Goal: Information Seeking & Learning: Learn about a topic

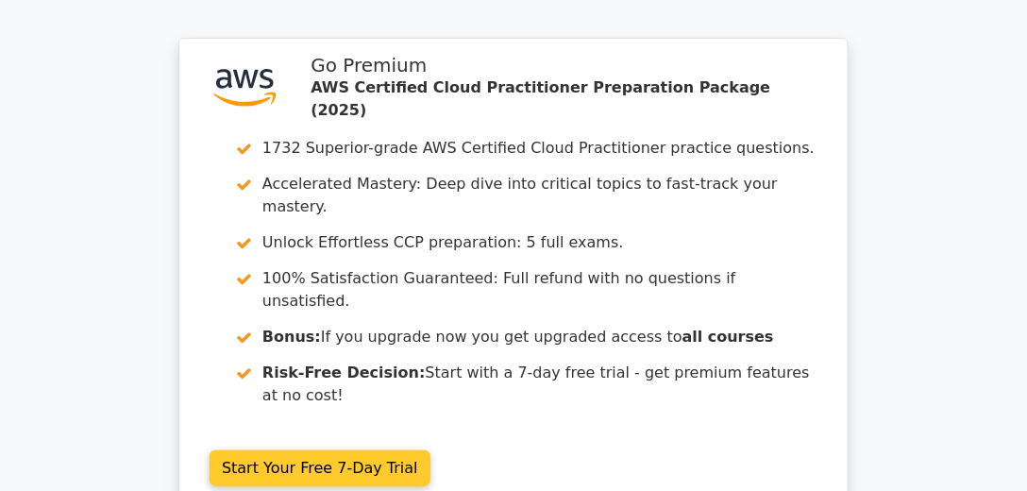
scroll to position [3882, 0]
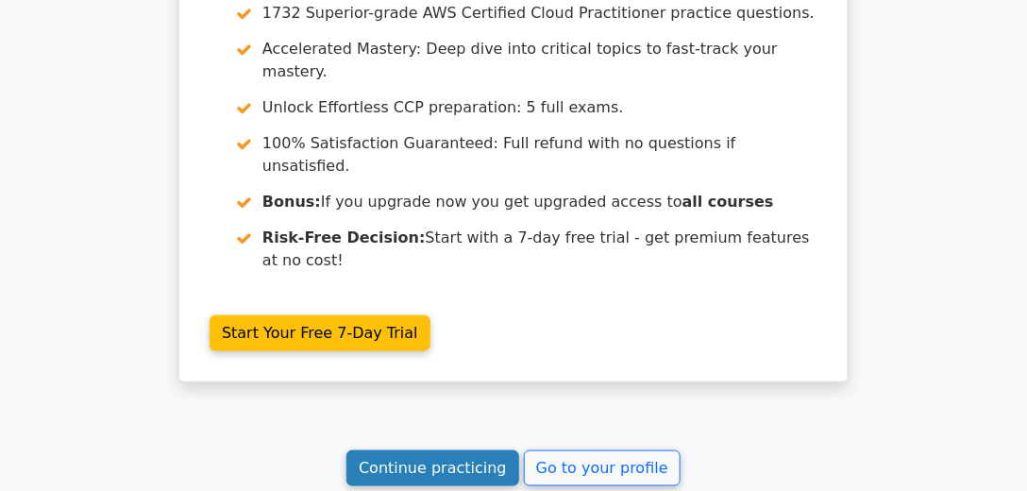
click at [463, 450] on link "Continue practicing" at bounding box center [432, 468] width 173 height 36
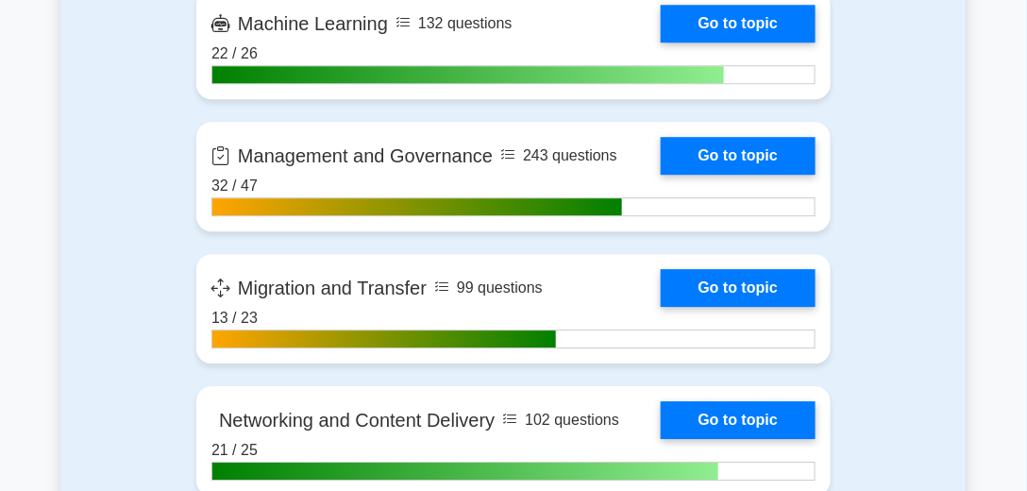
scroll to position [2965, 0]
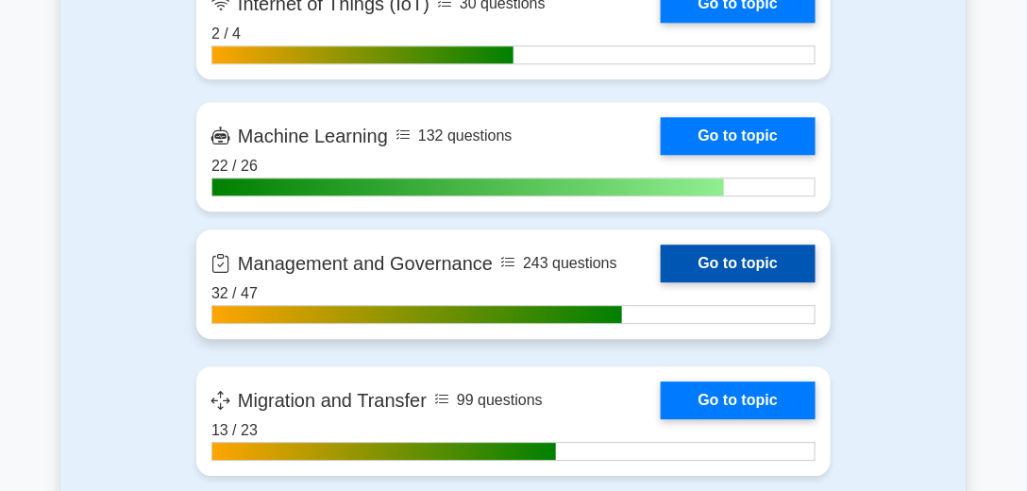
click at [678, 259] on link "Go to topic" at bounding box center [738, 263] width 155 height 38
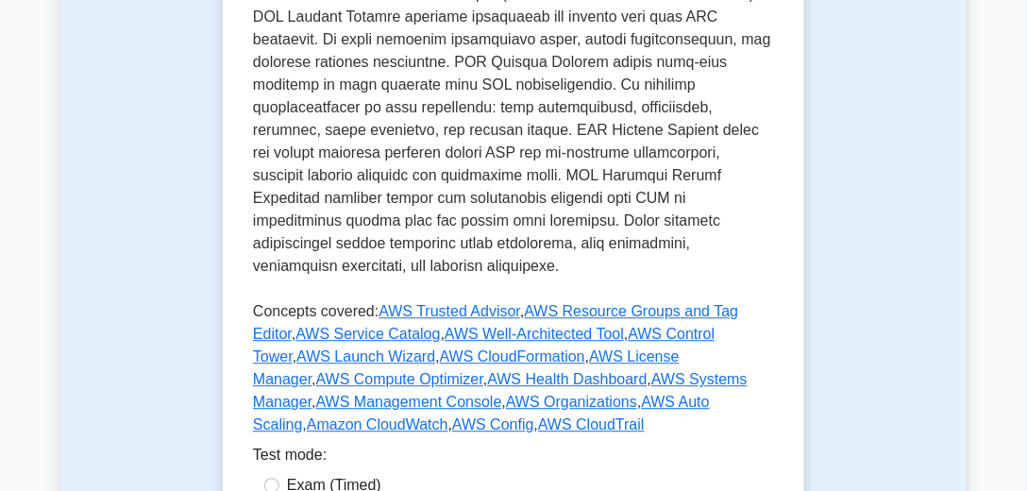
scroll to position [1132, 0]
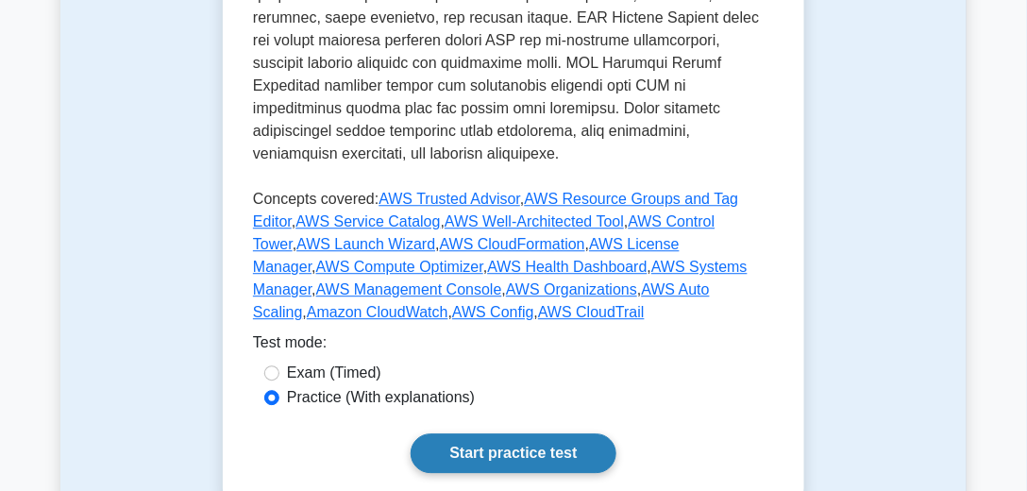
click at [522, 433] on link "Start practice test" at bounding box center [512, 453] width 205 height 40
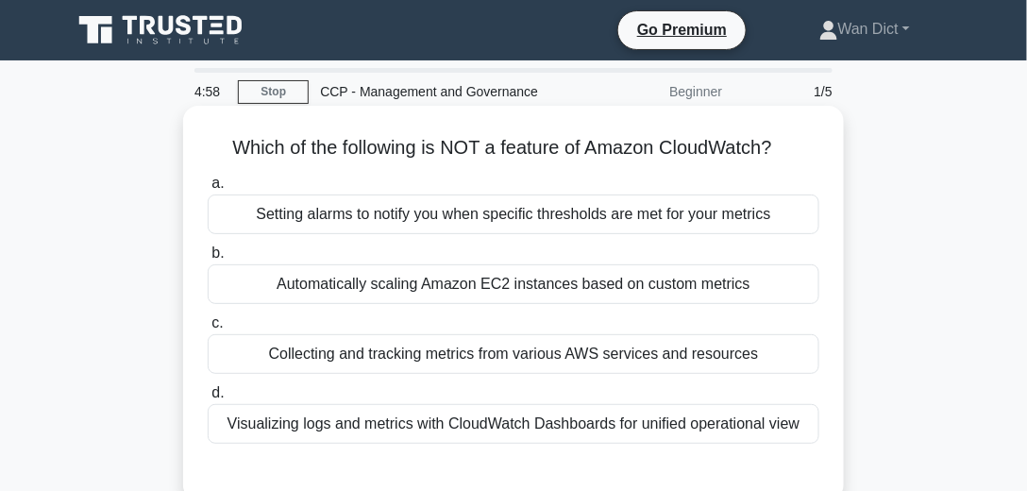
scroll to position [54, 0]
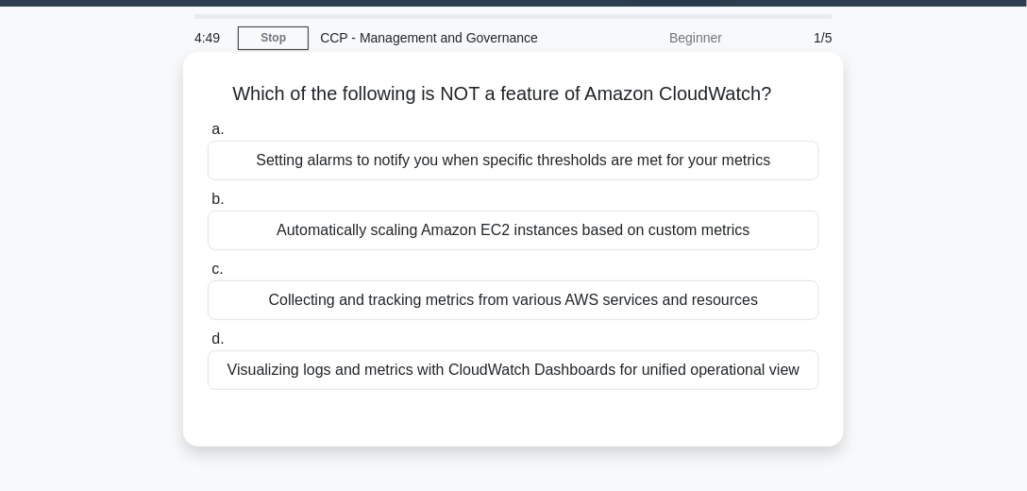
click at [415, 238] on div "Automatically scaling Amazon EC2 instances based on custom metrics" at bounding box center [513, 230] width 611 height 40
click at [208, 206] on input "b. Automatically scaling Amazon EC2 instances based on custom metrics" at bounding box center [208, 199] width 0 height 12
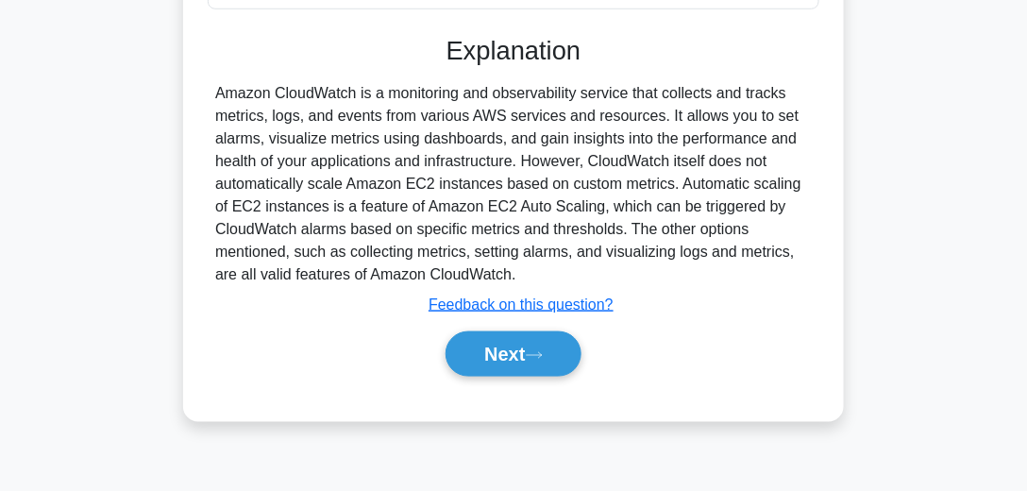
scroll to position [528, 0]
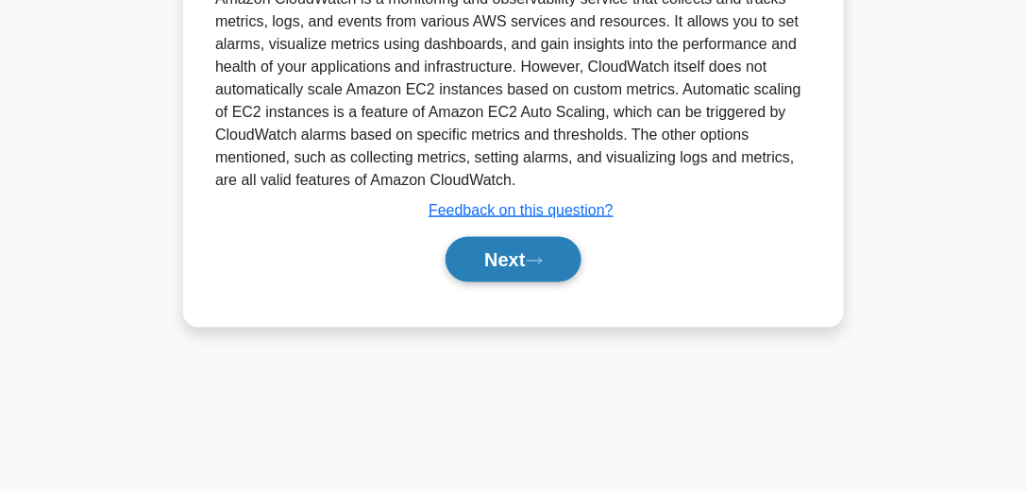
click at [476, 267] on button "Next" at bounding box center [512, 259] width 135 height 45
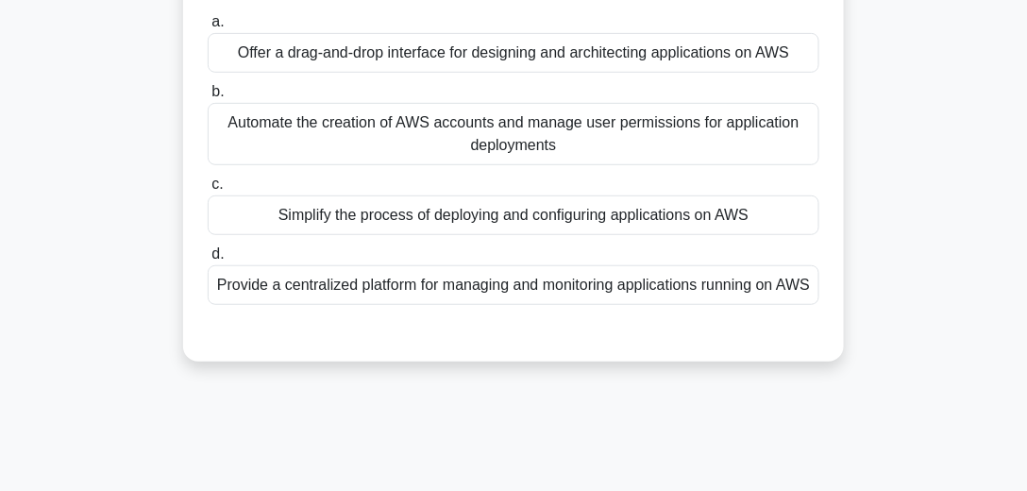
scroll to position [96, 0]
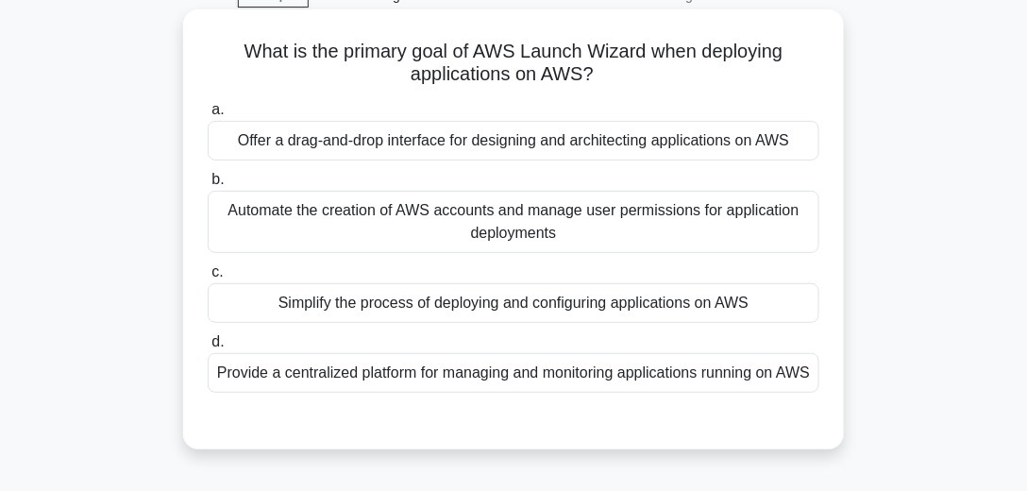
click at [597, 306] on div "Simplify the process of deploying and configuring applications on AWS" at bounding box center [513, 303] width 611 height 40
click at [208, 278] on input "c. Simplify the process of deploying and configuring applications on AWS" at bounding box center [208, 272] width 0 height 12
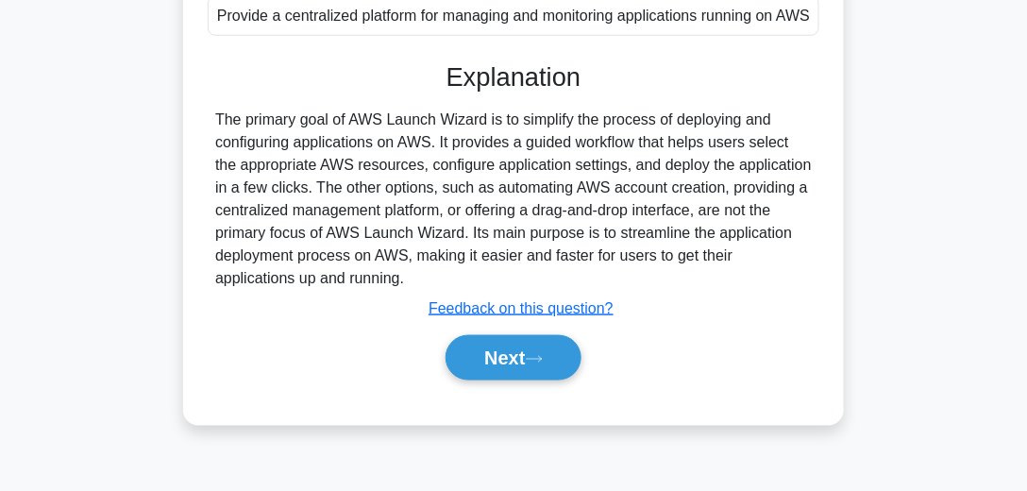
scroll to position [528, 0]
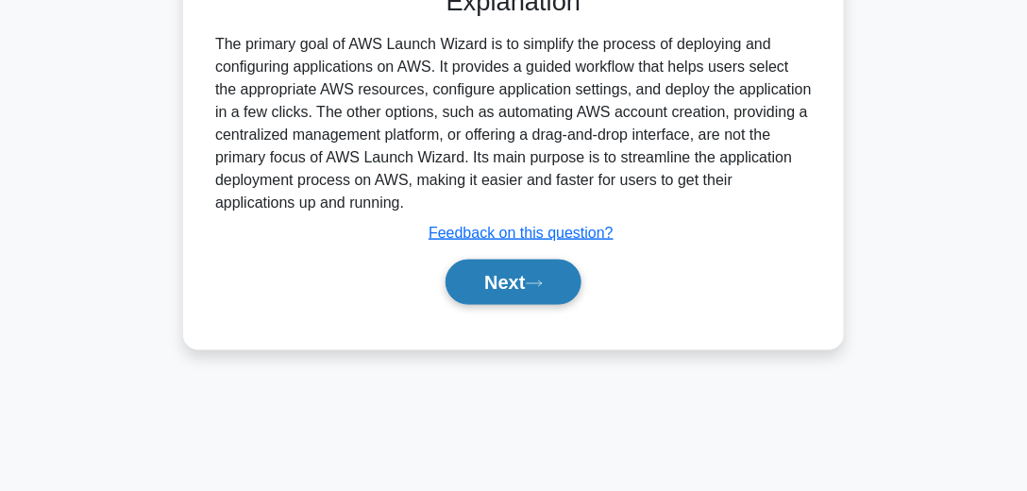
click at [559, 296] on button "Next" at bounding box center [512, 281] width 135 height 45
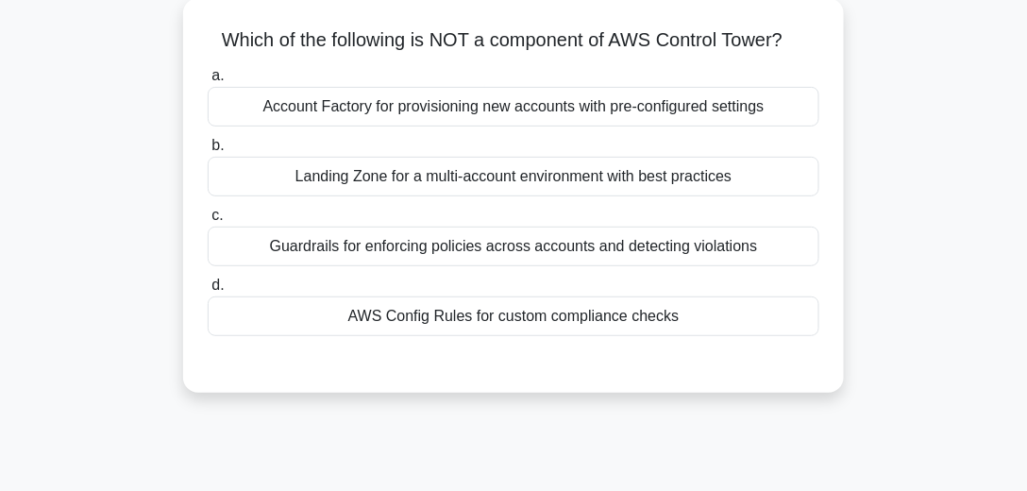
scroll to position [54, 0]
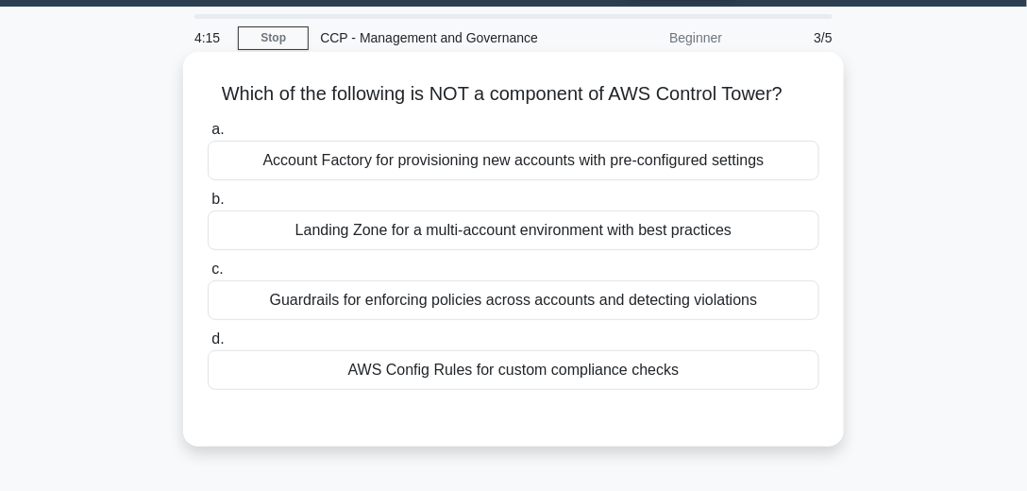
click at [521, 234] on div "Landing Zone for a multi-account environment with best practices" at bounding box center [513, 230] width 611 height 40
click at [208, 206] on input "b. Landing Zone for a multi-account environment with best practices" at bounding box center [208, 199] width 0 height 12
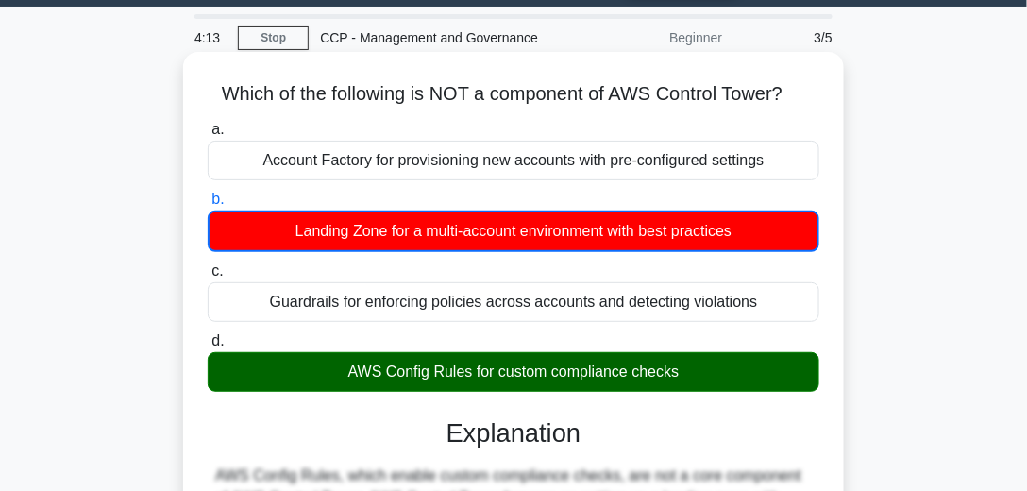
click at [557, 356] on div "AWS Config Rules for custom compliance checks" at bounding box center [513, 372] width 611 height 40
click at [208, 347] on input "d. AWS Config Rules for custom compliance checks" at bounding box center [208, 341] width 0 height 12
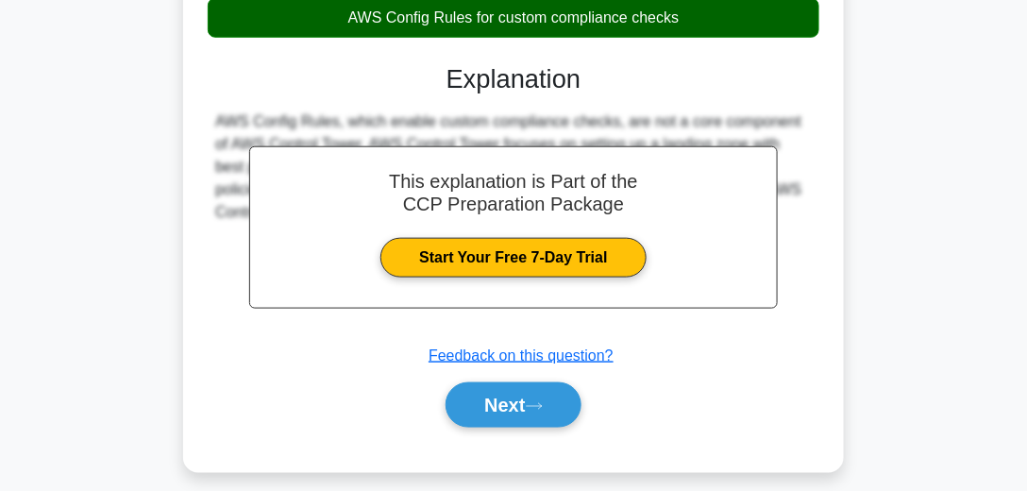
scroll to position [528, 0]
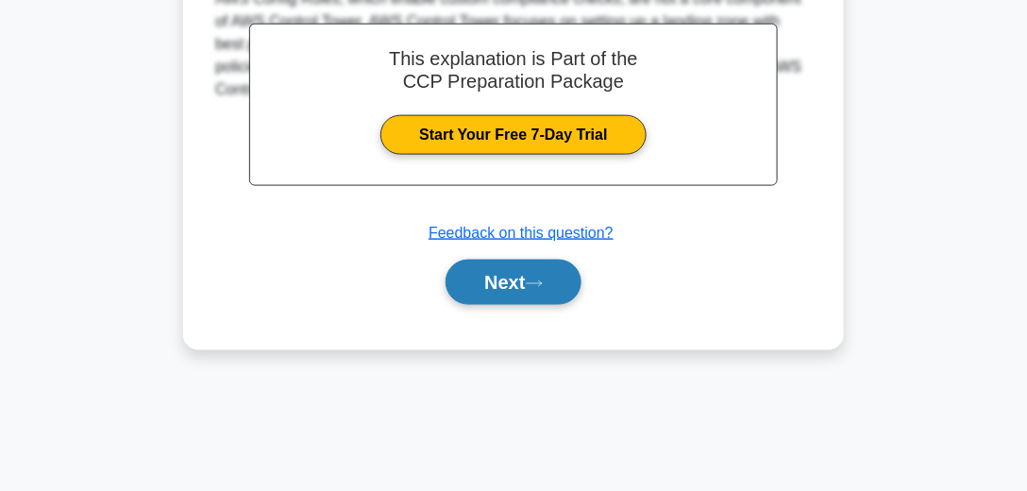
click at [533, 281] on icon at bounding box center [534, 283] width 17 height 10
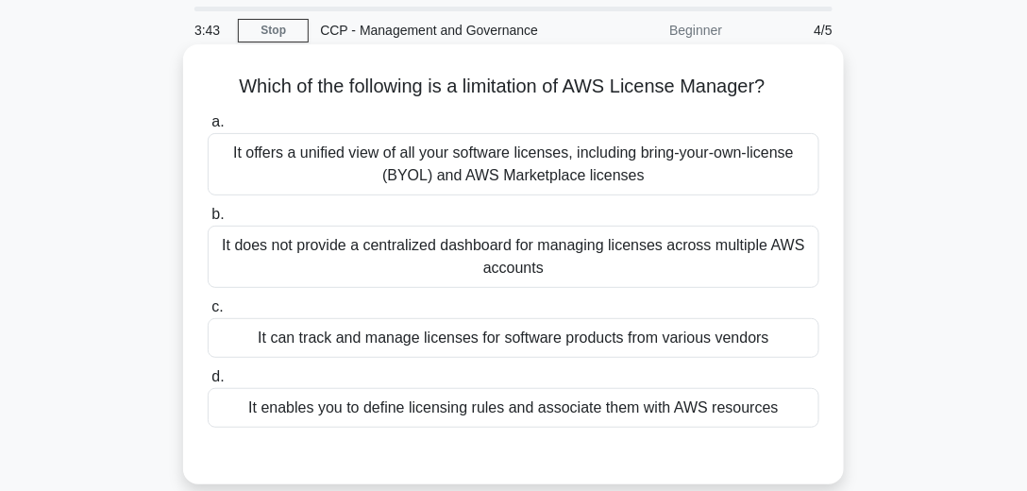
scroll to position [42, 0]
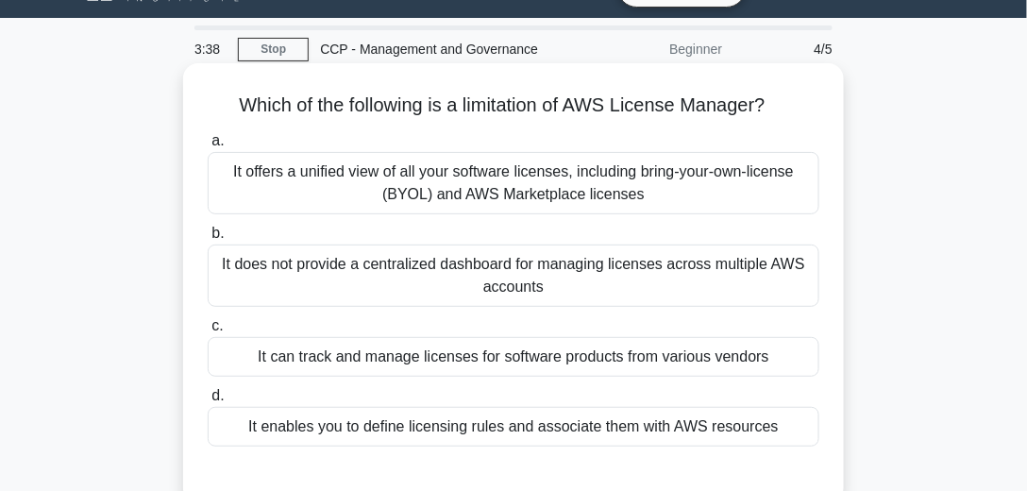
click at [519, 285] on div "It does not provide a centralized dashboard for managing licenses across multip…" at bounding box center [513, 275] width 611 height 62
click at [208, 240] on input "b. It does not provide a centralized dashboard for managing licenses across mul…" at bounding box center [208, 233] width 0 height 12
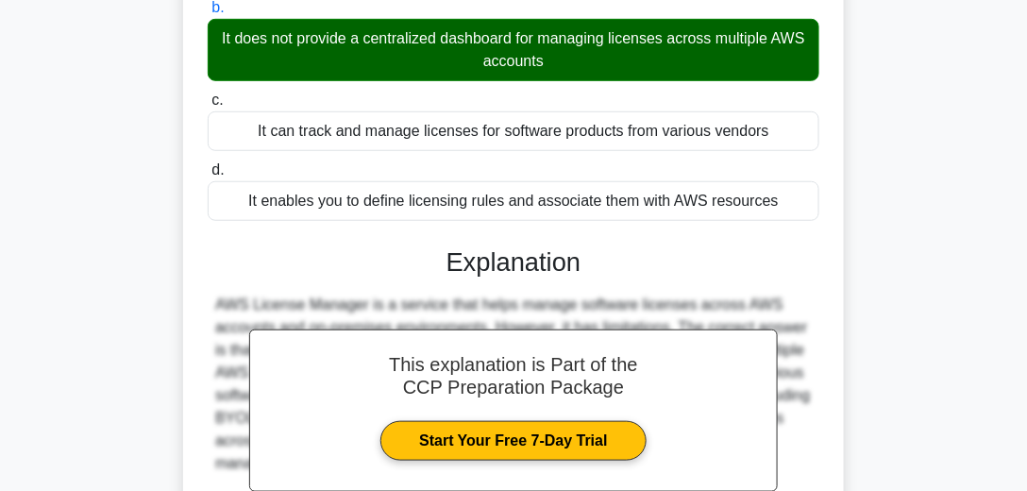
scroll to position [420, 0]
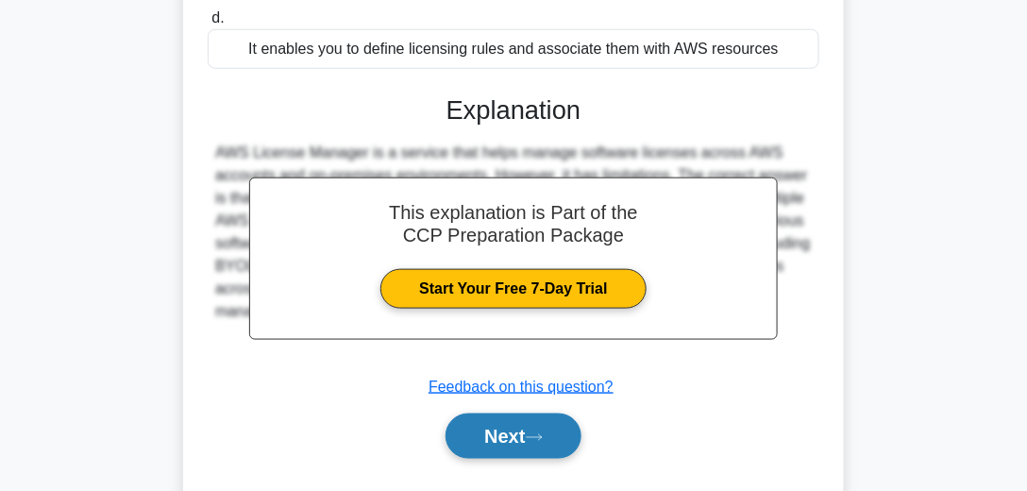
click at [523, 428] on button "Next" at bounding box center [512, 435] width 135 height 45
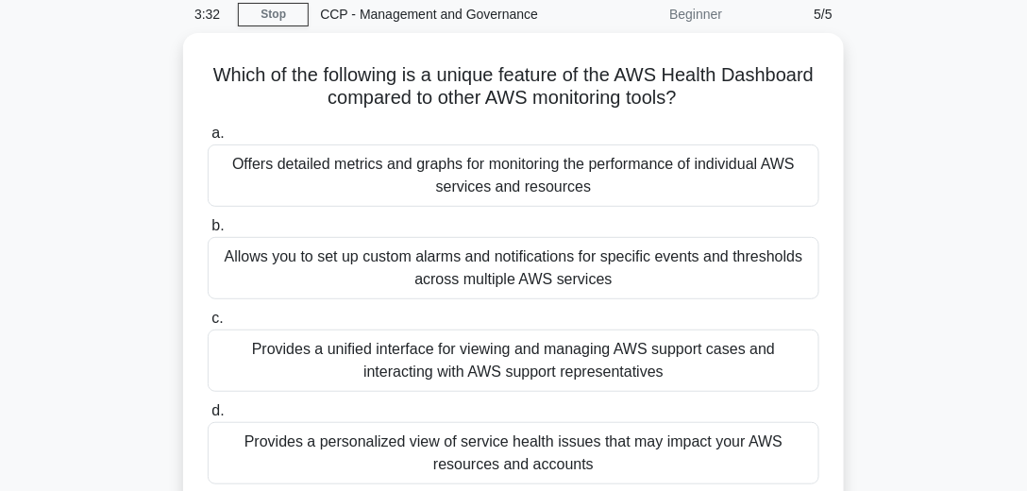
scroll to position [96, 0]
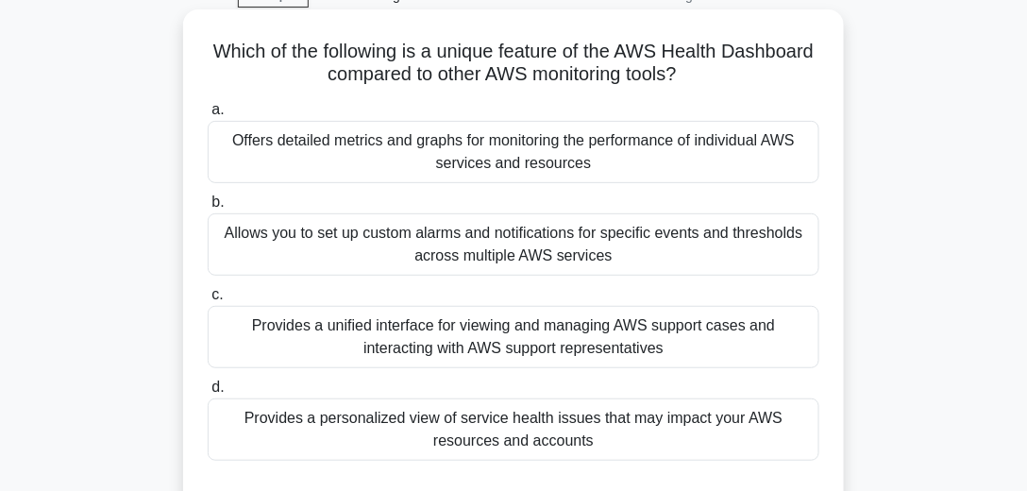
click at [589, 418] on div "Provides a personalized view of service health issues that may impact your AWS …" at bounding box center [513, 429] width 611 height 62
click at [208, 393] on input "d. Provides a personalized view of service health issues that may impact your A…" at bounding box center [208, 387] width 0 height 12
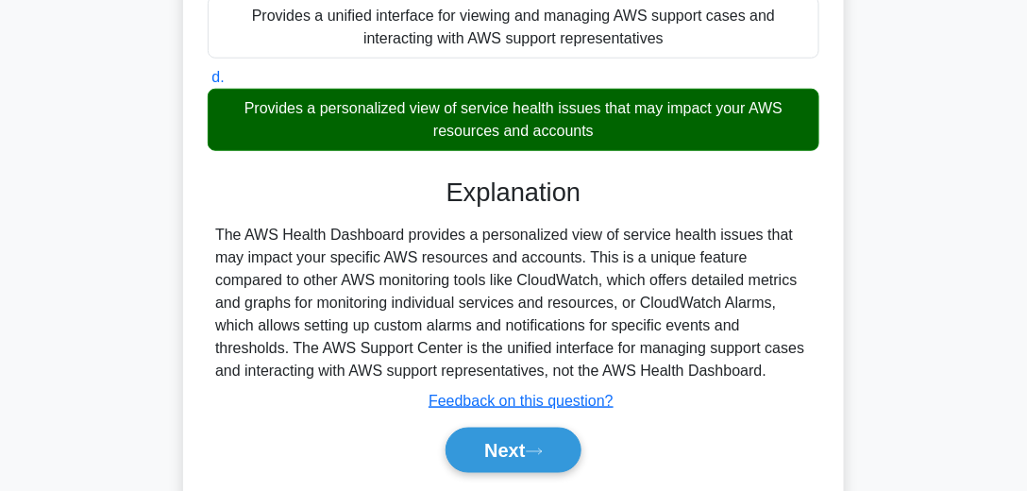
scroll to position [420, 0]
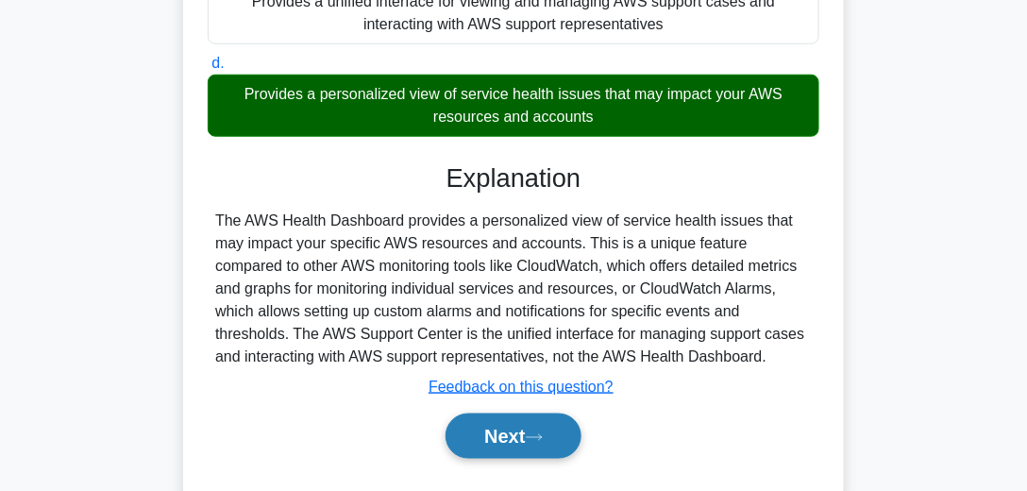
click at [560, 431] on button "Next" at bounding box center [512, 435] width 135 height 45
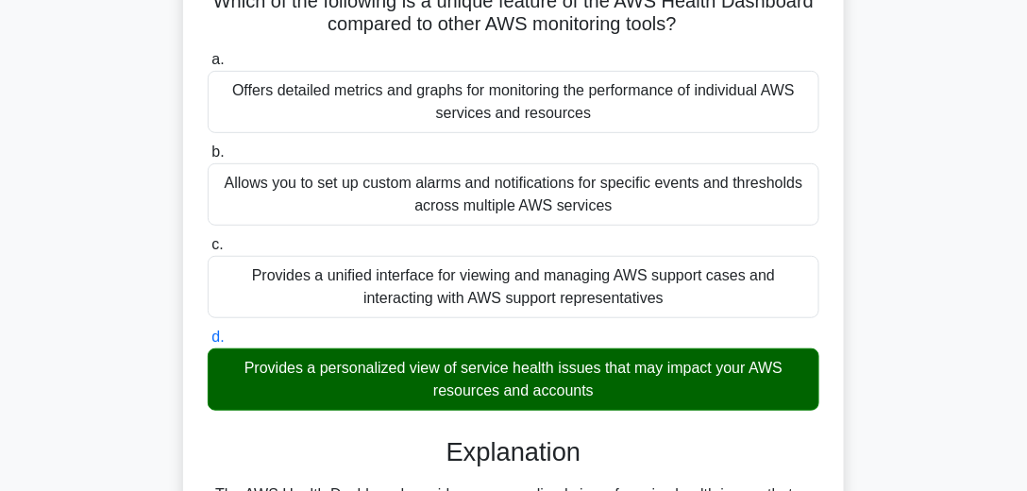
scroll to position [0, 0]
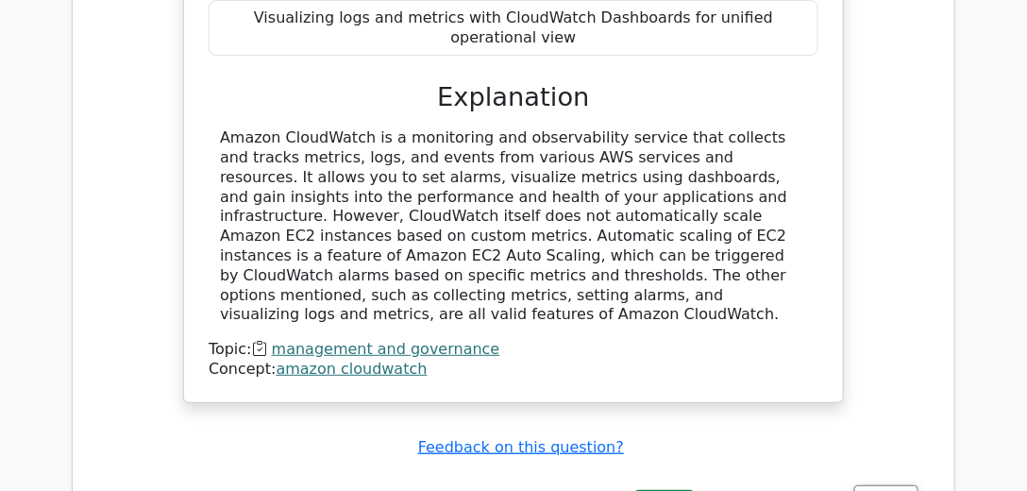
scroll to position [1941, 0]
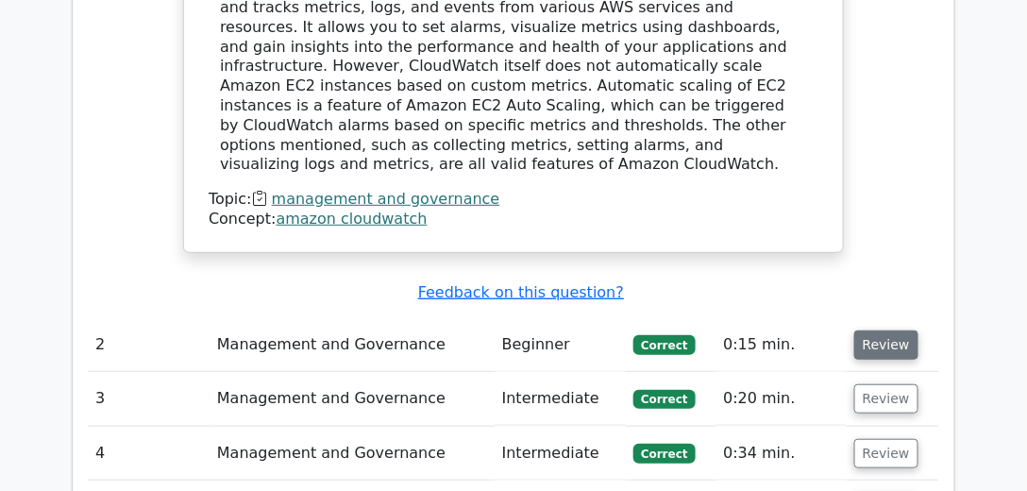
click at [861, 330] on button "Review" at bounding box center [886, 344] width 64 height 29
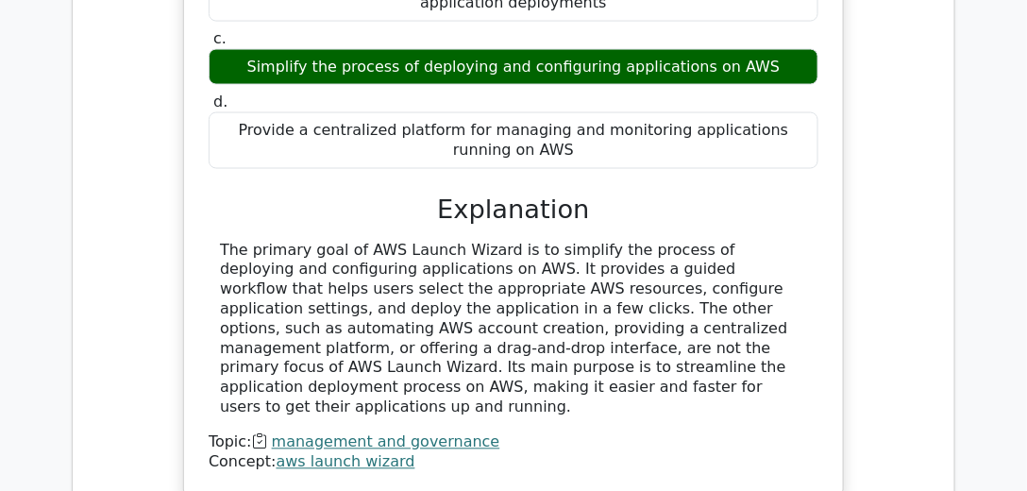
scroll to position [2642, 0]
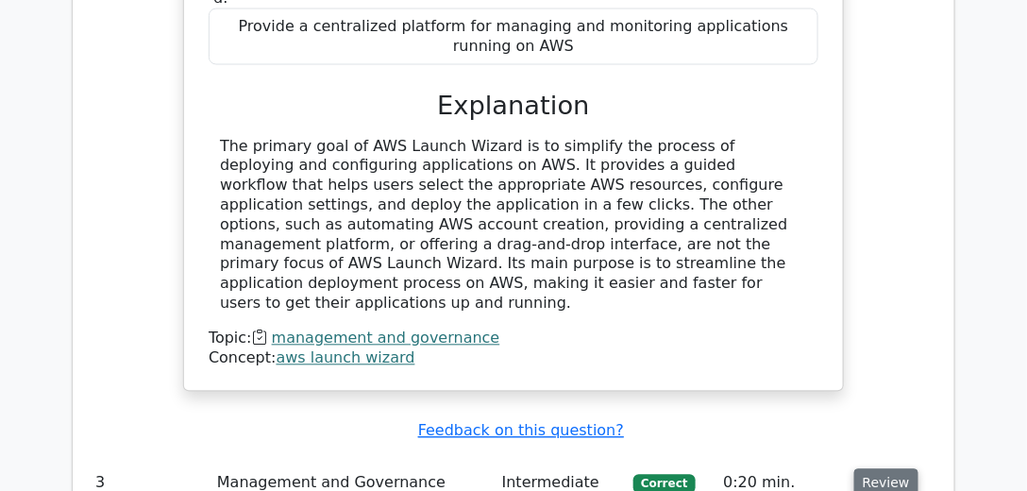
click at [870, 469] on button "Review" at bounding box center [886, 483] width 64 height 29
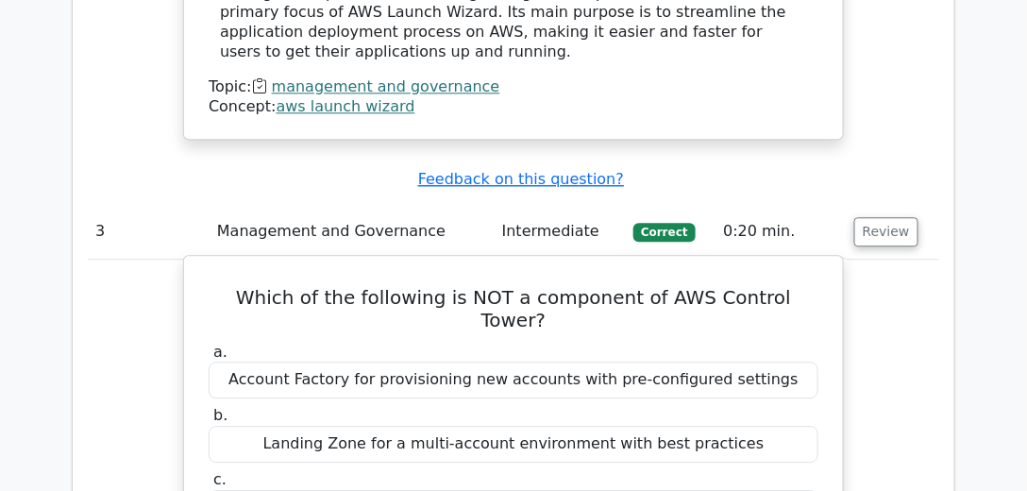
scroll to position [2911, 0]
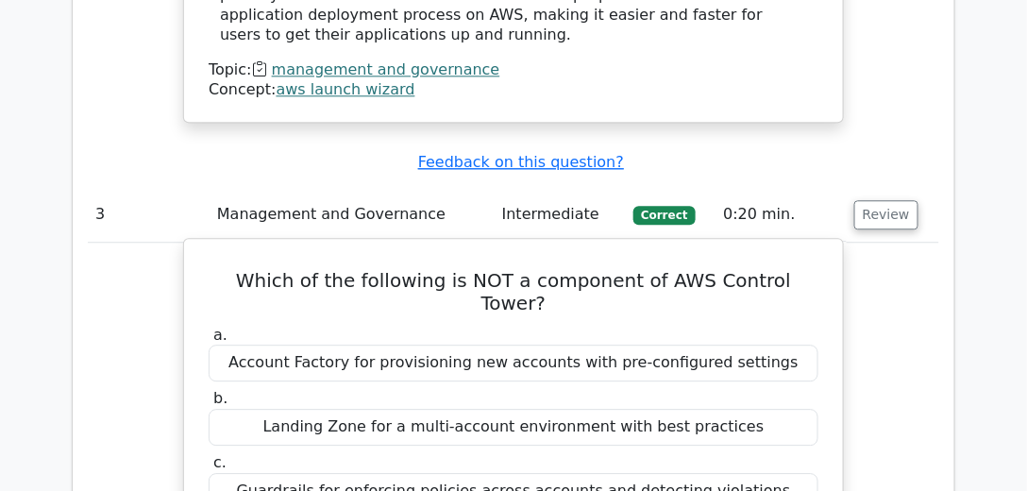
click at [498, 409] on div "Landing Zone for a multi-account environment with best practices" at bounding box center [514, 427] width 610 height 37
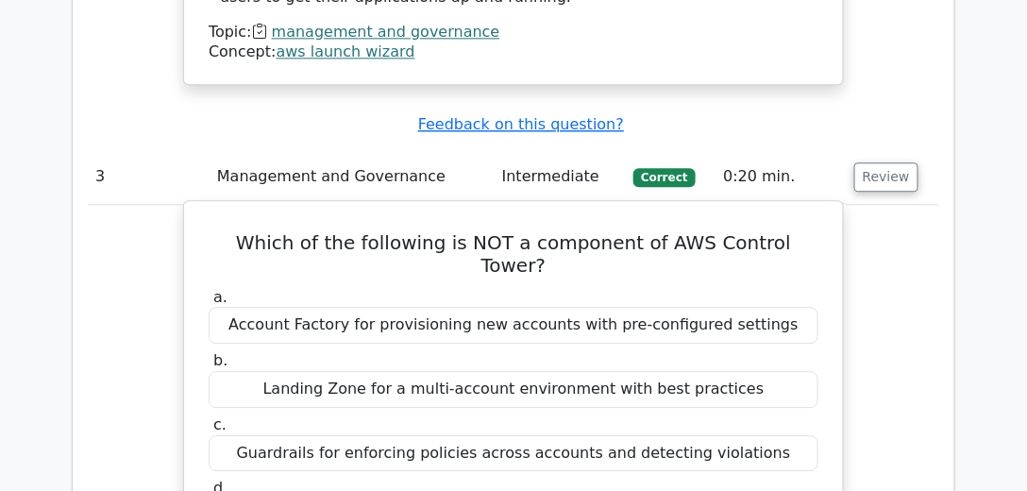
scroll to position [2965, 0]
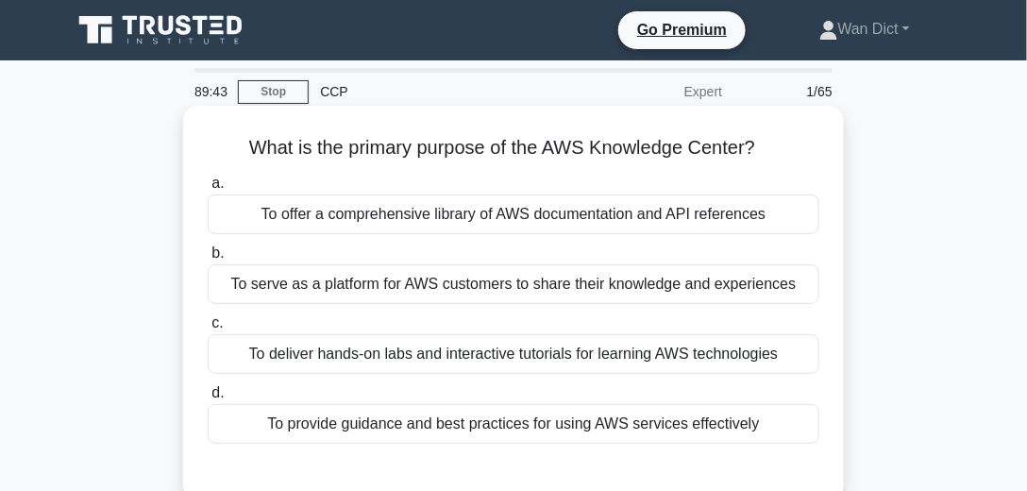
click at [514, 288] on div "To serve as a platform for AWS customers to share their knowledge and experienc…" at bounding box center [513, 284] width 611 height 40
click at [208, 259] on input "b. To serve as a platform for AWS customers to share their knowledge and experi…" at bounding box center [208, 253] width 0 height 12
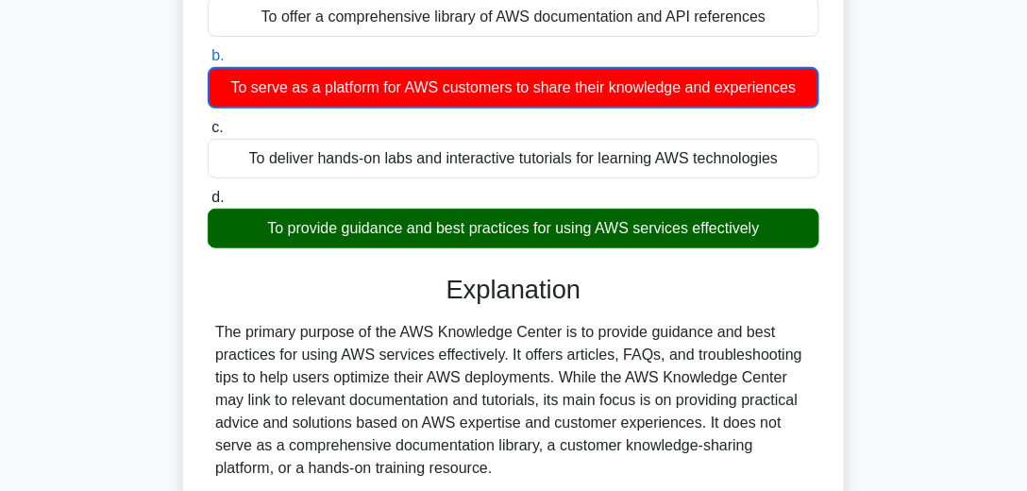
scroll to position [269, 0]
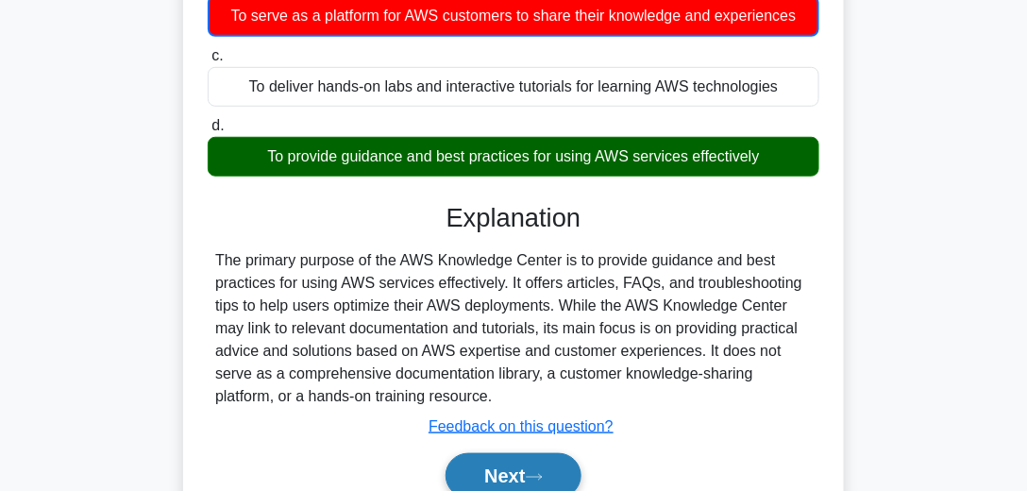
click at [510, 462] on button "Next" at bounding box center [512, 475] width 135 height 45
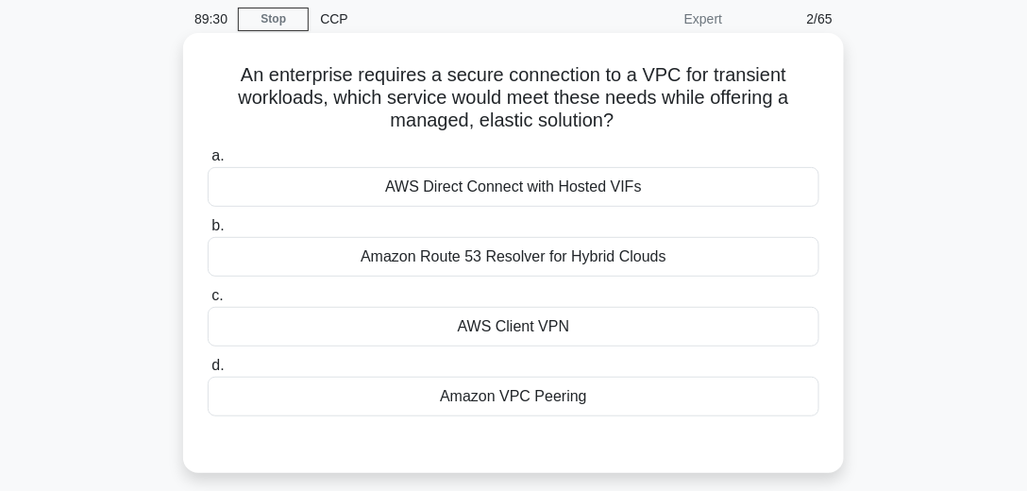
scroll to position [54, 0]
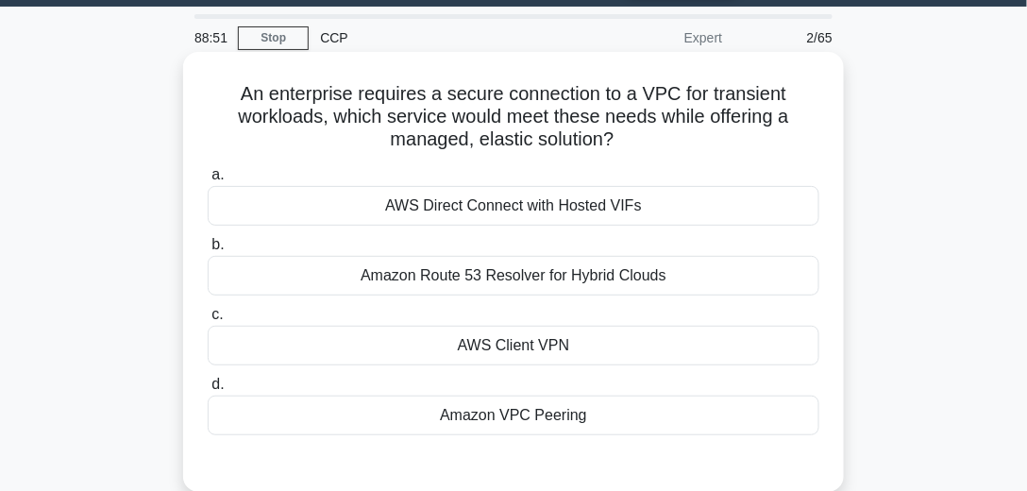
click at [634, 337] on div "AWS Client VPN" at bounding box center [513, 346] width 611 height 40
click at [208, 321] on input "c. AWS Client VPN" at bounding box center [208, 315] width 0 height 12
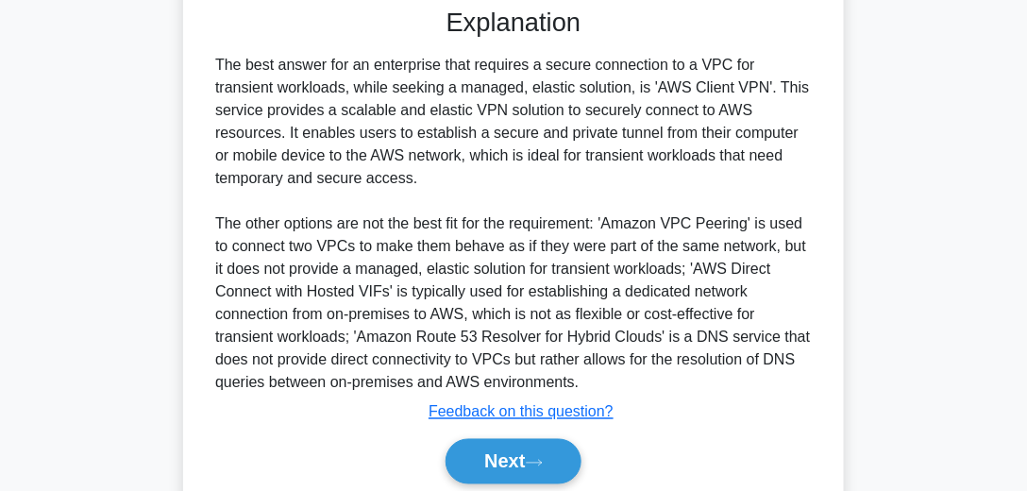
scroll to position [577, 0]
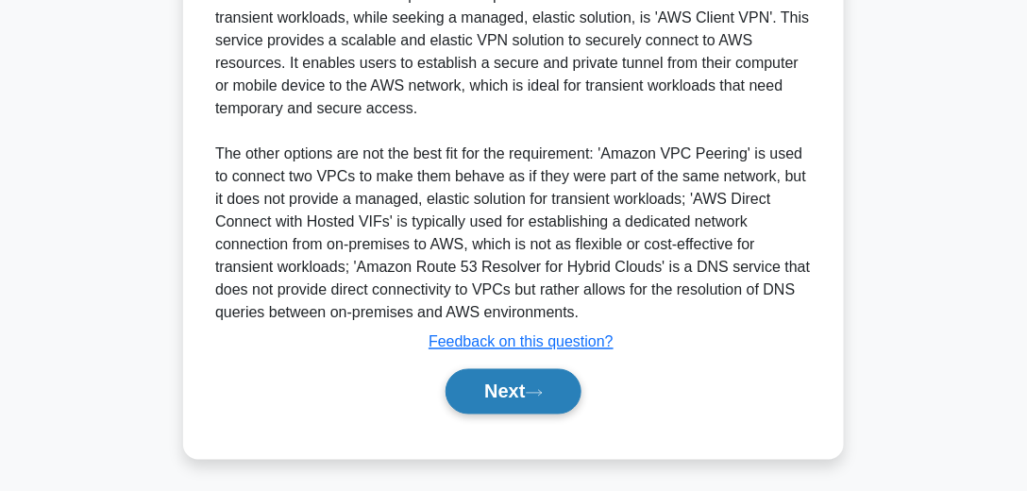
click at [567, 381] on button "Next" at bounding box center [512, 391] width 135 height 45
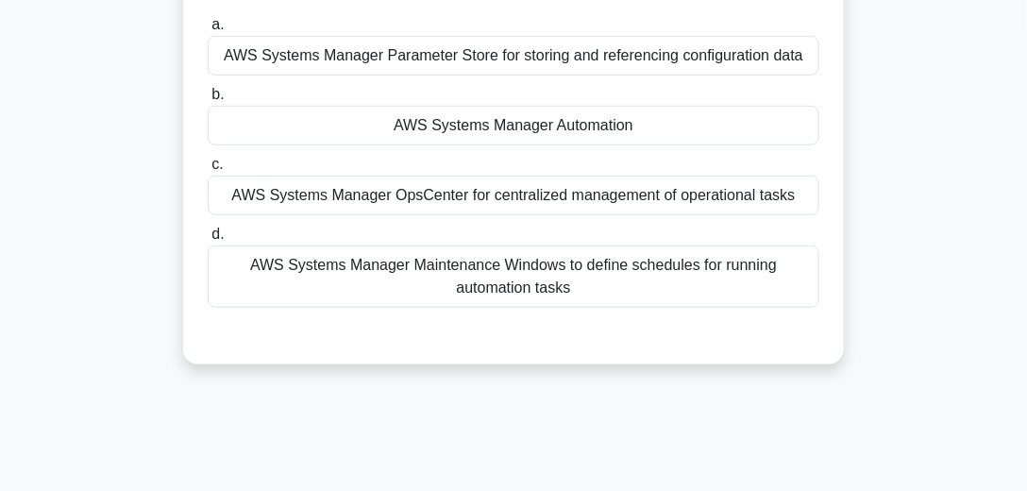
scroll to position [96, 0]
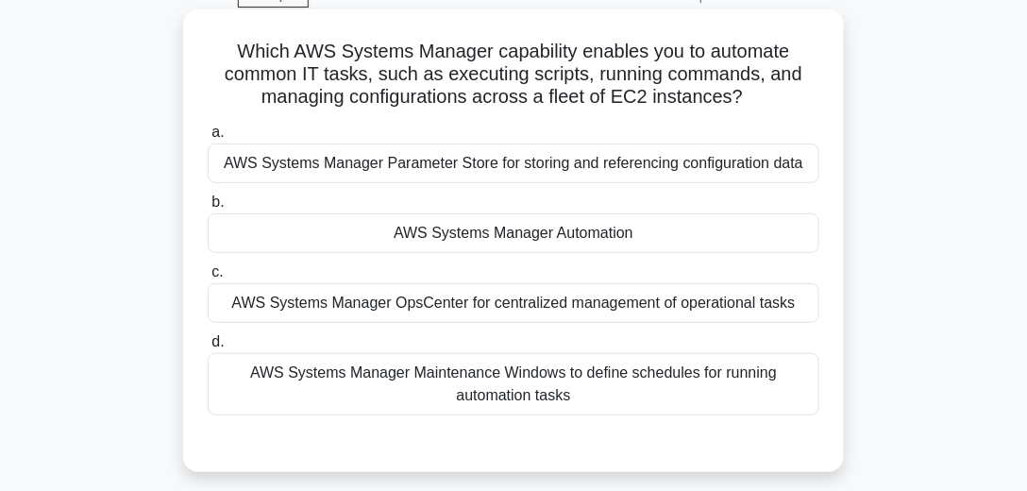
click at [576, 230] on div "AWS Systems Manager Automation" at bounding box center [513, 233] width 611 height 40
click at [208, 209] on input "b. AWS Systems Manager Automation" at bounding box center [208, 202] width 0 height 12
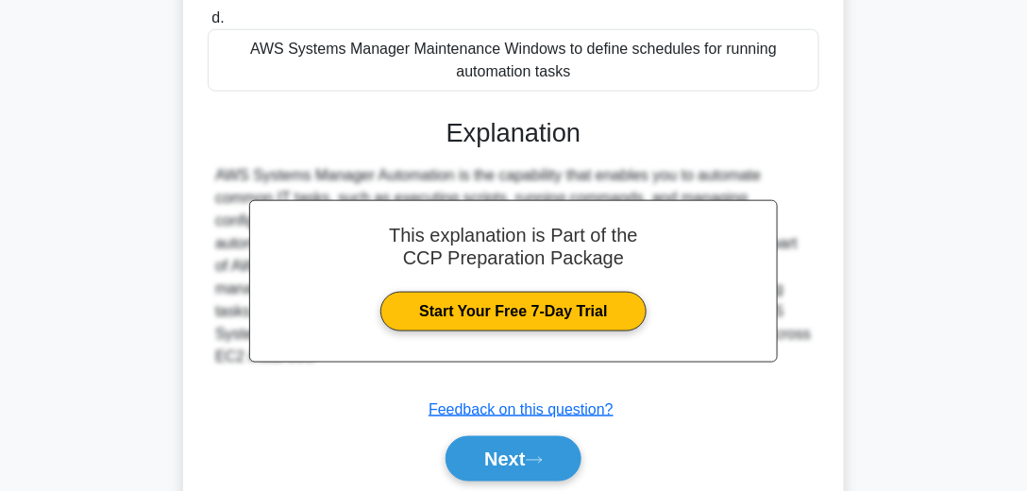
scroll to position [528, 0]
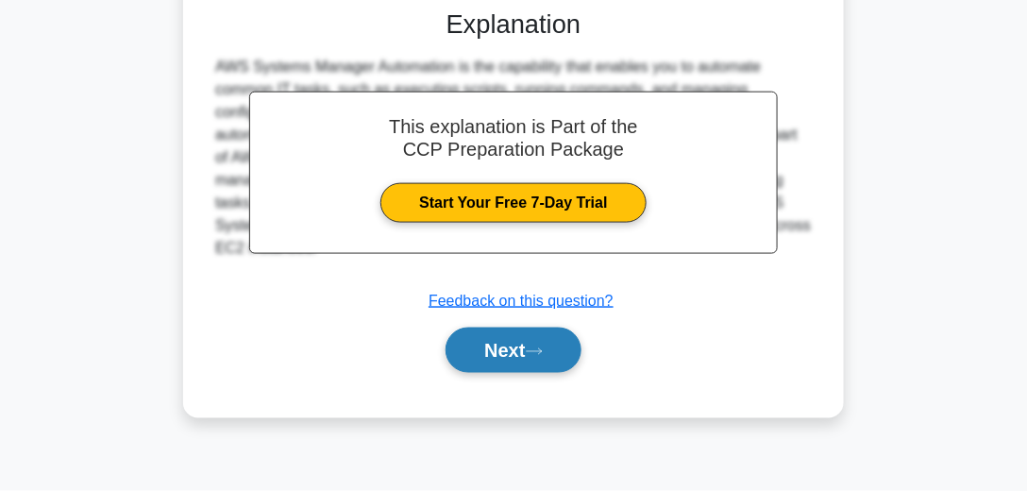
click at [577, 357] on button "Next" at bounding box center [512, 349] width 135 height 45
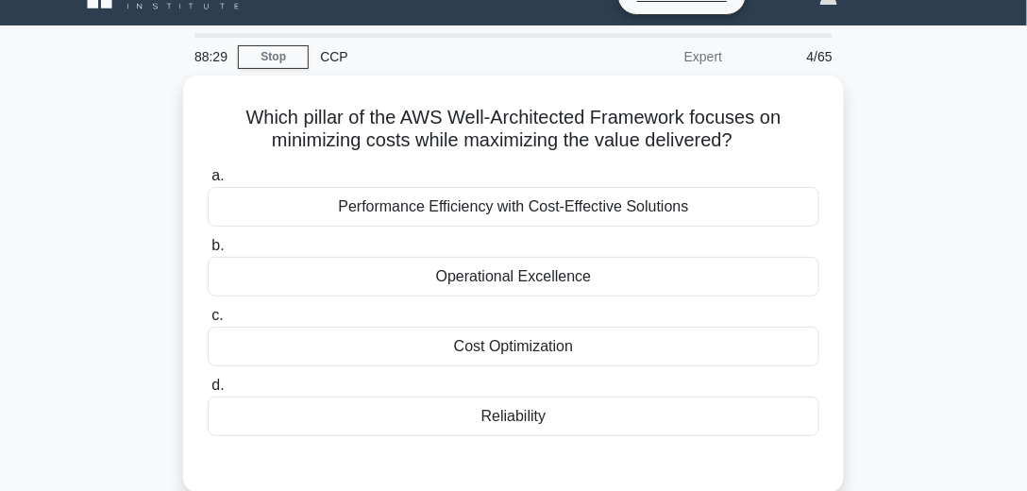
scroll to position [54, 0]
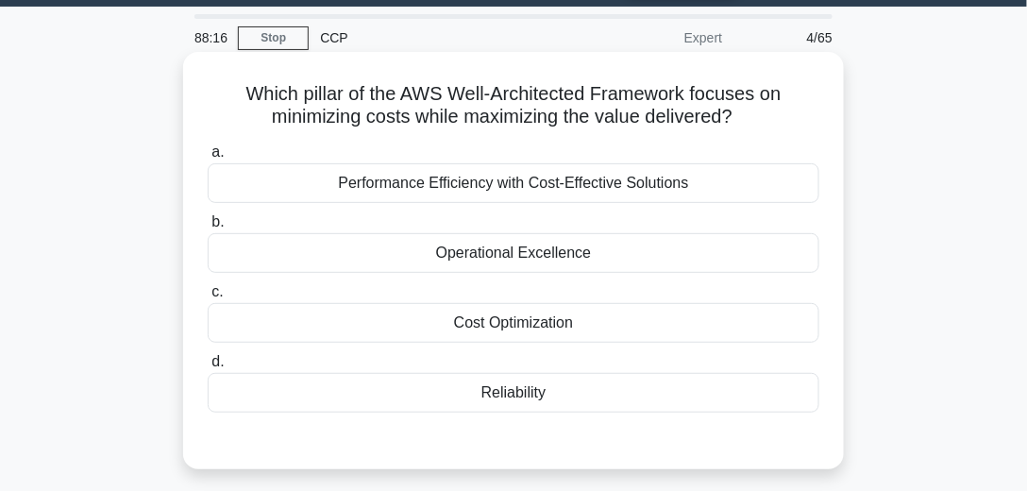
click at [562, 315] on div "Cost Optimization" at bounding box center [513, 323] width 611 height 40
click at [208, 298] on input "c. Cost Optimization" at bounding box center [208, 292] width 0 height 12
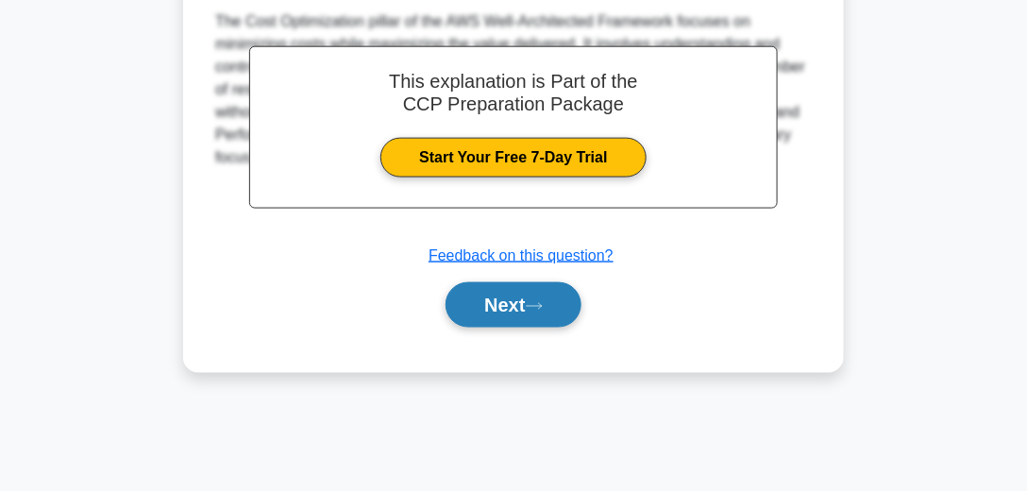
click at [566, 291] on button "Next" at bounding box center [512, 304] width 135 height 45
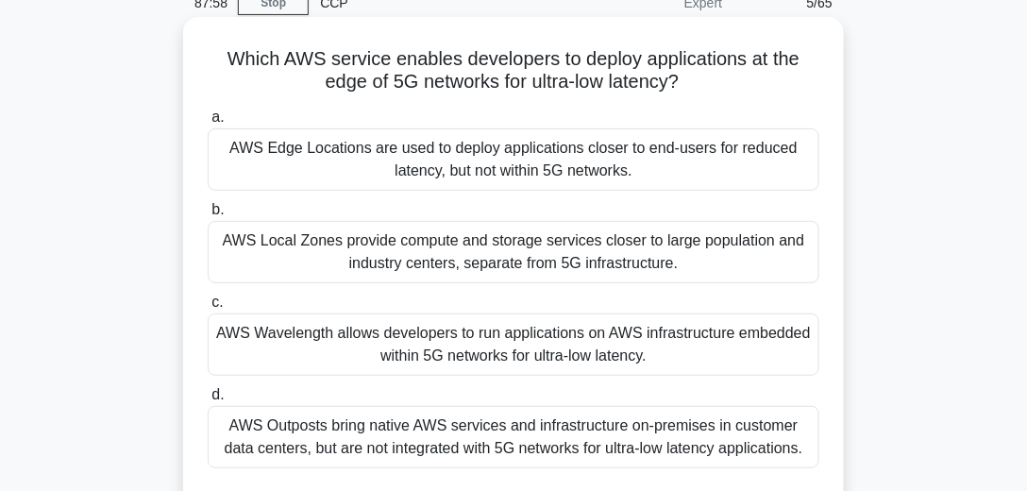
scroll to position [108, 0]
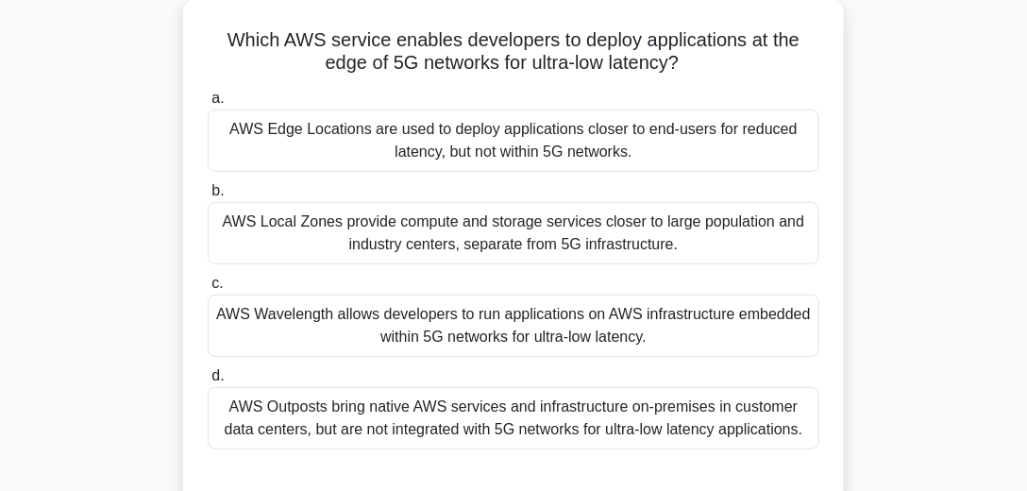
click at [498, 317] on div "AWS Wavelength allows developers to run applications on AWS infrastructure embe…" at bounding box center [513, 325] width 611 height 62
click at [208, 290] on input "c. AWS Wavelength allows developers to run applications on AWS infrastructure e…" at bounding box center [208, 283] width 0 height 12
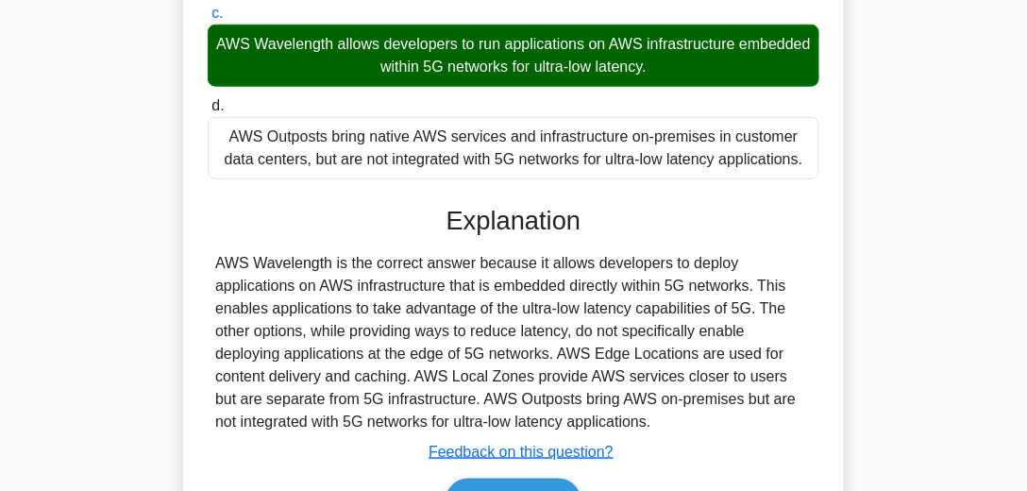
scroll to position [528, 0]
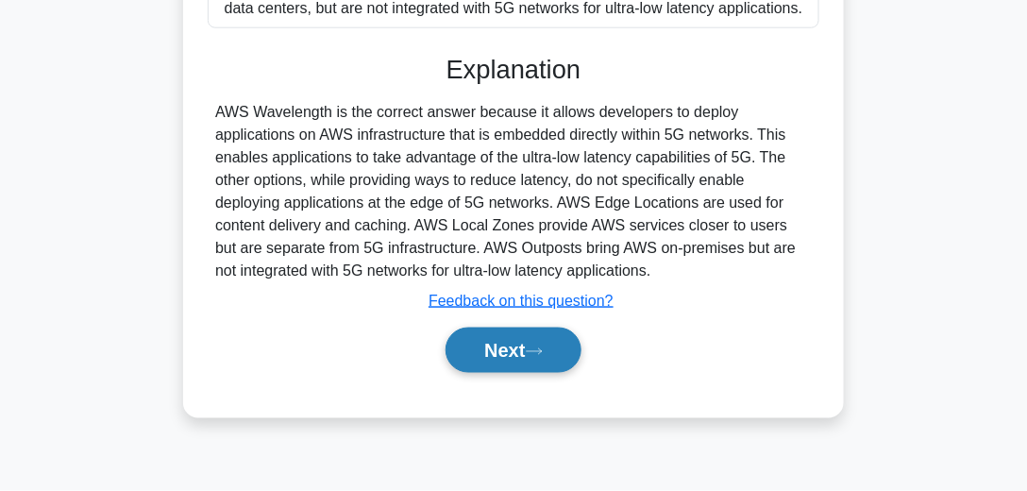
click at [510, 341] on button "Next" at bounding box center [512, 349] width 135 height 45
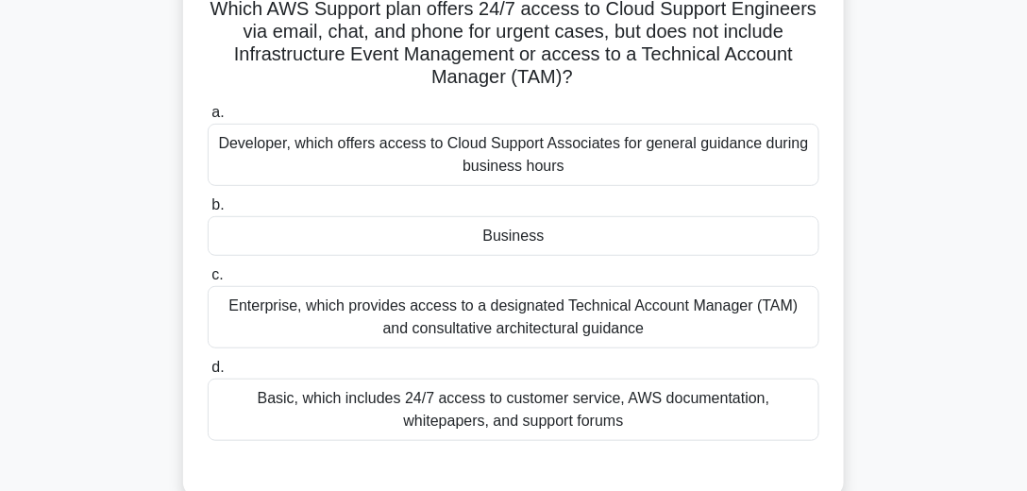
scroll to position [151, 0]
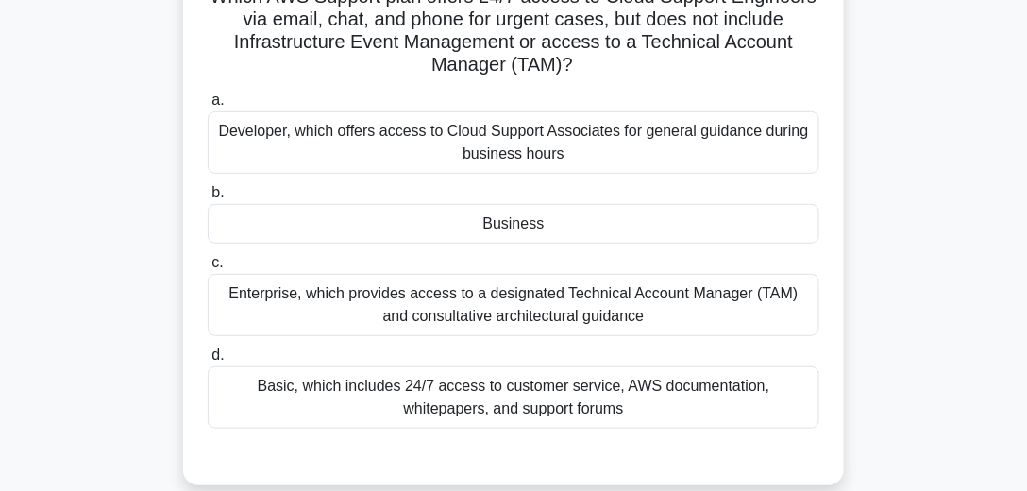
click at [527, 217] on div "Business" at bounding box center [513, 224] width 611 height 40
click at [208, 199] on input "b. Business" at bounding box center [208, 193] width 0 height 12
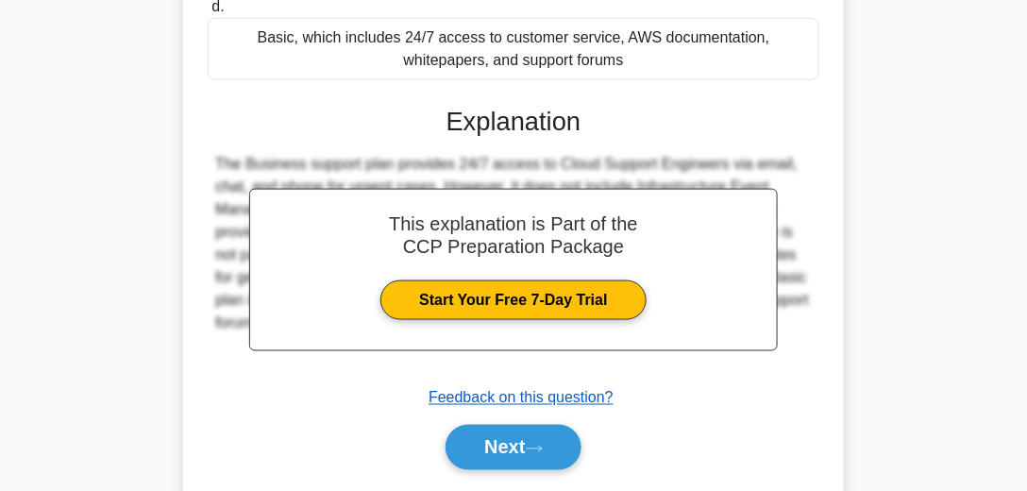
scroll to position [555, 0]
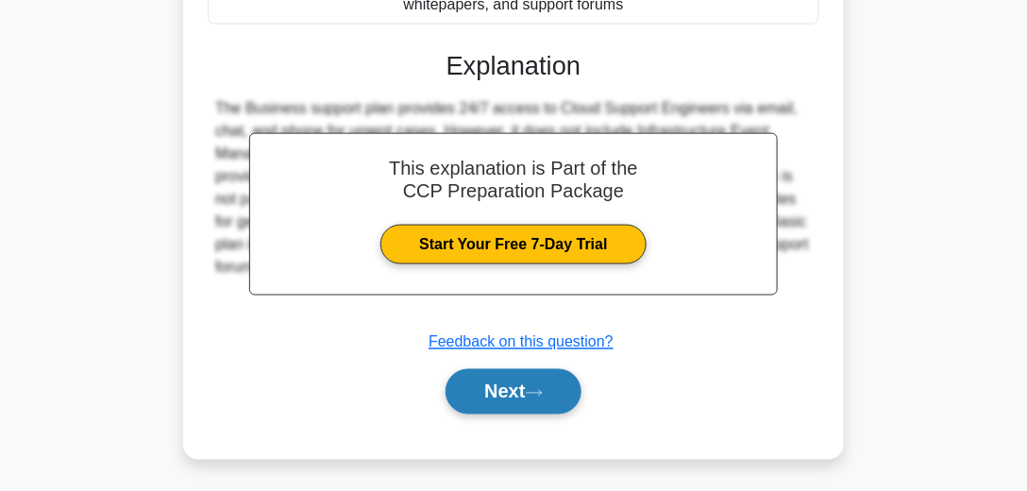
click at [506, 390] on button "Next" at bounding box center [512, 391] width 135 height 45
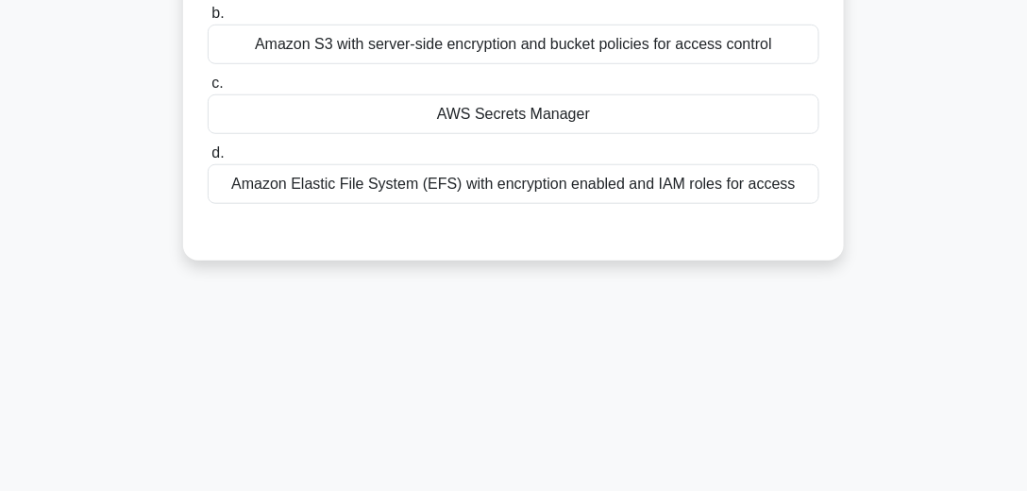
scroll to position [96, 0]
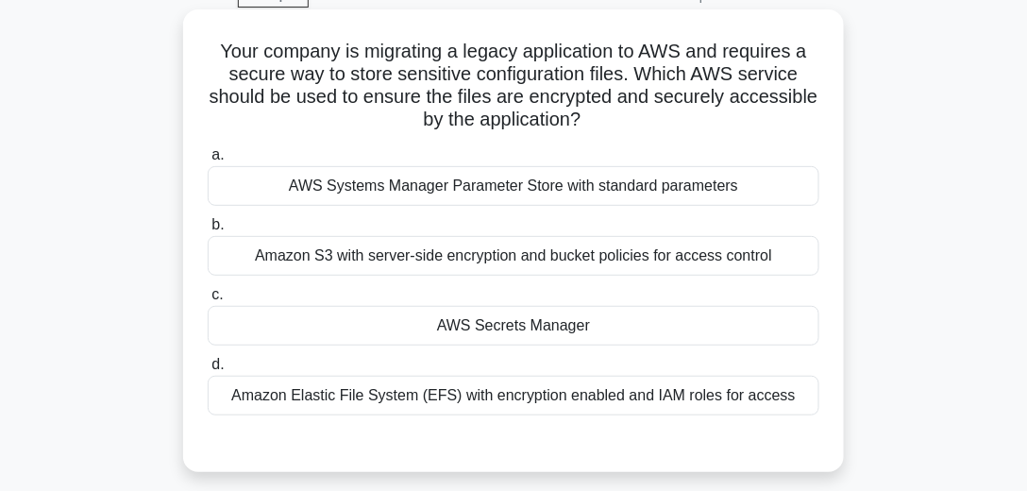
click at [473, 50] on h5 "Your company is migrating a legacy application to AWS and requires a secure way…" at bounding box center [513, 86] width 615 height 92
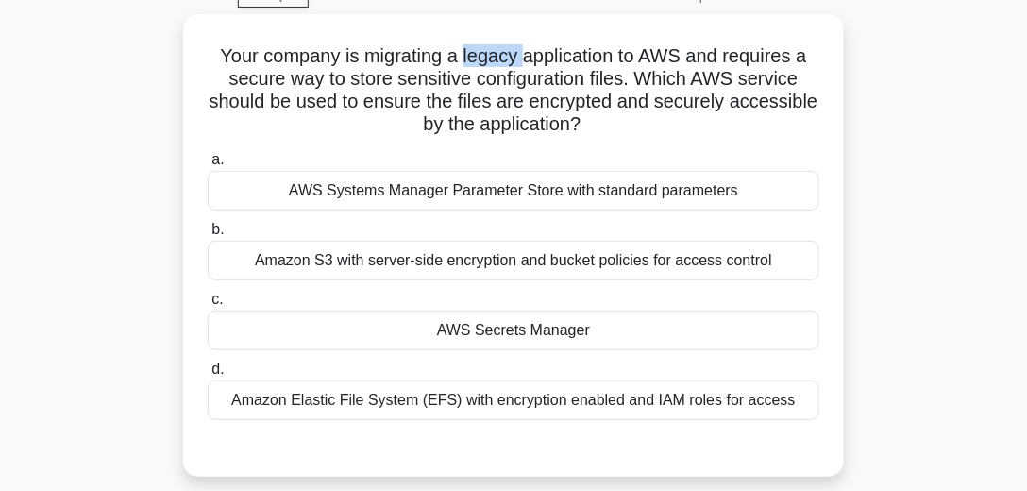
copy h5 "legacy"
click at [955, 191] on div "Your company is migrating a legacy application to AWS and requires a secure way…" at bounding box center [513, 256] width 906 height 485
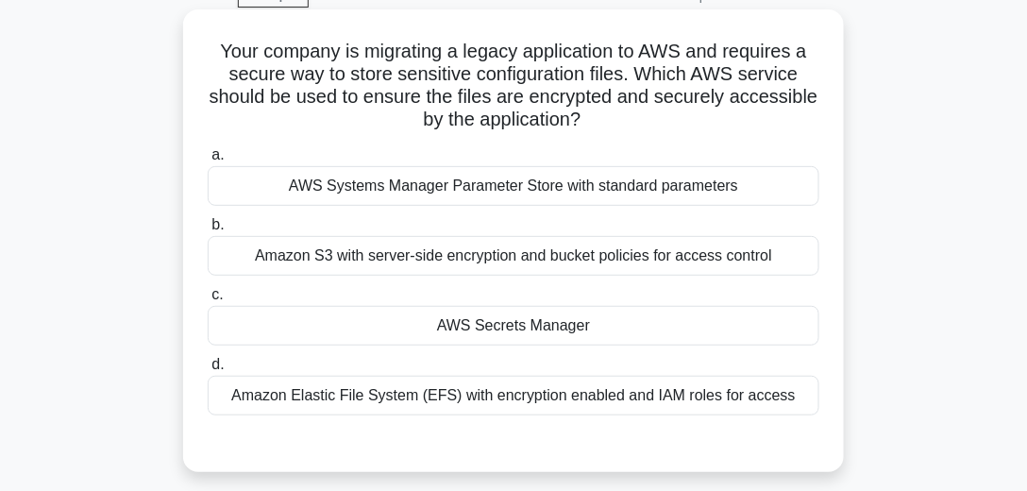
click at [562, 393] on div "Amazon Elastic File System (EFS) with encryption enabled and IAM roles for acce…" at bounding box center [513, 396] width 611 height 40
click at [208, 371] on input "d. Amazon Elastic File System (EFS) with encryption enabled and IAM roles for a…" at bounding box center [208, 365] width 0 height 12
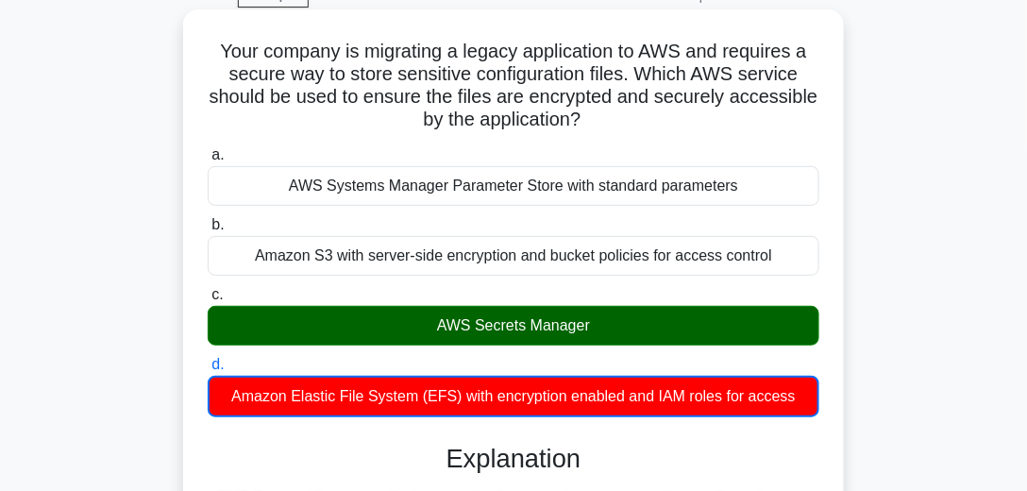
click at [591, 321] on div "AWS Secrets Manager" at bounding box center [513, 326] width 611 height 40
click at [208, 301] on input "c. AWS Secrets Manager" at bounding box center [208, 295] width 0 height 12
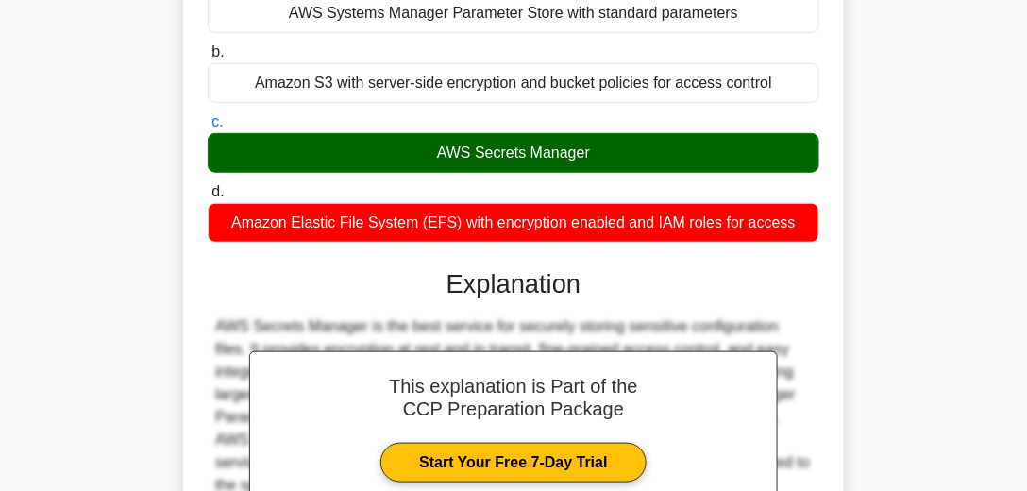
scroll to position [485, 0]
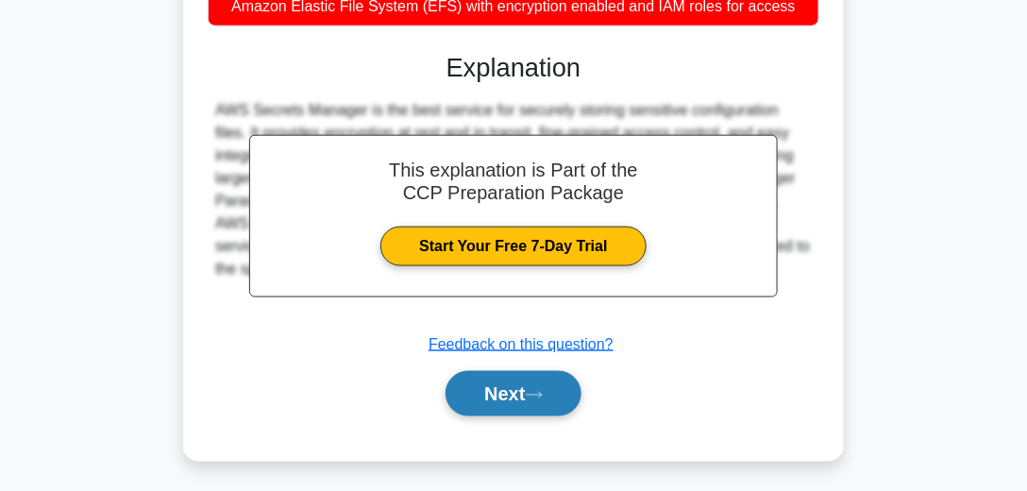
click at [538, 393] on icon at bounding box center [534, 395] width 17 height 10
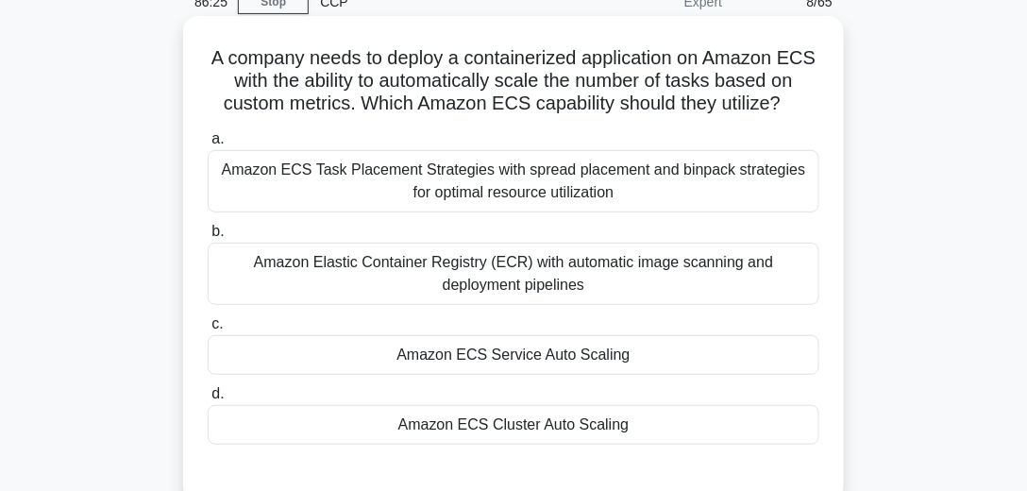
scroll to position [108, 0]
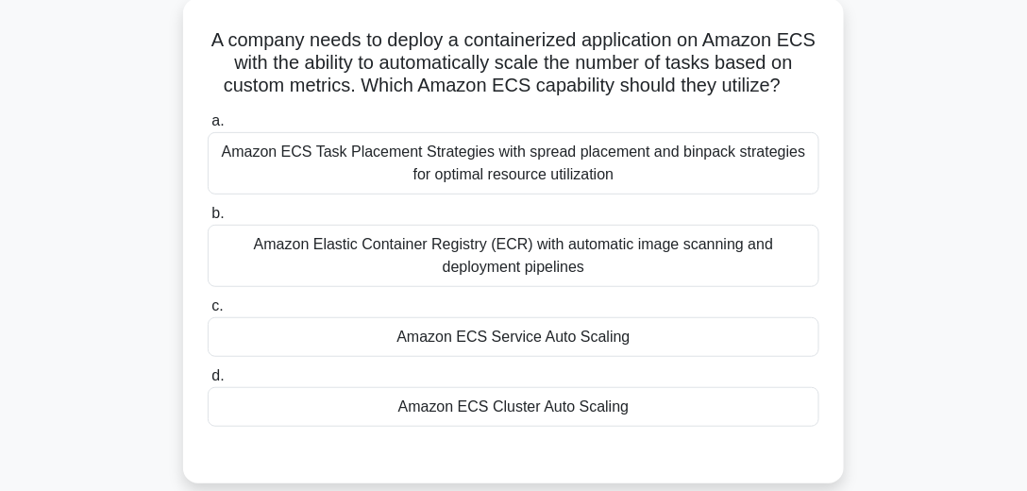
click at [477, 242] on div "Amazon Elastic Container Registry (ECR) with automatic image scanning and deplo…" at bounding box center [513, 256] width 611 height 62
click at [208, 220] on input "b. Amazon Elastic Container Registry (ECR) with automatic image scanning and de…" at bounding box center [208, 214] width 0 height 12
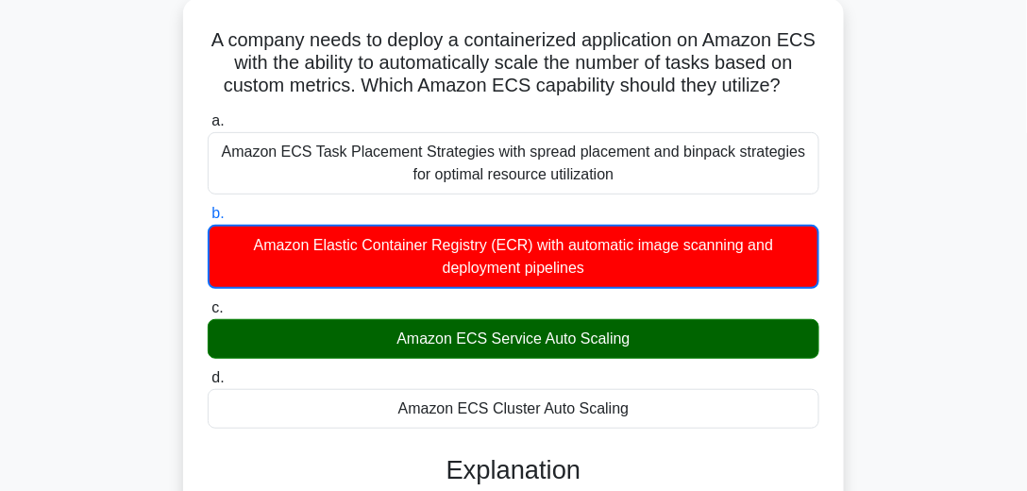
click at [529, 347] on div "Amazon ECS Service Auto Scaling" at bounding box center [513, 339] width 611 height 40
click at [208, 314] on input "c. Amazon ECS Service Auto Scaling" at bounding box center [208, 308] width 0 height 12
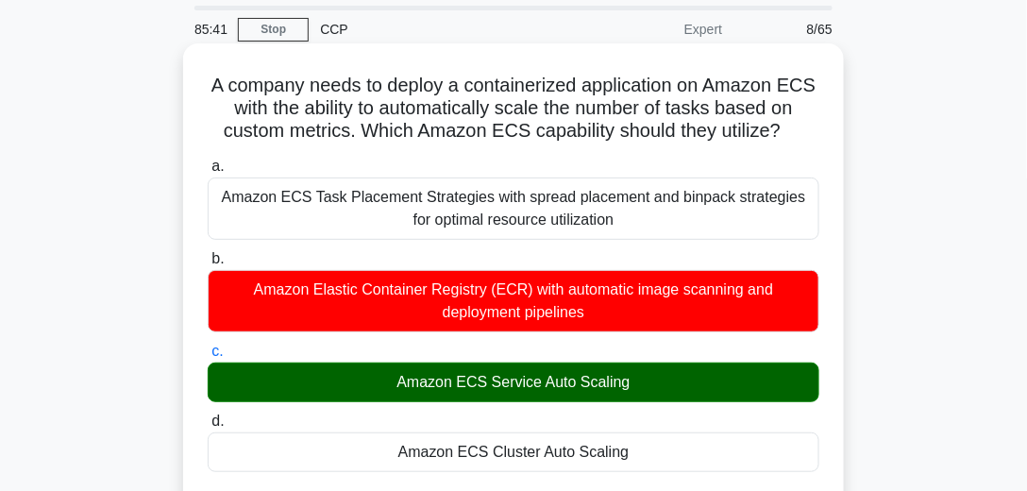
scroll to position [54, 0]
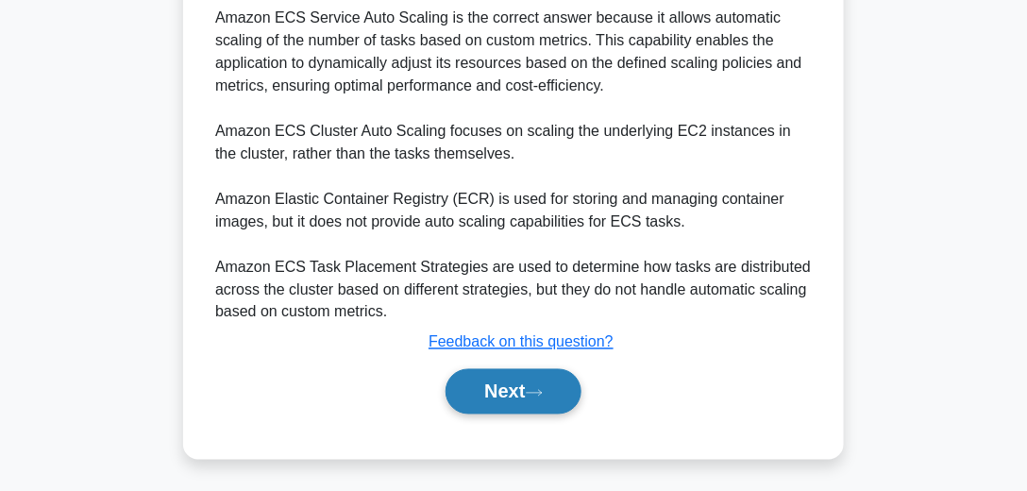
click at [536, 402] on button "Next" at bounding box center [512, 391] width 135 height 45
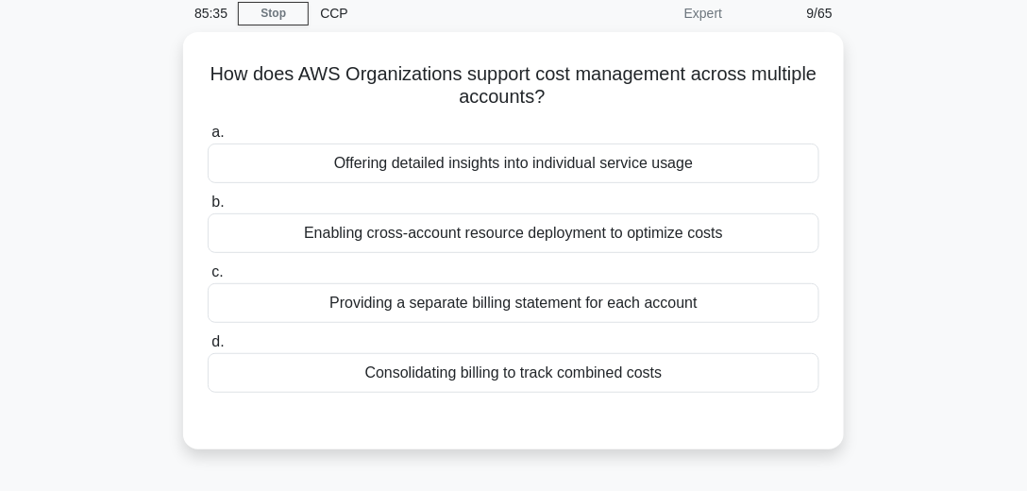
scroll to position [96, 0]
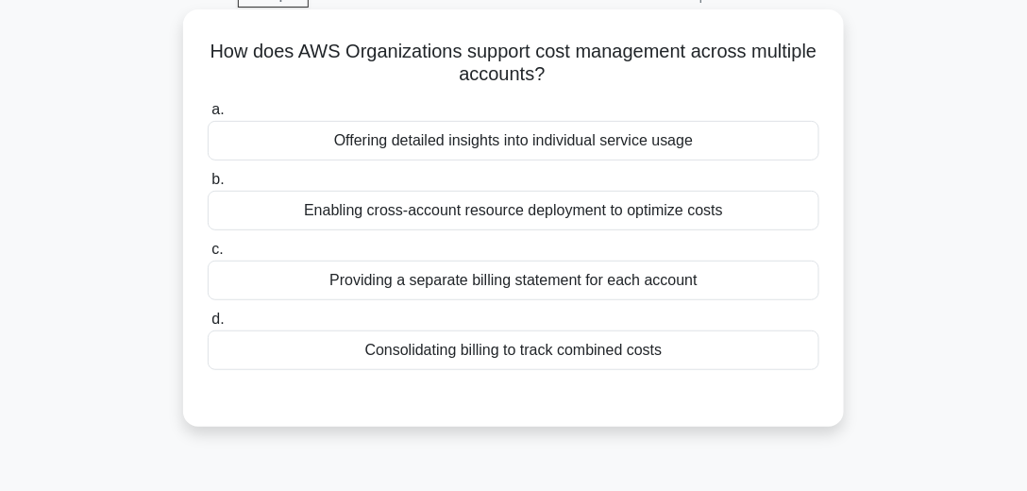
click at [536, 344] on div "Consolidating billing to track combined costs" at bounding box center [513, 350] width 611 height 40
click at [208, 326] on input "d. Consolidating billing to track combined costs" at bounding box center [208, 319] width 0 height 12
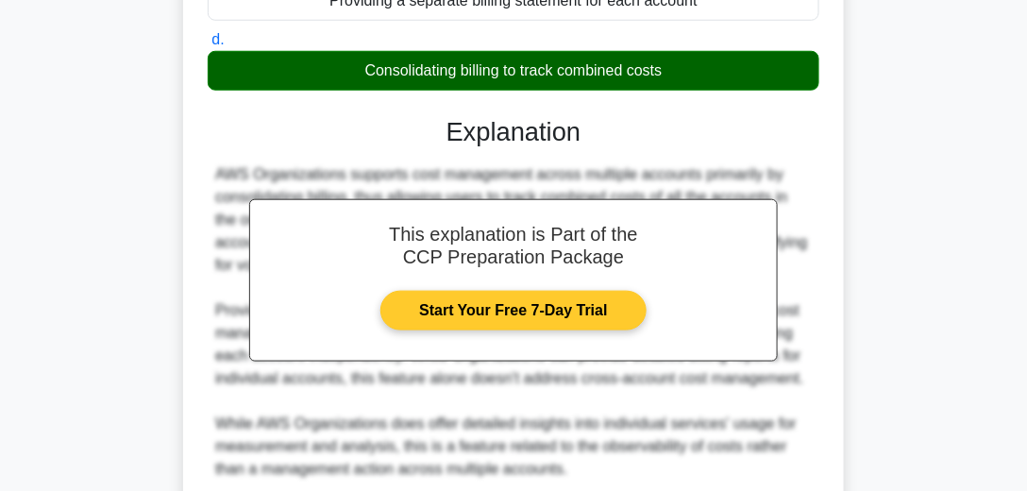
scroll to position [582, 0]
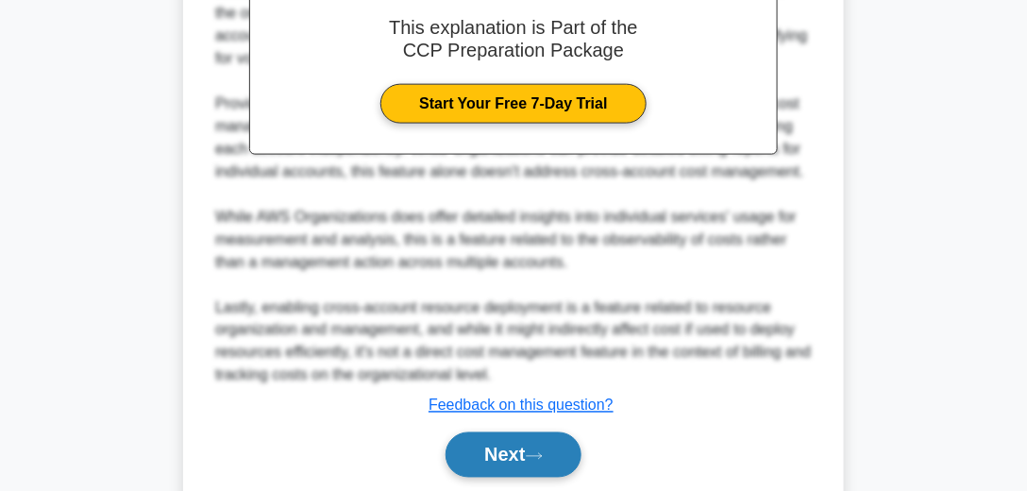
click at [521, 451] on button "Next" at bounding box center [512, 454] width 135 height 45
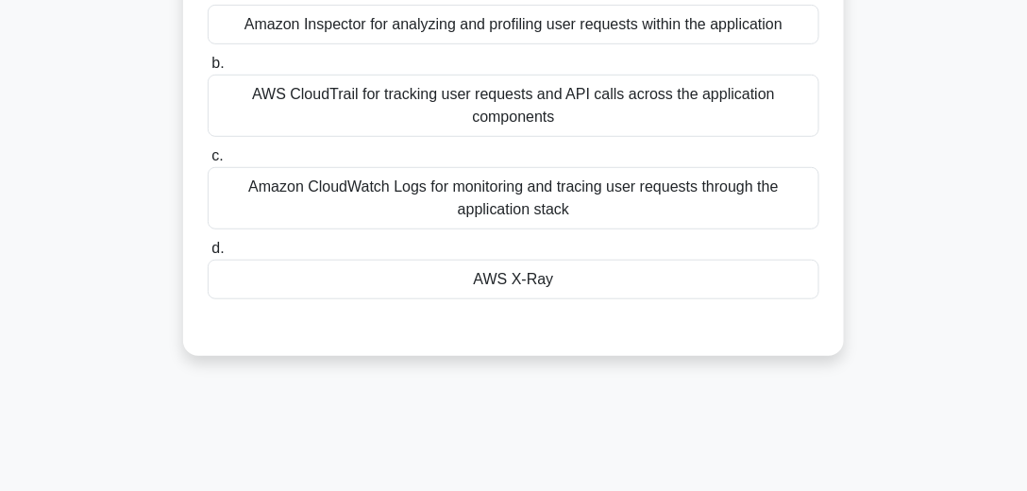
scroll to position [96, 0]
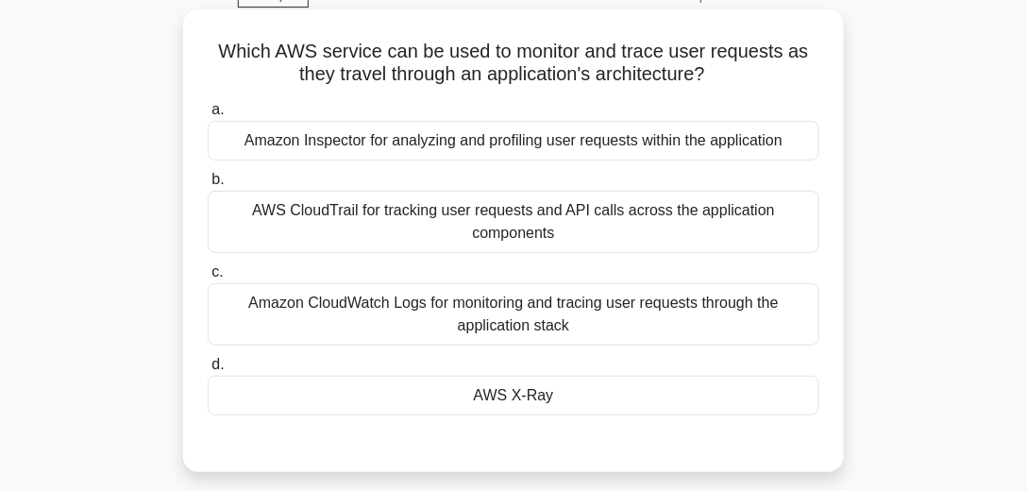
click at [455, 217] on div "AWS CloudTrail for tracking user requests and API calls across the application …" at bounding box center [513, 222] width 611 height 62
click at [208, 186] on input "b. AWS CloudTrail for tracking user requests and API calls across the applicati…" at bounding box center [208, 180] width 0 height 12
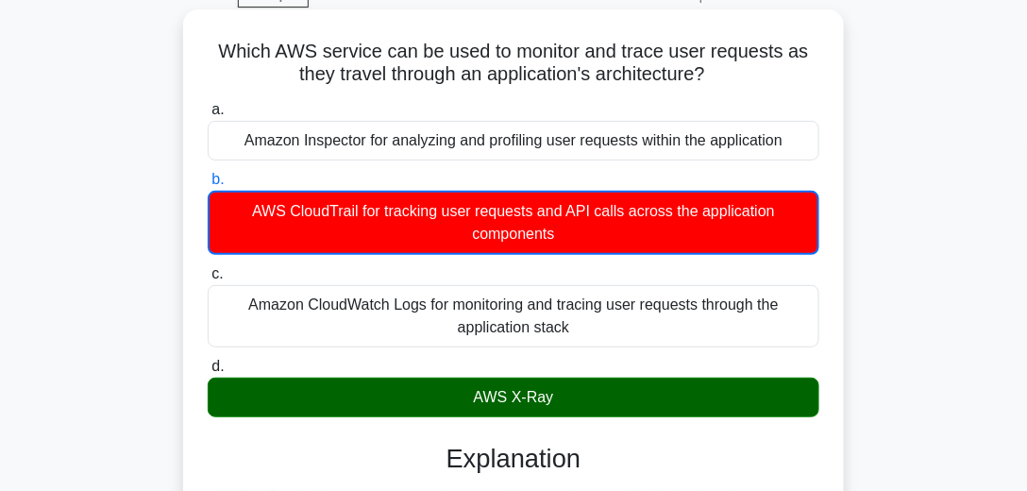
click at [593, 393] on div "AWS X-Ray" at bounding box center [513, 397] width 611 height 40
click at [208, 373] on input "d. AWS X-Ray" at bounding box center [208, 366] width 0 height 12
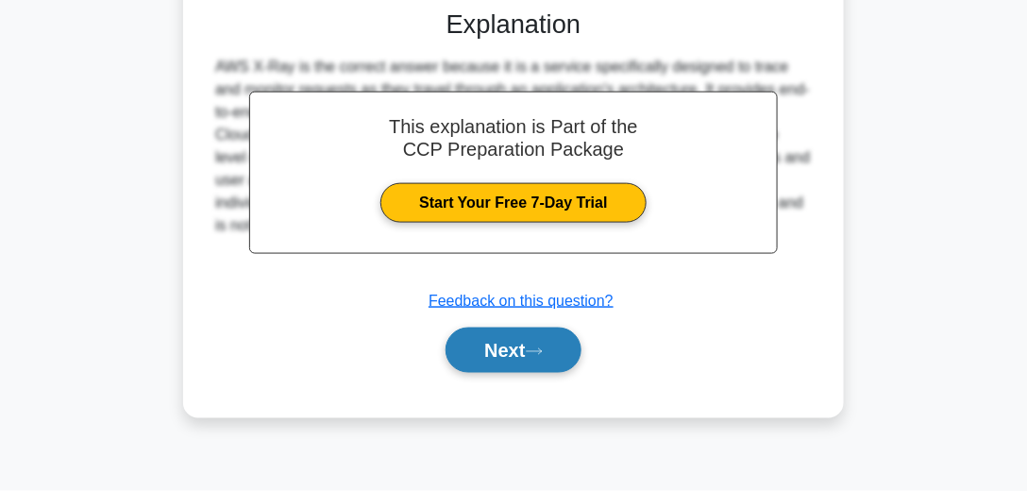
click at [560, 343] on button "Next" at bounding box center [512, 349] width 135 height 45
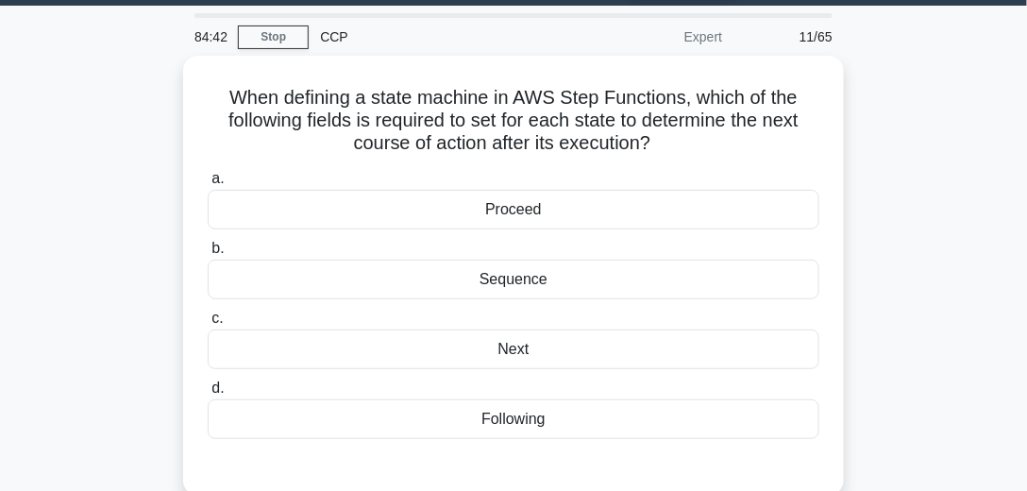
scroll to position [108, 0]
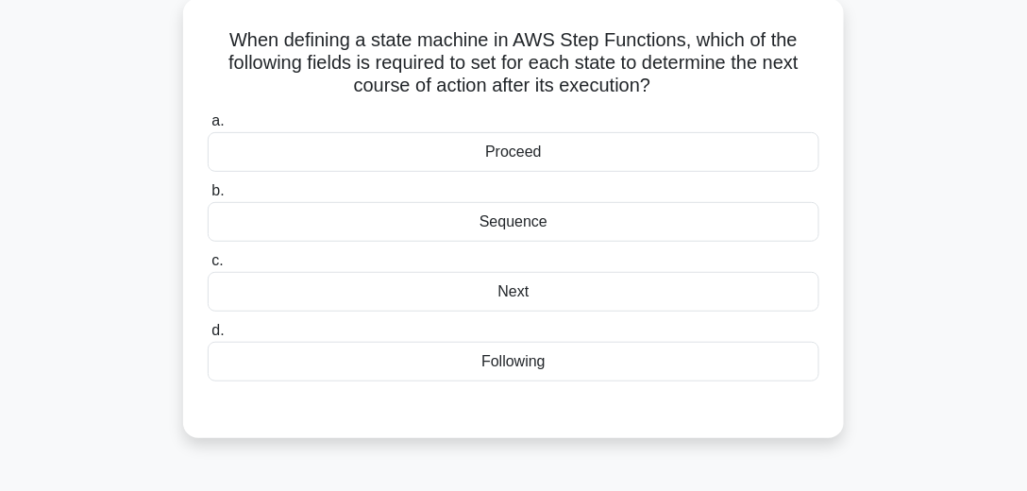
click at [562, 289] on div "Next" at bounding box center [513, 292] width 611 height 40
click at [208, 267] on input "c. Next" at bounding box center [208, 261] width 0 height 12
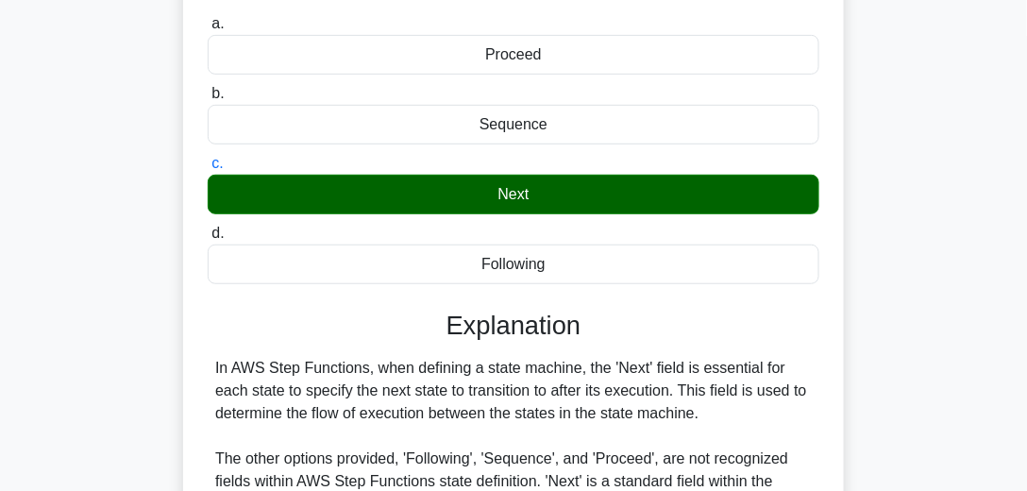
scroll to position [323, 0]
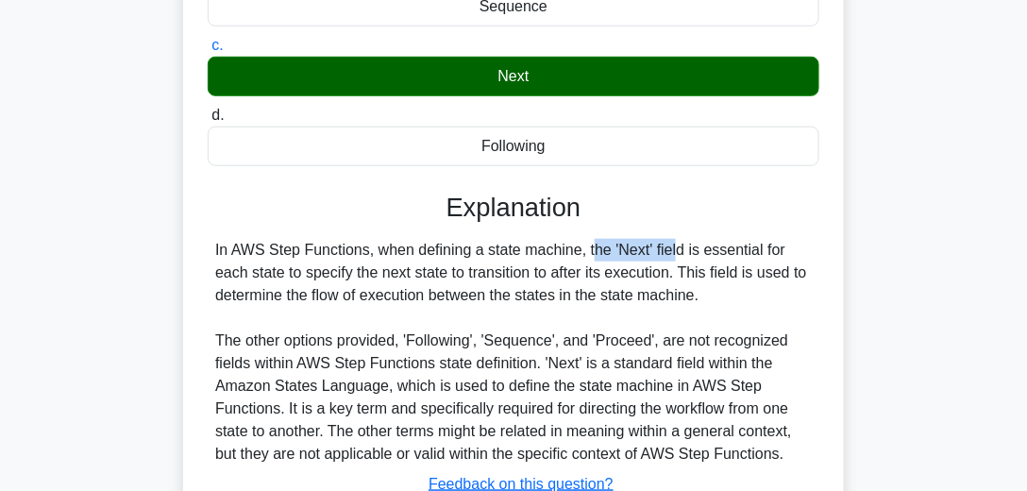
drag, startPoint x: 480, startPoint y: 250, endPoint x: 577, endPoint y: 255, distance: 96.4
click at [577, 255] on div "In AWS Step Functions, when defining a state machine, the 'Next' field is essen…" at bounding box center [513, 352] width 596 height 226
copy div "state machine"
click at [821, 183] on div "When defining a state machine in AWS Step Functions, which of the following fie…" at bounding box center [513, 192] width 645 height 803
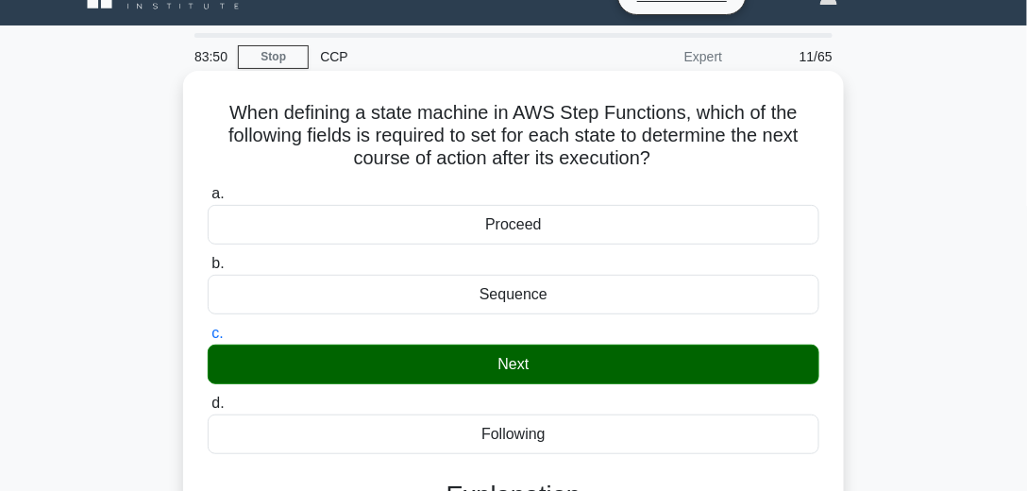
scroll to position [54, 0]
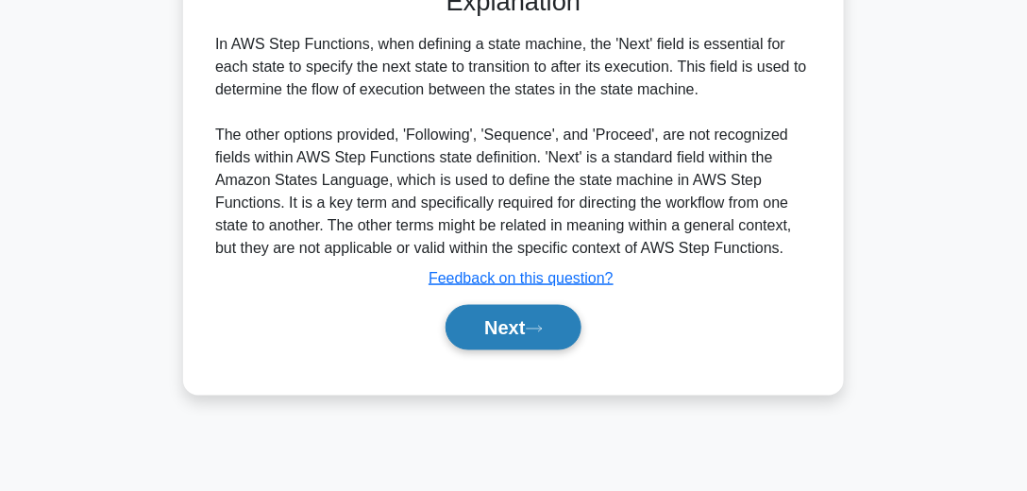
click at [509, 333] on button "Next" at bounding box center [512, 327] width 135 height 45
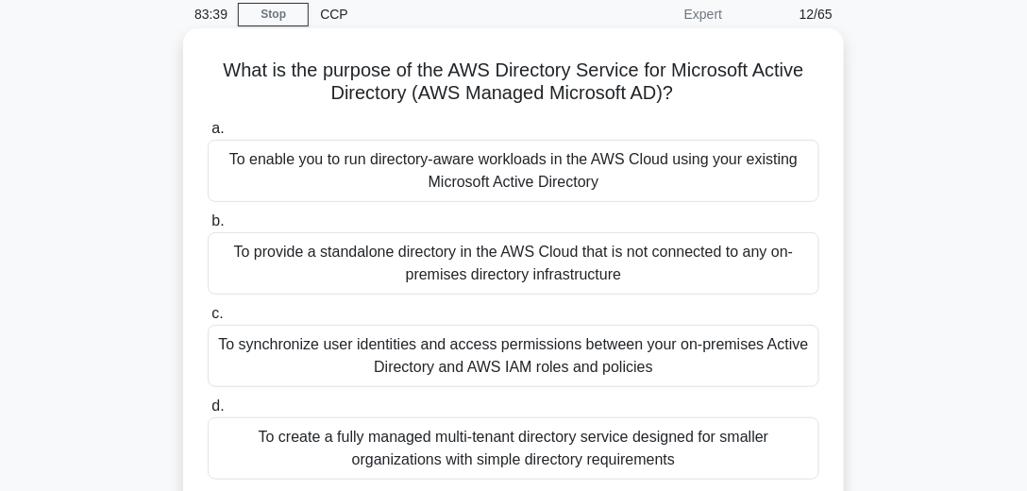
scroll to position [96, 0]
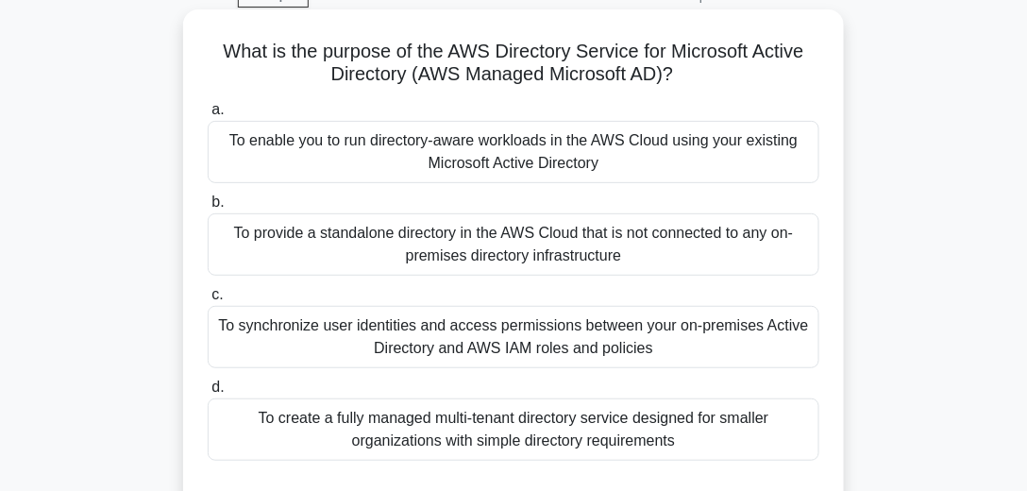
click at [566, 418] on div "To create a fully managed multi-tenant directory service designed for smaller o…" at bounding box center [513, 429] width 611 height 62
click at [208, 393] on input "d. To create a fully managed multi-tenant directory service designed for smalle…" at bounding box center [208, 387] width 0 height 12
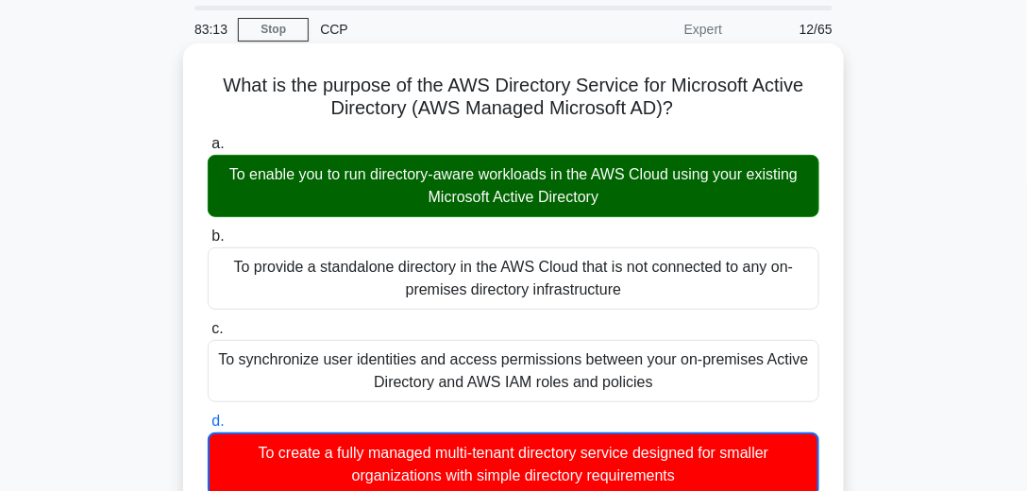
scroll to position [42, 0]
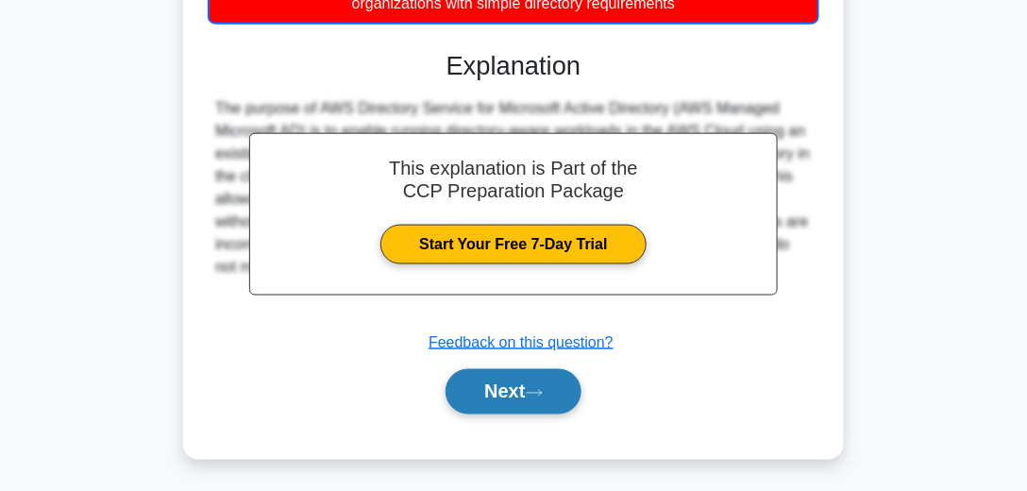
click at [492, 393] on button "Next" at bounding box center [512, 391] width 135 height 45
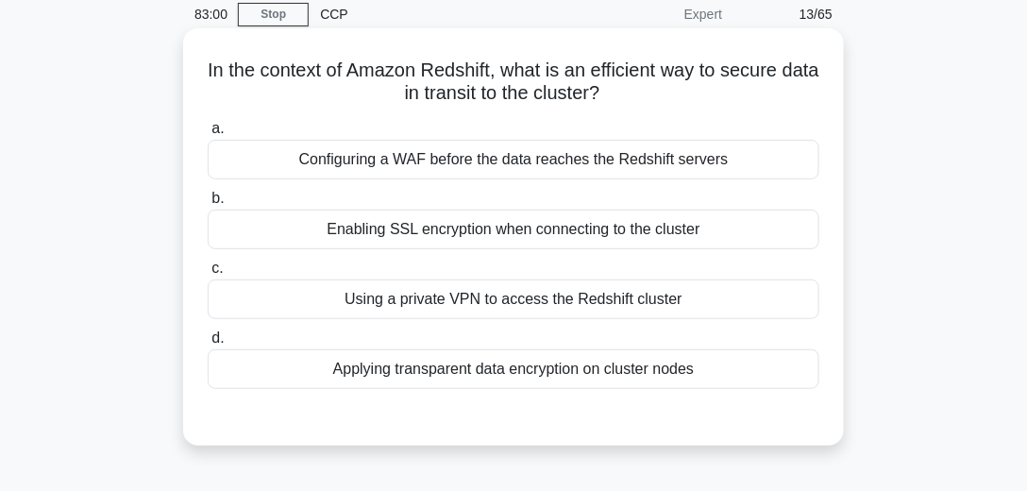
scroll to position [96, 0]
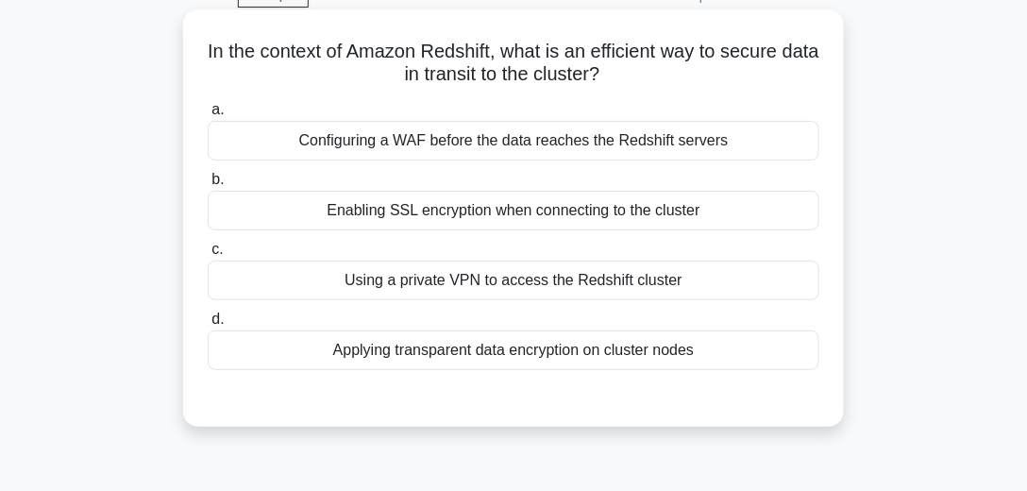
click at [507, 281] on div "Using a private VPN to access the Redshift cluster" at bounding box center [513, 280] width 611 height 40
click at [208, 256] on input "c. Using a private VPN to access the Redshift cluster" at bounding box center [208, 249] width 0 height 12
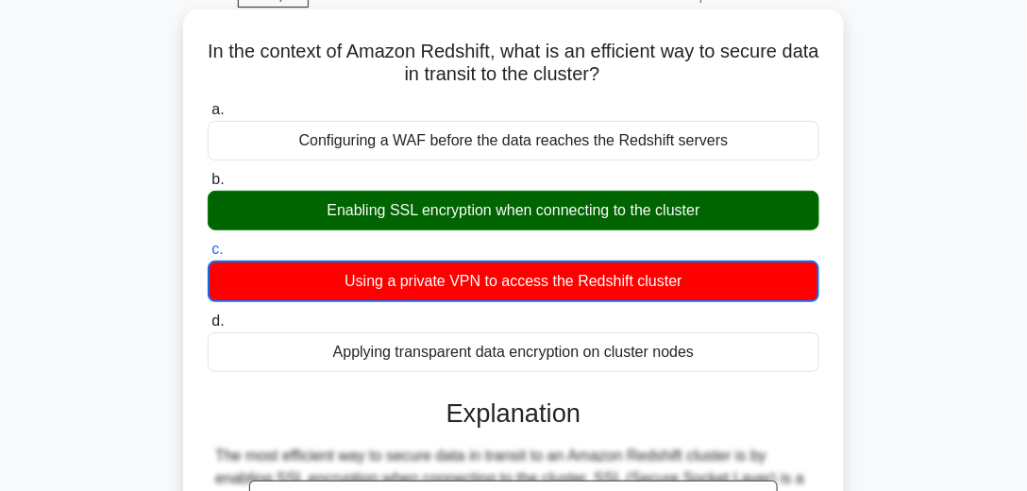
click at [513, 219] on div "Enabling SSL encryption when connecting to the cluster" at bounding box center [513, 211] width 611 height 40
click at [208, 186] on input "b. Enabling SSL encryption when connecting to the cluster" at bounding box center [208, 180] width 0 height 12
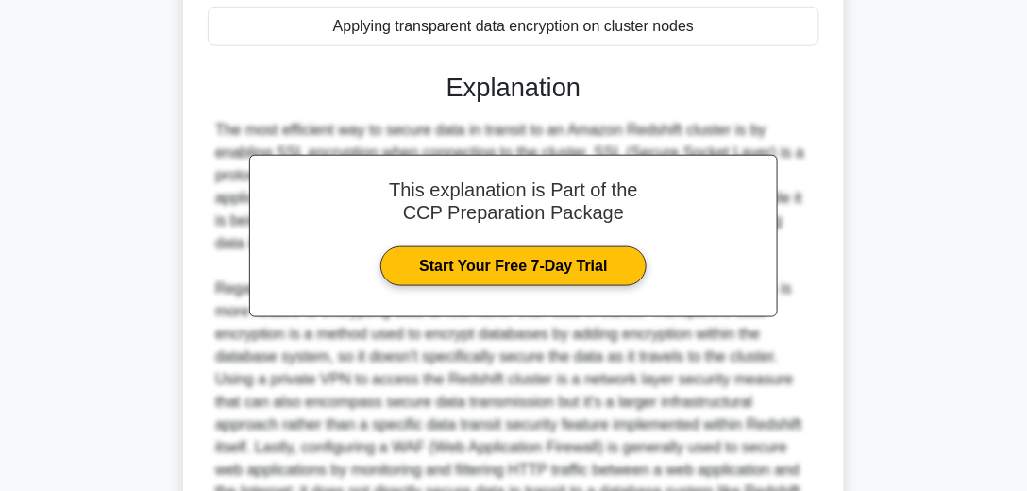
scroll to position [636, 0]
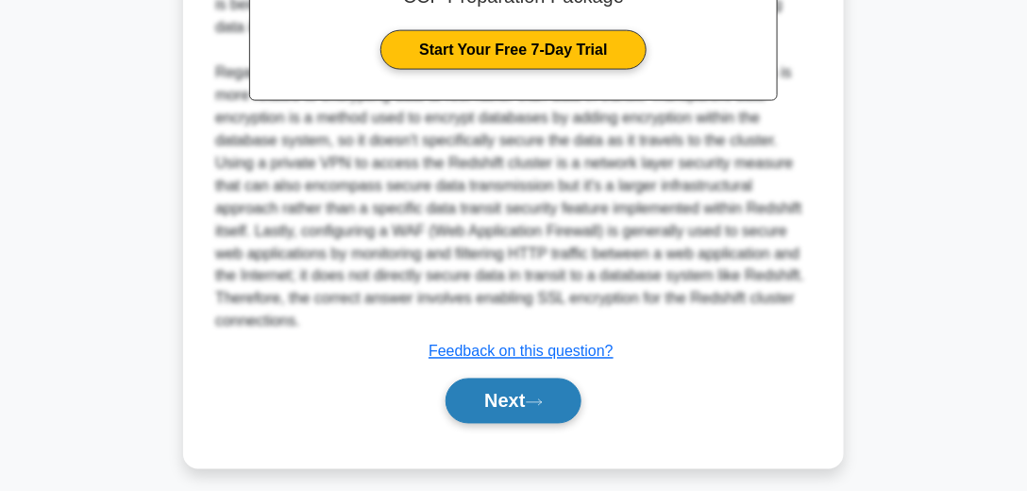
click at [496, 393] on button "Next" at bounding box center [512, 400] width 135 height 45
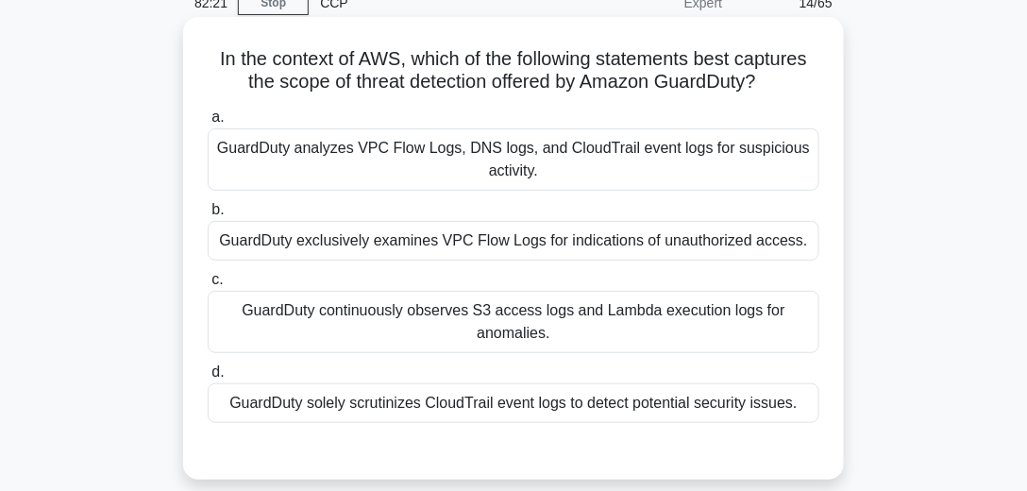
scroll to position [108, 0]
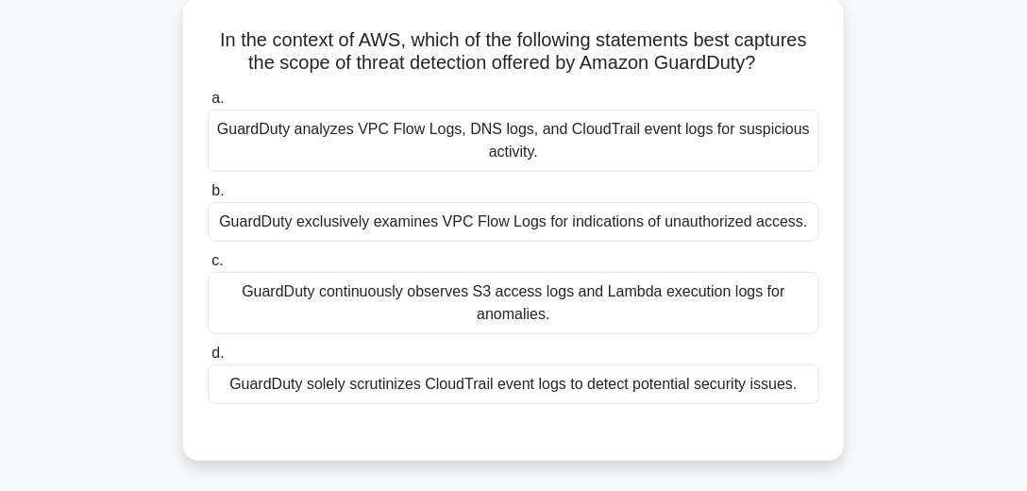
click at [393, 138] on div "GuardDuty analyzes VPC Flow Logs, DNS logs, and CloudTrail event logs for suspi…" at bounding box center [513, 140] width 611 height 62
click at [208, 105] on input "a. GuardDuty analyzes VPC Flow Logs, DNS logs, and CloudTrail event logs for su…" at bounding box center [208, 98] width 0 height 12
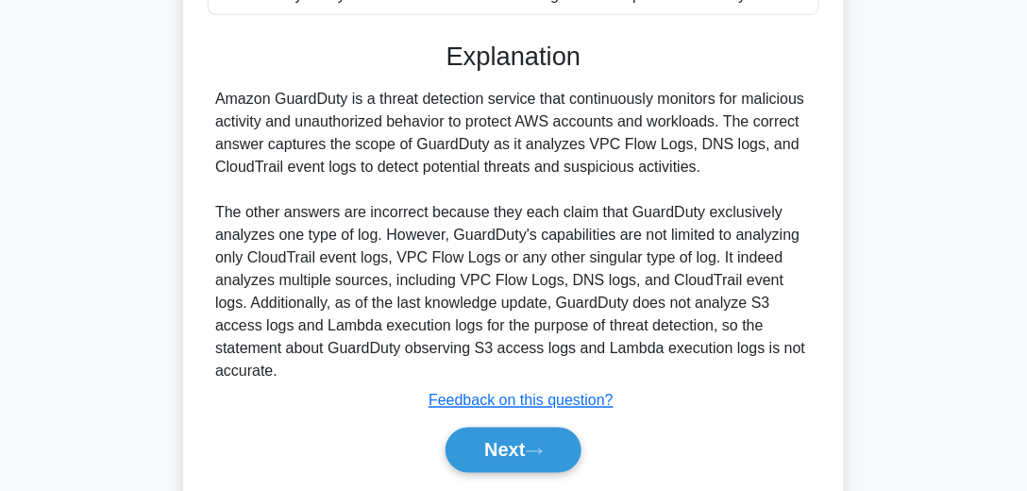
scroll to position [532, 0]
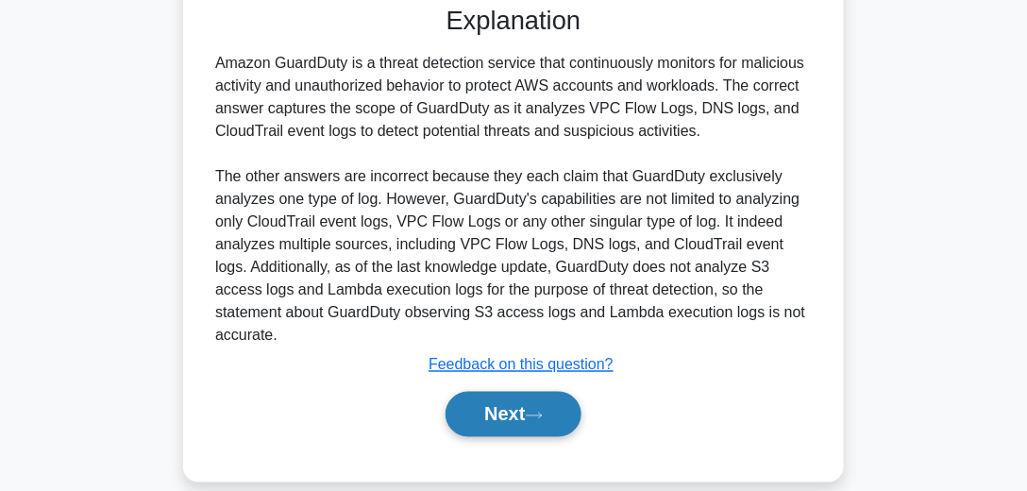
click at [527, 392] on button "Next" at bounding box center [512, 414] width 135 height 45
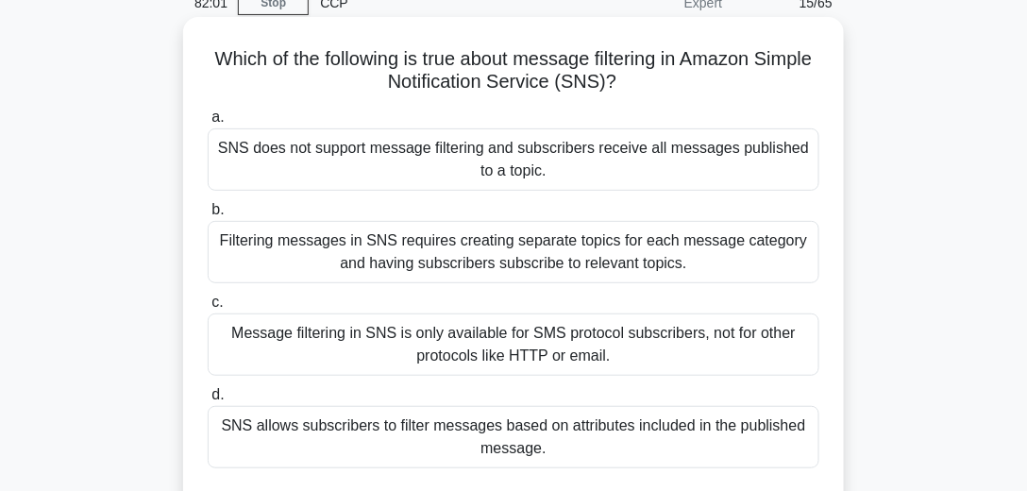
scroll to position [108, 0]
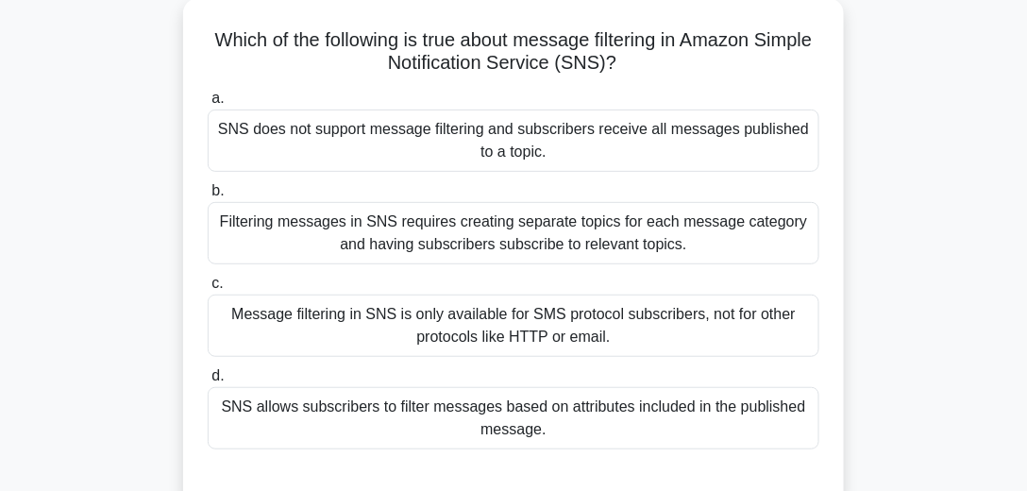
click at [525, 249] on div "Filtering messages in SNS requires creating separate topics for each message ca…" at bounding box center [513, 233] width 611 height 62
click at [208, 197] on input "b. Filtering messages in SNS requires creating separate topics for each message…" at bounding box center [208, 191] width 0 height 12
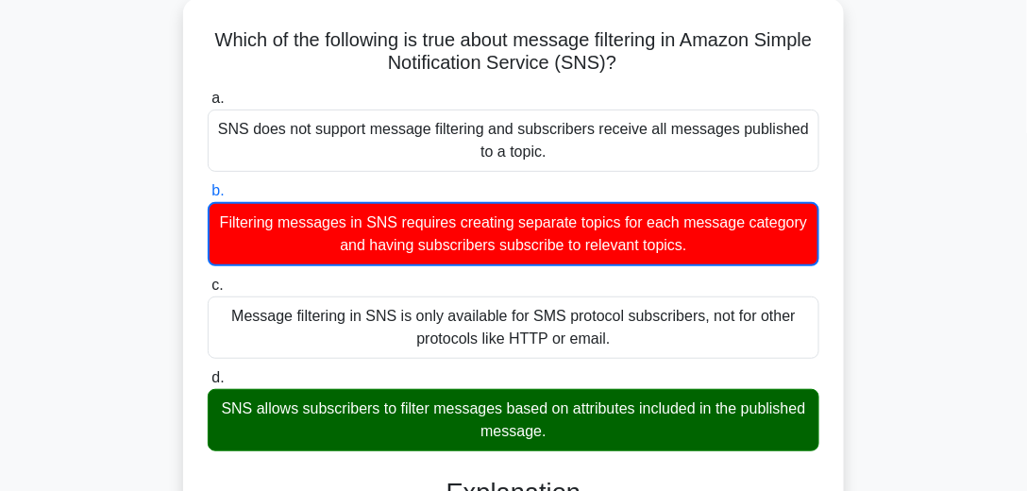
click at [512, 422] on div "SNS allows subscribers to filter messages based on attributes included in the p…" at bounding box center [513, 420] width 611 height 62
click at [208, 384] on input "d. SNS allows subscribers to filter messages based on attributes included in th…" at bounding box center [208, 378] width 0 height 12
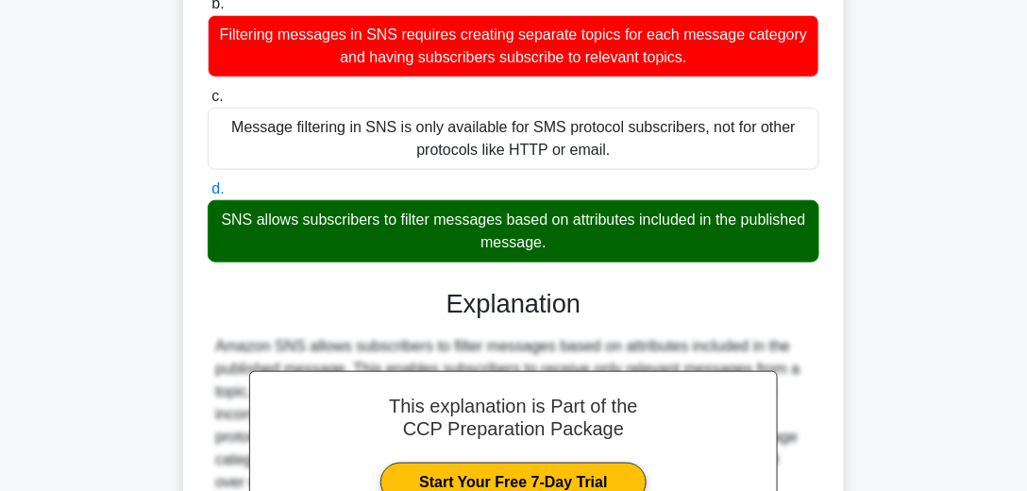
scroll to position [485, 0]
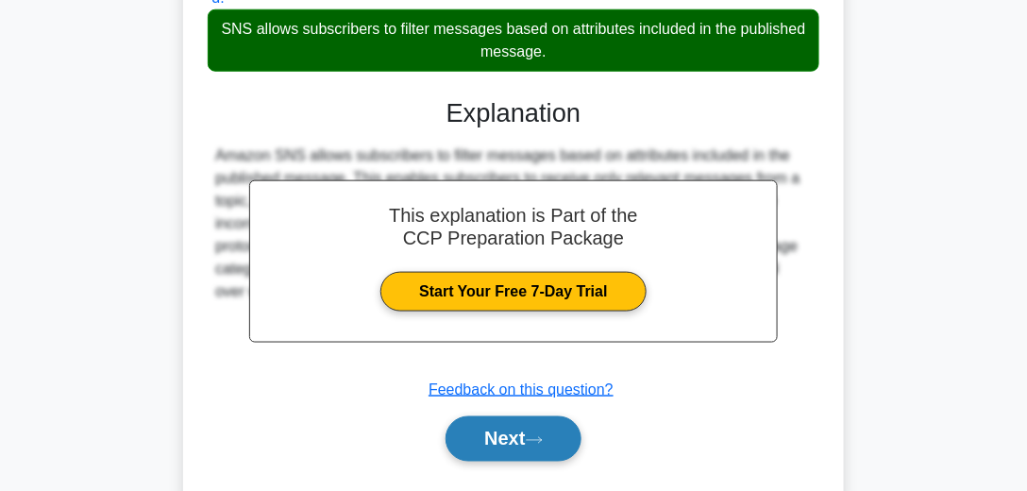
click at [511, 420] on button "Next" at bounding box center [512, 438] width 135 height 45
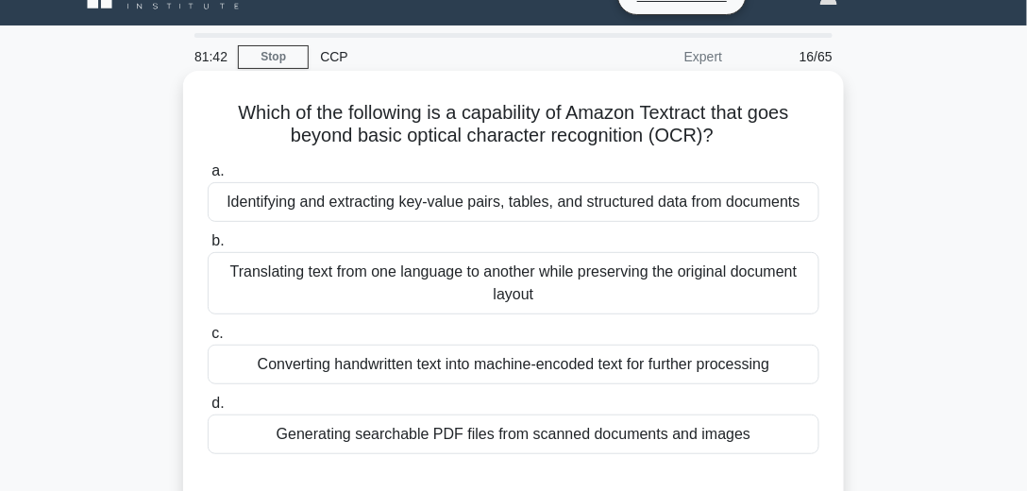
scroll to position [54, 0]
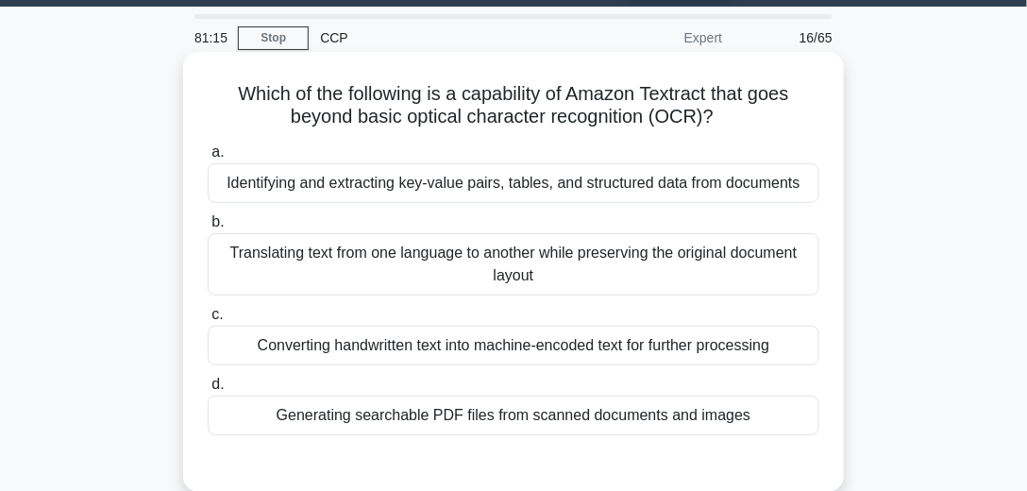
click at [484, 261] on div "Translating text from one language to another while preserving the original doc…" at bounding box center [513, 264] width 611 height 62
click at [208, 228] on input "b. Translating text from one language to another while preserving the original …" at bounding box center [208, 222] width 0 height 12
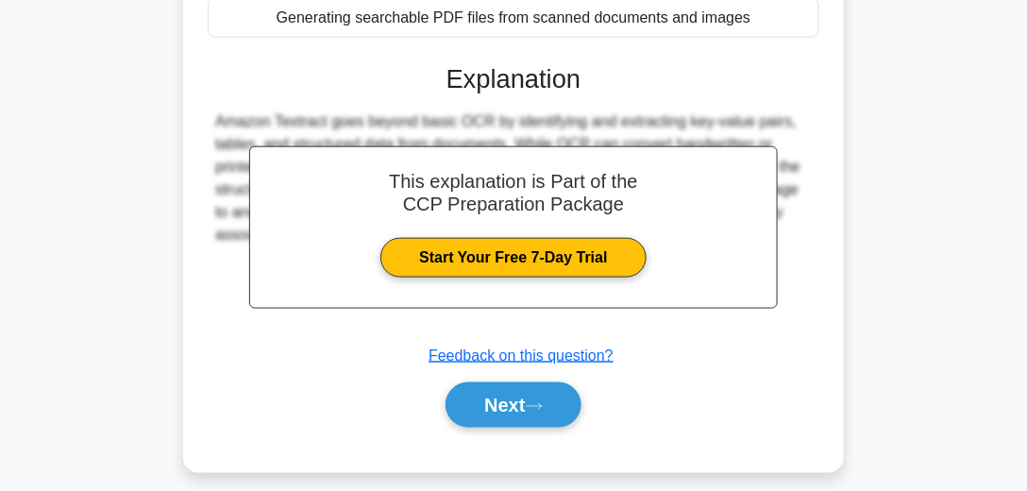
scroll to position [528, 0]
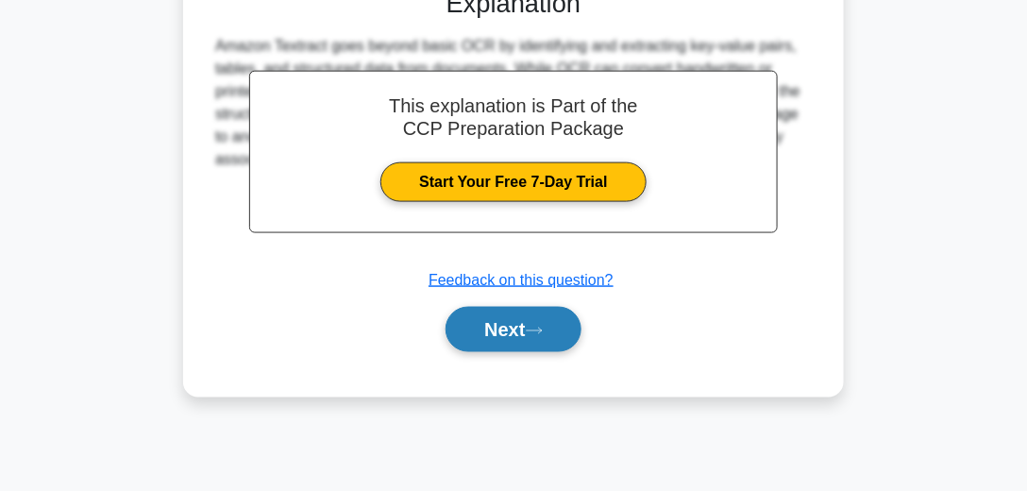
click at [504, 333] on button "Next" at bounding box center [512, 329] width 135 height 45
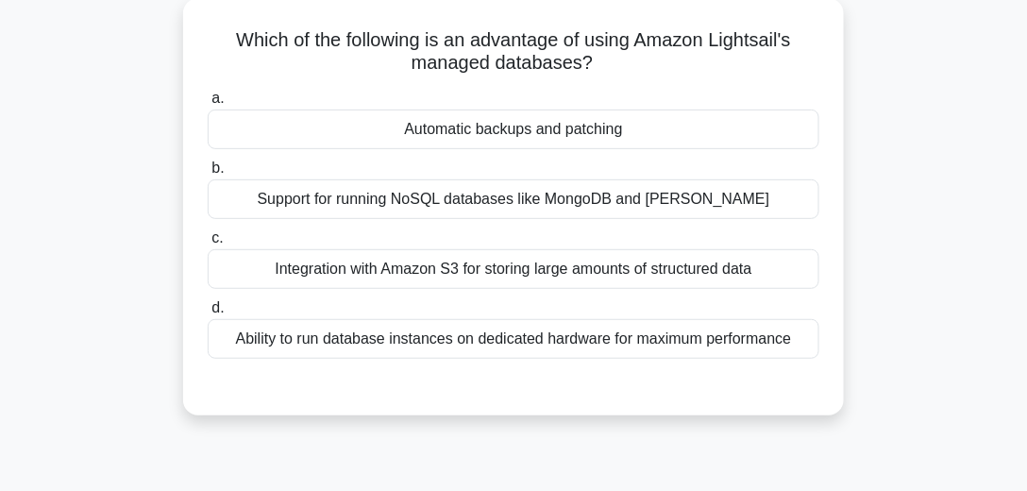
scroll to position [54, 0]
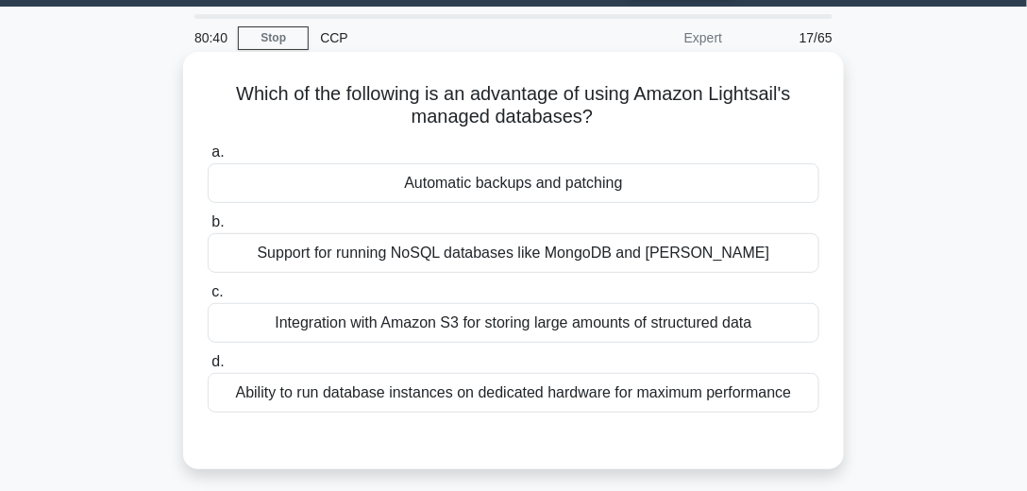
click at [533, 166] on div "Automatic backups and patching" at bounding box center [513, 183] width 611 height 40
click at [208, 159] on input "a. Automatic backups and patching" at bounding box center [208, 152] width 0 height 12
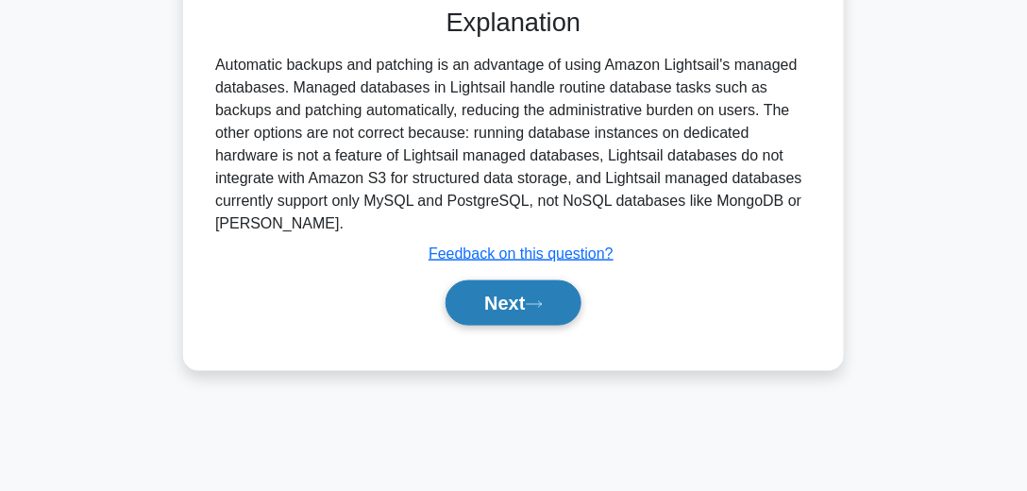
scroll to position [431, 0]
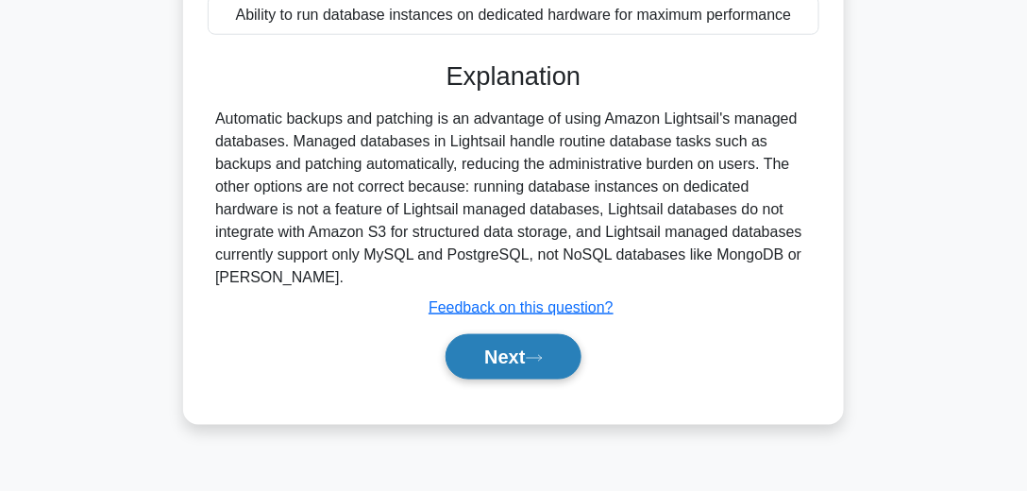
click at [511, 360] on button "Next" at bounding box center [512, 356] width 135 height 45
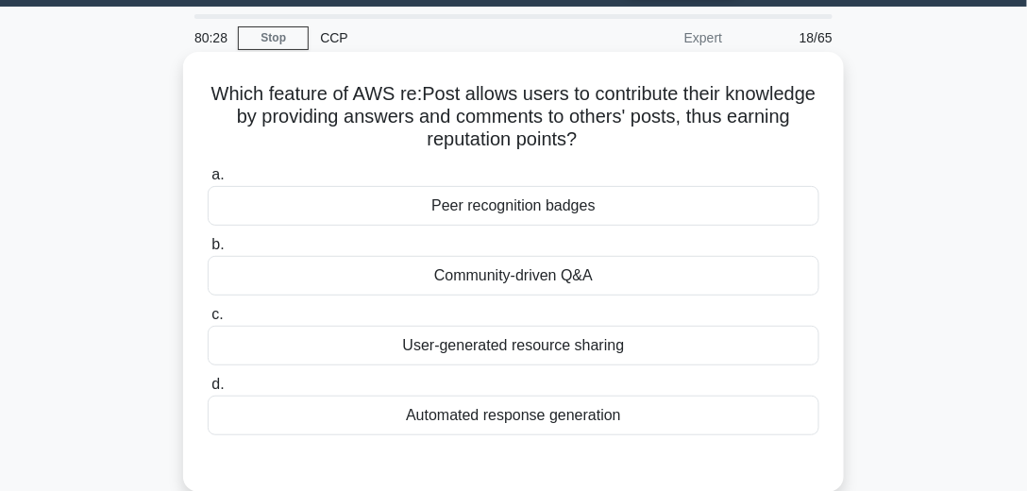
scroll to position [108, 0]
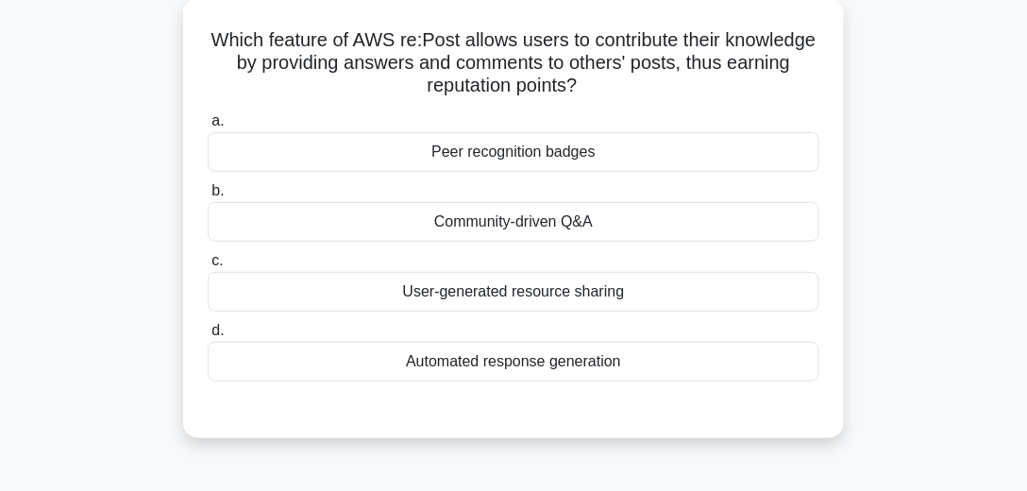
click at [557, 226] on div "Community-driven Q&A" at bounding box center [513, 222] width 611 height 40
click at [208, 197] on input "b. Community-driven Q&A" at bounding box center [208, 191] width 0 height 12
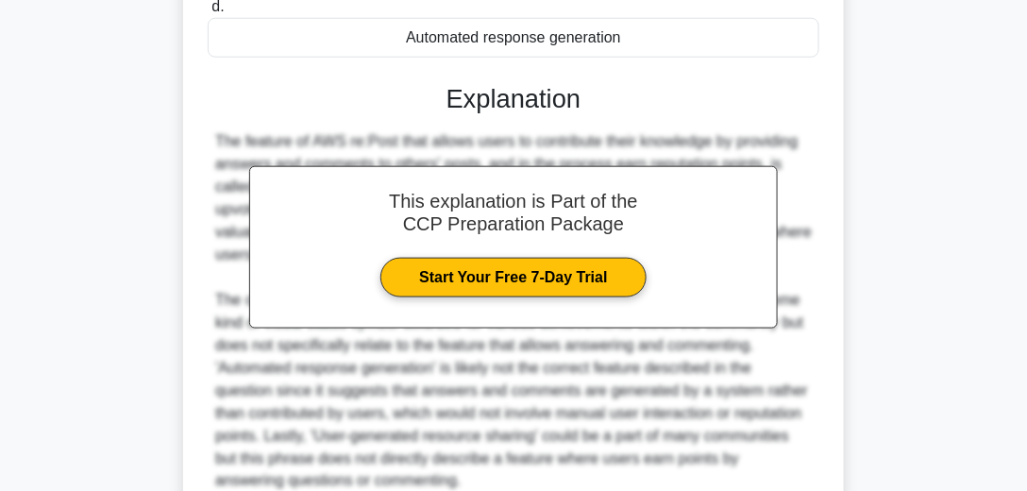
scroll to position [600, 0]
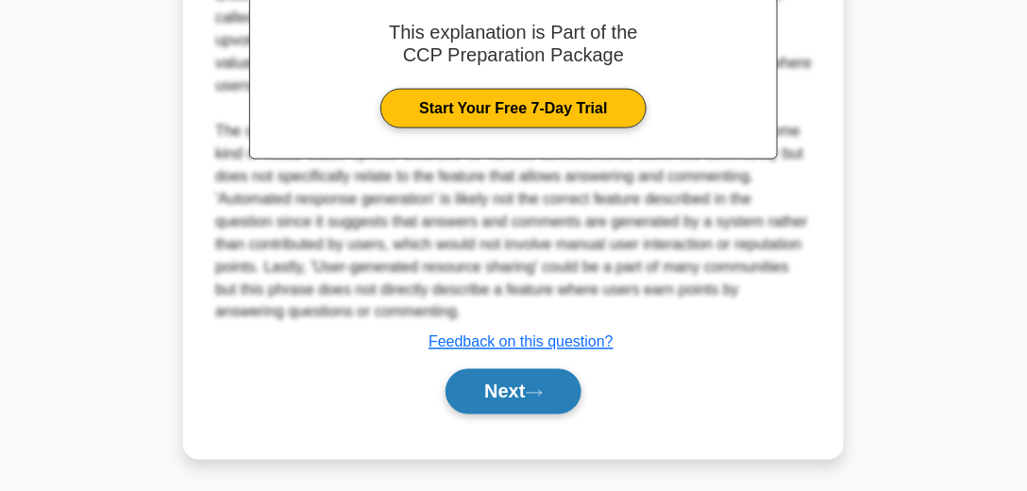
click at [537, 381] on button "Next" at bounding box center [512, 391] width 135 height 45
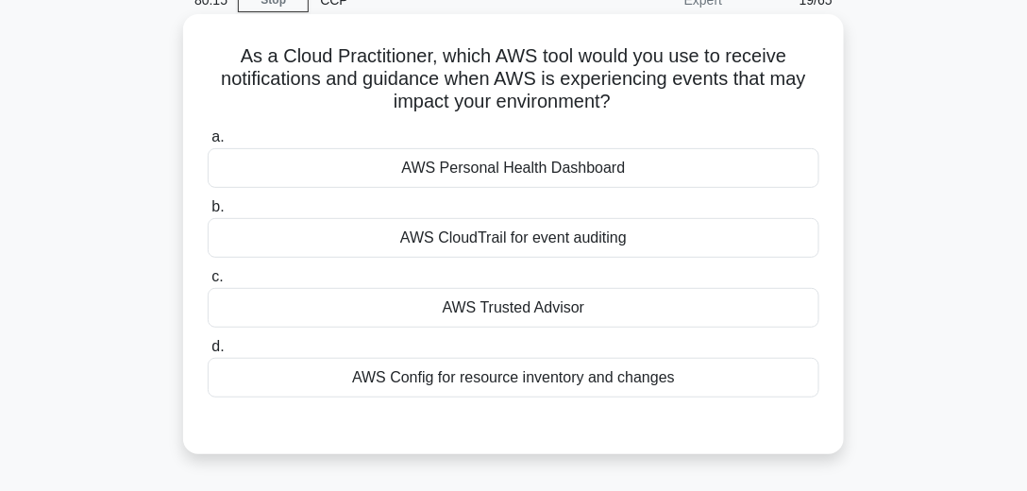
scroll to position [42, 0]
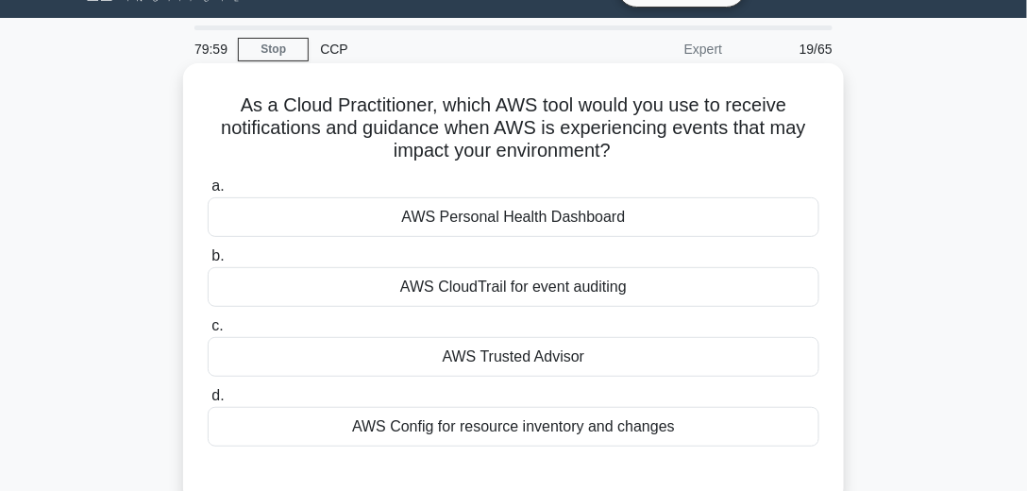
click at [582, 420] on div "AWS Config for resource inventory and changes" at bounding box center [513, 427] width 611 height 40
click at [208, 402] on input "d. AWS Config for resource inventory and changes" at bounding box center [208, 396] width 0 height 12
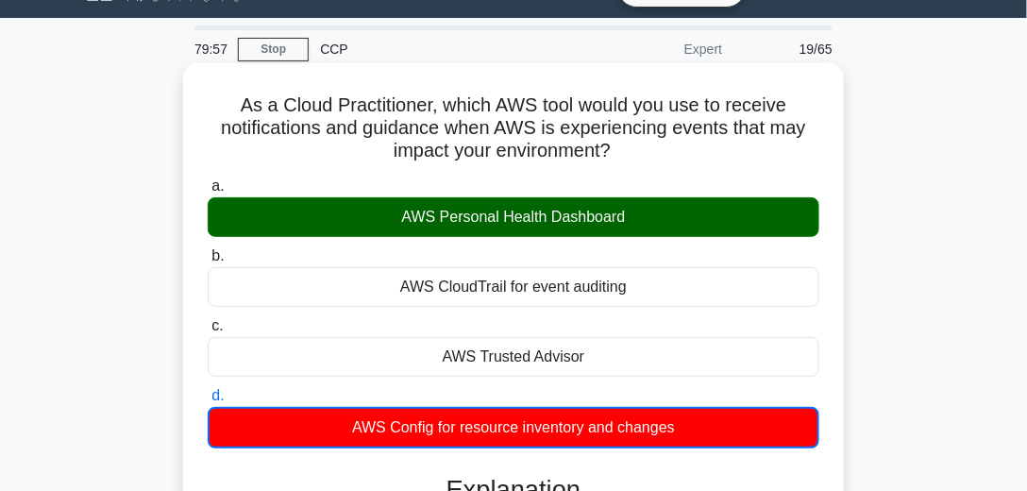
click at [579, 212] on div "AWS Personal Health Dashboard" at bounding box center [513, 217] width 611 height 40
click at [208, 192] on input "a. AWS Personal Health Dashboard" at bounding box center [208, 186] width 0 height 12
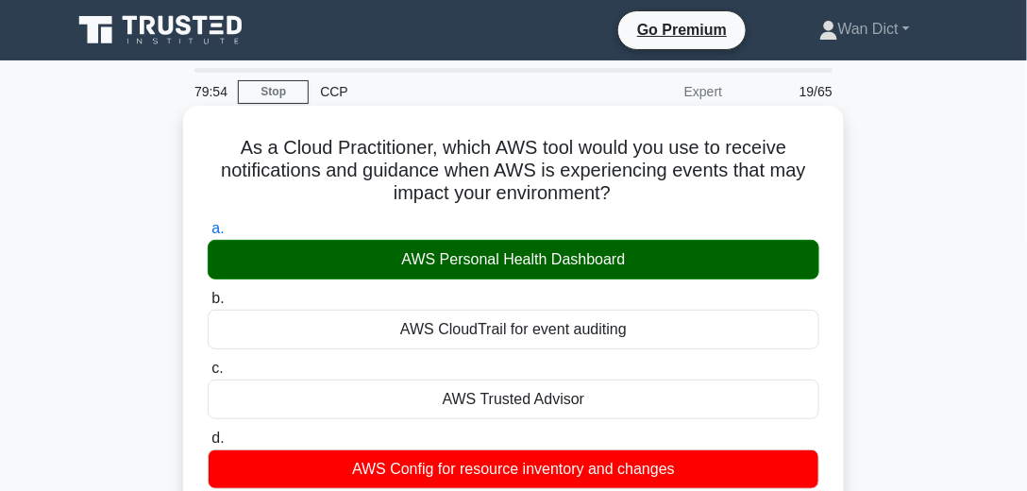
scroll to position [54, 0]
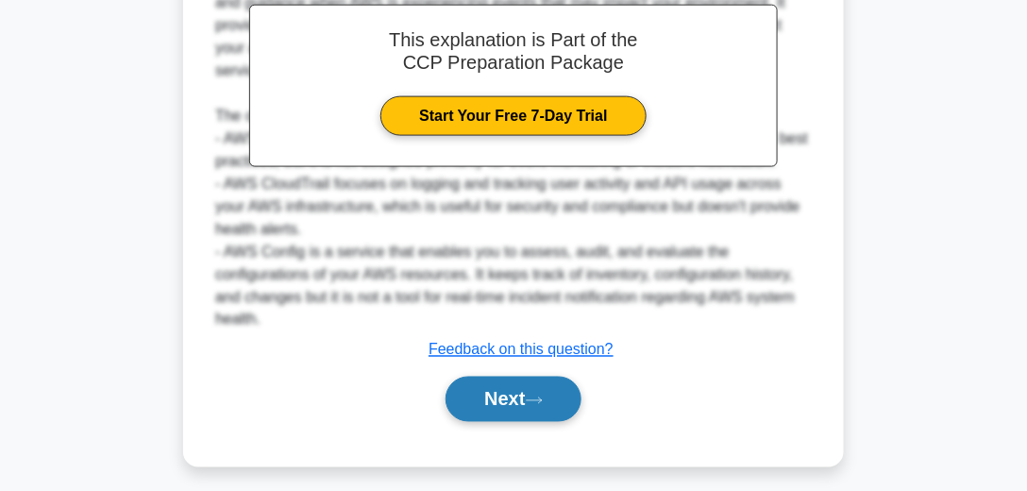
click at [493, 406] on button "Next" at bounding box center [512, 398] width 135 height 45
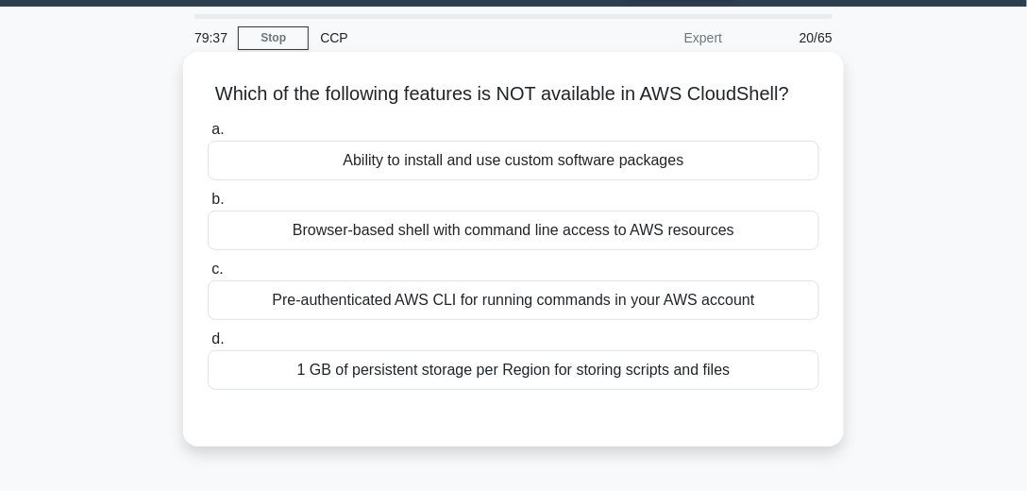
click at [623, 170] on div "Ability to install and use custom software packages" at bounding box center [513, 161] width 611 height 40
click at [208, 136] on input "a. Ability to install and use custom software packages" at bounding box center [208, 130] width 0 height 12
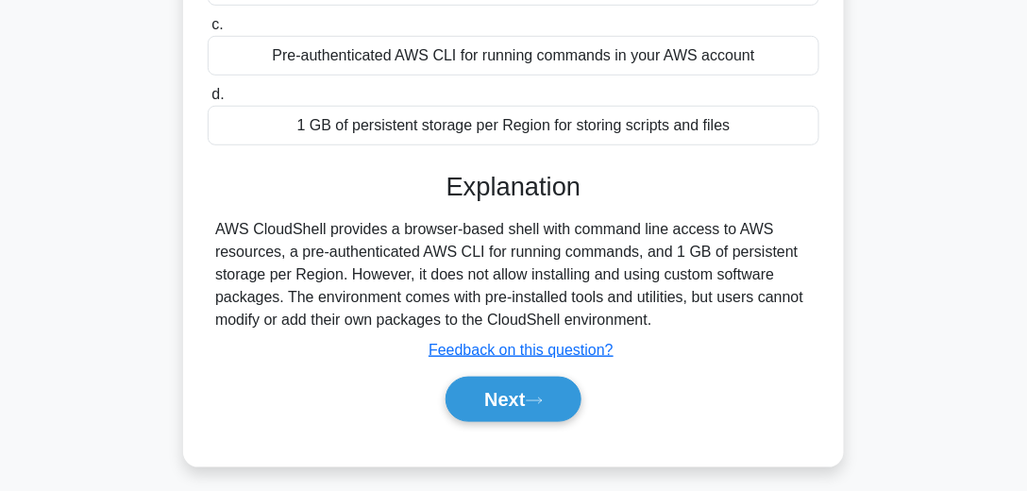
scroll to position [377, 0]
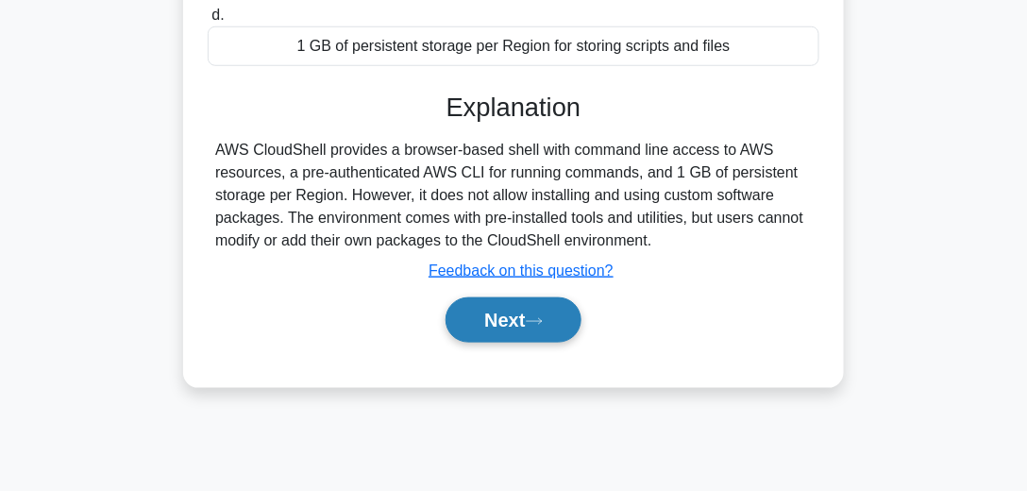
click at [549, 308] on button "Next" at bounding box center [512, 319] width 135 height 45
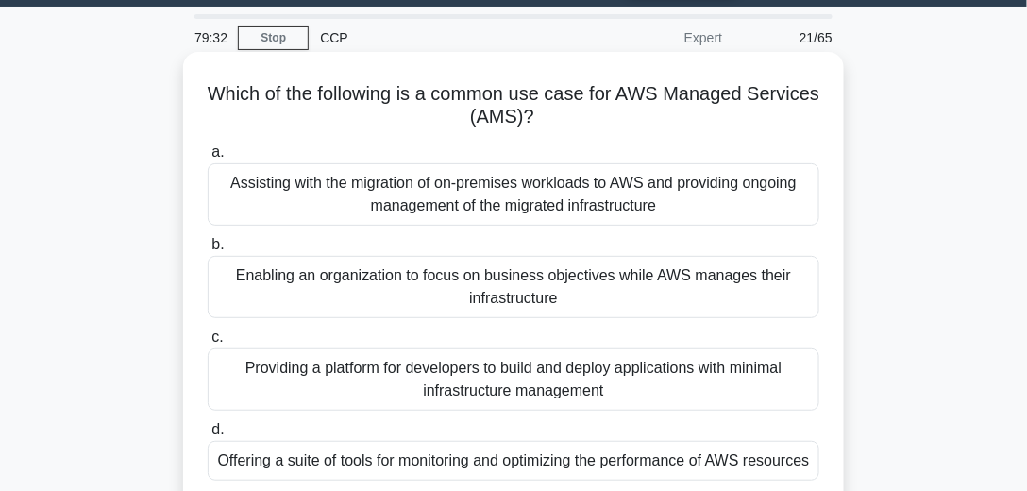
scroll to position [108, 0]
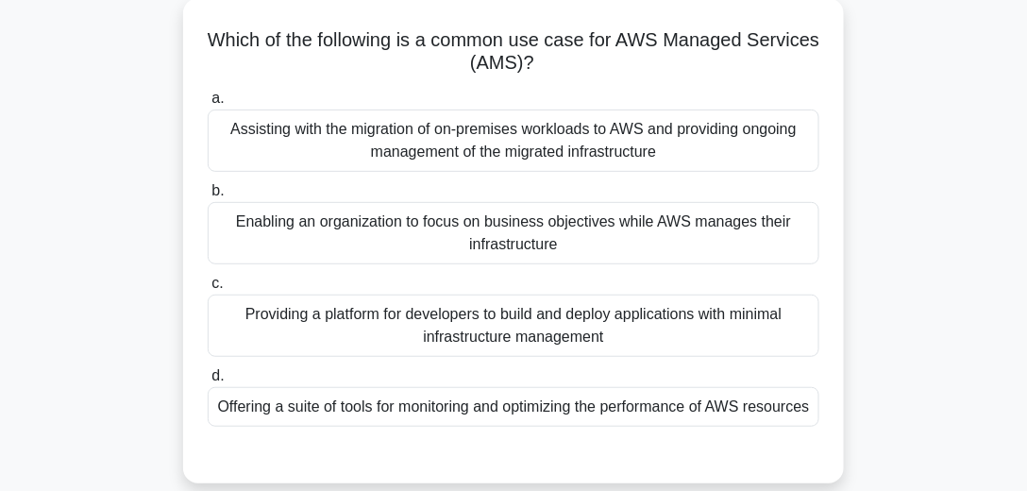
click at [587, 237] on div "Enabling an organization to focus on business objectives while AWS manages thei…" at bounding box center [513, 233] width 611 height 62
click at [208, 197] on input "b. Enabling an organization to focus on business objectives while AWS manages t…" at bounding box center [208, 191] width 0 height 12
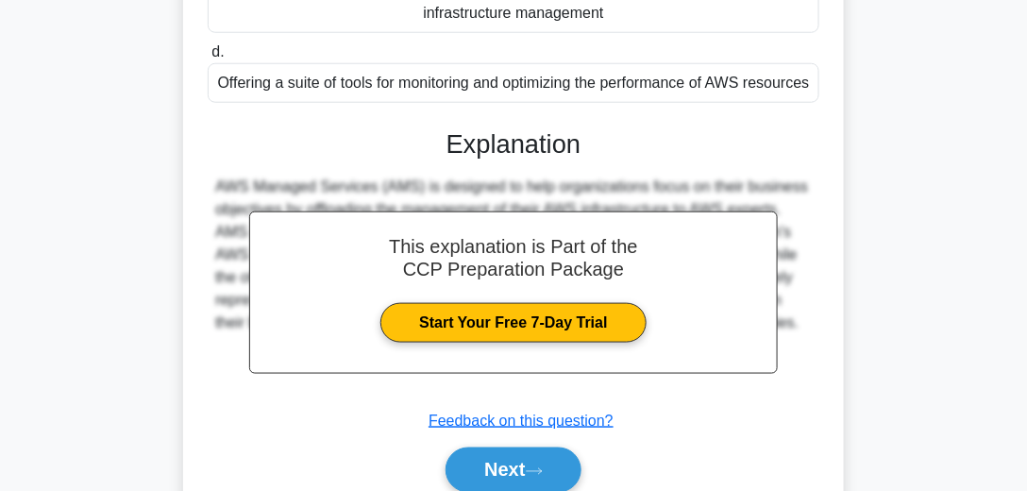
scroll to position [478, 0]
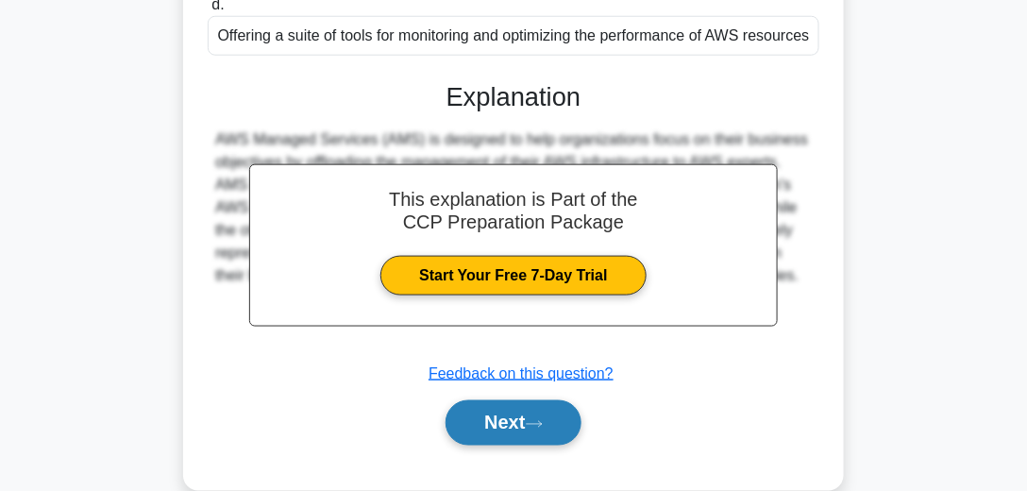
click at [535, 429] on icon at bounding box center [534, 424] width 17 height 10
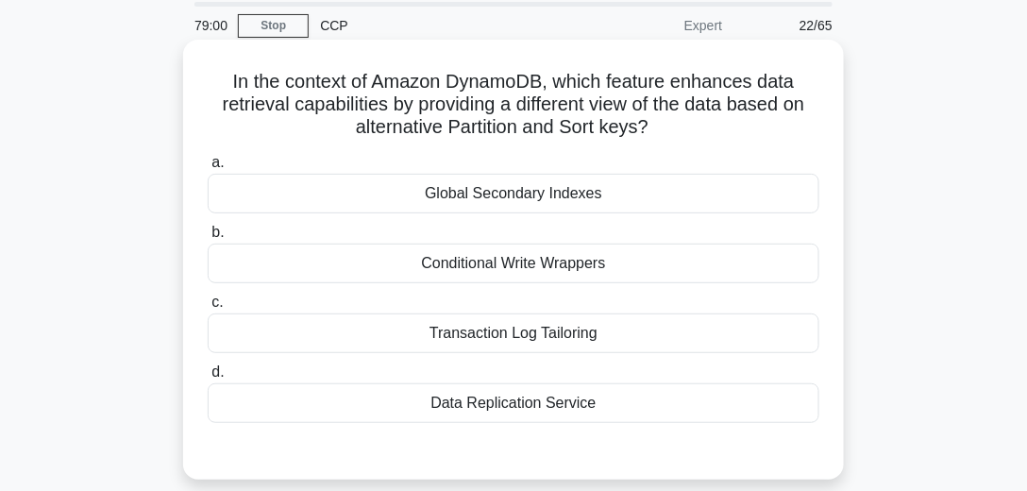
scroll to position [47, 0]
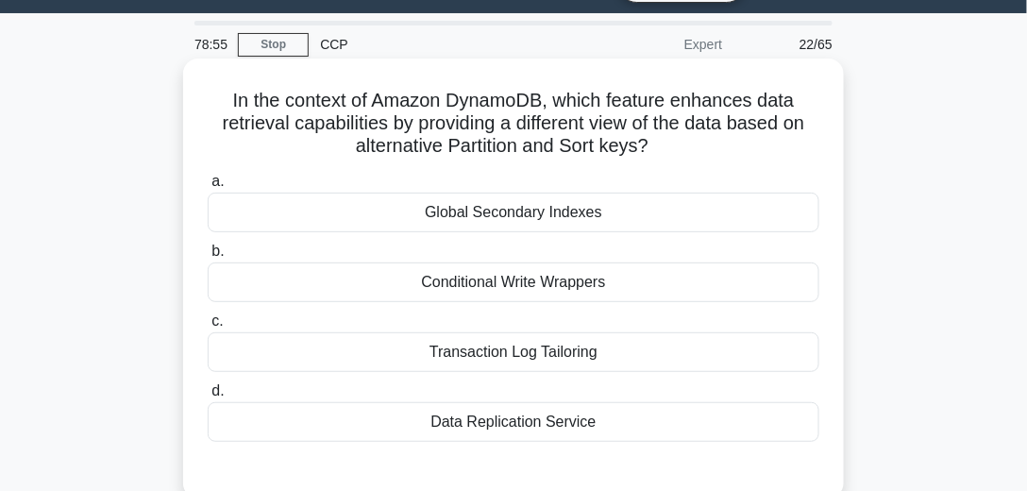
click at [587, 277] on div "Conditional Write Wrappers" at bounding box center [513, 282] width 611 height 40
click at [208, 258] on input "b. Conditional Write Wrappers" at bounding box center [208, 251] width 0 height 12
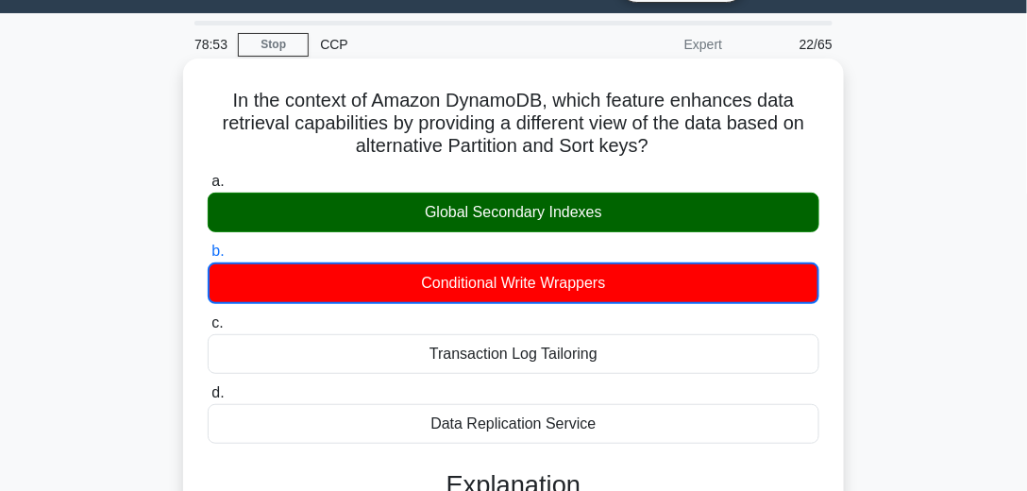
click at [579, 207] on div "Global Secondary Indexes" at bounding box center [513, 212] width 611 height 40
click at [208, 188] on input "a. Global Secondary Indexes" at bounding box center [208, 182] width 0 height 12
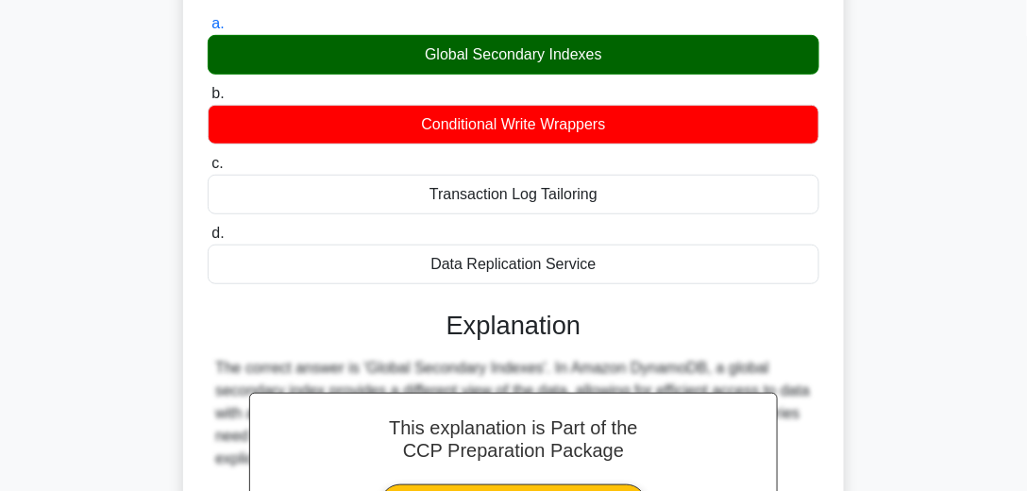
scroll to position [528, 0]
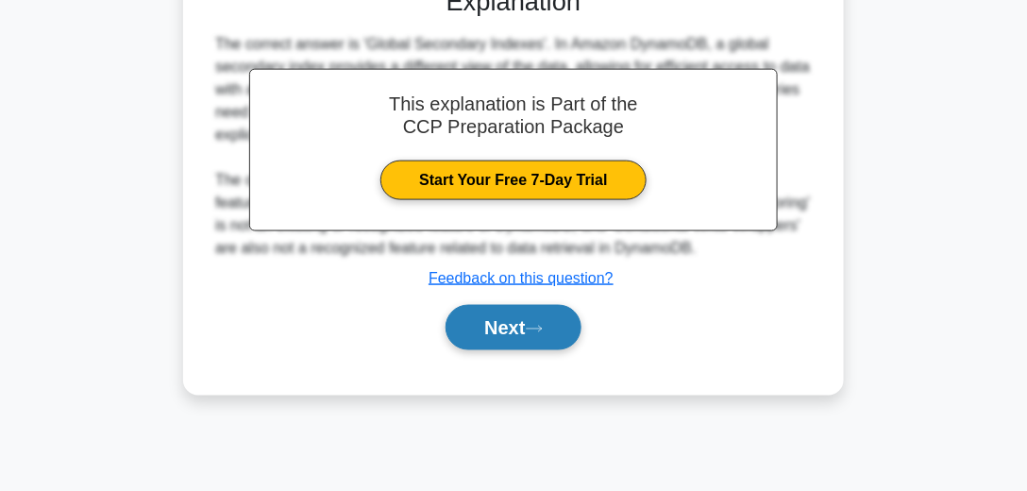
click at [530, 315] on button "Next" at bounding box center [512, 327] width 135 height 45
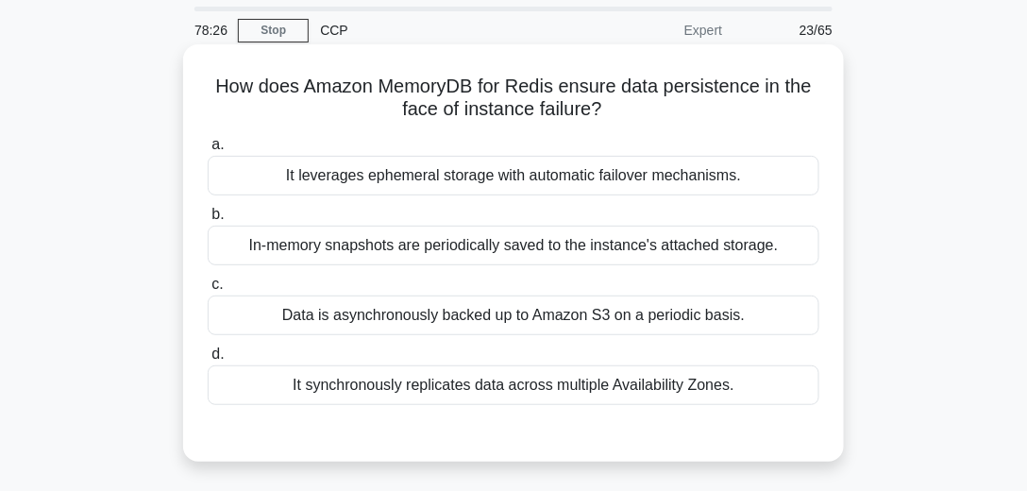
scroll to position [42, 0]
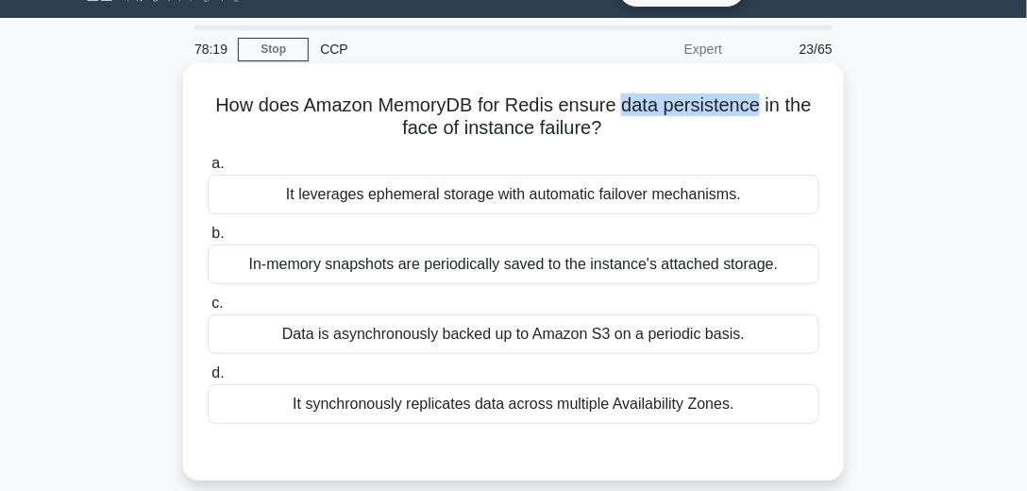
drag, startPoint x: 625, startPoint y: 109, endPoint x: 763, endPoint y: 115, distance: 138.9
click at [763, 115] on h5 "How does Amazon MemoryDB for Redis ensure data persistence in the face of insta…" at bounding box center [513, 116] width 615 height 47
copy h5 "data persistence"
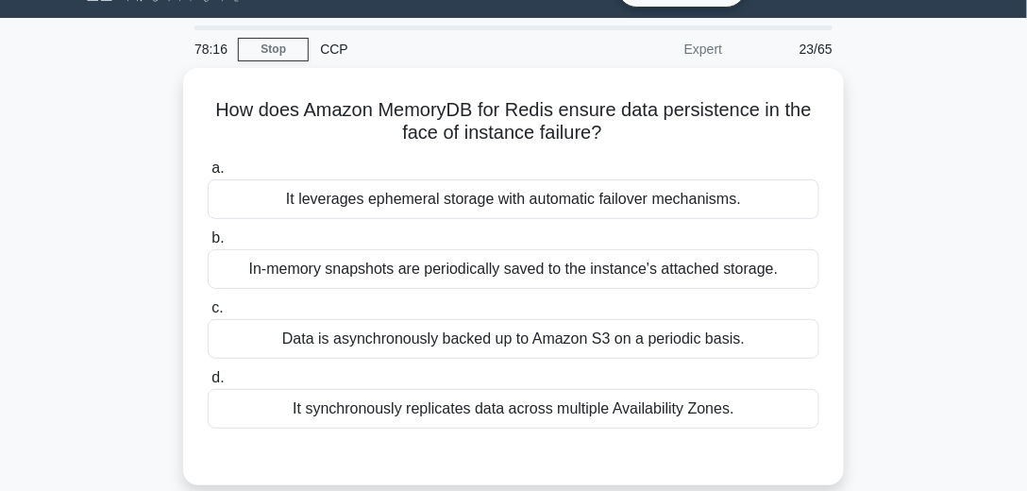
click at [907, 120] on div "How does Amazon MemoryDB for Redis ensure data persistence in the face of insta…" at bounding box center [513, 288] width 906 height 440
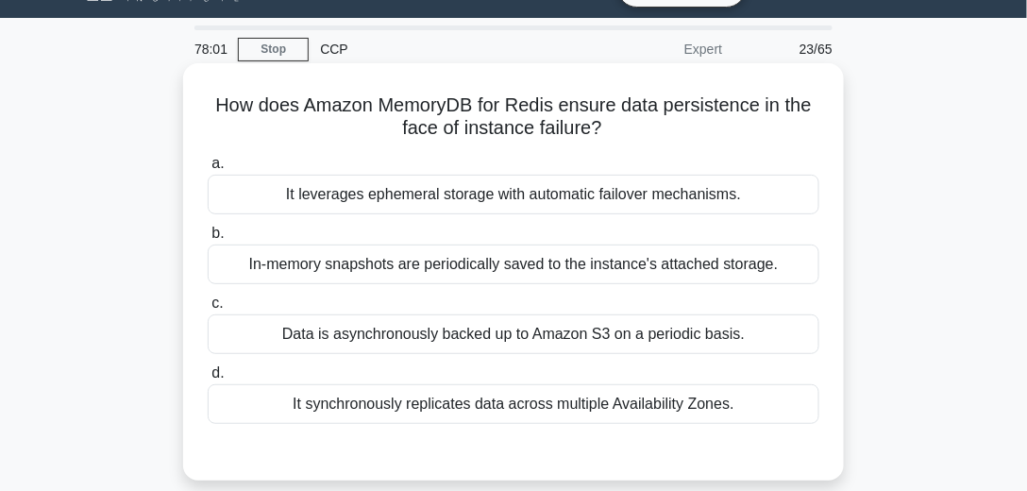
click at [571, 398] on div "It synchronously replicates data across multiple Availability Zones." at bounding box center [513, 404] width 611 height 40
click at [208, 379] on input "d. It synchronously replicates data across multiple Availability Zones." at bounding box center [208, 373] width 0 height 12
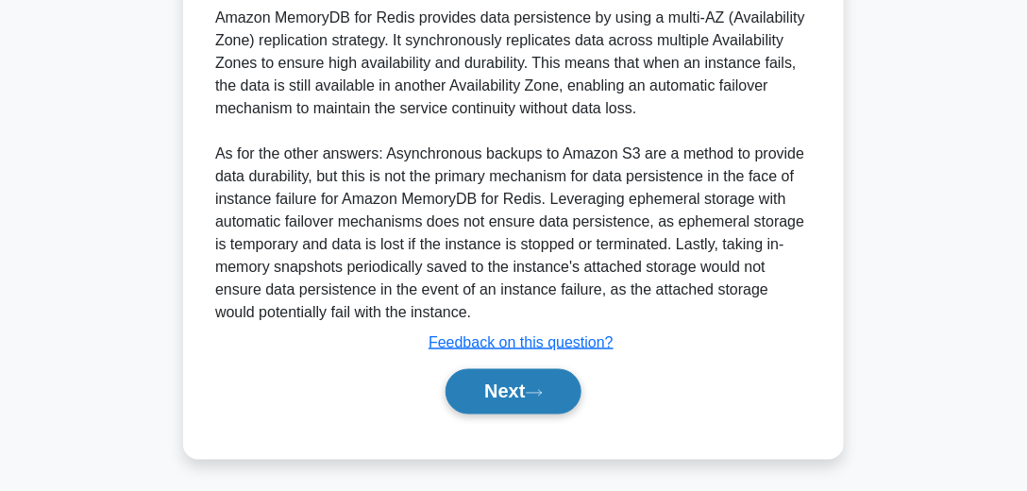
click at [560, 378] on button "Next" at bounding box center [512, 391] width 135 height 45
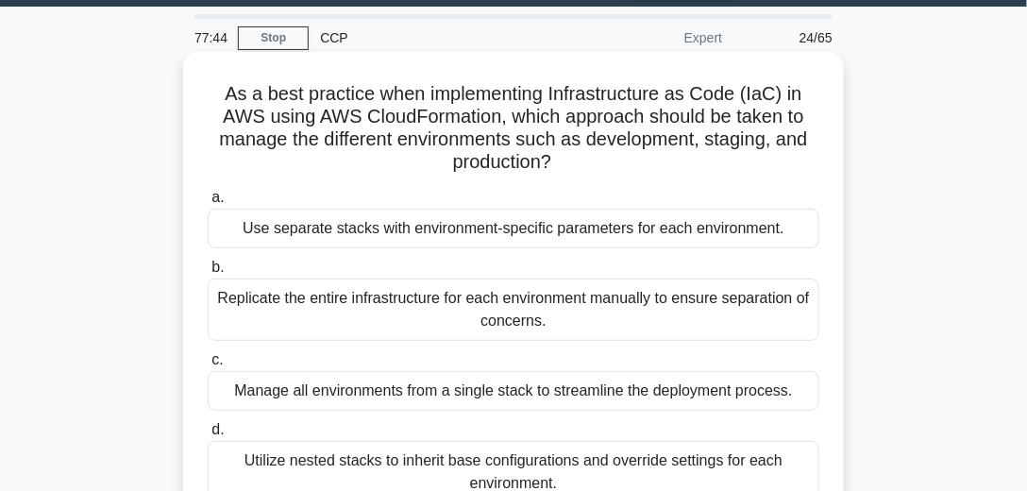
scroll to position [108, 0]
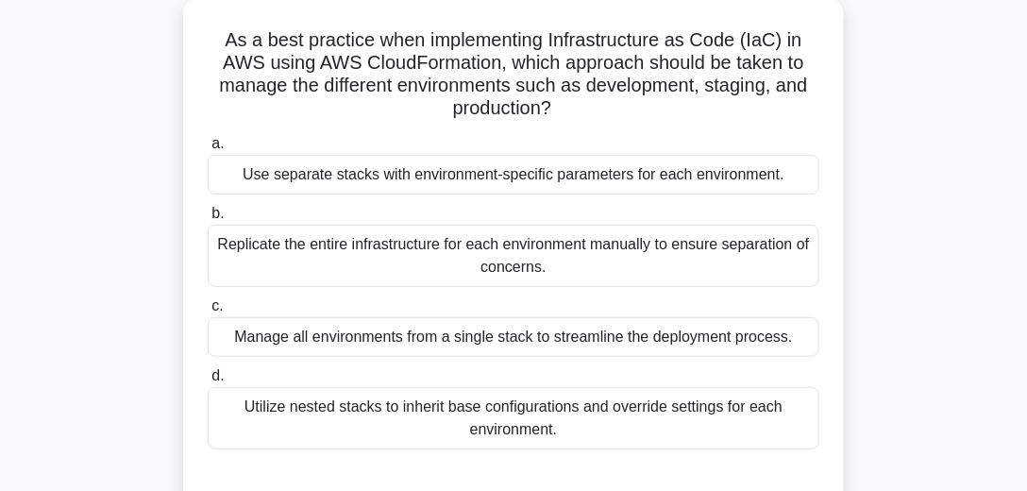
click at [547, 398] on div "Utilize nested stacks to inherit base configurations and override settings for …" at bounding box center [513, 418] width 611 height 62
click at [208, 382] on input "d. Utilize nested stacks to inherit base configurations and override settings f…" at bounding box center [208, 376] width 0 height 12
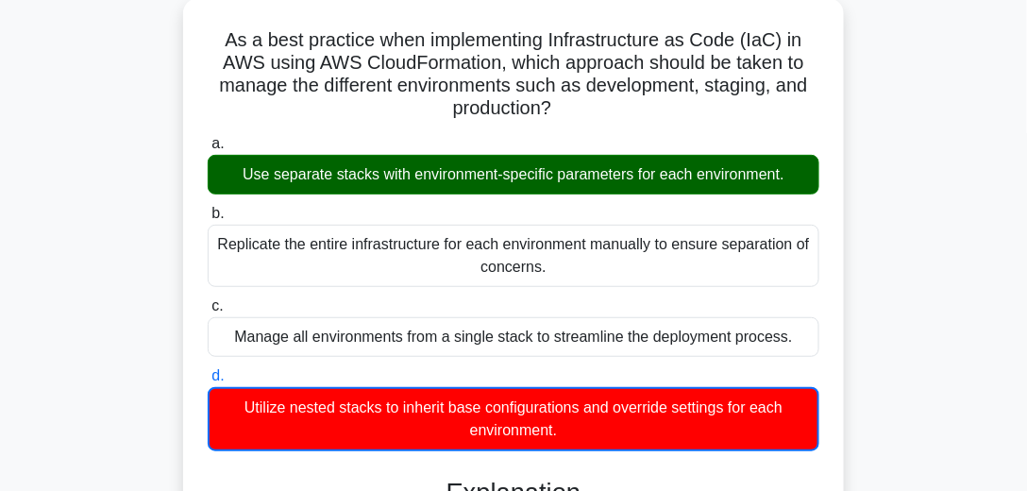
click at [551, 183] on div "Use separate stacks with environment-specific parameters for each environment." at bounding box center [513, 175] width 611 height 40
click at [208, 150] on input "a. Use separate stacks with environment-specific parameters for each environmen…" at bounding box center [208, 144] width 0 height 12
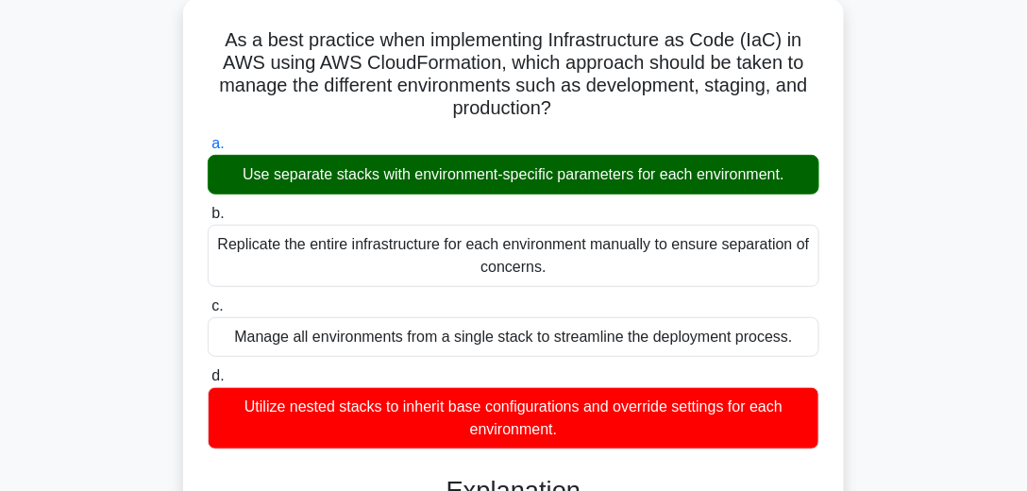
scroll to position [54, 0]
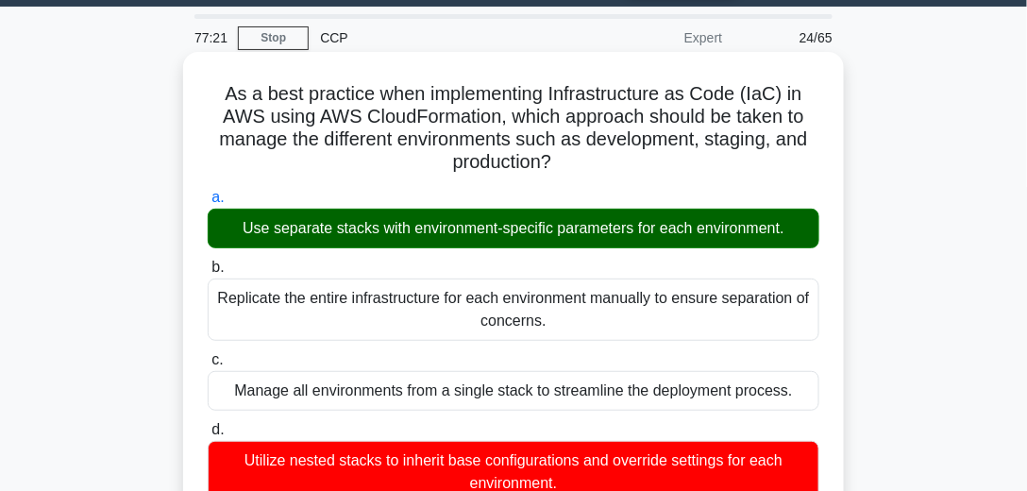
click at [530, 224] on div "Use separate stacks with environment-specific parameters for each environment." at bounding box center [513, 229] width 611 height 40
click at [208, 204] on input "a. Use separate stacks with environment-specific parameters for each environmen…" at bounding box center [208, 198] width 0 height 12
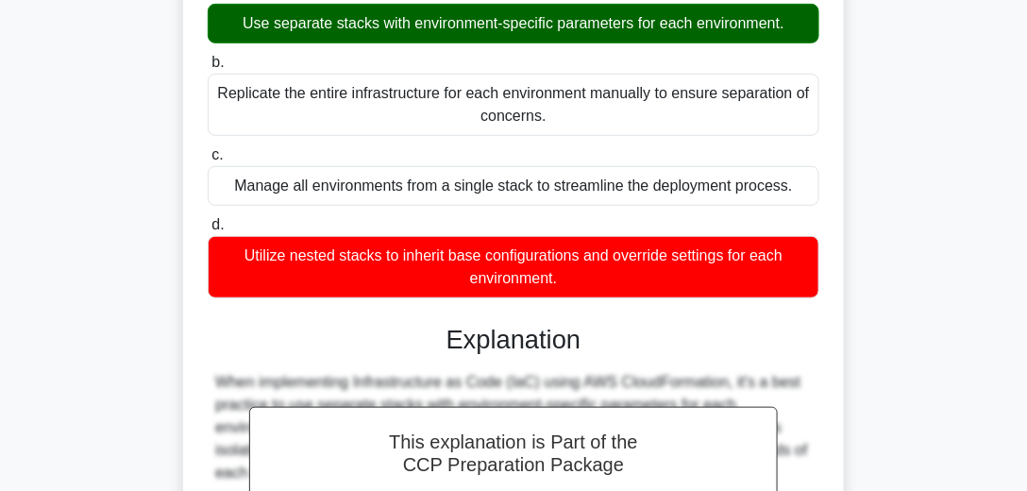
scroll to position [108, 0]
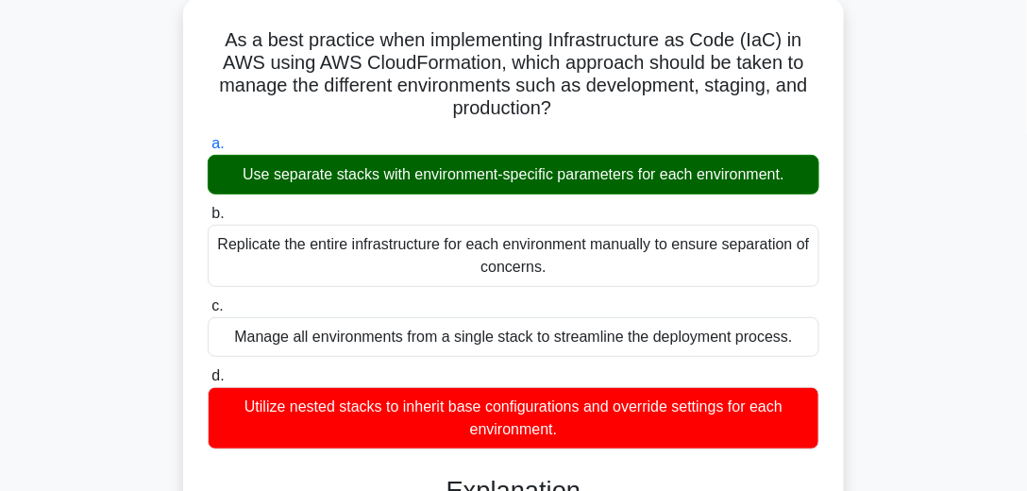
drag, startPoint x: 794, startPoint y: 170, endPoint x: 235, endPoint y: 194, distance: 559.2
click at [235, 194] on label "a. Use separate stacks with environment-specific parameters for each environmen…" at bounding box center [513, 163] width 611 height 62
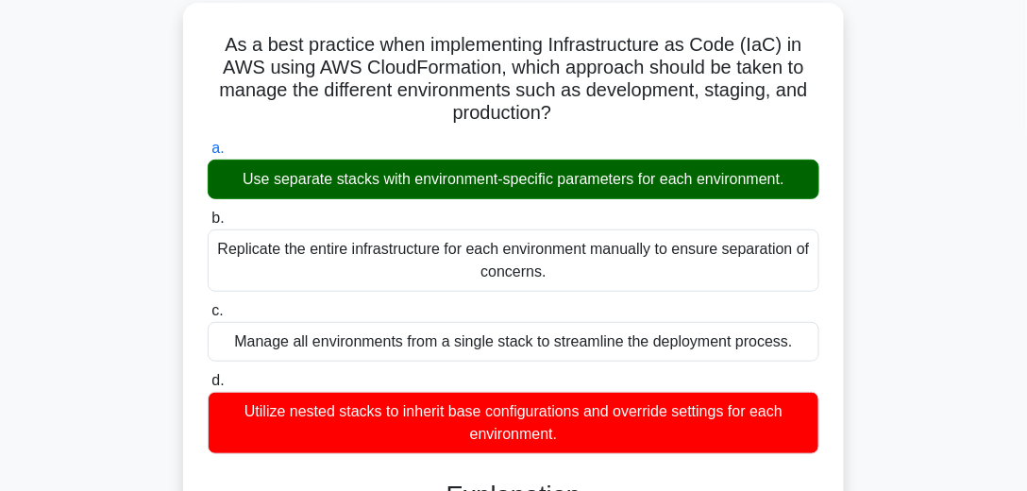
copy div "Use separate stacks with environment-specific parameters for each environment."
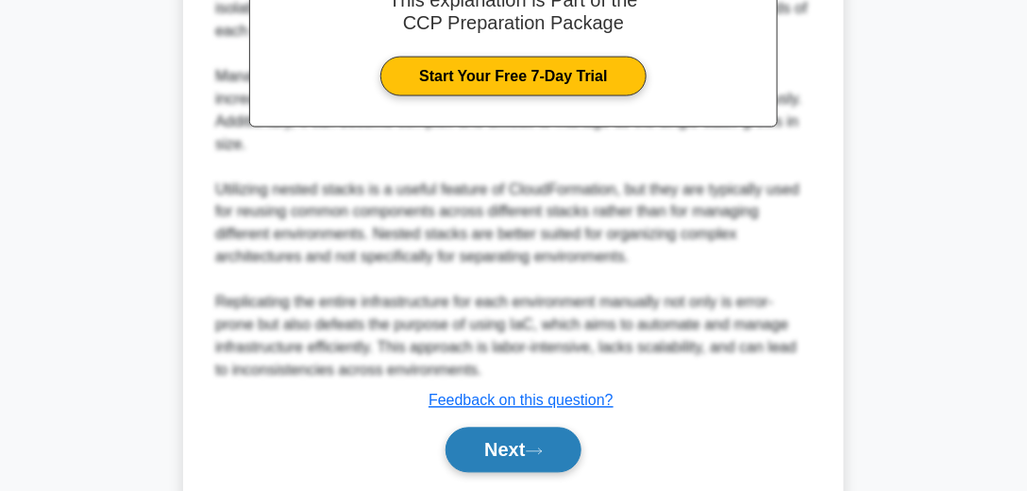
click at [518, 446] on button "Next" at bounding box center [512, 449] width 135 height 45
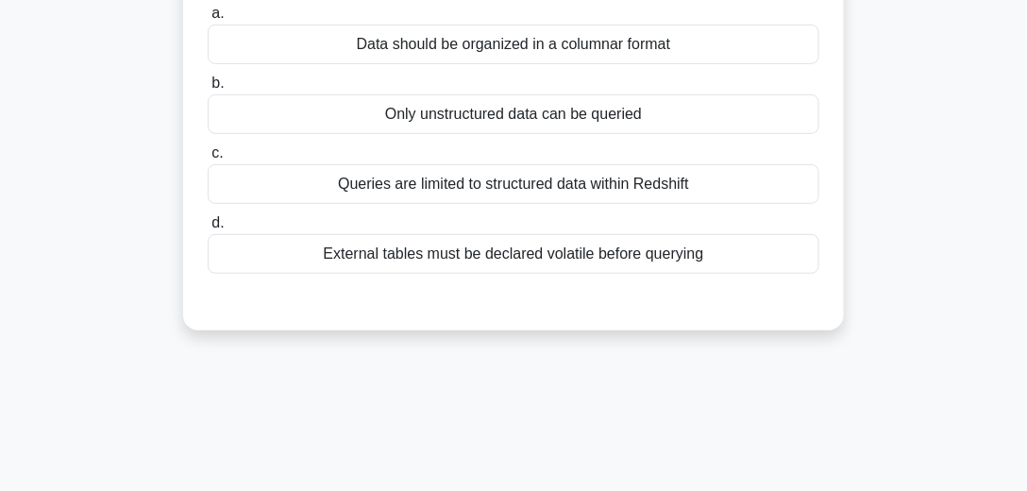
scroll to position [107, 0]
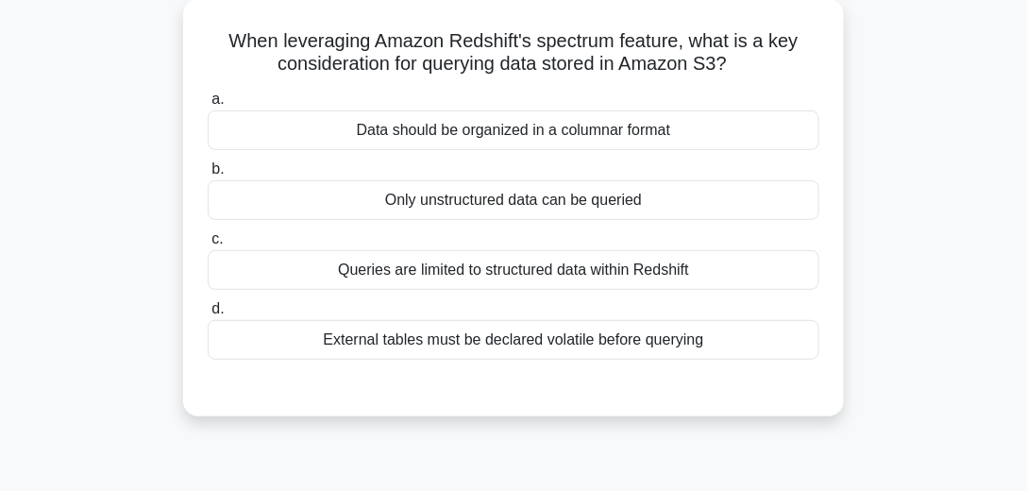
click at [566, 125] on div "Data should be organized in a columnar format" at bounding box center [513, 130] width 611 height 40
click at [208, 106] on input "a. Data should be organized in a columnar format" at bounding box center [208, 99] width 0 height 12
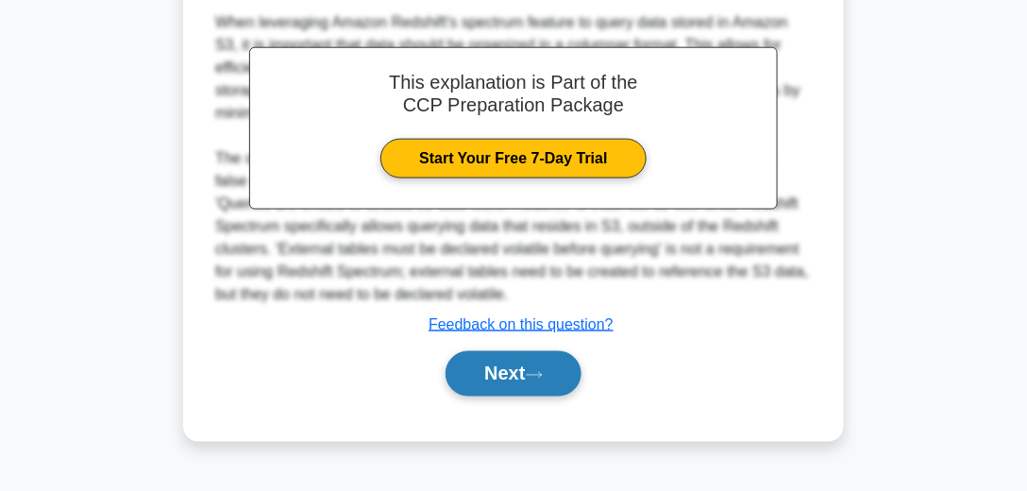
scroll to position [528, 0]
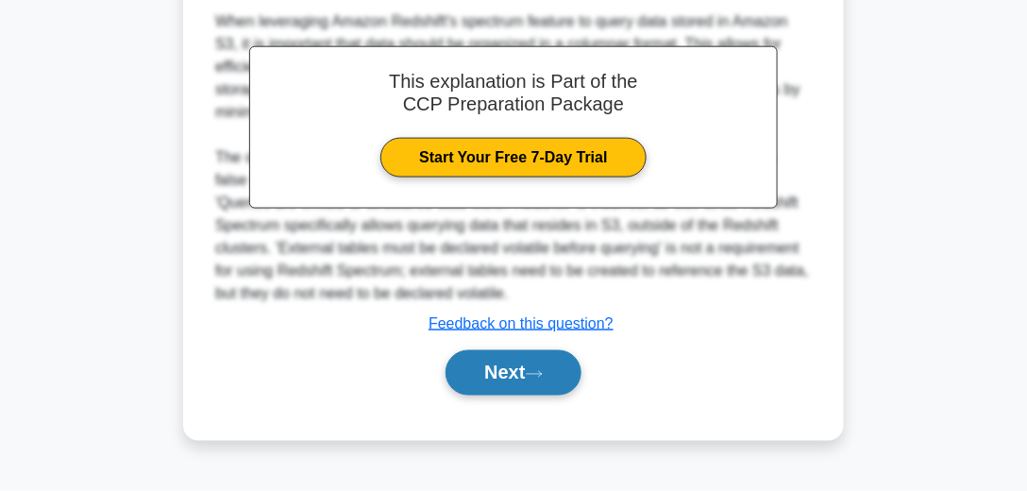
click at [552, 371] on button "Next" at bounding box center [512, 372] width 135 height 45
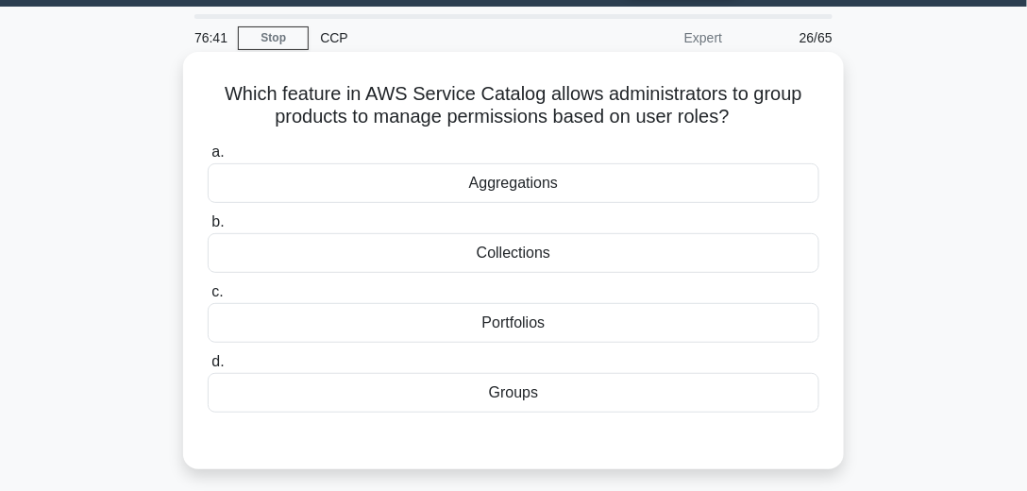
scroll to position [108, 0]
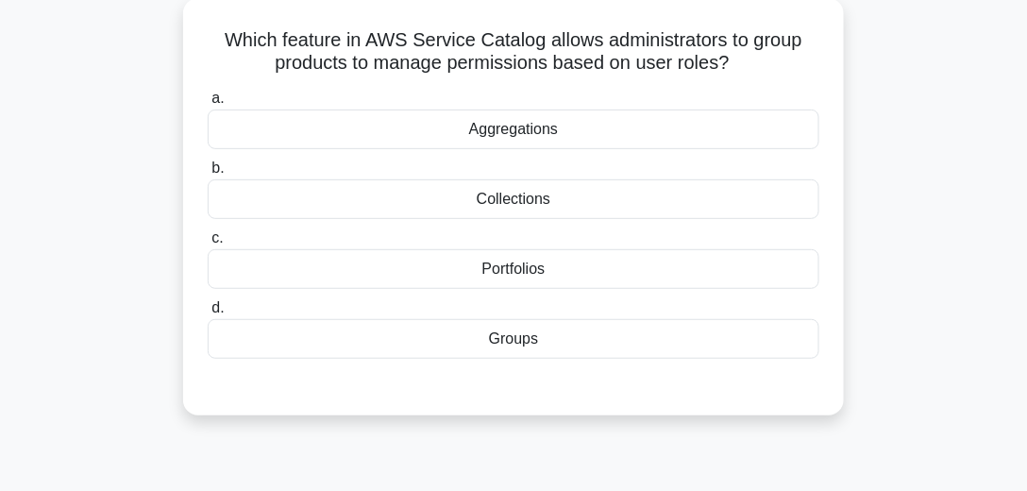
click at [529, 343] on div "Groups" at bounding box center [513, 339] width 611 height 40
click at [208, 314] on input "d. Groups" at bounding box center [208, 308] width 0 height 12
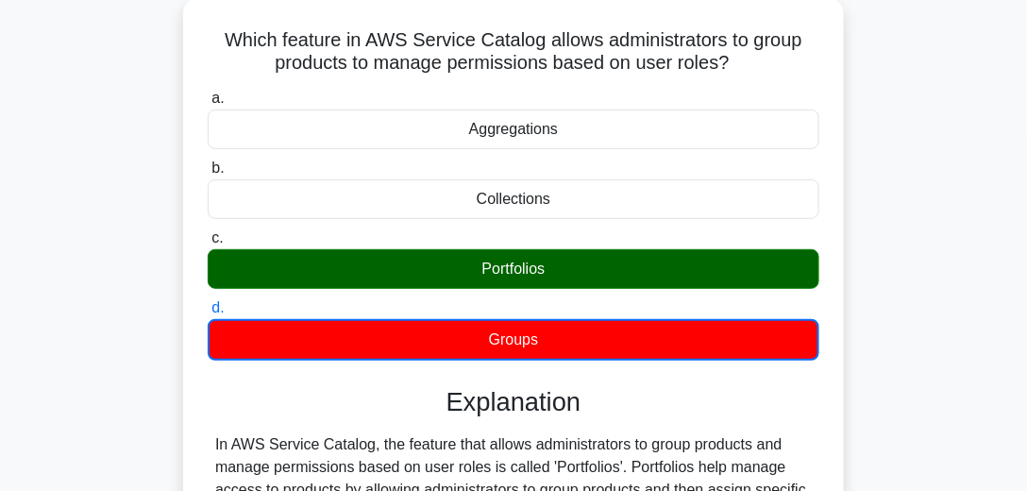
click at [514, 253] on div "Portfolios" at bounding box center [513, 269] width 611 height 40
click at [208, 244] on input "c. Portfolios" at bounding box center [208, 238] width 0 height 12
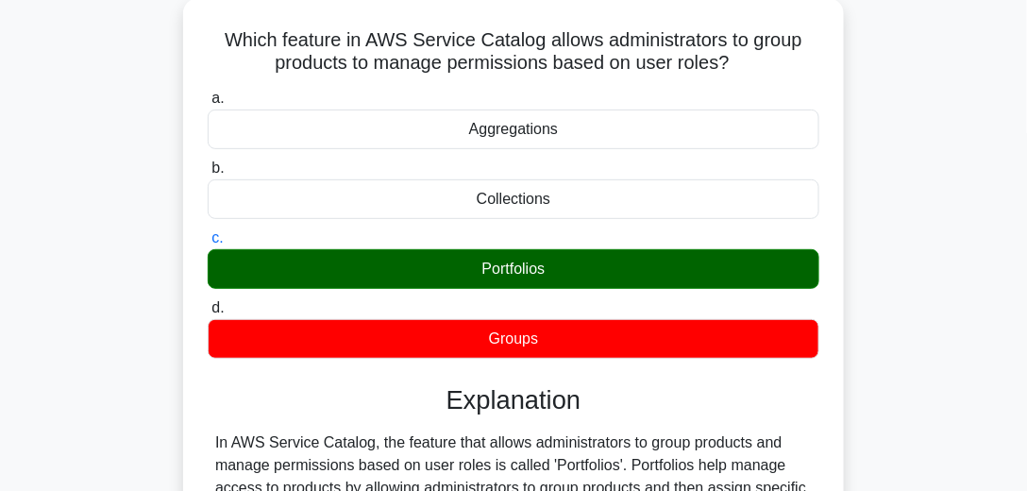
scroll to position [215, 0]
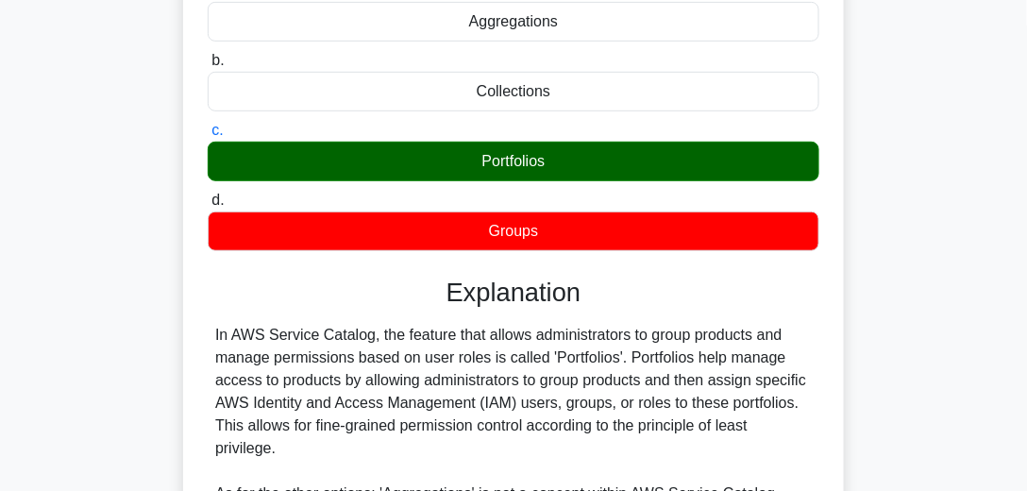
click at [582, 359] on div "In AWS Service Catalog, the feature that allows administrators to group product…" at bounding box center [513, 448] width 596 height 249
copy div "Portfolios"
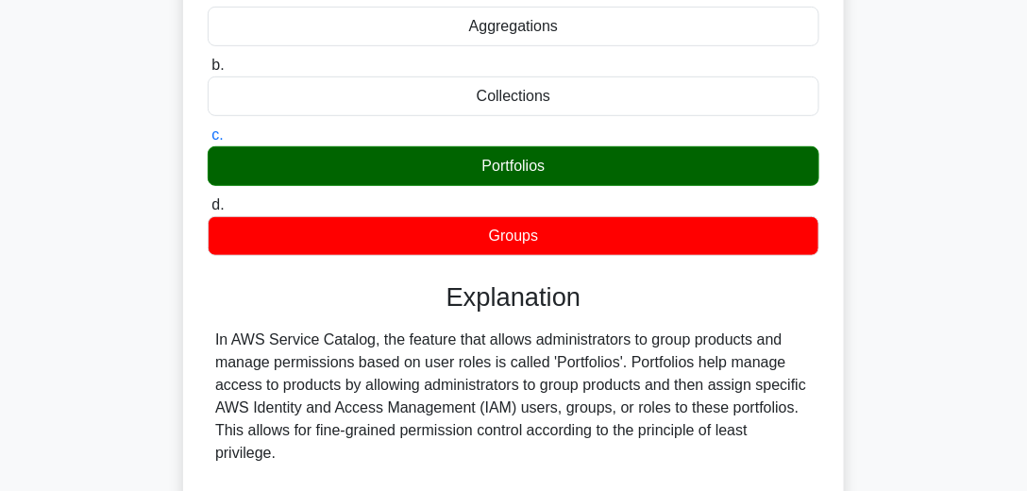
click at [929, 336] on div "Which feature in AWS Service Catalog allows administrators to group products to…" at bounding box center [513, 315] width 906 height 841
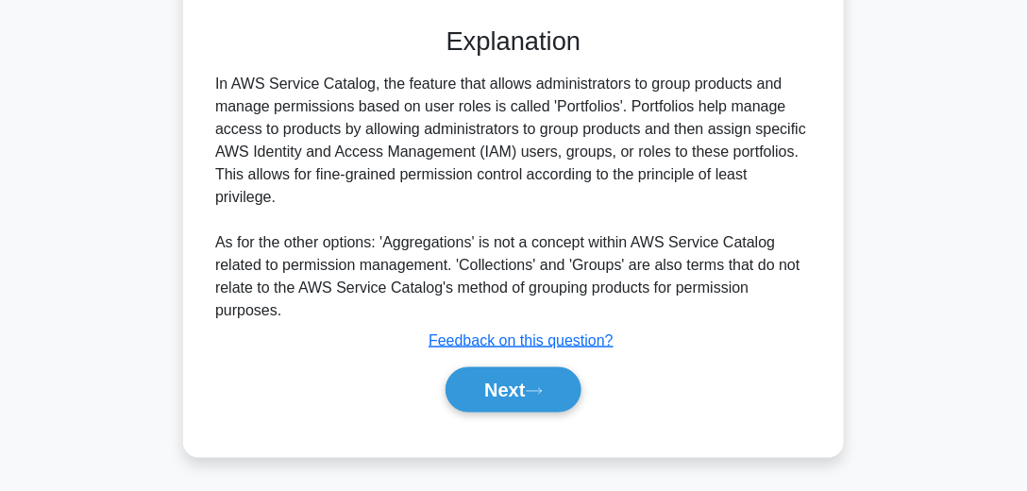
scroll to position [528, 0]
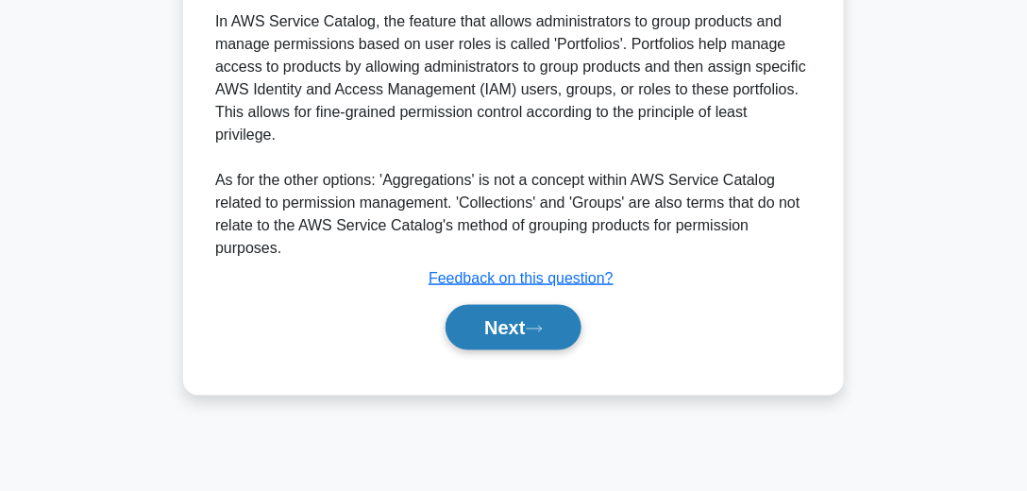
click at [528, 331] on button "Next" at bounding box center [512, 327] width 135 height 45
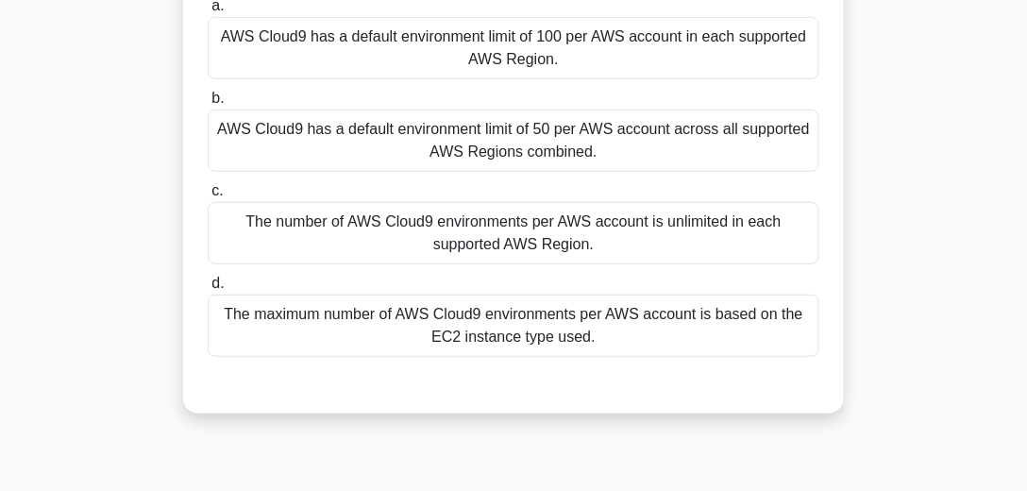
scroll to position [96, 0]
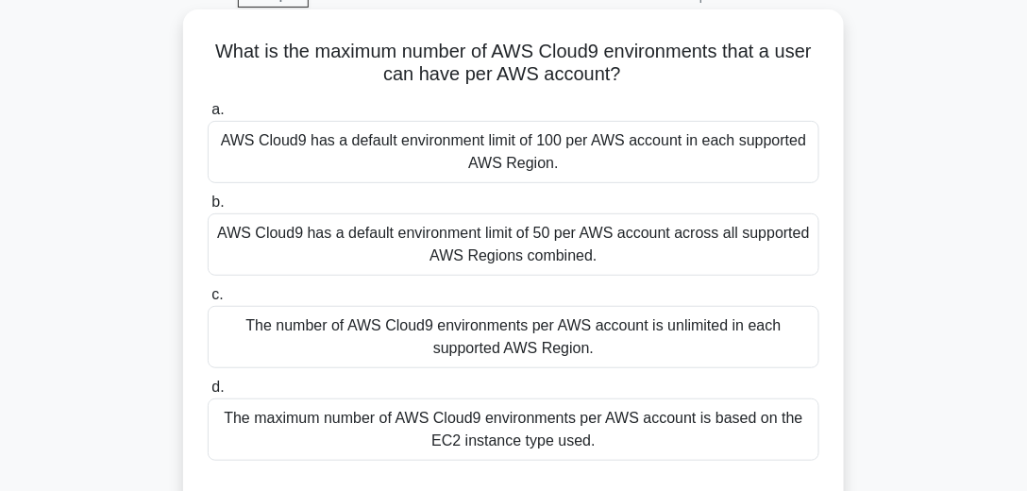
click at [547, 161] on div "AWS Cloud9 has a default environment limit of 100 per AWS account in each suppo…" at bounding box center [513, 152] width 611 height 62
click at [208, 116] on input "a. AWS Cloud9 has a default environment limit of 100 per AWS account in each su…" at bounding box center [208, 110] width 0 height 12
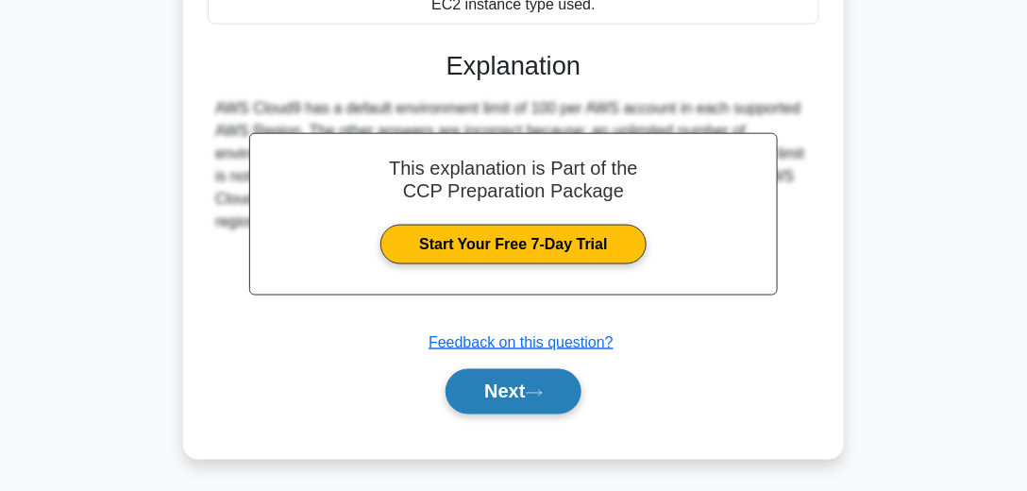
click at [528, 386] on button "Next" at bounding box center [512, 391] width 135 height 45
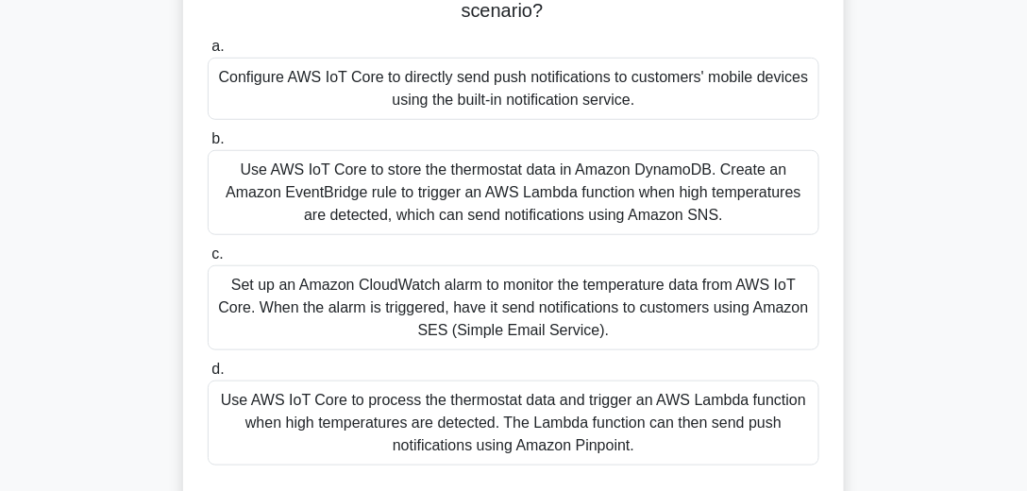
scroll to position [269, 0]
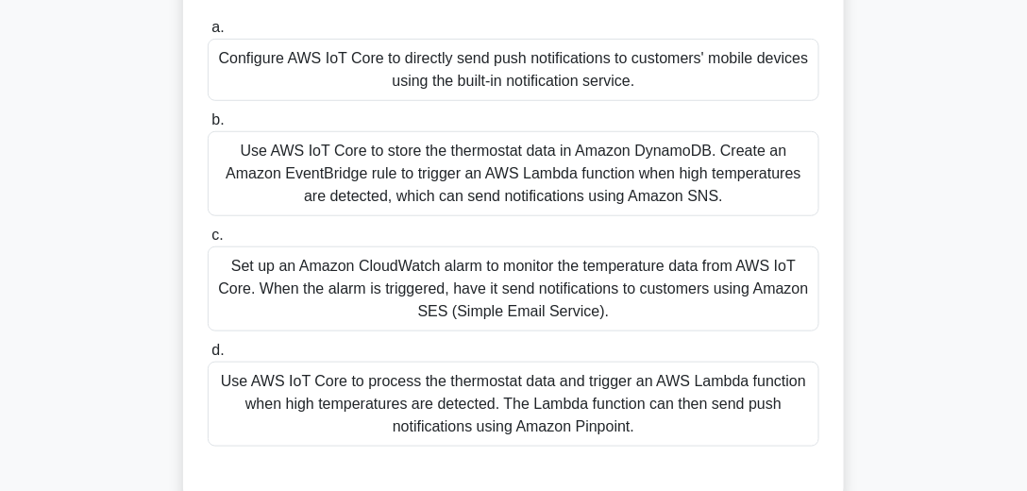
click at [557, 375] on div "Use AWS IoT Core to process the thermostat data and trigger an AWS Lambda funct…" at bounding box center [513, 403] width 611 height 85
click at [208, 357] on input "d. Use AWS IoT Core to process the thermostat data and trigger an AWS Lambda fu…" at bounding box center [208, 350] width 0 height 12
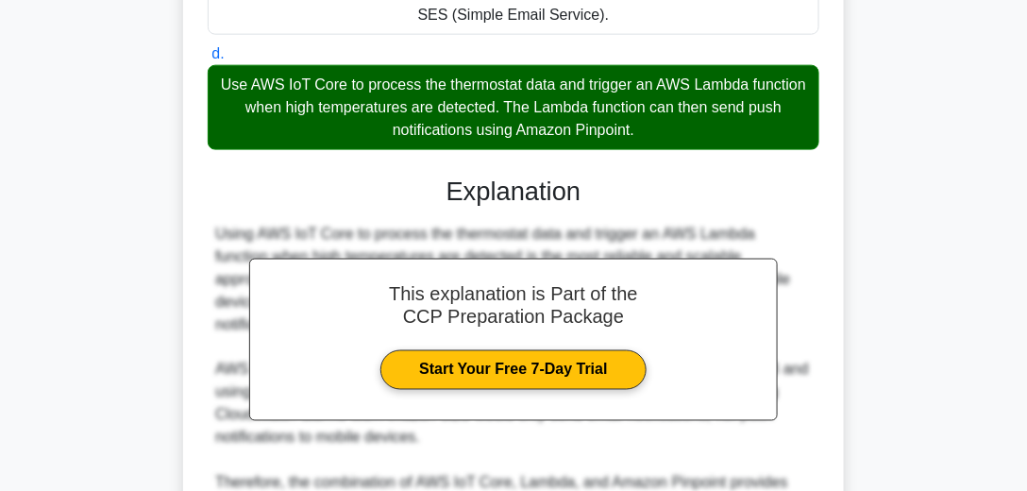
scroll to position [736, 0]
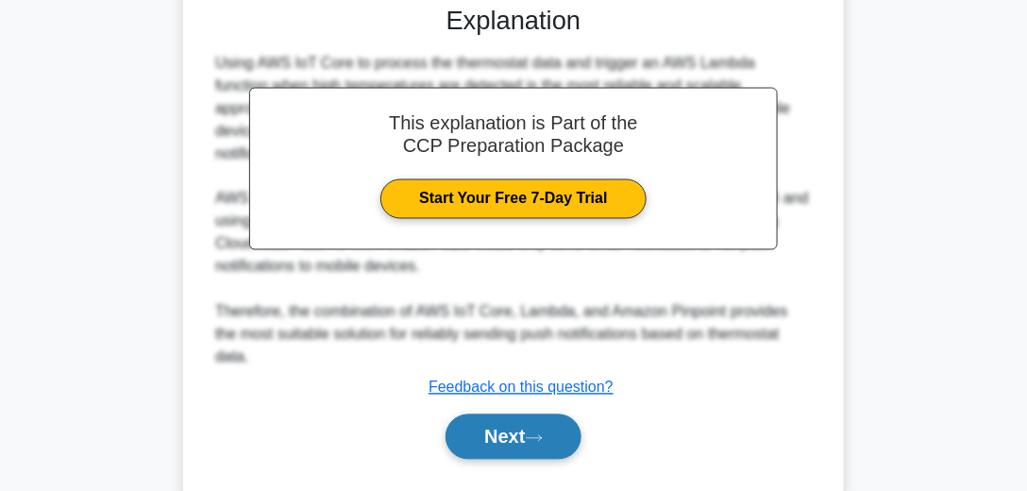
click at [544, 414] on button "Next" at bounding box center [512, 436] width 135 height 45
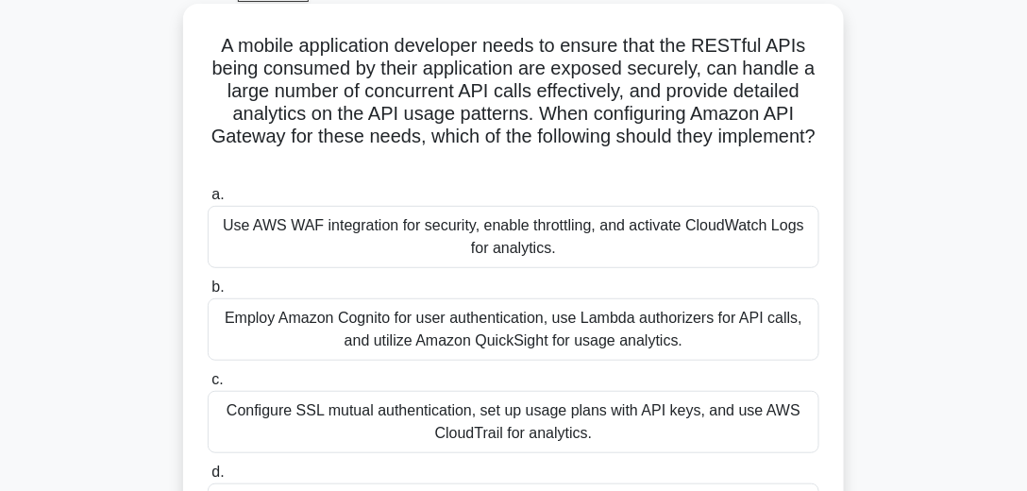
scroll to position [96, 0]
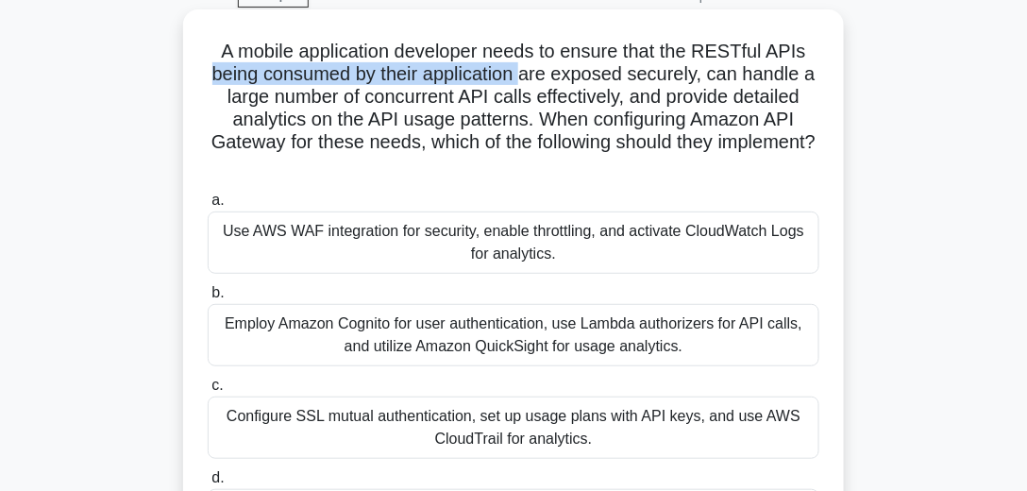
drag, startPoint x: 205, startPoint y: 73, endPoint x: 525, endPoint y: 72, distance: 319.9
click at [525, 72] on div "A mobile application developer needs to ensure that the RESTful APIs being cons…" at bounding box center [513, 308] width 645 height 583
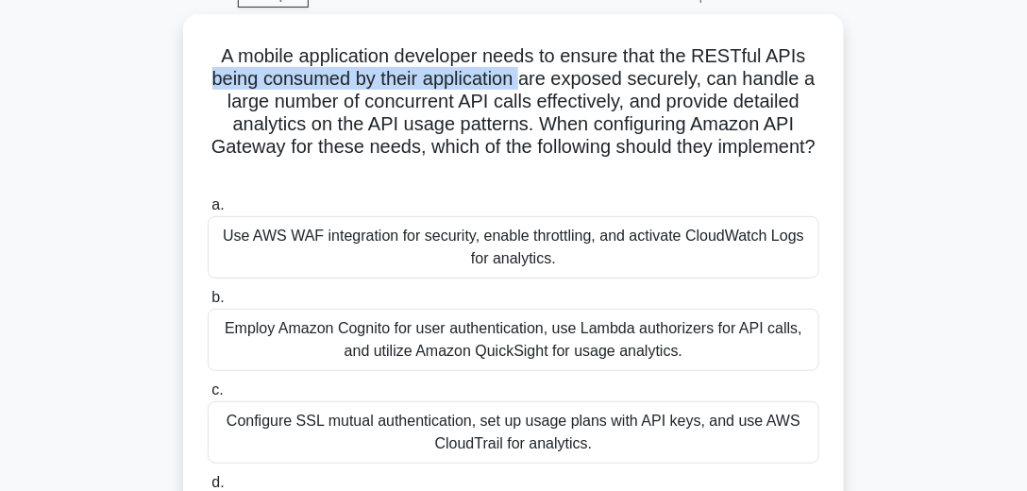
copy h5 "being consumed by their application"
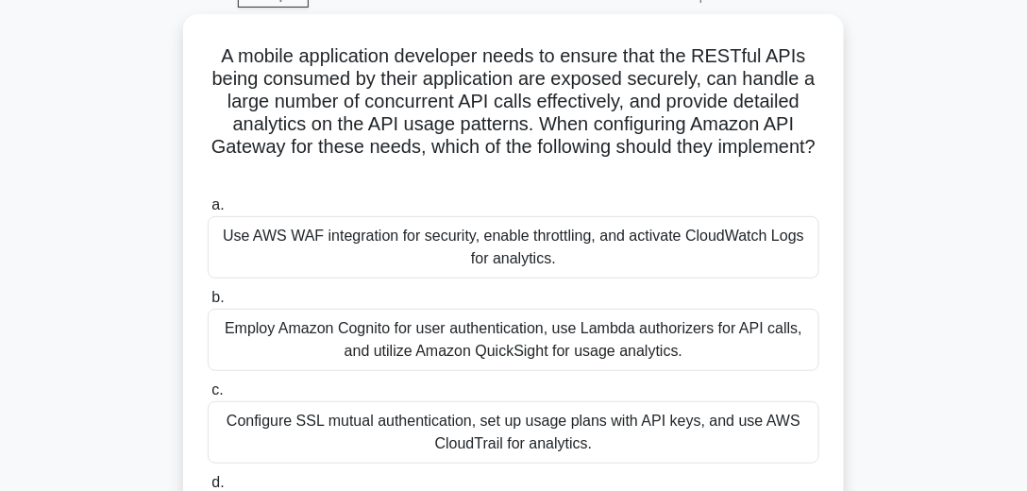
click at [929, 159] on div "A mobile application developer needs to ensure that the RESTful APIs being cons…" at bounding box center [513, 324] width 906 height 621
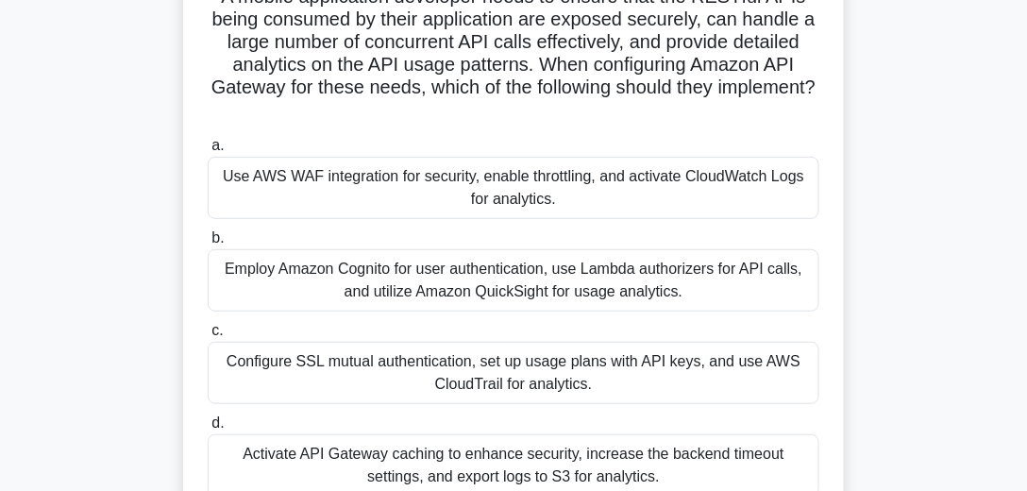
scroll to position [205, 0]
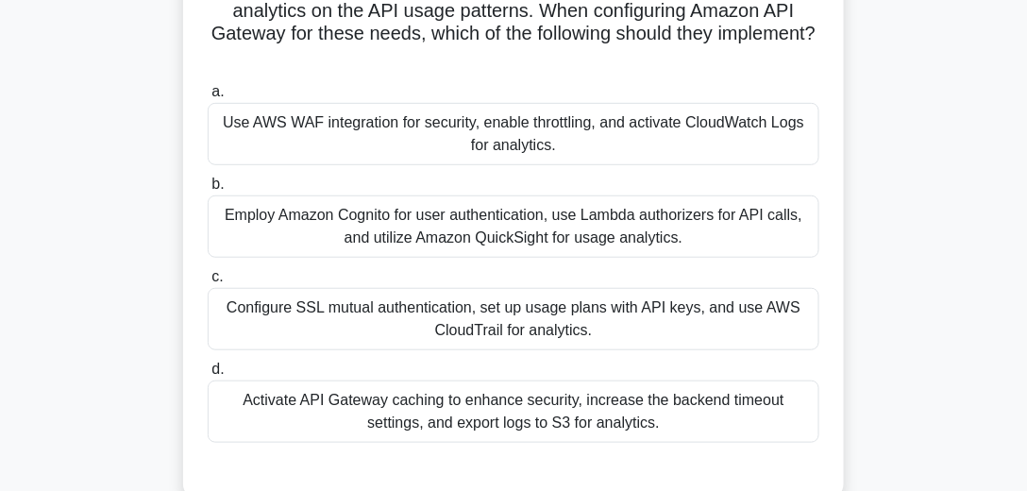
click at [468, 234] on div "Employ Amazon Cognito for user authentication, use Lambda authorizers for API c…" at bounding box center [513, 226] width 611 height 62
click at [208, 191] on input "b. Employ Amazon Cognito for user authentication, use Lambda authorizers for AP…" at bounding box center [208, 184] width 0 height 12
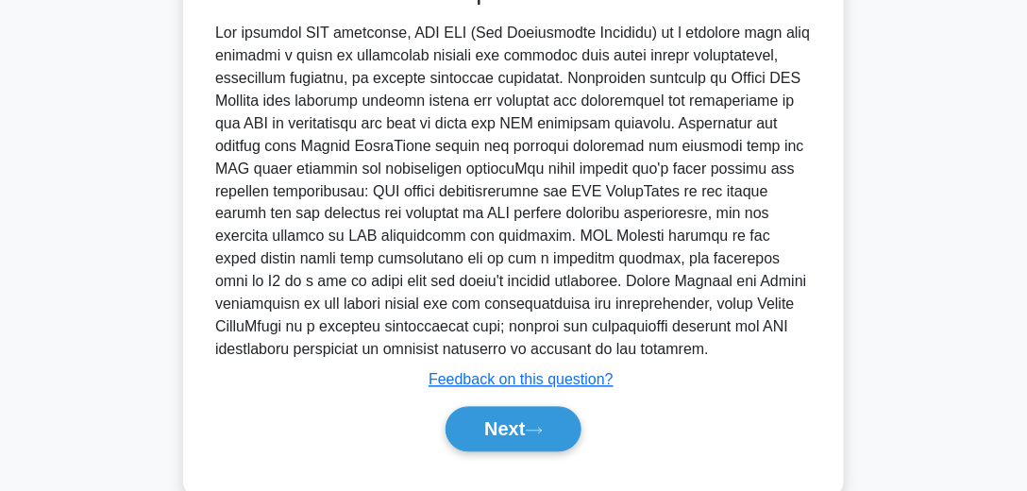
scroll to position [738, 0]
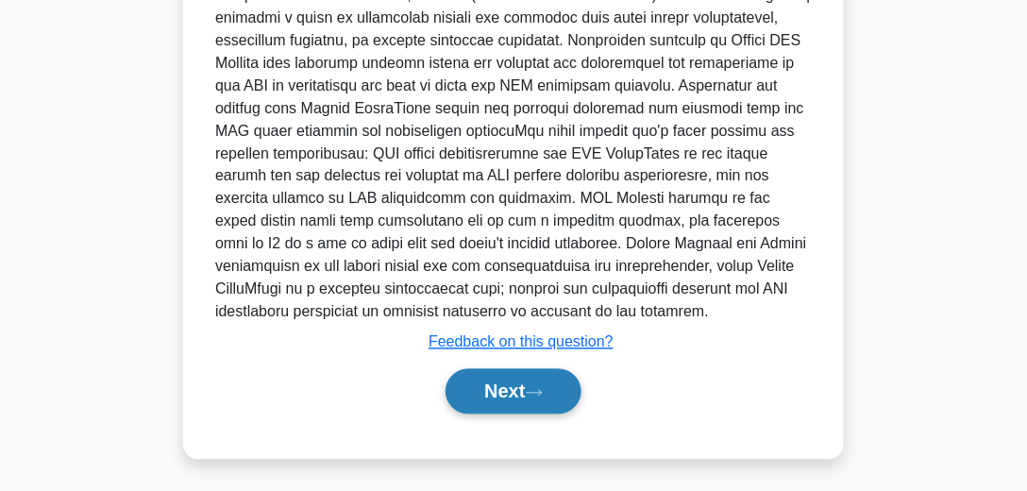
click at [542, 388] on icon at bounding box center [534, 393] width 17 height 10
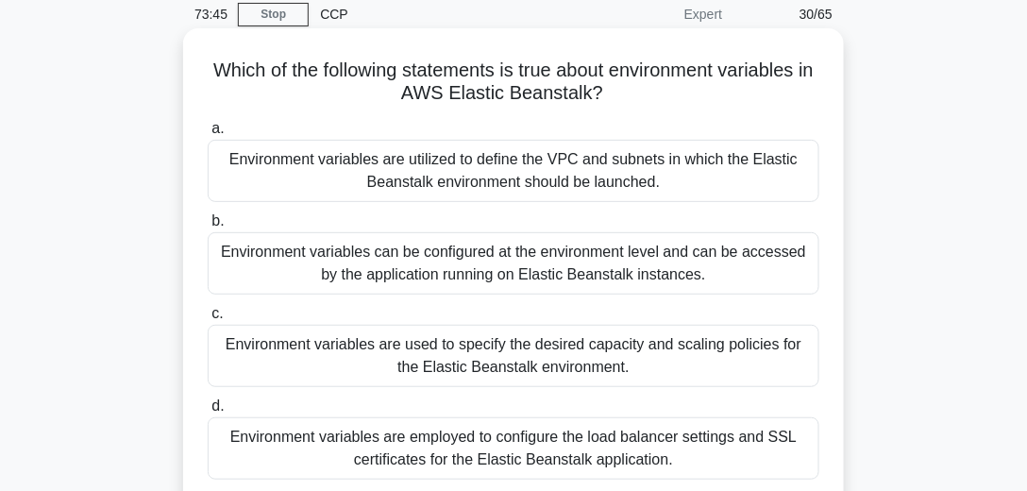
scroll to position [96, 0]
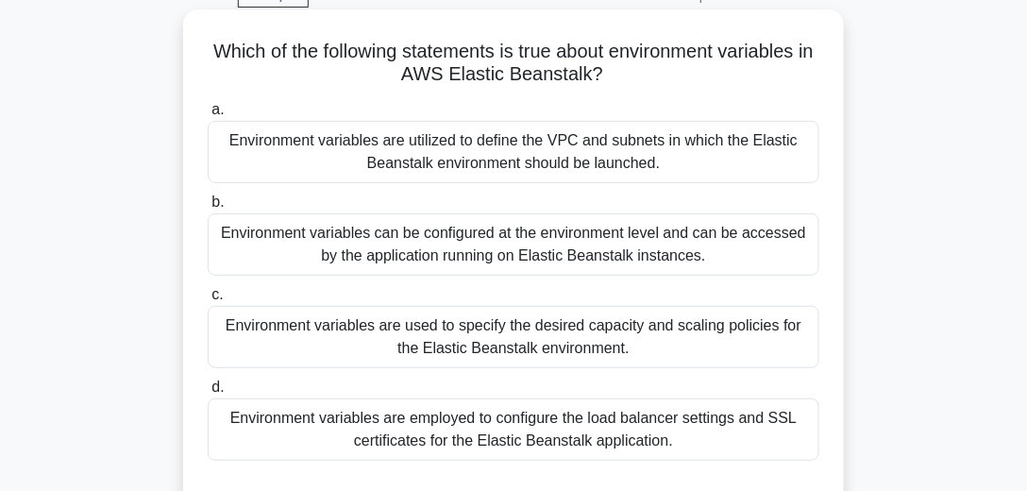
click at [481, 231] on div "Environment variables can be configured at the environment level and can be acc…" at bounding box center [513, 244] width 611 height 62
click at [208, 209] on input "b. Environment variables can be configured at the environment level and can be …" at bounding box center [208, 202] width 0 height 12
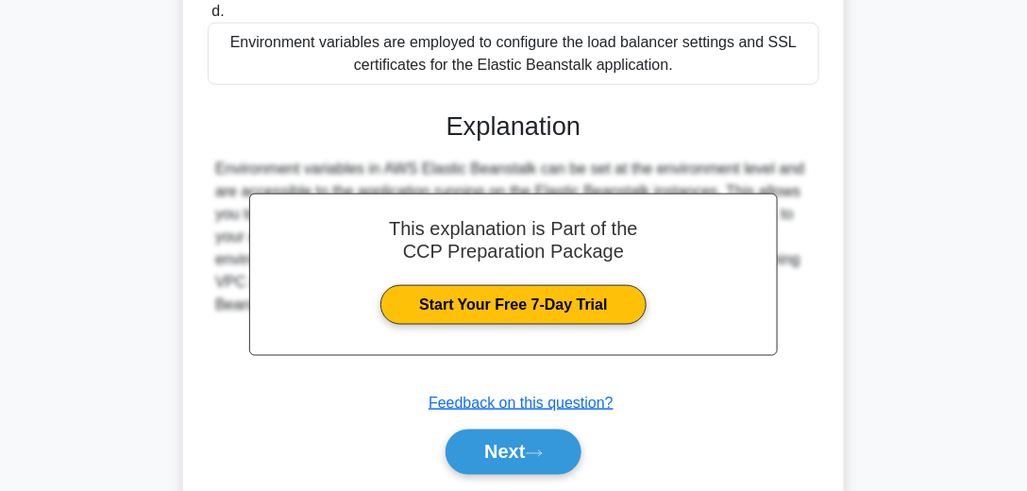
scroll to position [532, 0]
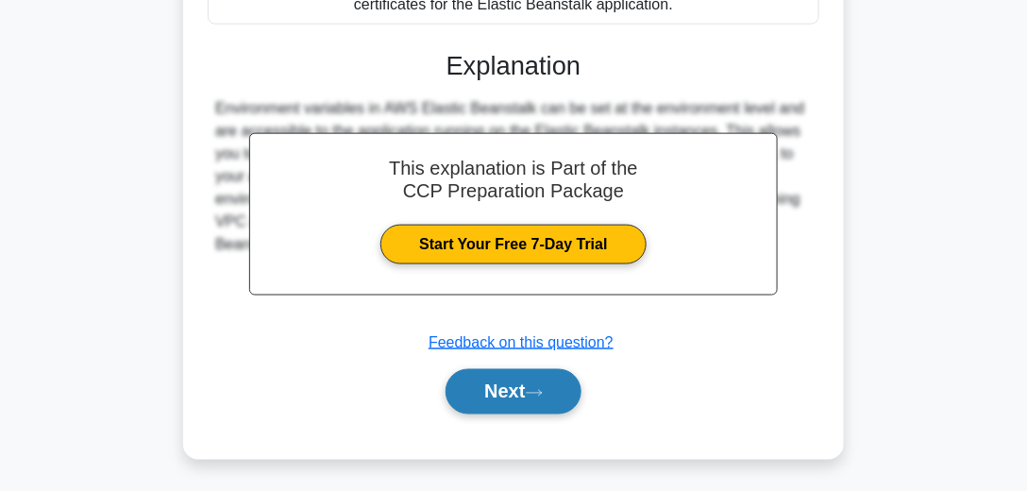
click at [525, 404] on button "Next" at bounding box center [512, 391] width 135 height 45
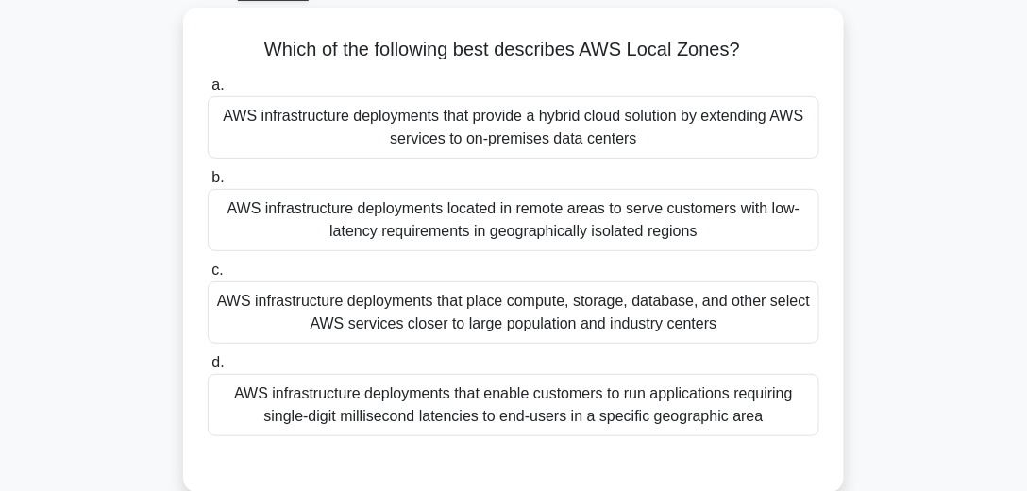
scroll to position [108, 0]
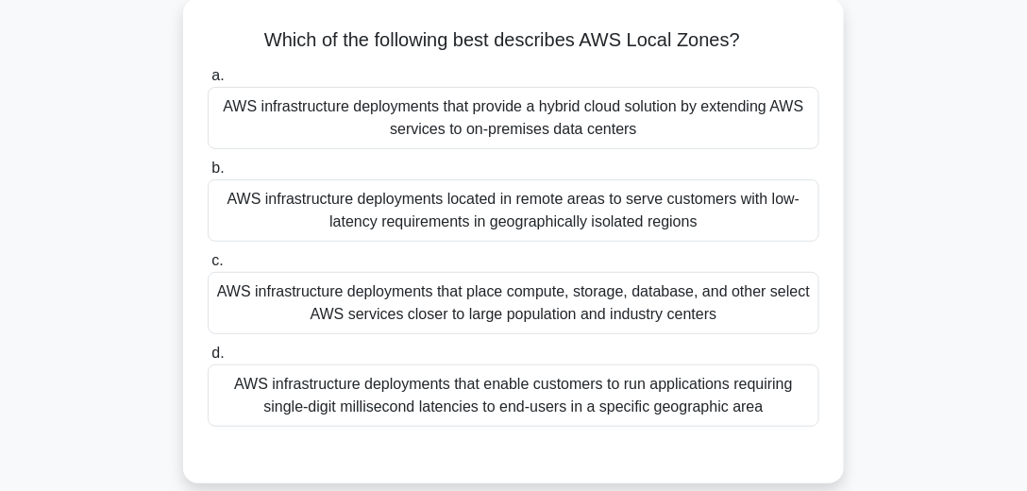
click at [542, 322] on div "AWS infrastructure deployments that place compute, storage, database, and other…" at bounding box center [513, 303] width 611 height 62
click at [208, 267] on input "c. AWS infrastructure deployments that place compute, storage, database, and ot…" at bounding box center [208, 261] width 0 height 12
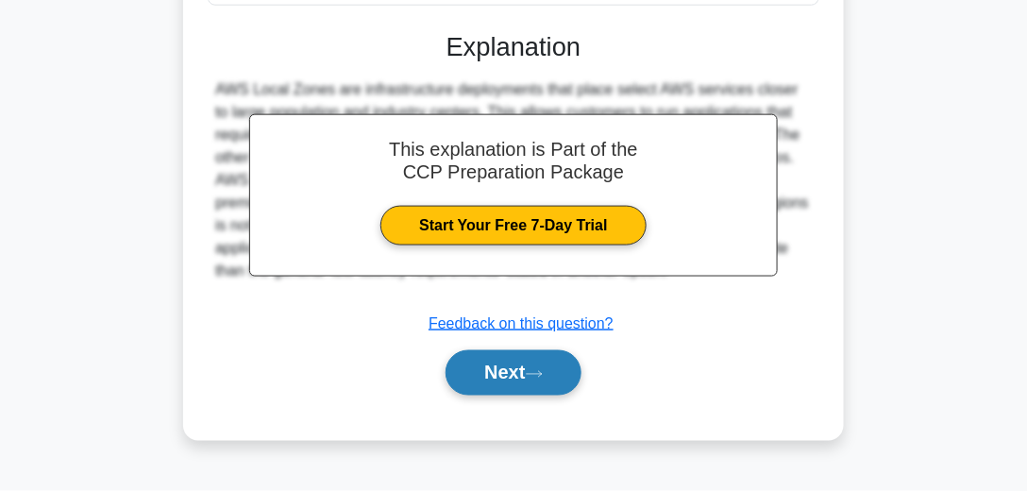
click at [538, 370] on icon at bounding box center [534, 374] width 17 height 10
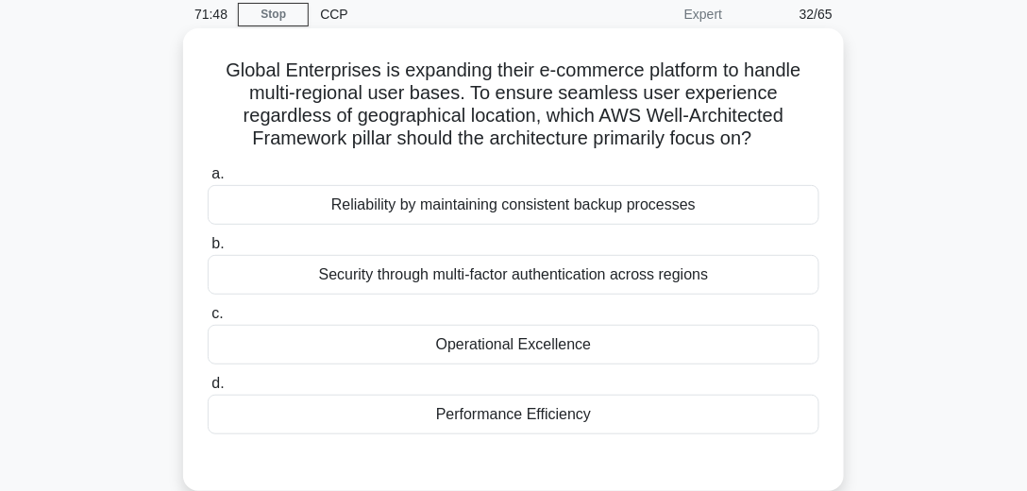
scroll to position [96, 0]
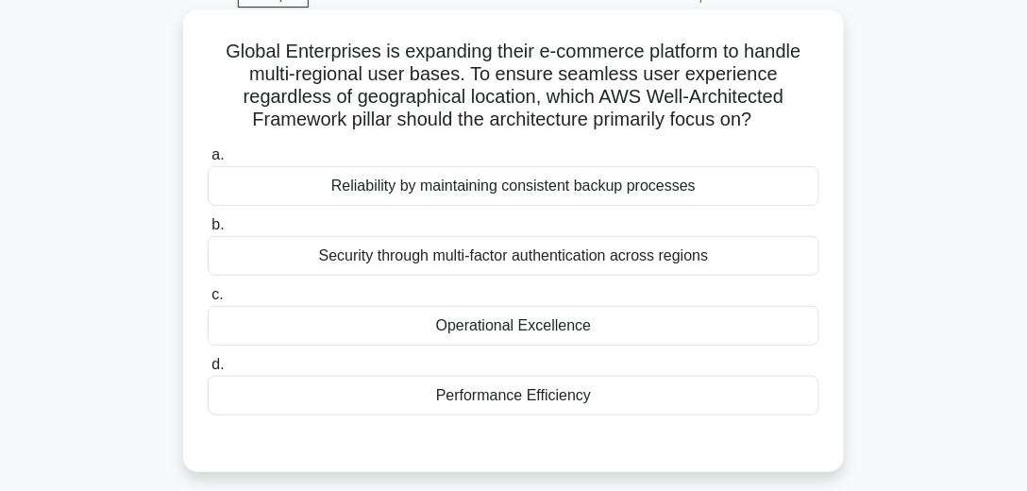
click at [477, 311] on div "Operational Excellence" at bounding box center [513, 326] width 611 height 40
click at [208, 301] on input "c. Operational Excellence" at bounding box center [208, 295] width 0 height 12
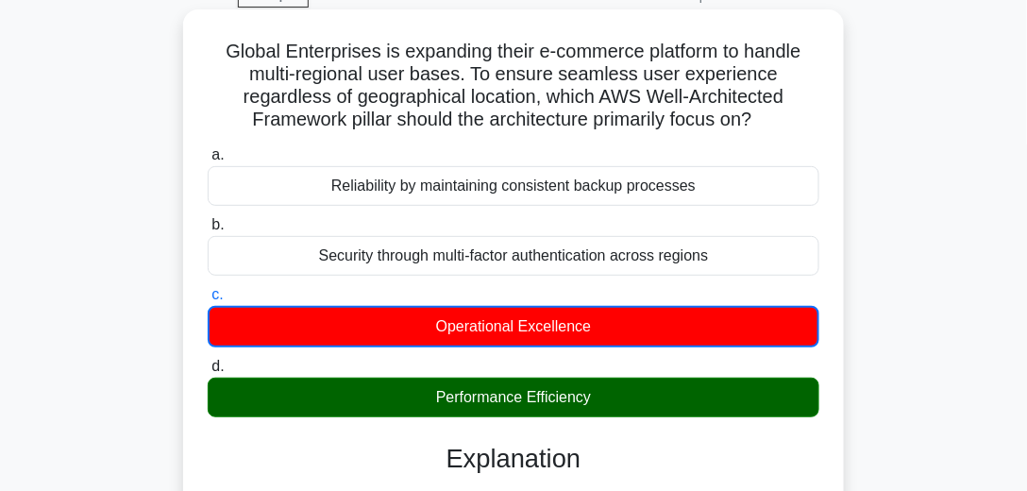
click at [507, 403] on div "Performance Efficiency" at bounding box center [513, 397] width 611 height 40
click at [208, 373] on input "d. Performance Efficiency" at bounding box center [208, 366] width 0 height 12
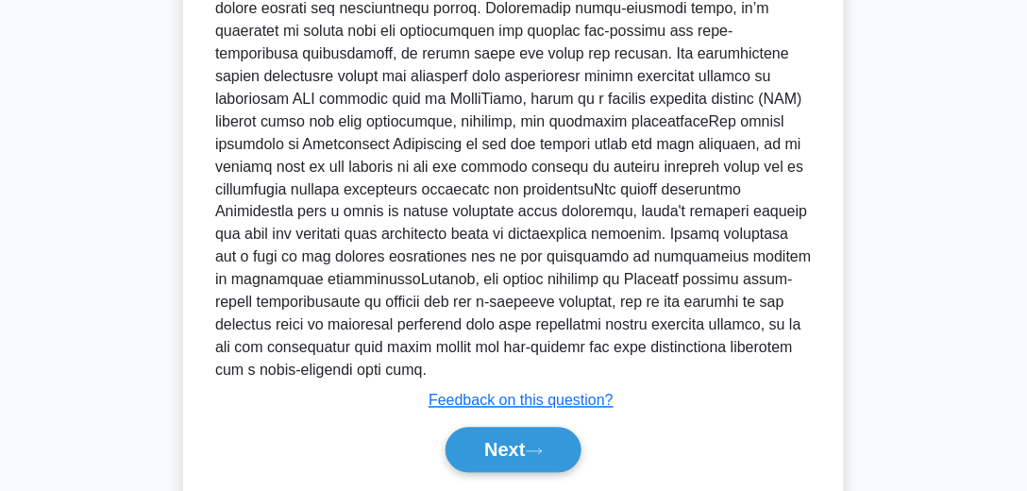
scroll to position [736, 0]
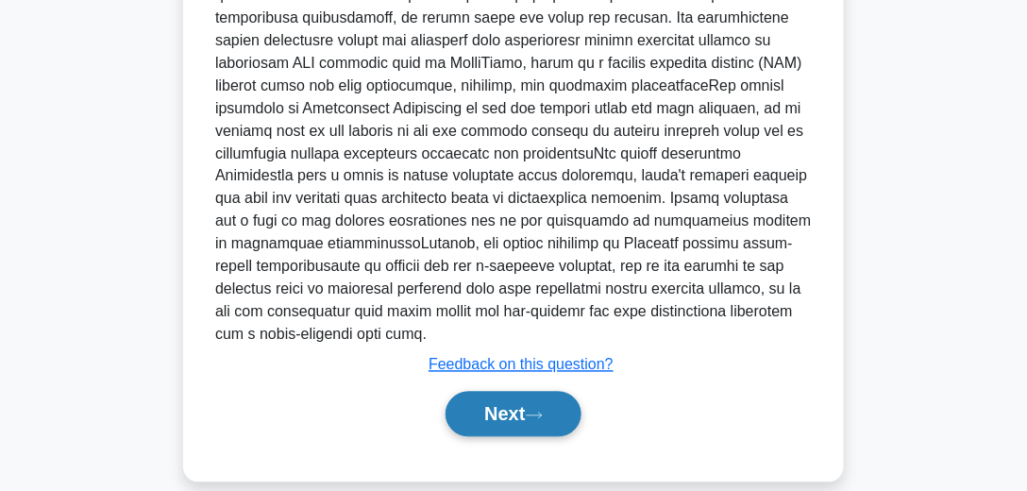
click at [500, 392] on button "Next" at bounding box center [512, 414] width 135 height 45
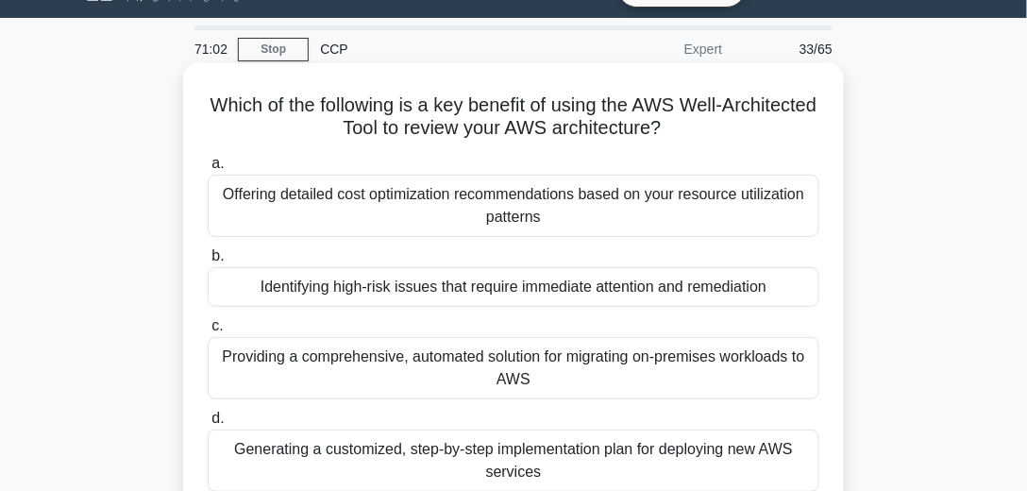
scroll to position [96, 0]
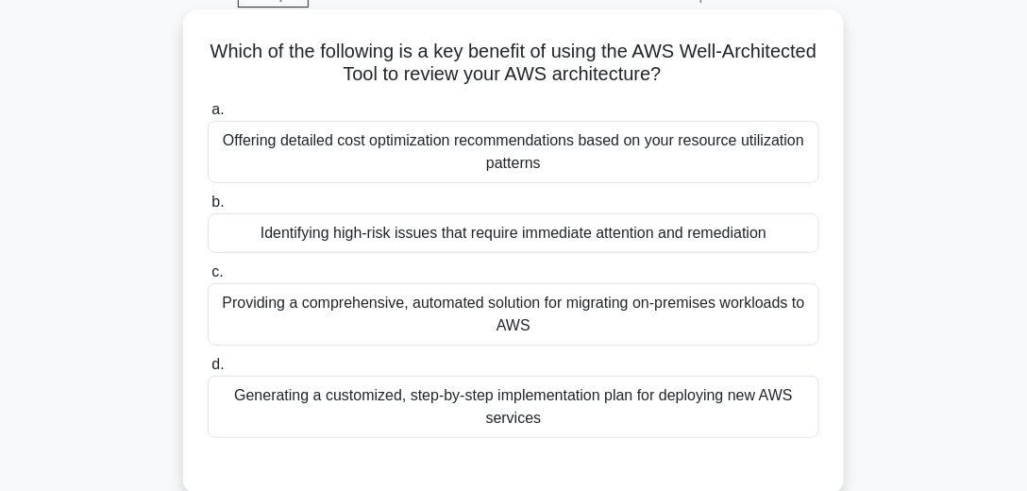
click at [540, 234] on div "Identifying high-risk issues that require immediate attention and remediation" at bounding box center [513, 233] width 611 height 40
click at [208, 209] on input "b. Identifying high-risk issues that require immediate attention and remediation" at bounding box center [208, 202] width 0 height 12
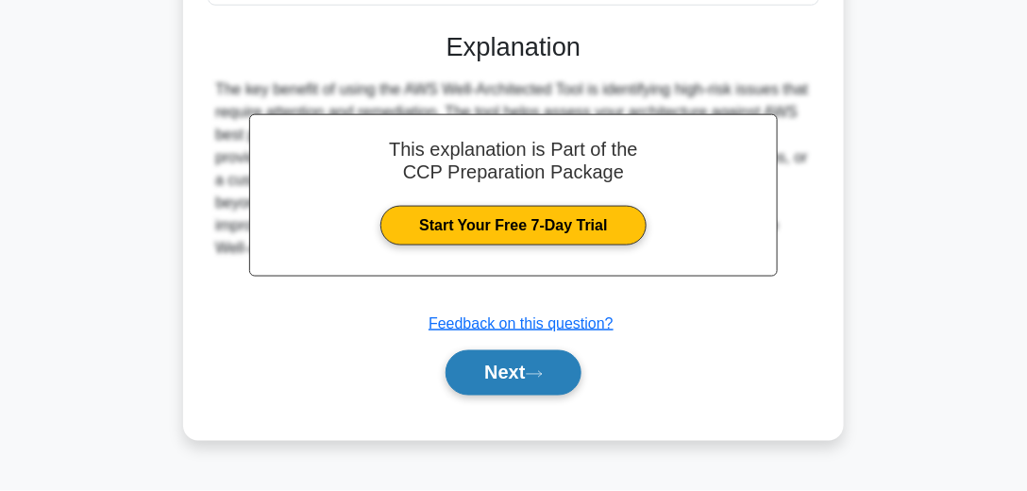
click at [533, 390] on button "Next" at bounding box center [512, 372] width 135 height 45
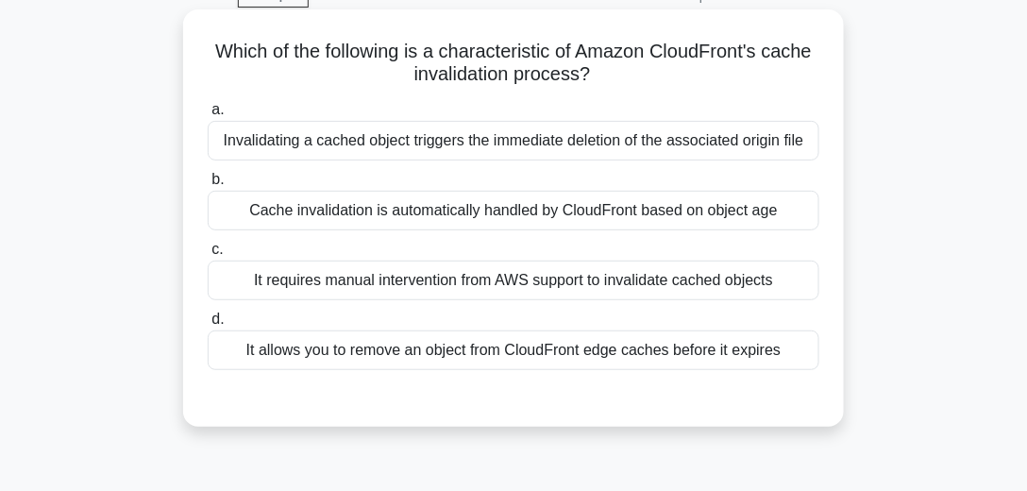
click at [476, 352] on div "It allows you to remove an object from CloudFront edge caches before it expires" at bounding box center [513, 350] width 611 height 40
click at [208, 326] on input "d. It allows you to remove an object from CloudFront edge caches before it expi…" at bounding box center [208, 319] width 0 height 12
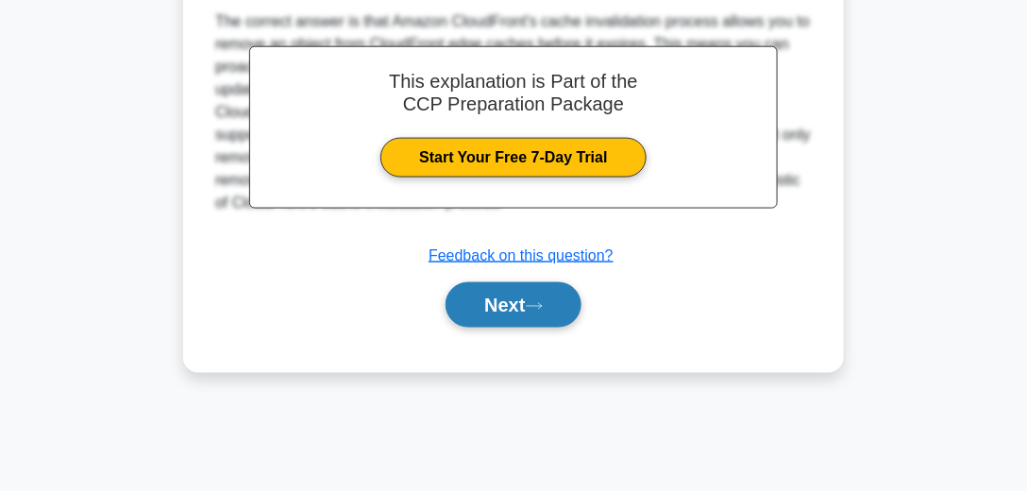
click at [537, 310] on button "Next" at bounding box center [512, 304] width 135 height 45
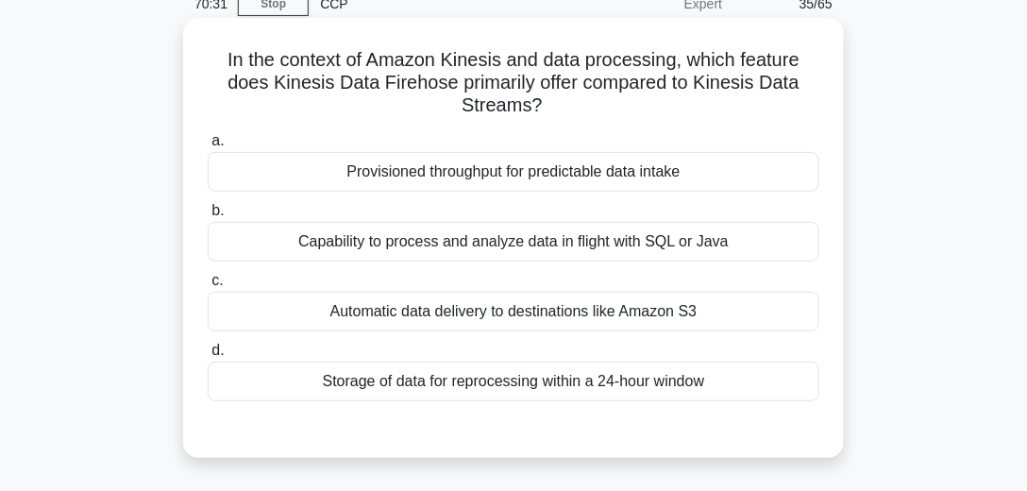
scroll to position [108, 0]
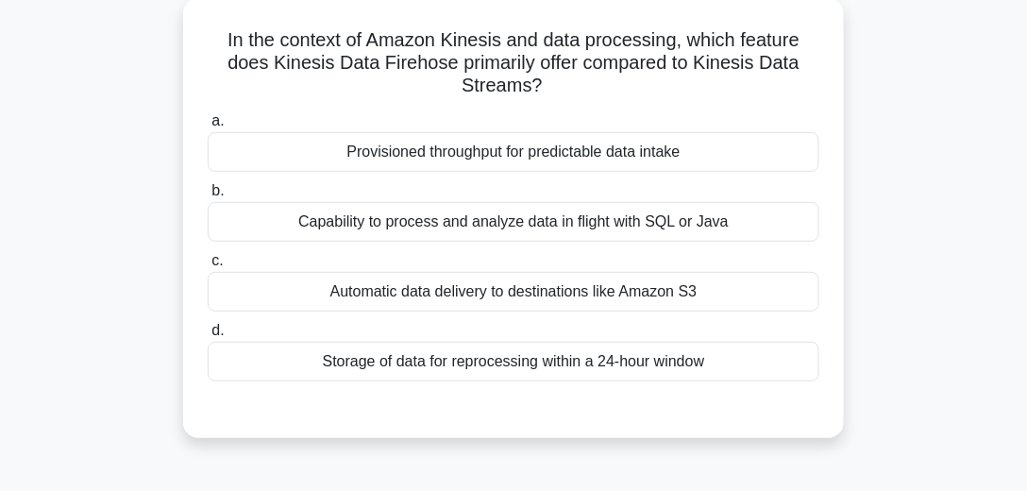
click at [436, 159] on div "Provisioned throughput for predictable data intake" at bounding box center [513, 152] width 611 height 40
click at [208, 127] on input "a. Provisioned throughput for predictable data intake" at bounding box center [208, 121] width 0 height 12
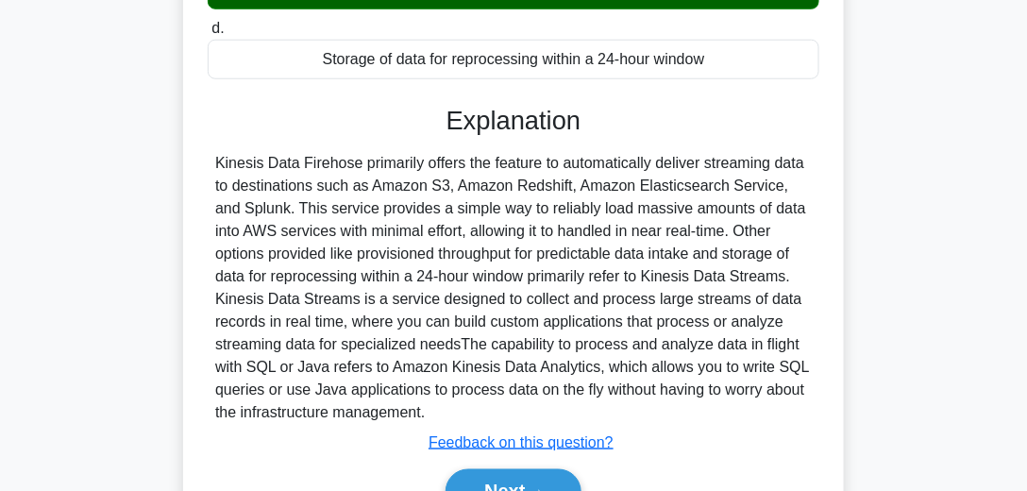
scroll to position [528, 0]
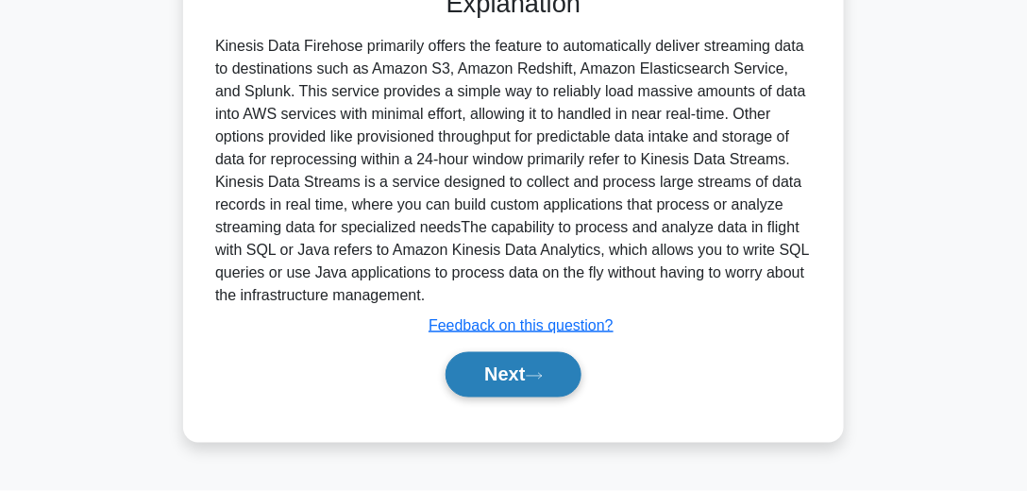
click at [520, 381] on button "Next" at bounding box center [512, 374] width 135 height 45
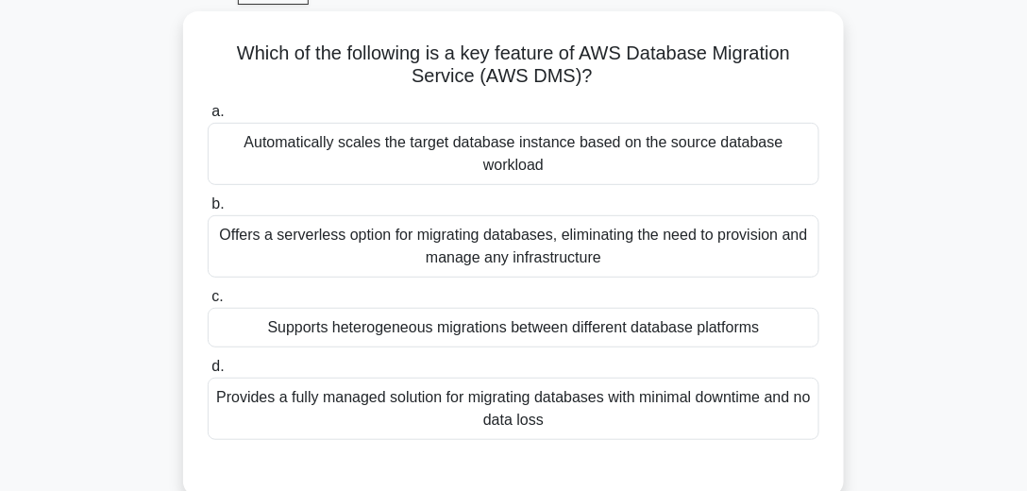
scroll to position [96, 0]
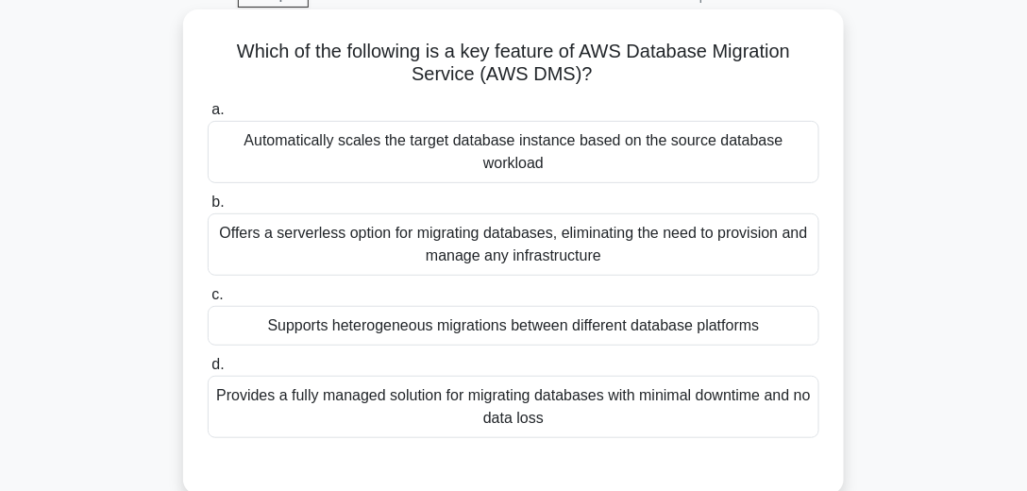
click at [522, 404] on div "Provides a fully managed solution for migrating databases with minimal downtime…" at bounding box center [513, 407] width 611 height 62
click at [208, 371] on input "d. Provides a fully managed solution for migrating databases with minimal downt…" at bounding box center [208, 365] width 0 height 12
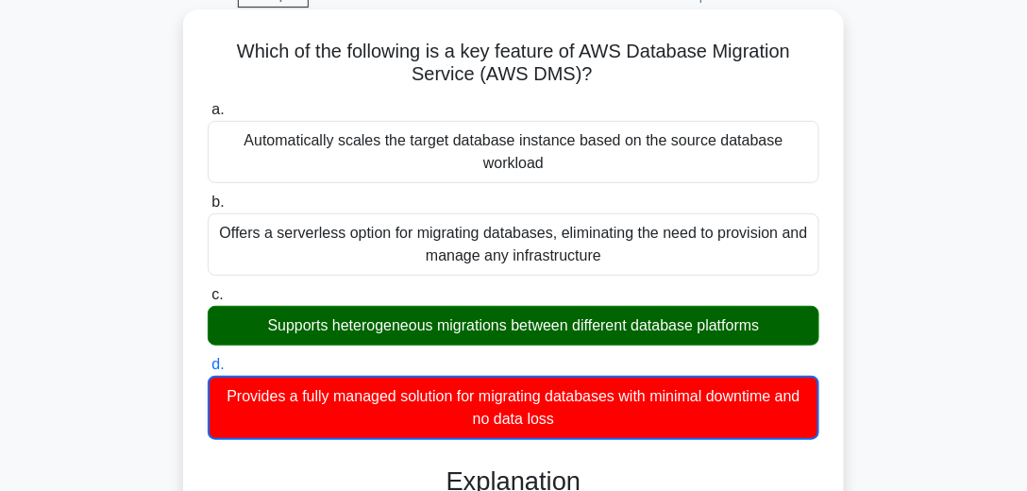
click at [506, 329] on div "Supports heterogeneous migrations between different database platforms" at bounding box center [513, 326] width 611 height 40
click at [208, 301] on input "c. Supports heterogeneous migrations between different database platforms" at bounding box center [208, 295] width 0 height 12
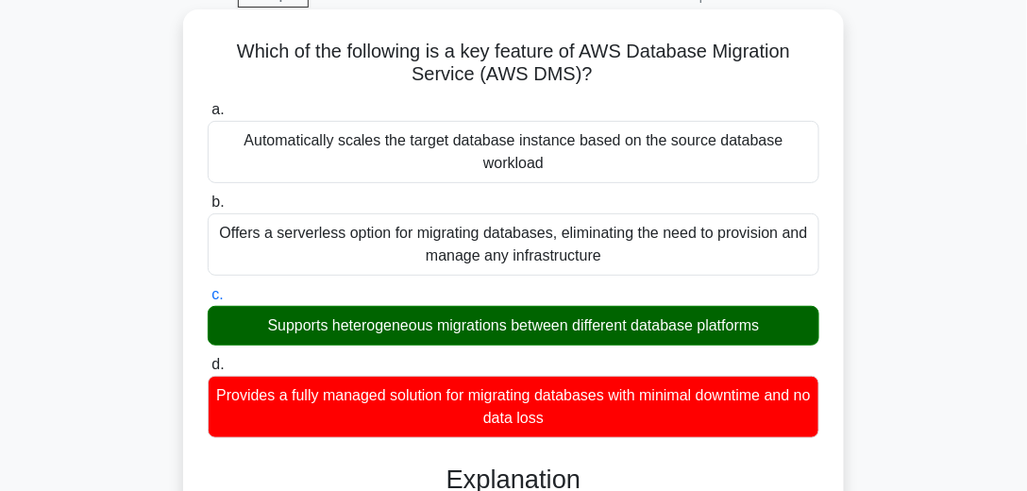
drag, startPoint x: 795, startPoint y: 317, endPoint x: 238, endPoint y: 330, distance: 556.9
click at [238, 330] on div "Supports heterogeneous migrations between different database platforms" at bounding box center [513, 326] width 611 height 40
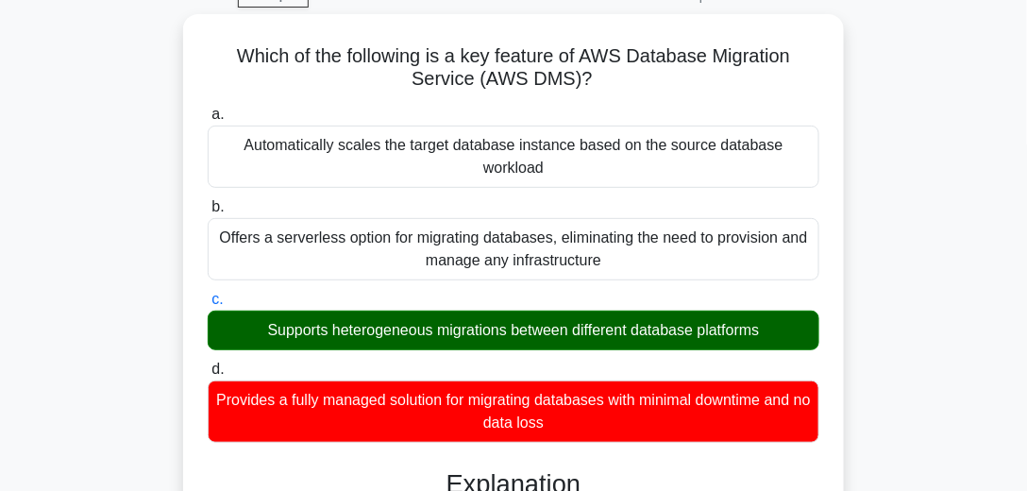
copy div "Supports heterogeneous migrations between different database platforms"
click at [116, 187] on div "Which of the following is a key feature of AWS Database Migration Service (AWS …" at bounding box center [513, 457] width 906 height 886
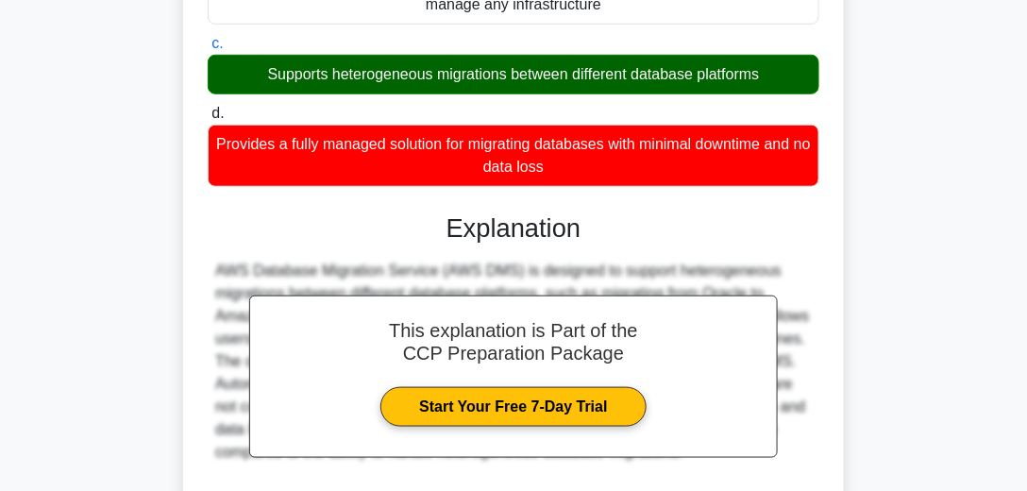
scroll to position [528, 0]
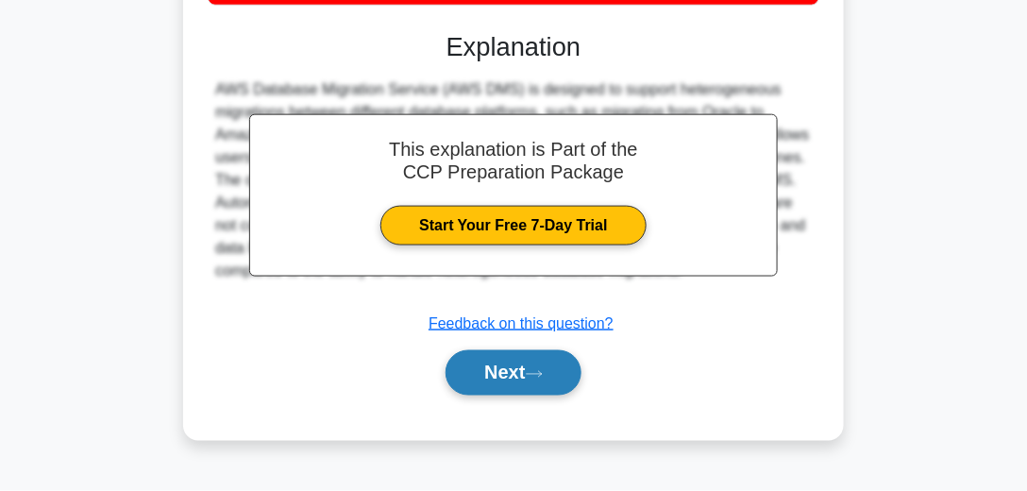
click at [525, 383] on button "Next" at bounding box center [512, 372] width 135 height 45
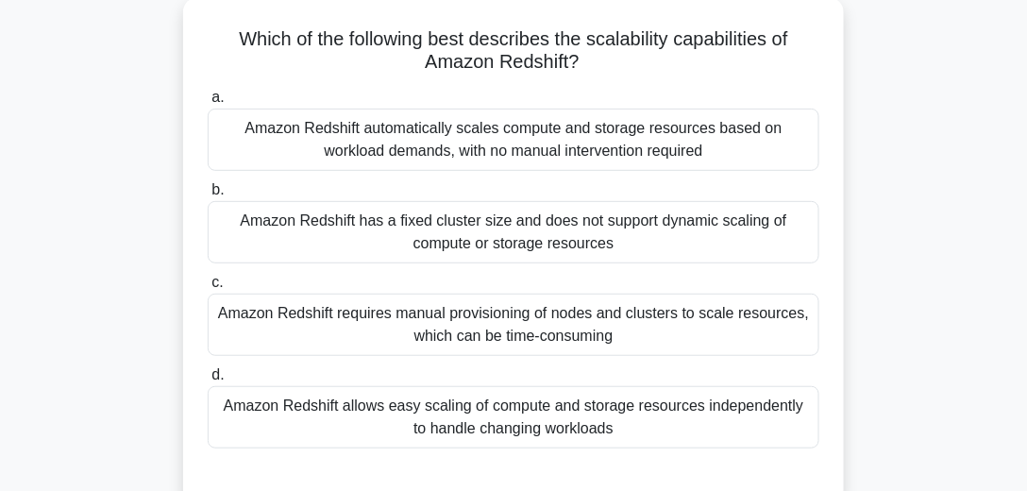
scroll to position [96, 0]
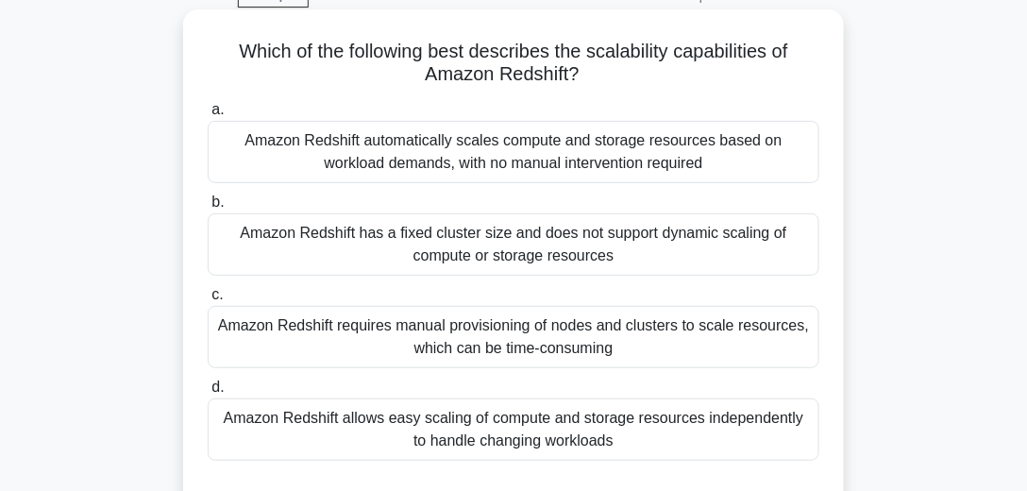
click at [370, 163] on div "Amazon Redshift automatically scales compute and storage resources based on wor…" at bounding box center [513, 152] width 611 height 62
click at [208, 116] on input "a. Amazon Redshift automatically scales compute and storage resources based on …" at bounding box center [208, 110] width 0 height 12
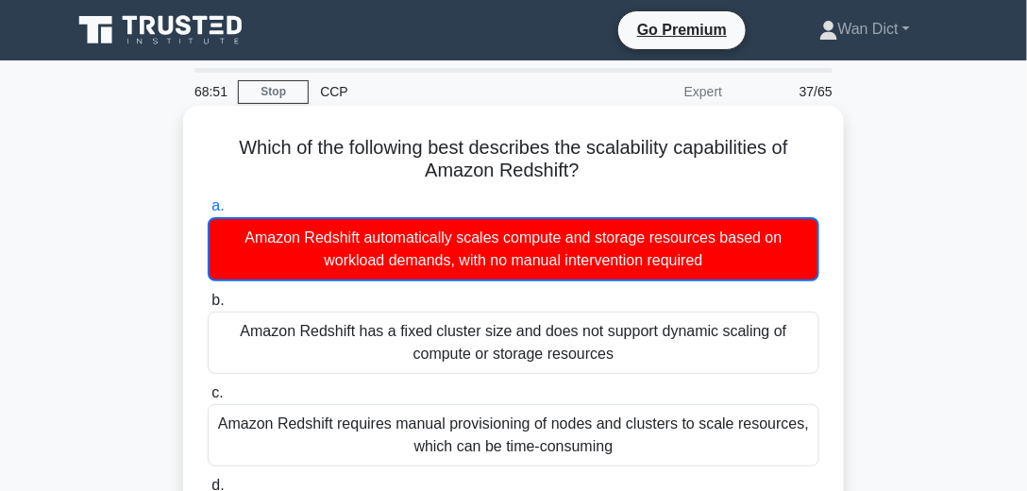
scroll to position [108, 0]
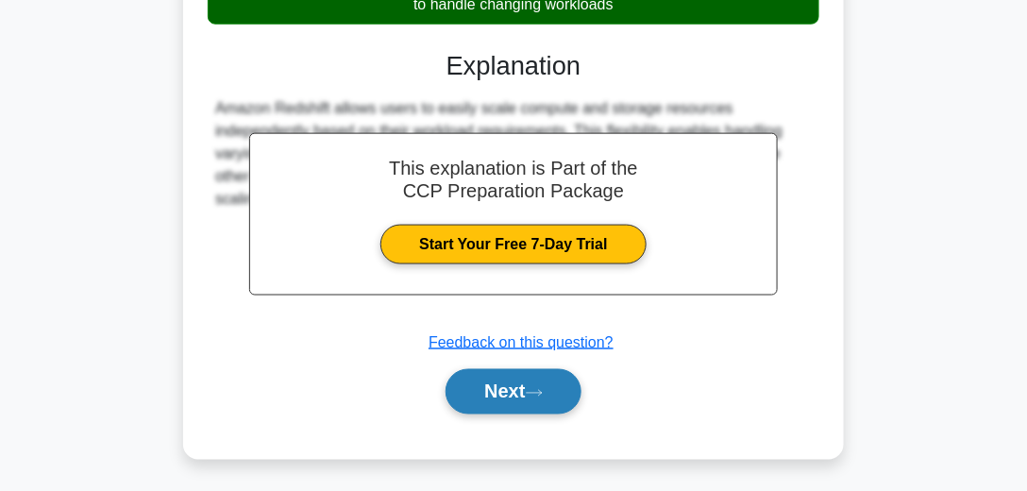
click at [499, 389] on button "Next" at bounding box center [512, 391] width 135 height 45
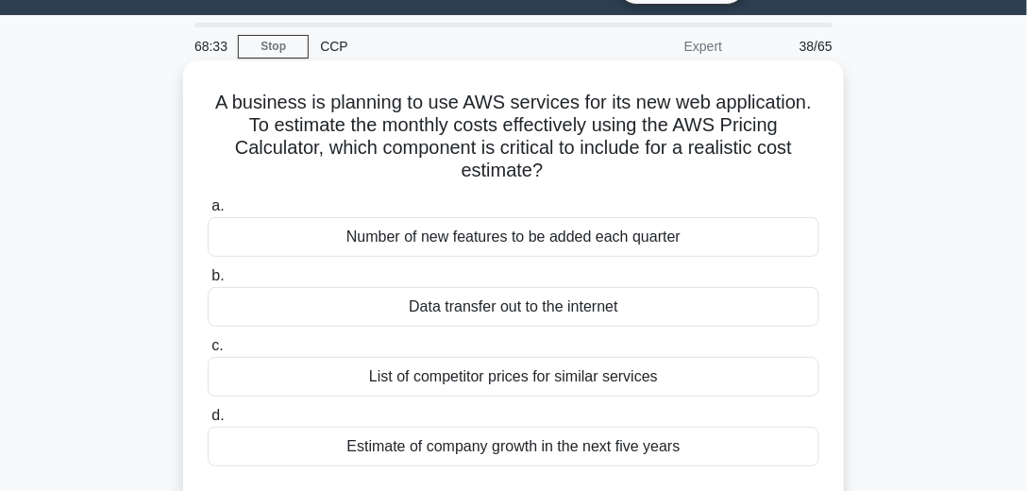
scroll to position [99, 0]
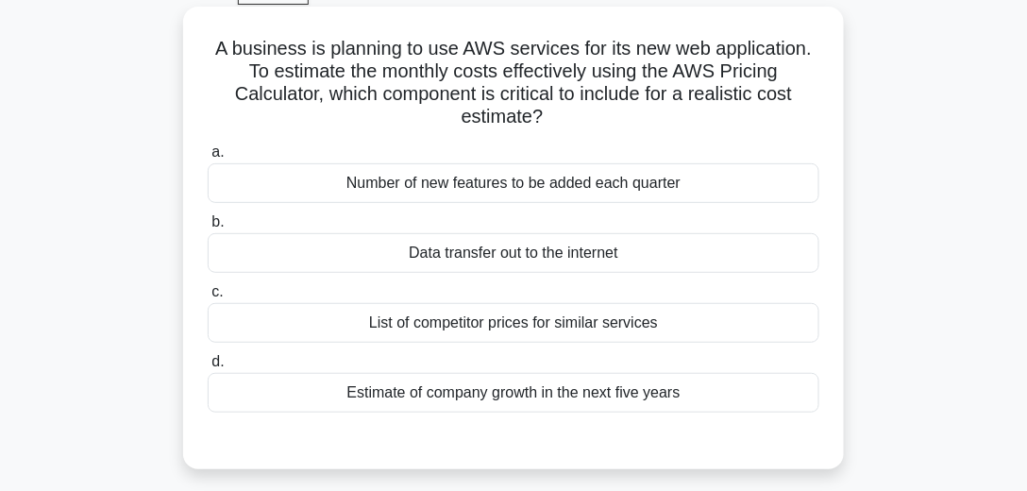
click at [542, 259] on div "Data transfer out to the internet" at bounding box center [513, 253] width 611 height 40
click at [208, 228] on input "b. Data transfer out to the internet" at bounding box center [208, 222] width 0 height 12
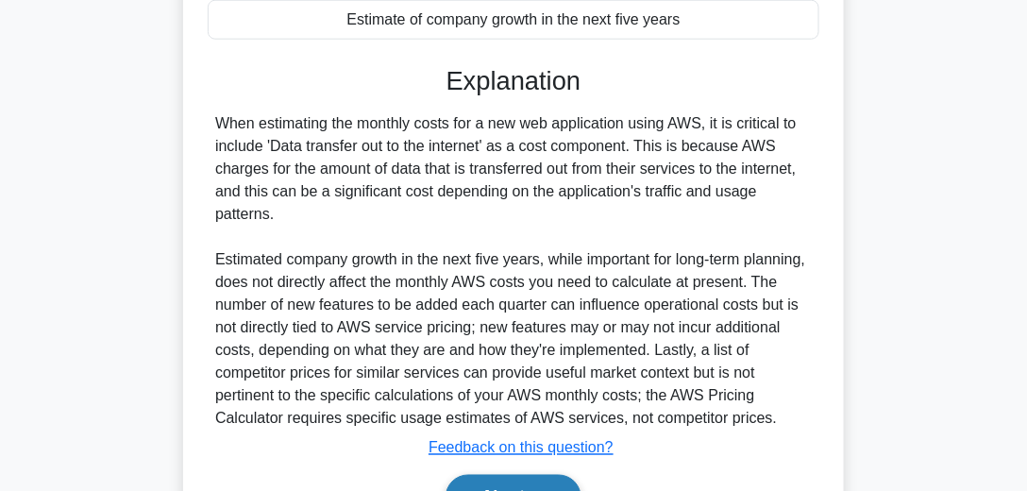
scroll to position [577, 0]
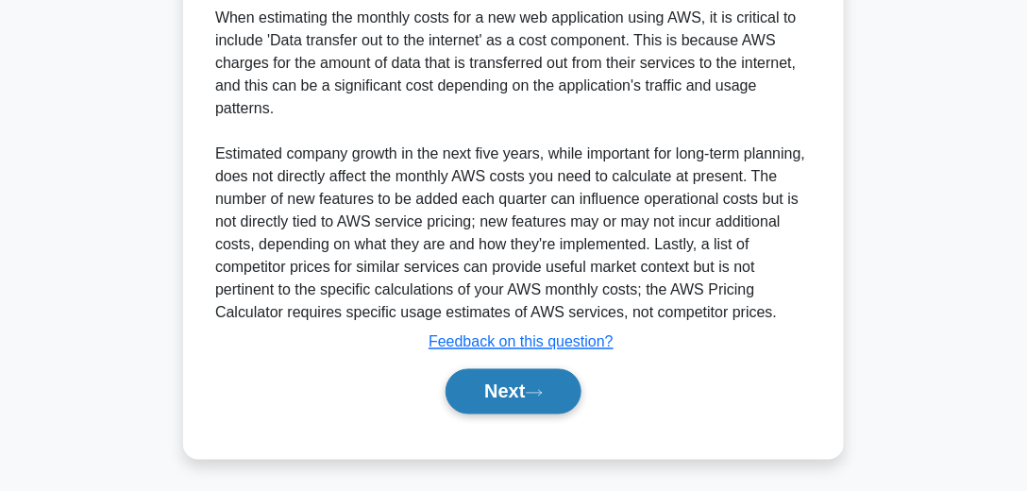
click at [560, 393] on button "Next" at bounding box center [512, 391] width 135 height 45
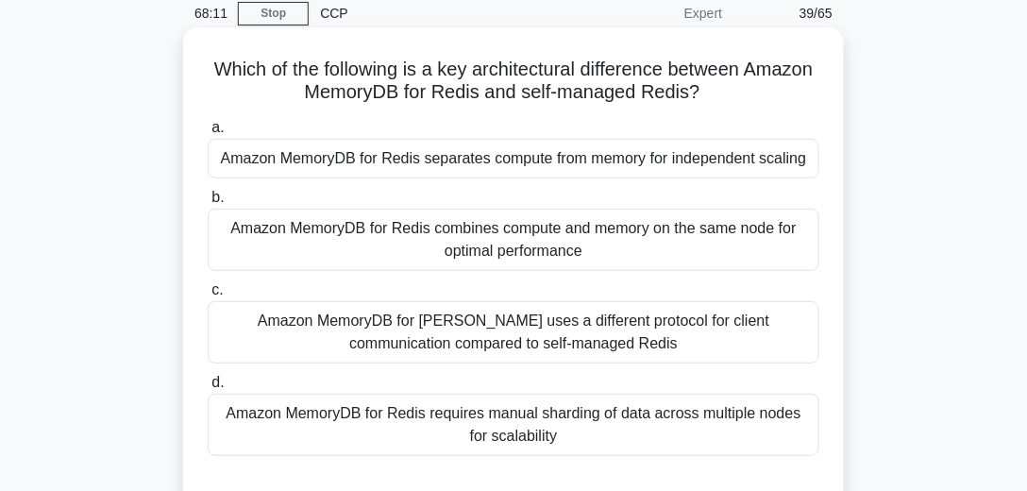
scroll to position [97, 0]
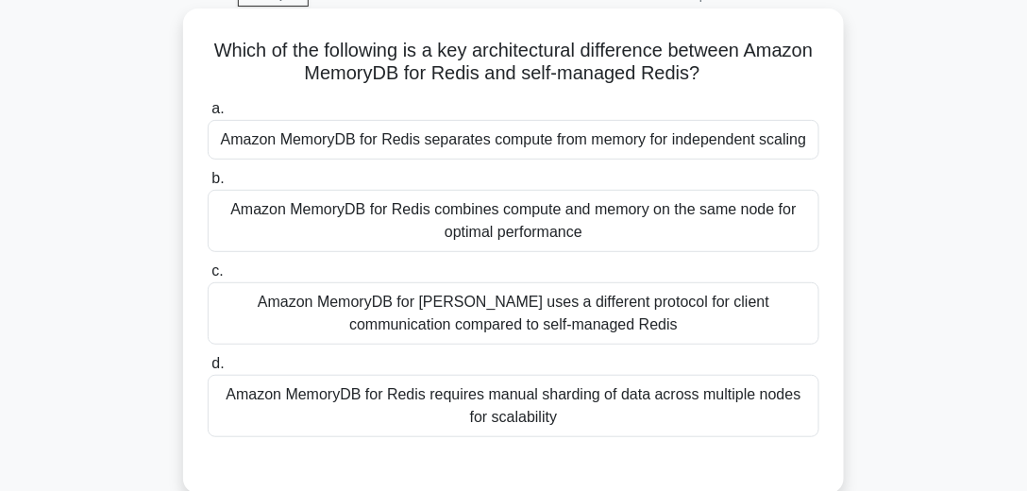
click at [547, 144] on div "Amazon MemoryDB for Redis separates compute from memory for independent scaling" at bounding box center [513, 140] width 611 height 40
click at [208, 115] on input "a. Amazon MemoryDB for Redis separates compute from memory for independent scal…" at bounding box center [208, 109] width 0 height 12
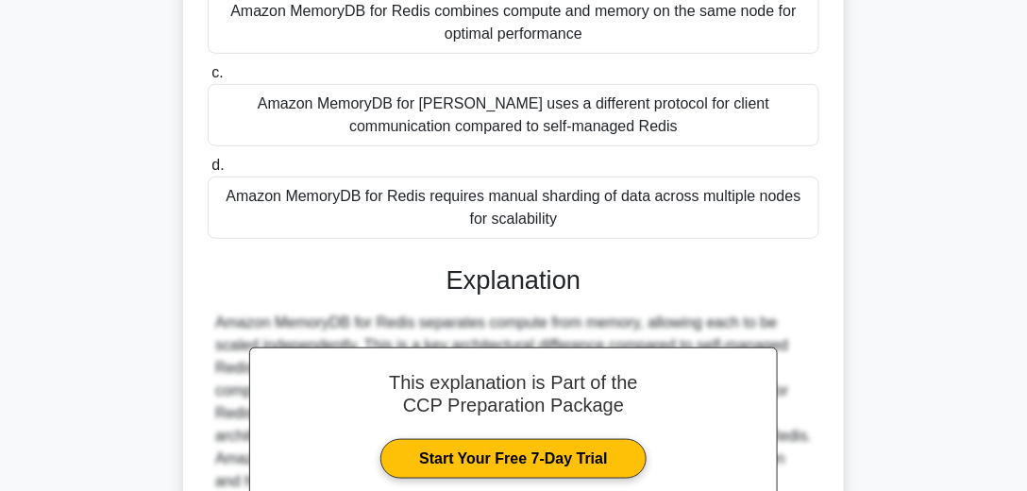
scroll to position [532, 0]
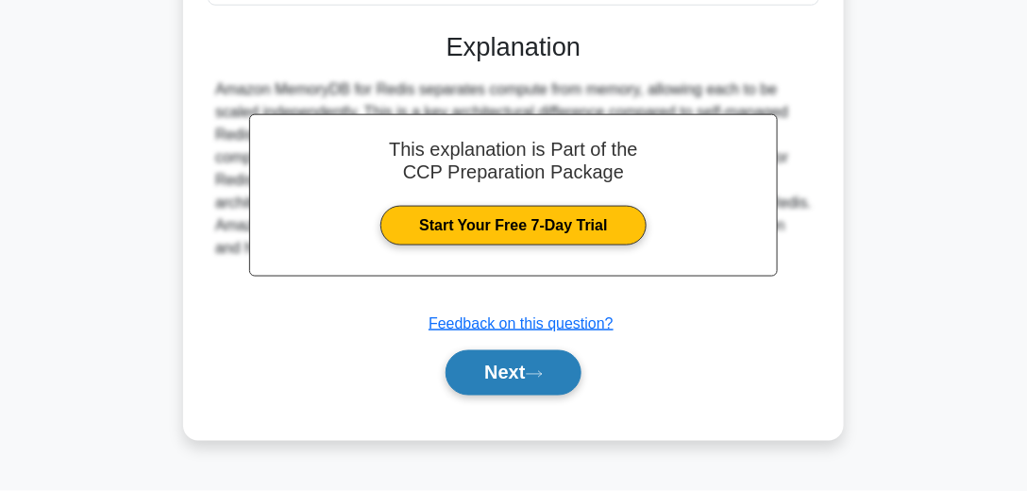
click at [523, 395] on button "Next" at bounding box center [512, 372] width 135 height 45
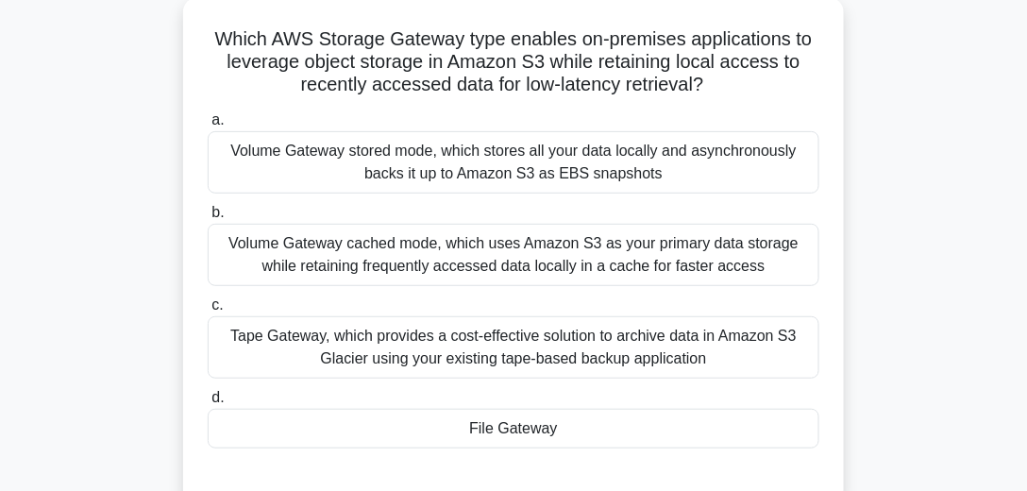
scroll to position [96, 0]
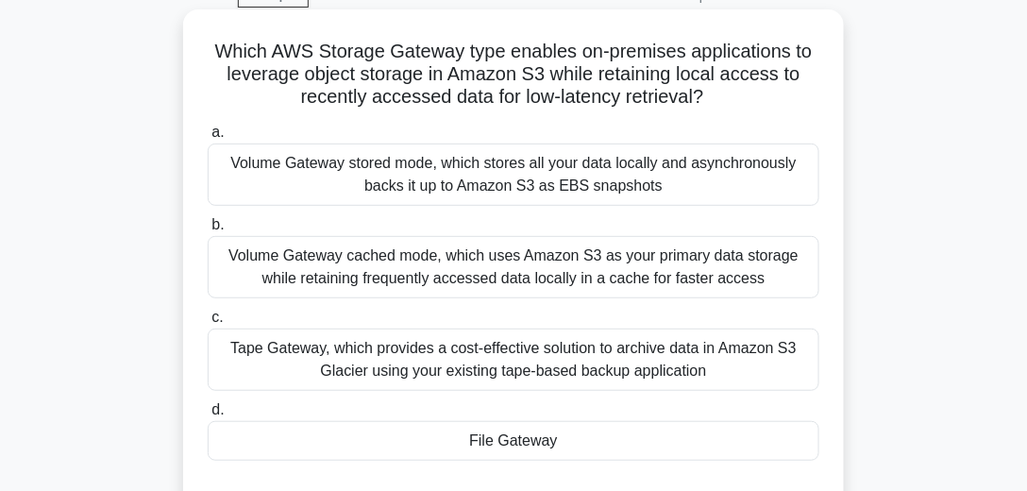
click at [588, 441] on div "File Gateway" at bounding box center [513, 441] width 611 height 40
click at [208, 416] on input "d. File Gateway" at bounding box center [208, 410] width 0 height 12
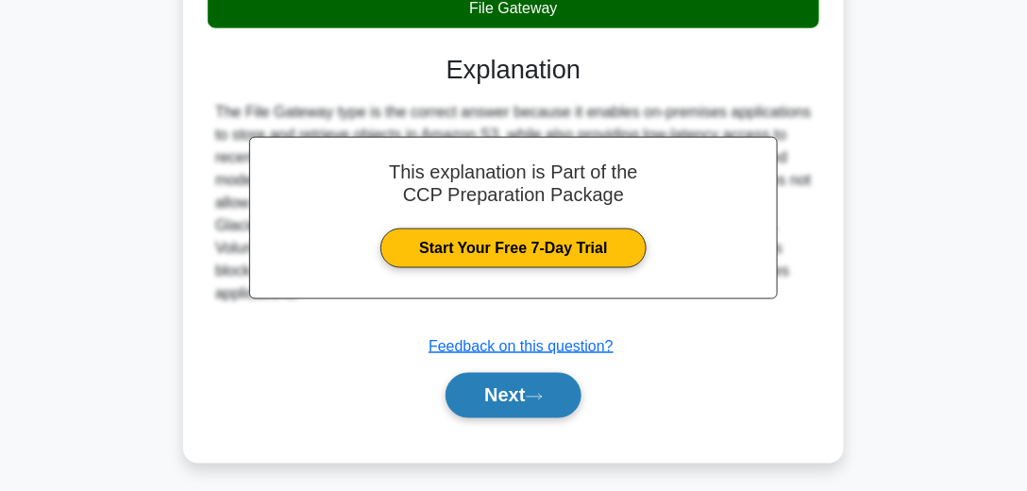
click at [557, 386] on button "Next" at bounding box center [512, 395] width 135 height 45
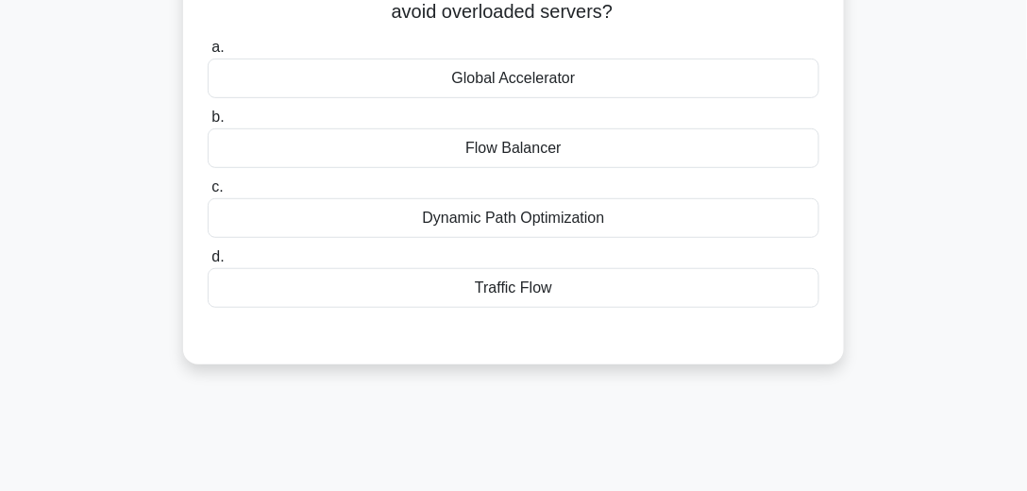
scroll to position [42, 0]
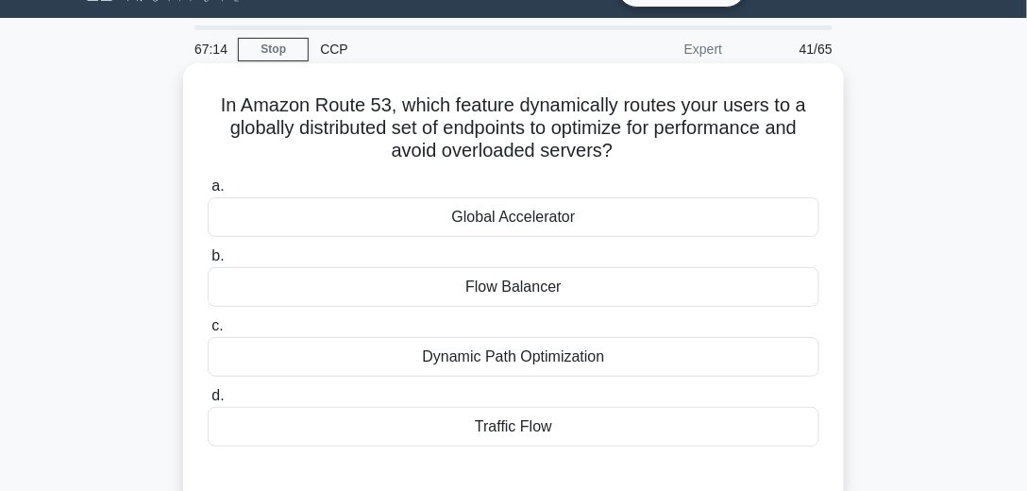
click at [580, 217] on div "Global Accelerator" at bounding box center [513, 217] width 611 height 40
click at [208, 192] on input "a. Global Accelerator" at bounding box center [208, 186] width 0 height 12
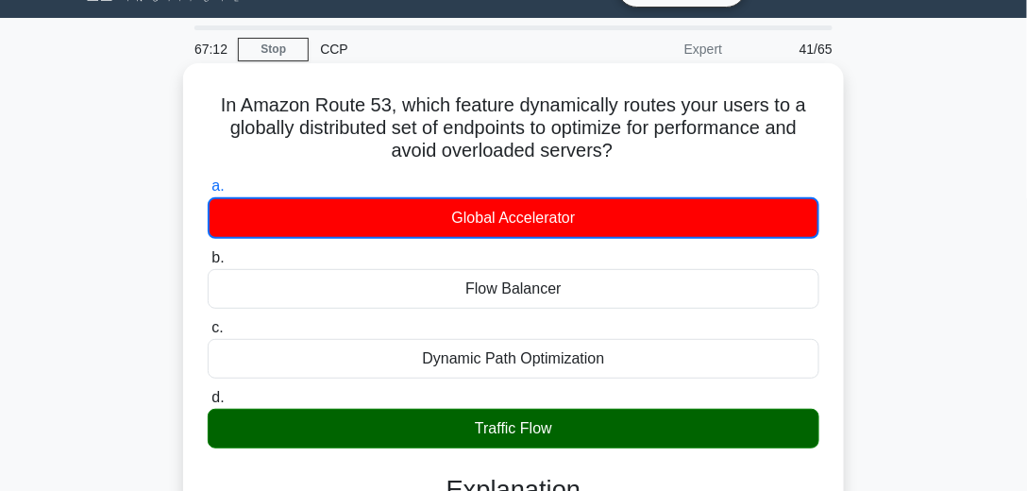
click at [619, 425] on div "Traffic Flow" at bounding box center [513, 429] width 611 height 40
click at [208, 404] on input "d. Traffic Flow" at bounding box center [208, 398] width 0 height 12
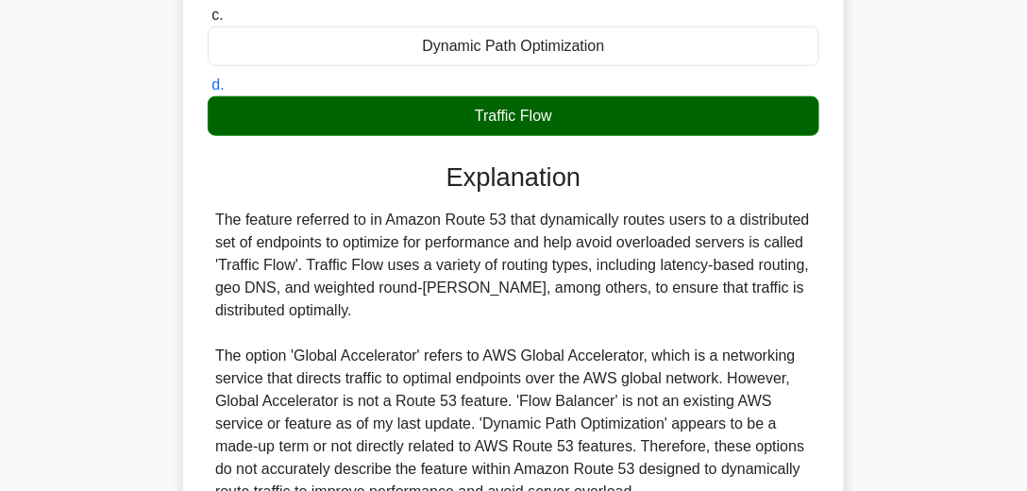
scroll to position [528, 0]
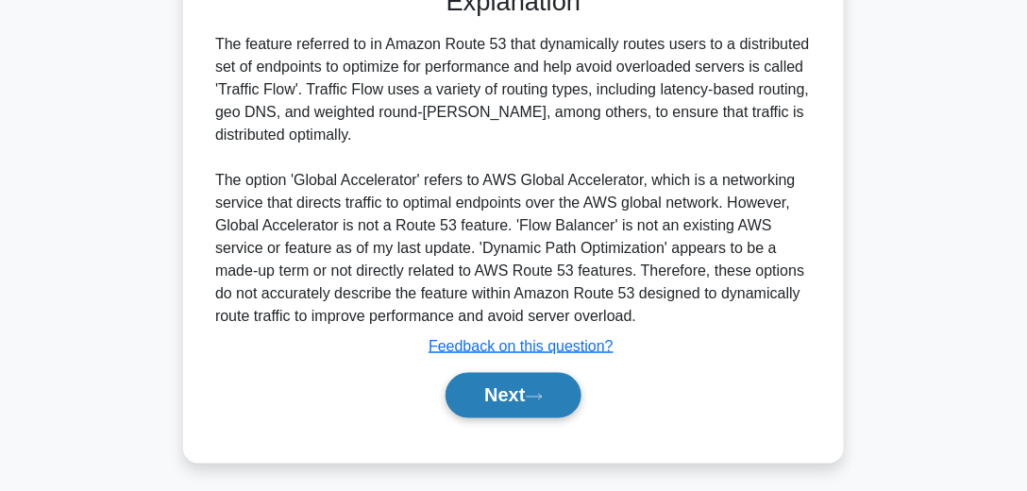
click at [575, 397] on button "Next" at bounding box center [512, 395] width 135 height 45
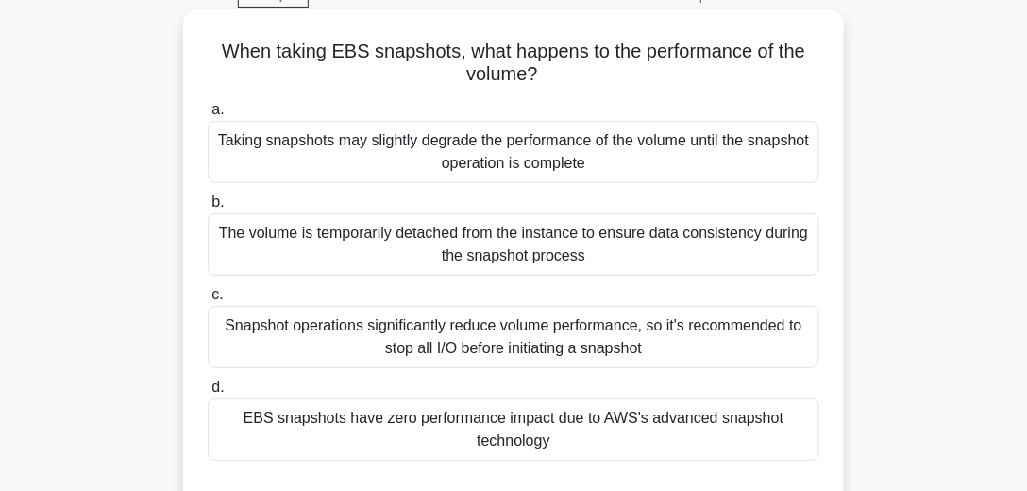
scroll to position [151, 0]
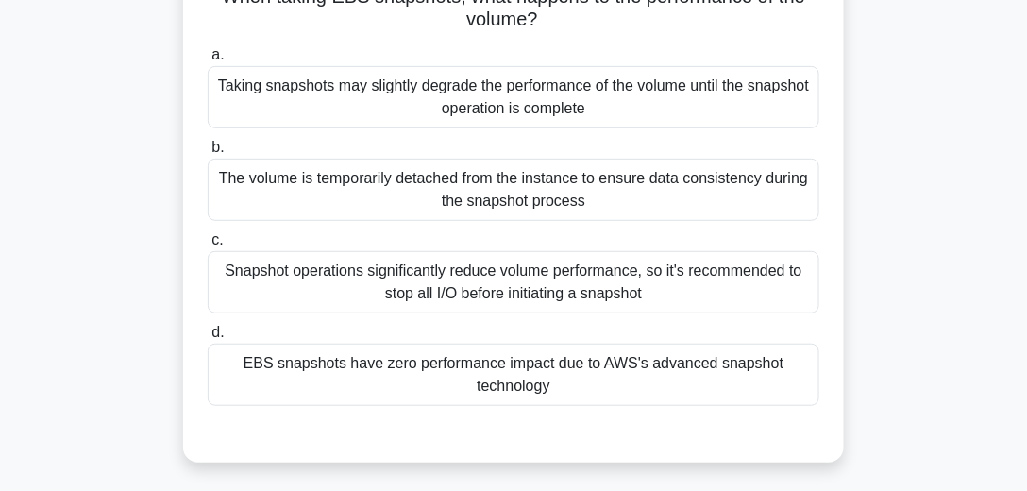
click at [531, 378] on div "EBS snapshots have zero performance impact due to AWS's advanced snapshot techn…" at bounding box center [513, 374] width 611 height 62
click at [208, 339] on input "d. EBS snapshots have zero performance impact due to AWS's advanced snapshot te…" at bounding box center [208, 332] width 0 height 12
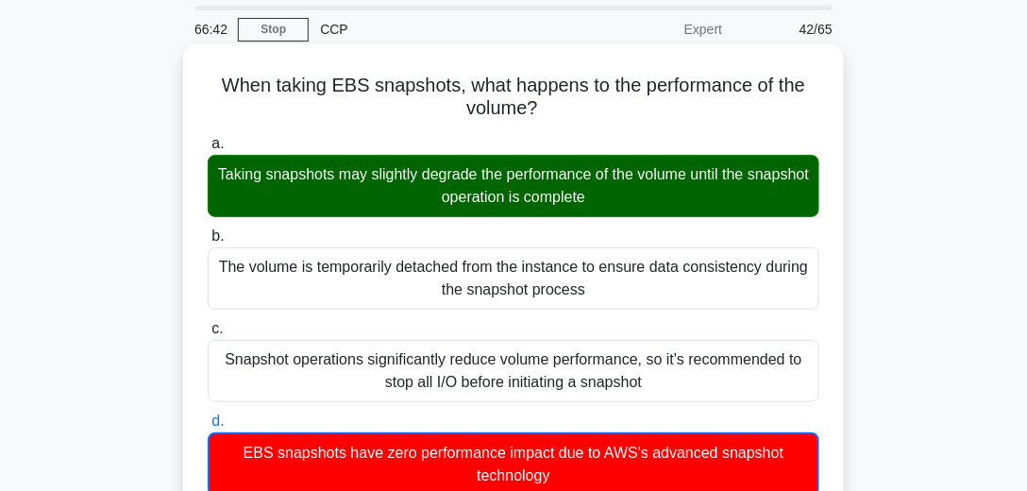
scroll to position [42, 0]
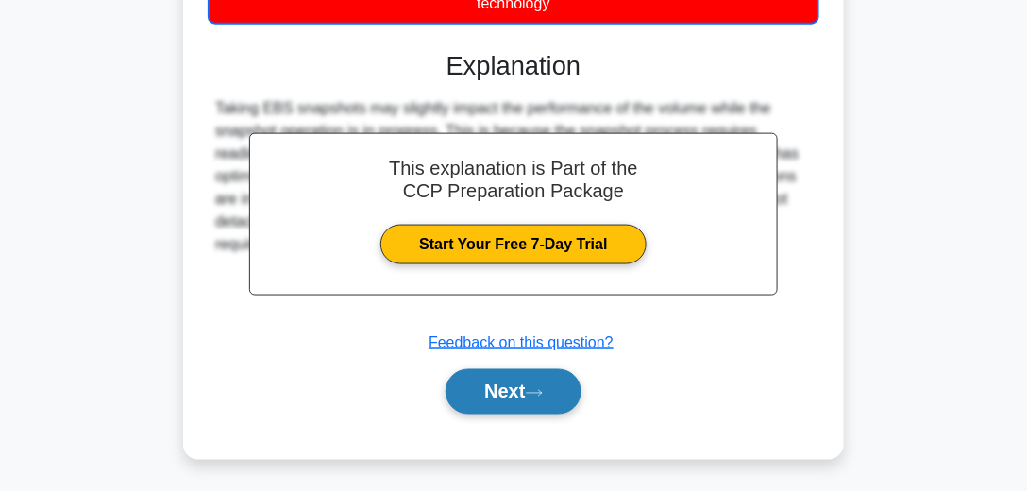
click at [484, 409] on button "Next" at bounding box center [512, 391] width 135 height 45
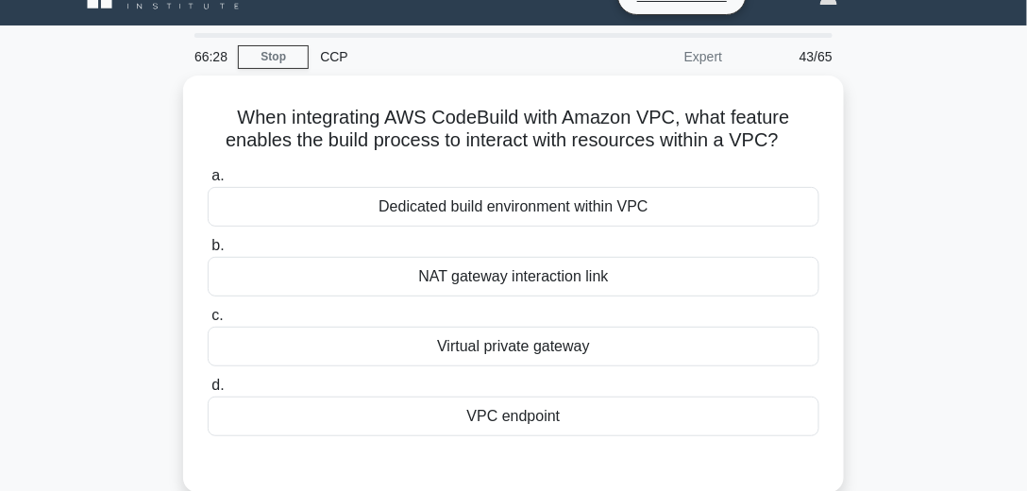
scroll to position [54, 0]
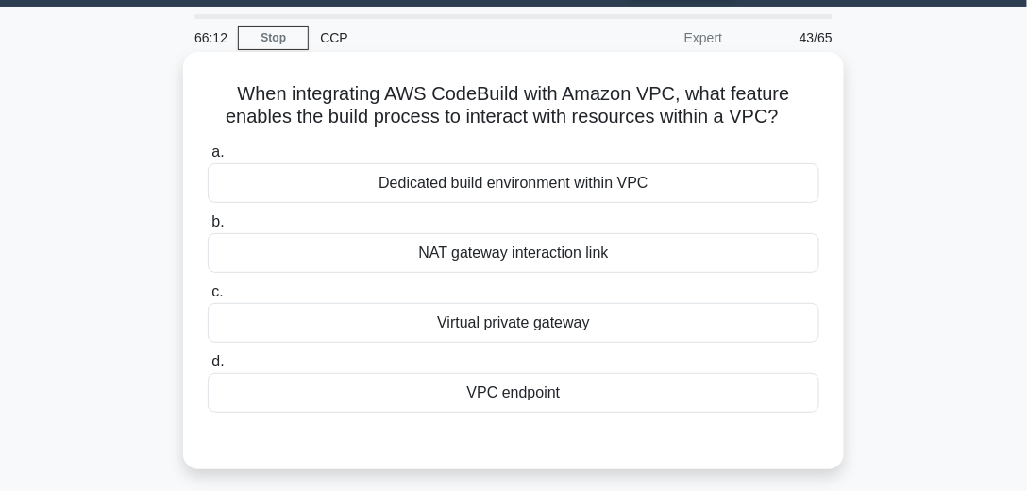
click at [555, 389] on div "VPC endpoint" at bounding box center [513, 393] width 611 height 40
click at [208, 368] on input "d. VPC endpoint" at bounding box center [208, 362] width 0 height 12
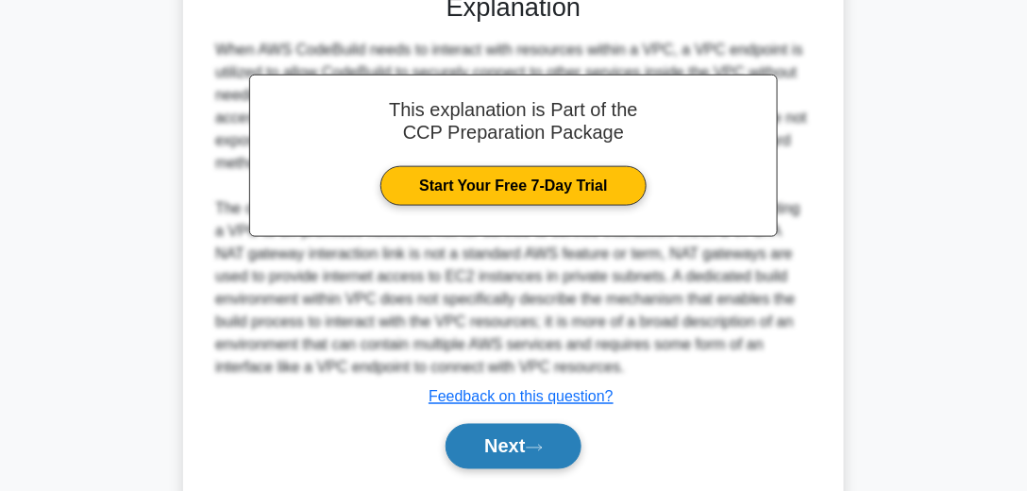
scroll to position [555, 0]
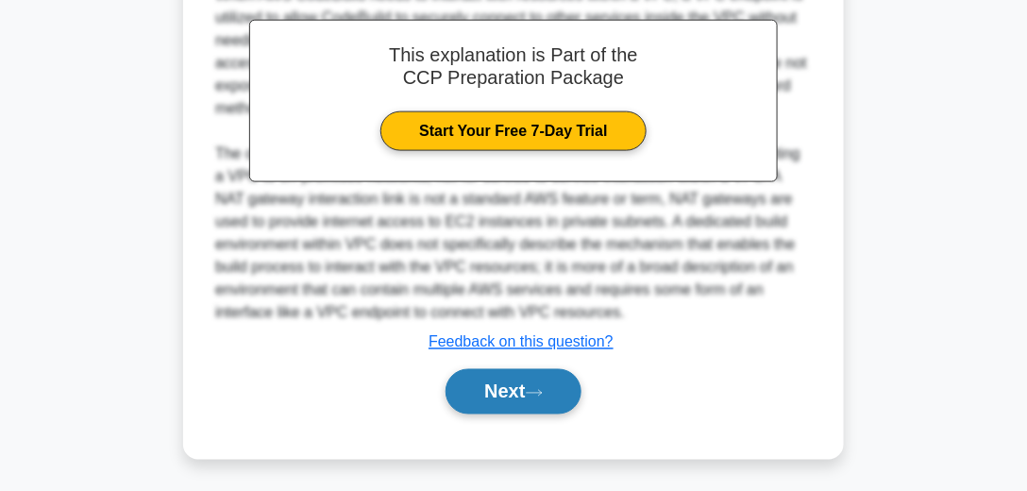
click at [515, 388] on button "Next" at bounding box center [512, 391] width 135 height 45
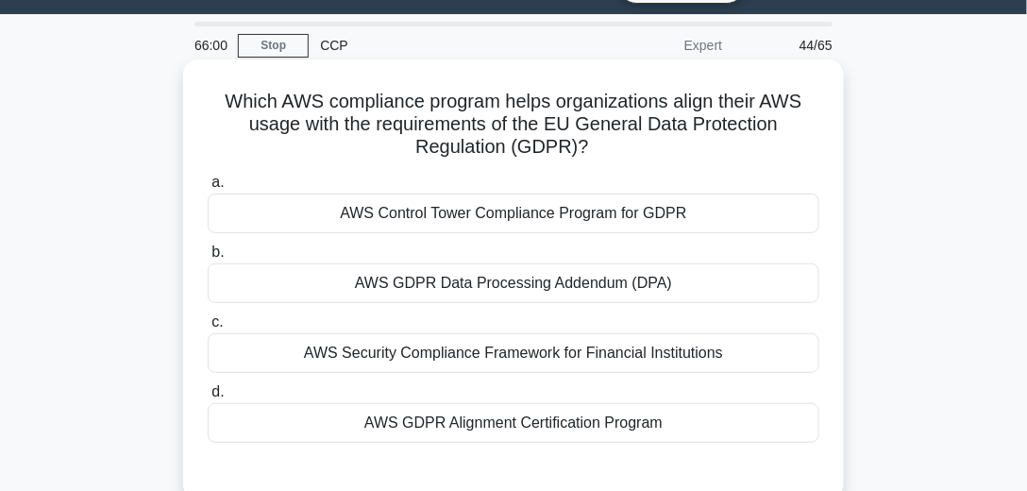
scroll to position [100, 0]
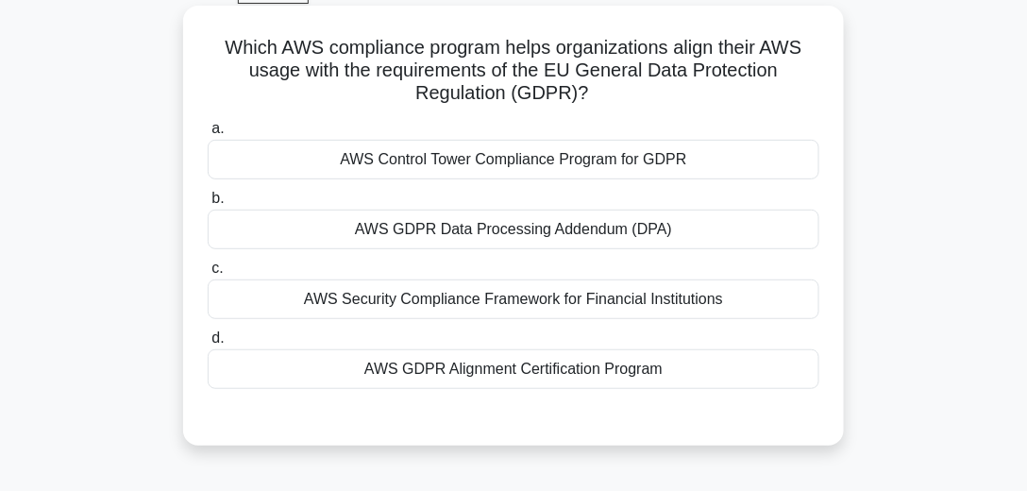
click at [560, 233] on div "AWS GDPR Data Processing Addendum (DPA)" at bounding box center [513, 229] width 611 height 40
click at [208, 205] on input "b. AWS GDPR Data Processing Addendum (DPA)" at bounding box center [208, 198] width 0 height 12
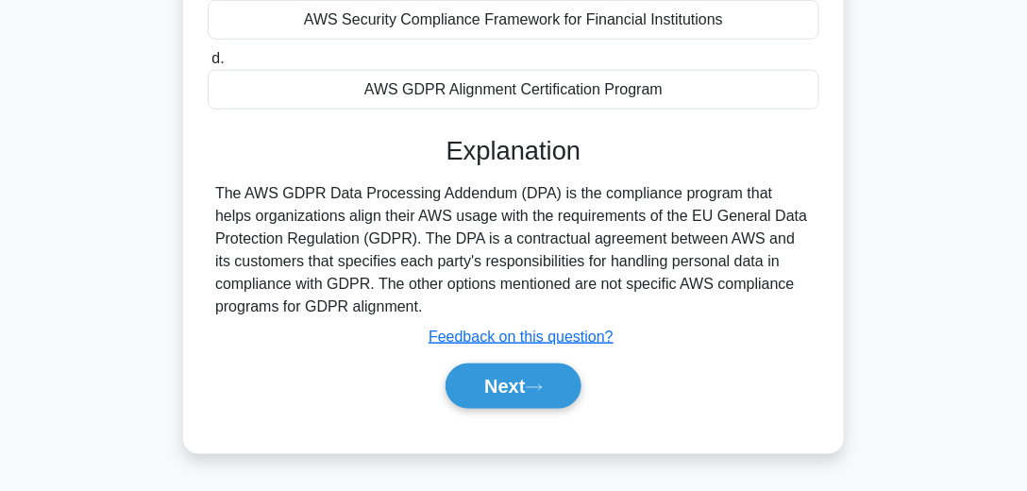
scroll to position [528, 0]
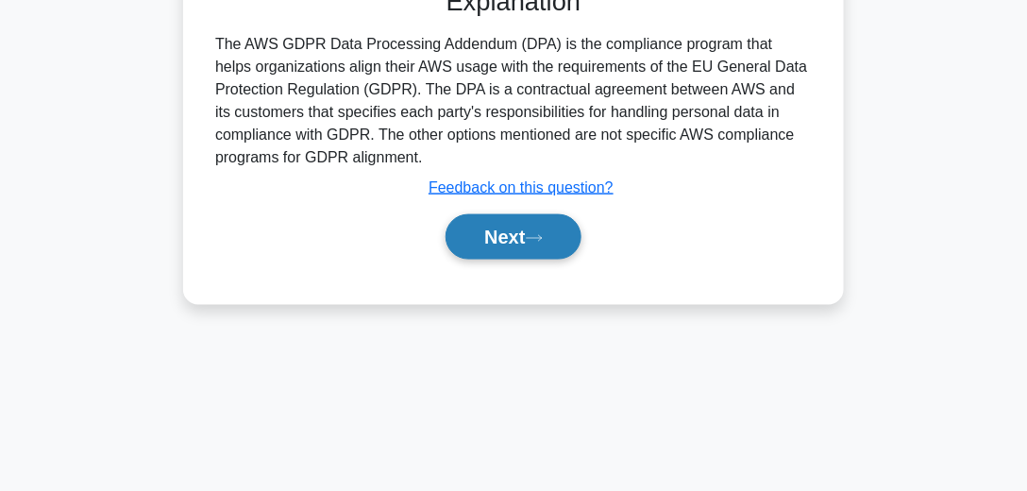
click at [542, 237] on icon at bounding box center [534, 238] width 17 height 10
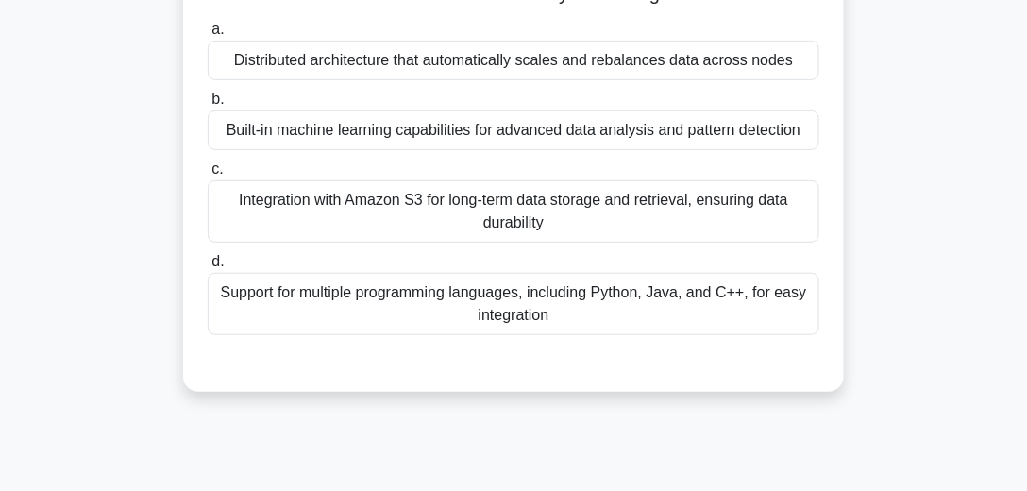
scroll to position [96, 0]
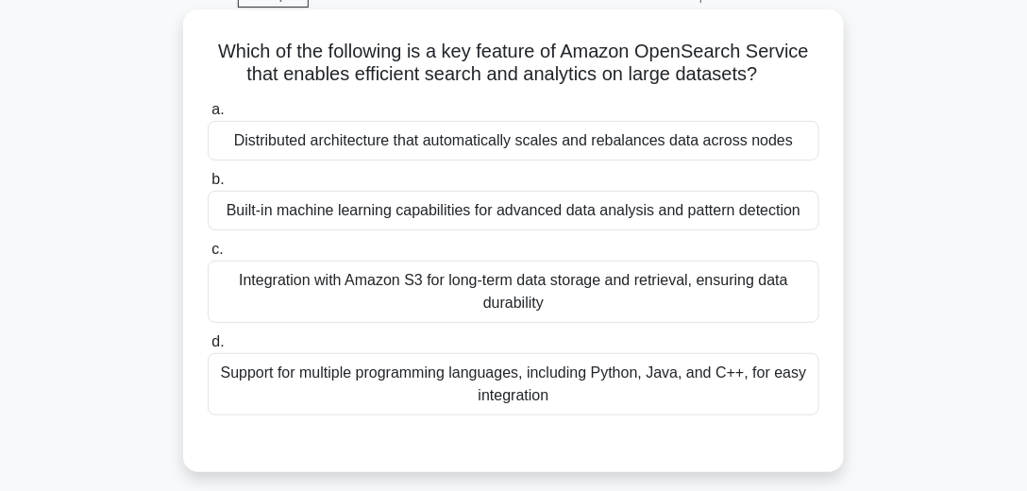
click at [427, 217] on div "Built-in machine learning capabilities for advanced data analysis and pattern d…" at bounding box center [513, 211] width 611 height 40
click at [208, 186] on input "b. Built-in machine learning capabilities for advanced data analysis and patter…" at bounding box center [208, 180] width 0 height 12
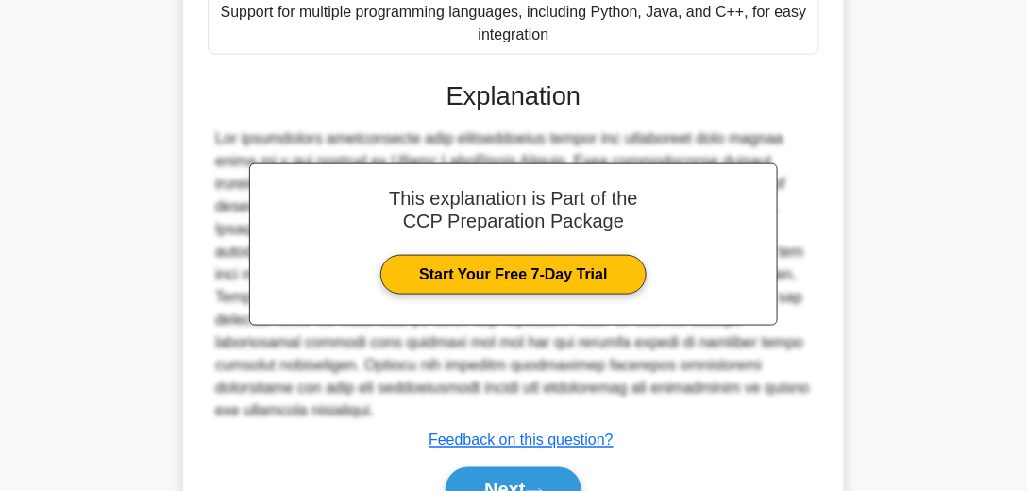
scroll to position [528, 0]
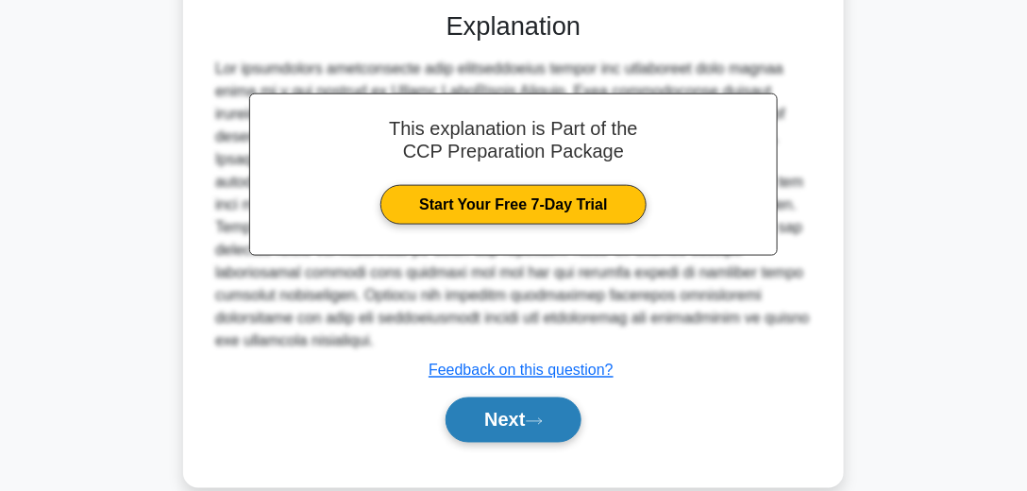
click at [517, 397] on button "Next" at bounding box center [512, 419] width 135 height 45
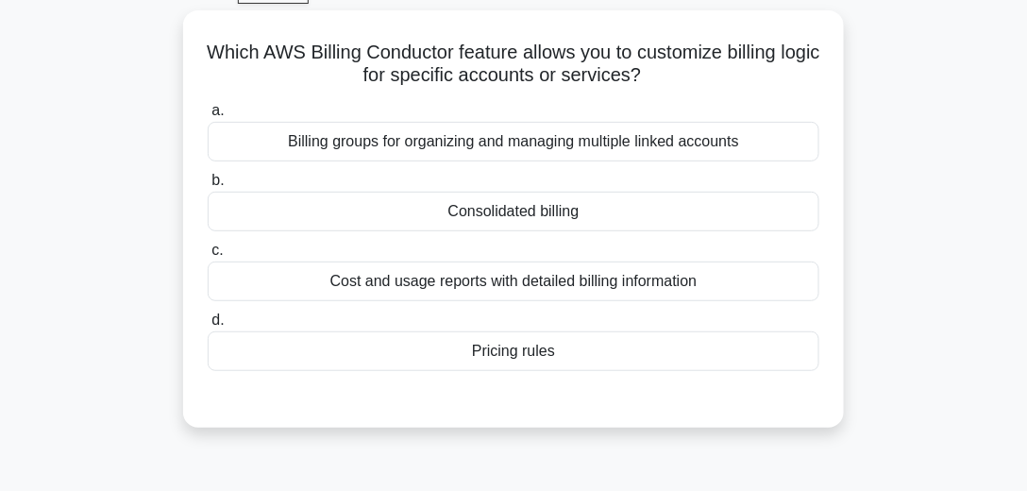
scroll to position [96, 0]
click at [576, 211] on div "Consolidated billing" at bounding box center [513, 211] width 611 height 40
click at [208, 186] on input "b. Consolidated billing" at bounding box center [208, 180] width 0 height 12
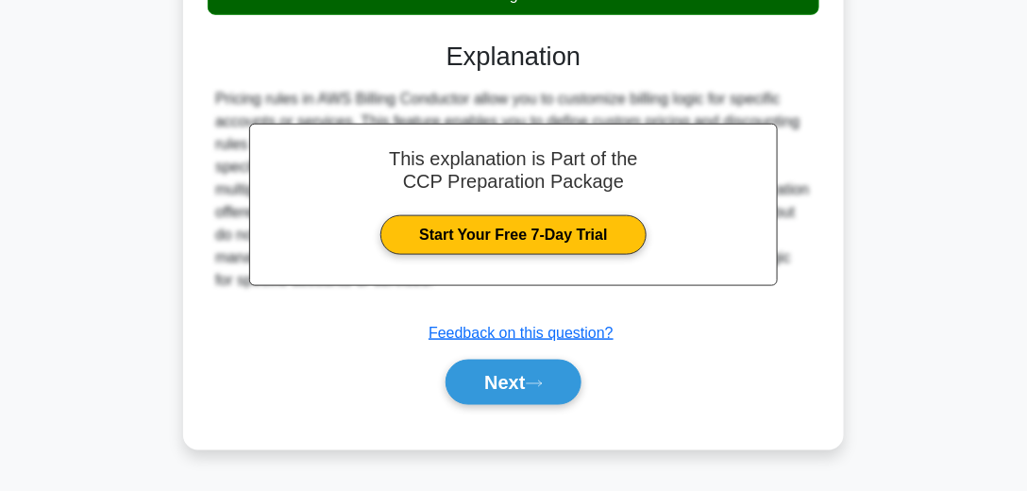
scroll to position [528, 0]
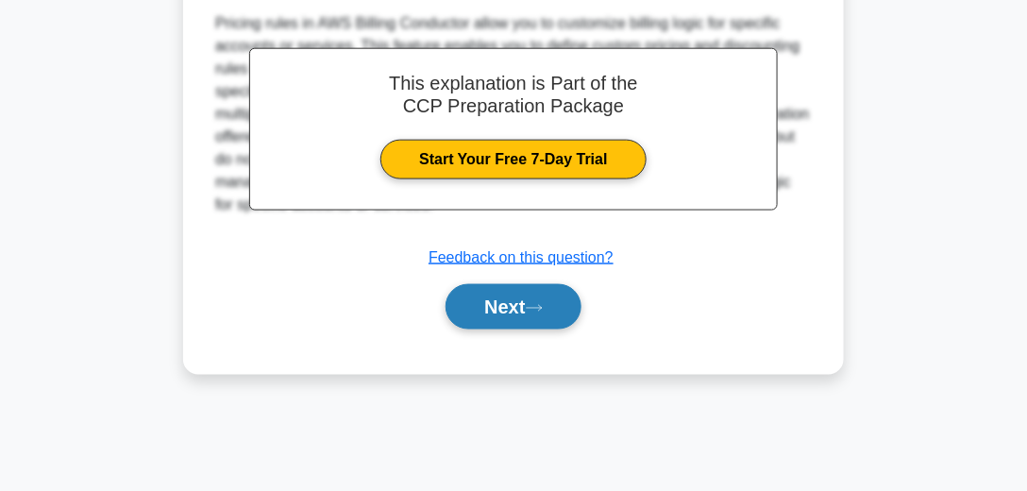
click at [514, 314] on button "Next" at bounding box center [512, 306] width 135 height 45
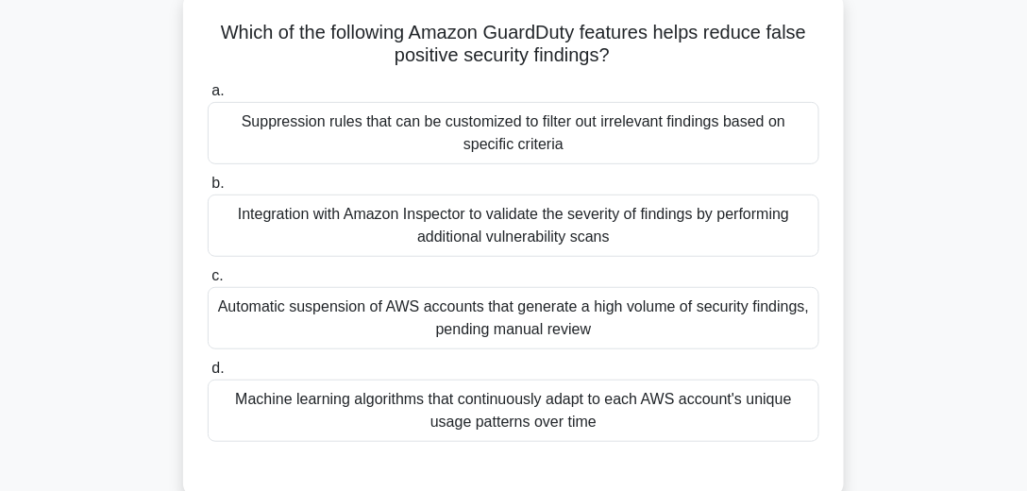
scroll to position [96, 0]
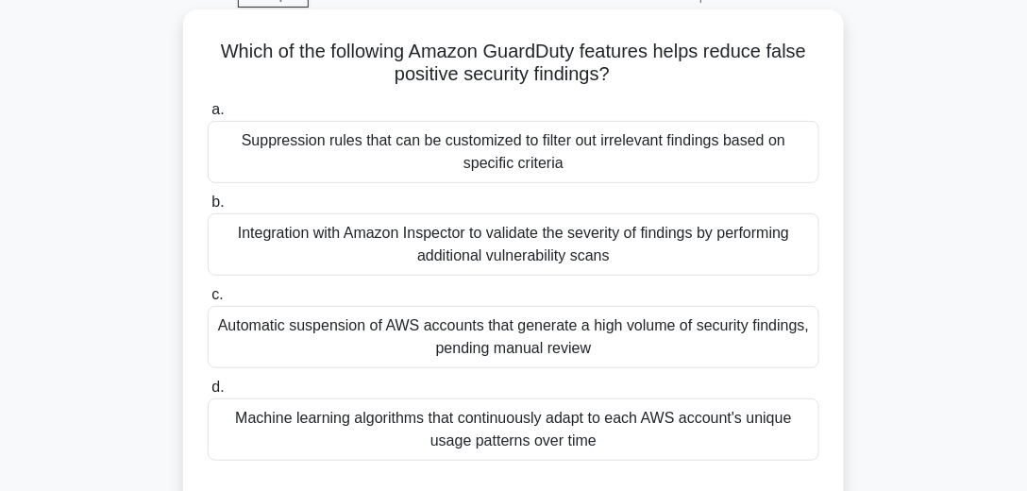
click at [631, 420] on div "Machine learning algorithms that continuously adapt to each AWS account's uniqu…" at bounding box center [513, 429] width 611 height 62
click at [208, 393] on input "d. Machine learning algorithms that continuously adapt to each AWS account's un…" at bounding box center [208, 387] width 0 height 12
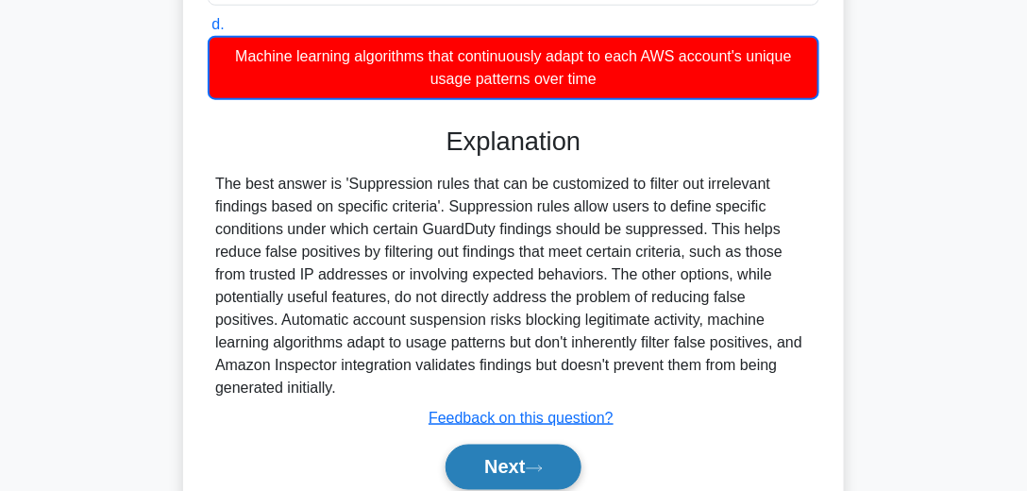
scroll to position [534, 0]
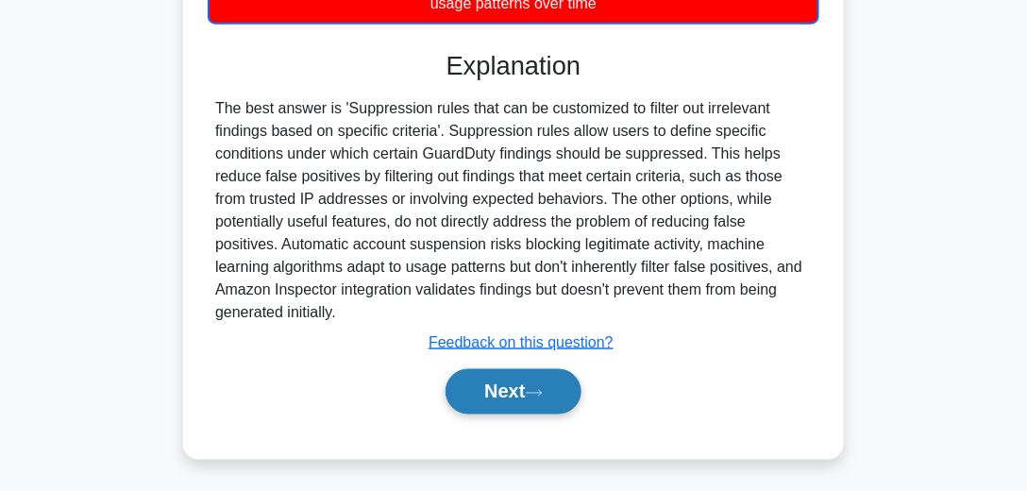
click at [489, 387] on button "Next" at bounding box center [512, 391] width 135 height 45
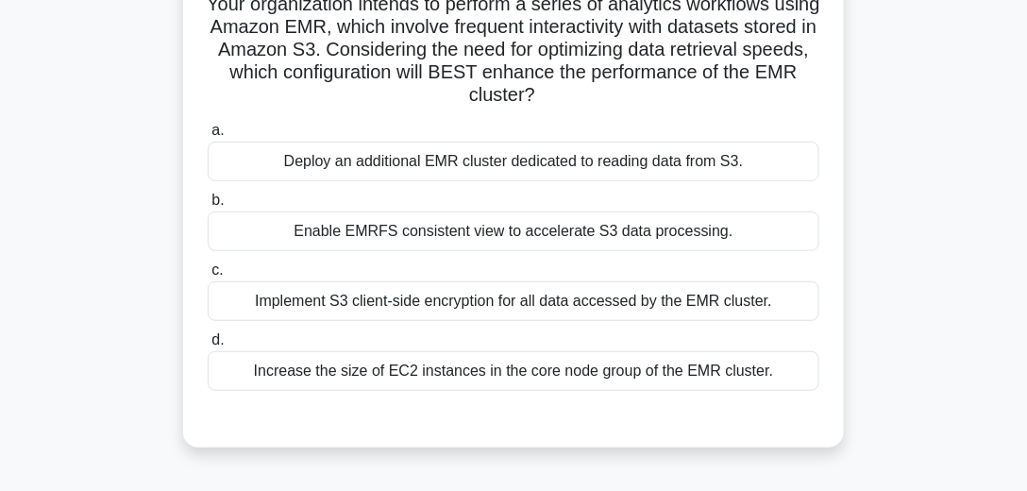
scroll to position [96, 0]
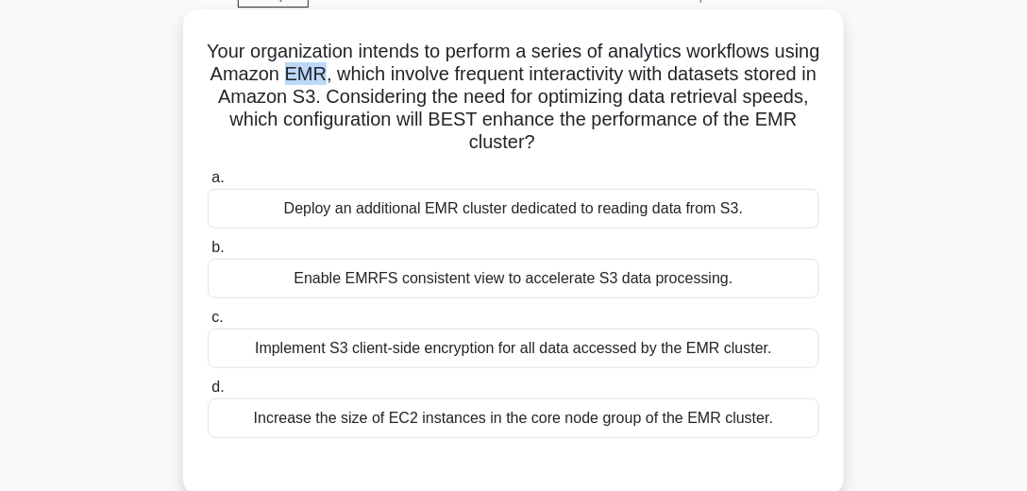
drag, startPoint x: 381, startPoint y: 70, endPoint x: 344, endPoint y: 79, distance: 38.0
click at [344, 79] on h5 "Your organization intends to perform a series of analytics workflows using Amaz…" at bounding box center [513, 97] width 615 height 115
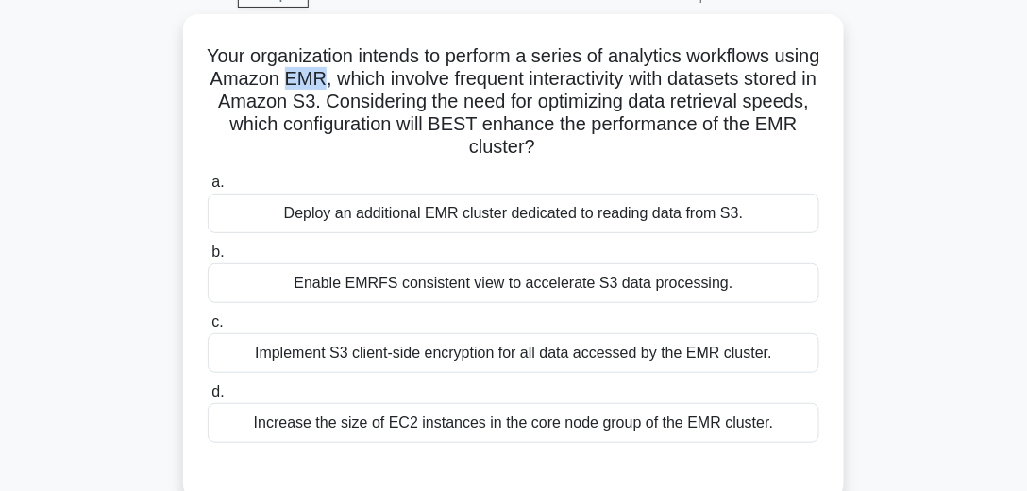
copy h5 "EMR"
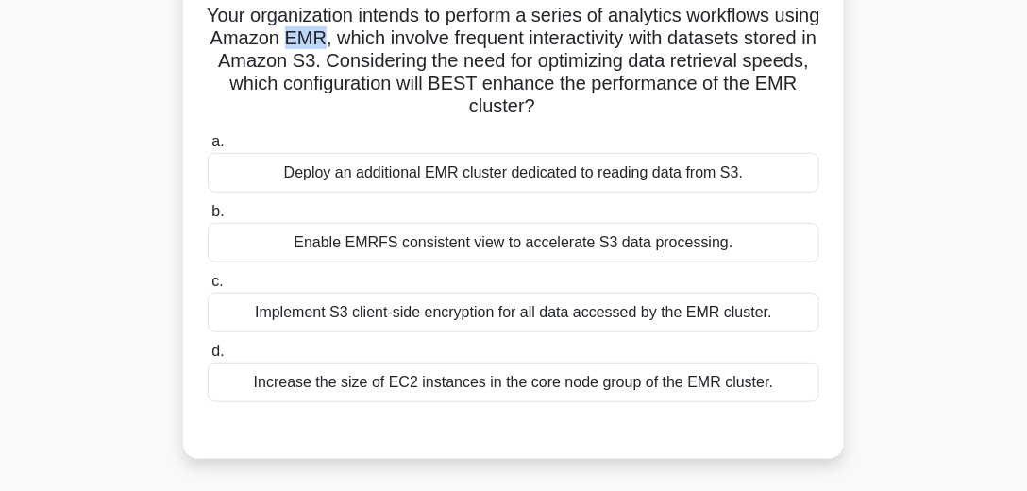
scroll to position [151, 0]
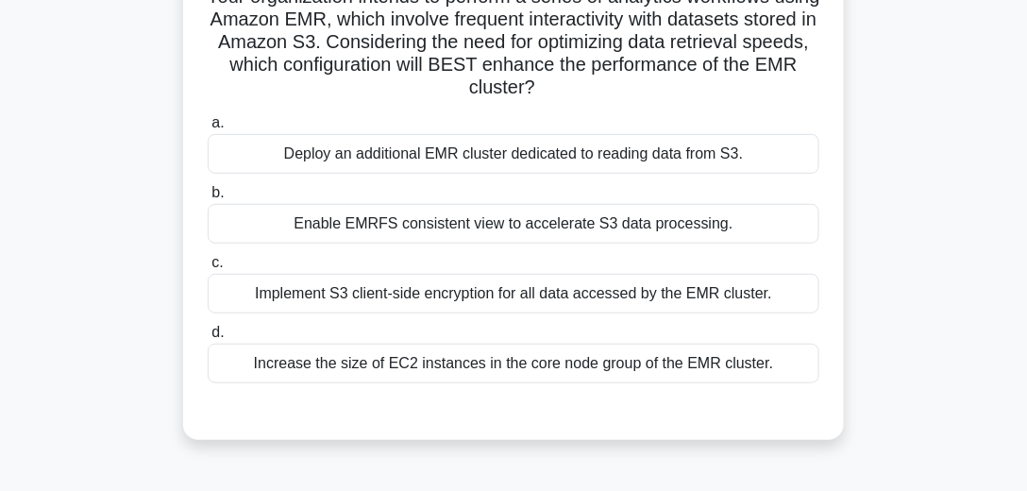
click at [509, 238] on div "Enable EMRFS consistent view to accelerate S3 data processing." at bounding box center [513, 224] width 611 height 40
click at [208, 199] on input "b. Enable EMRFS consistent view to accelerate S3 data processing." at bounding box center [208, 193] width 0 height 12
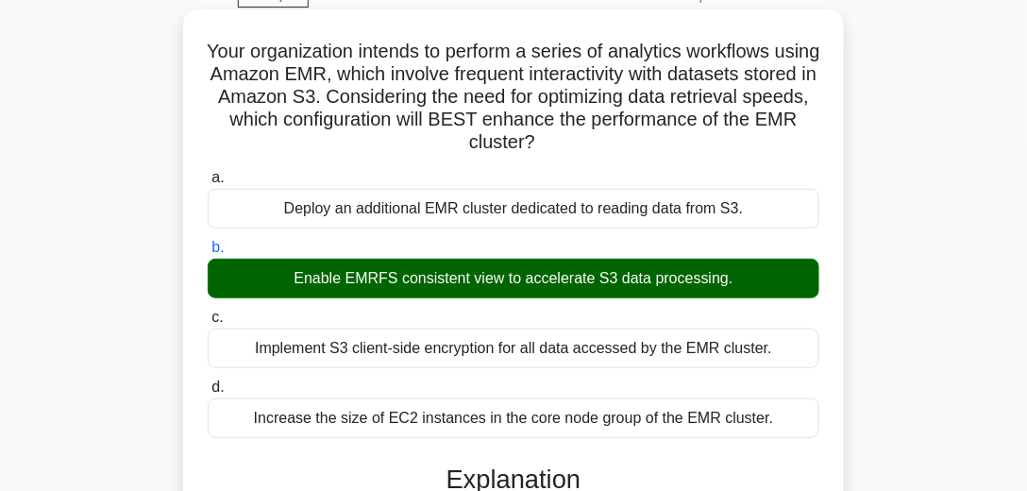
scroll to position [42, 0]
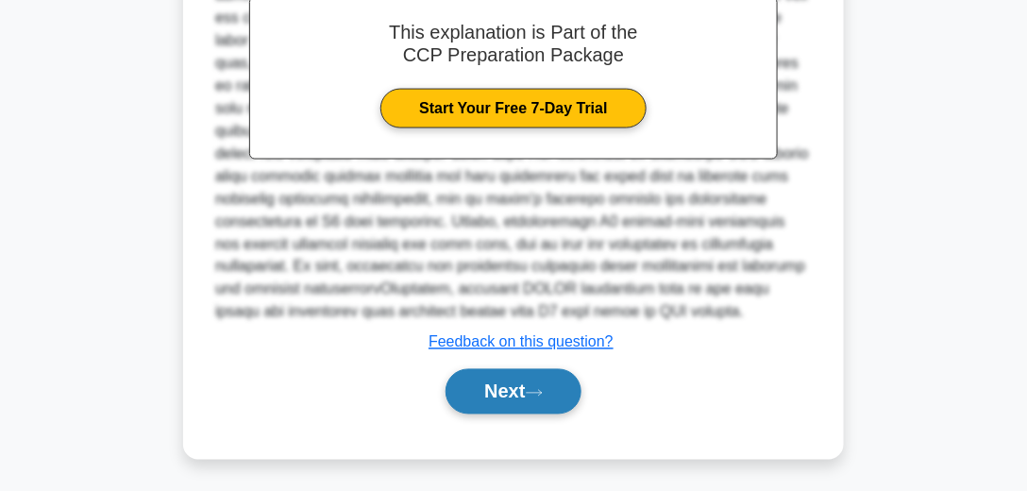
click at [508, 399] on button "Next" at bounding box center [512, 391] width 135 height 45
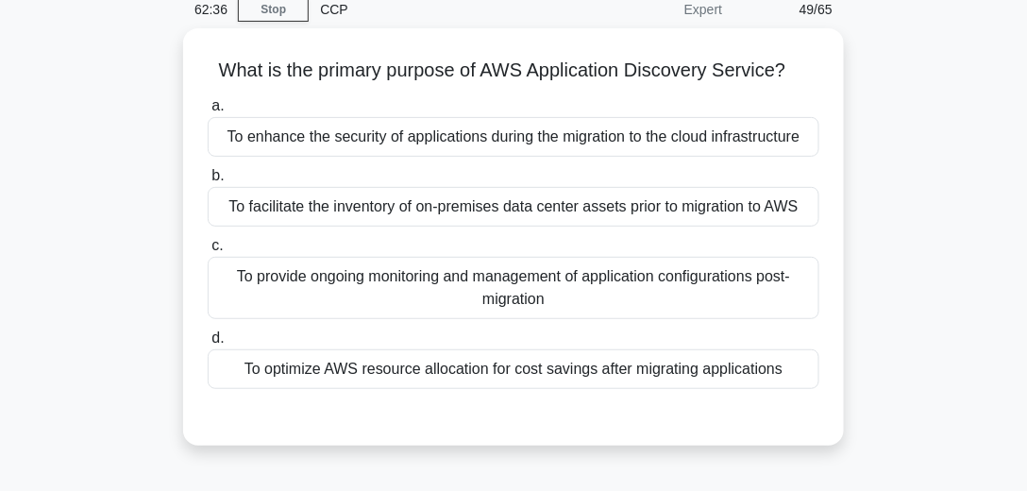
scroll to position [53, 0]
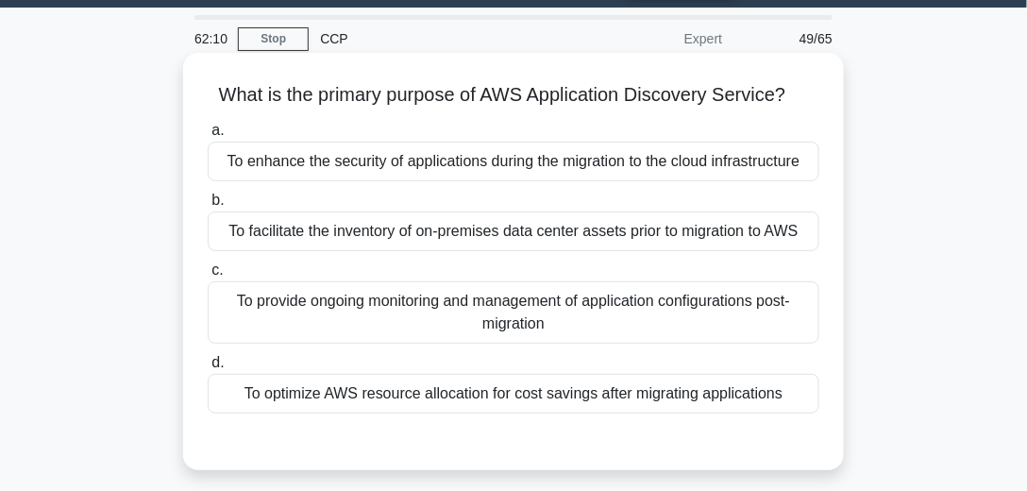
click at [562, 171] on div "To enhance the security of applications during the migration to the cloud infra…" at bounding box center [513, 162] width 611 height 40
click at [208, 137] on input "a. To enhance the security of applications during the migration to the cloud in…" at bounding box center [208, 131] width 0 height 12
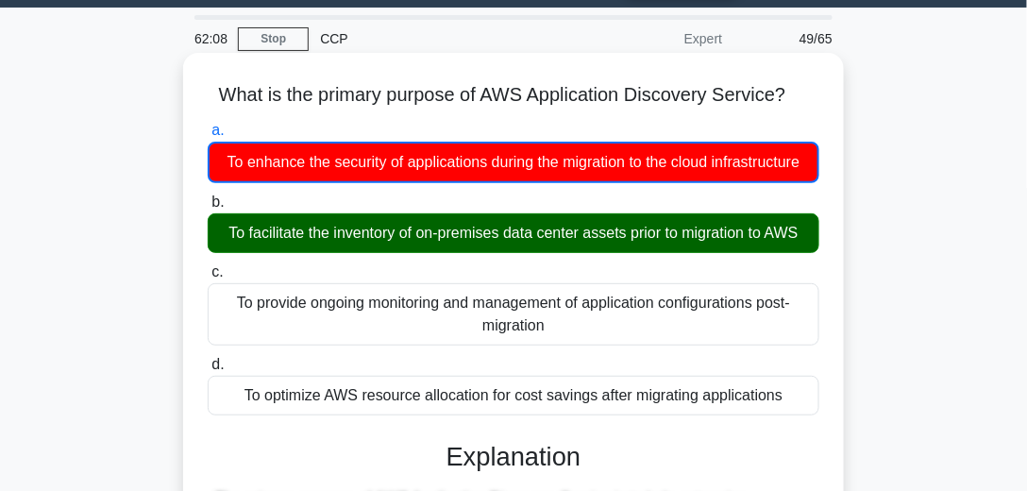
click at [640, 253] on div "To facilitate the inventory of on-premises data center assets prior to migratio…" at bounding box center [513, 233] width 611 height 40
click at [208, 209] on input "b. To facilitate the inventory of on-premises data center assets prior to migra…" at bounding box center [208, 202] width 0 height 12
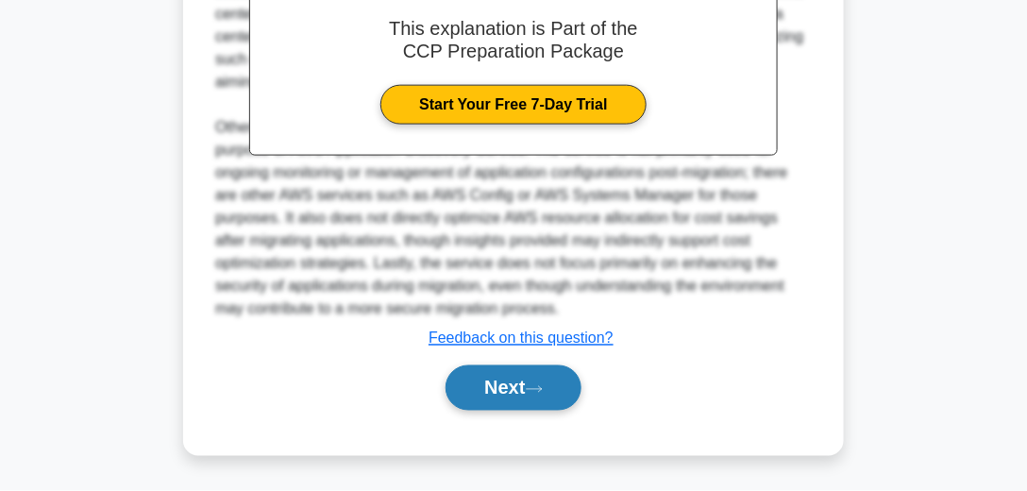
click at [515, 399] on button "Next" at bounding box center [512, 387] width 135 height 45
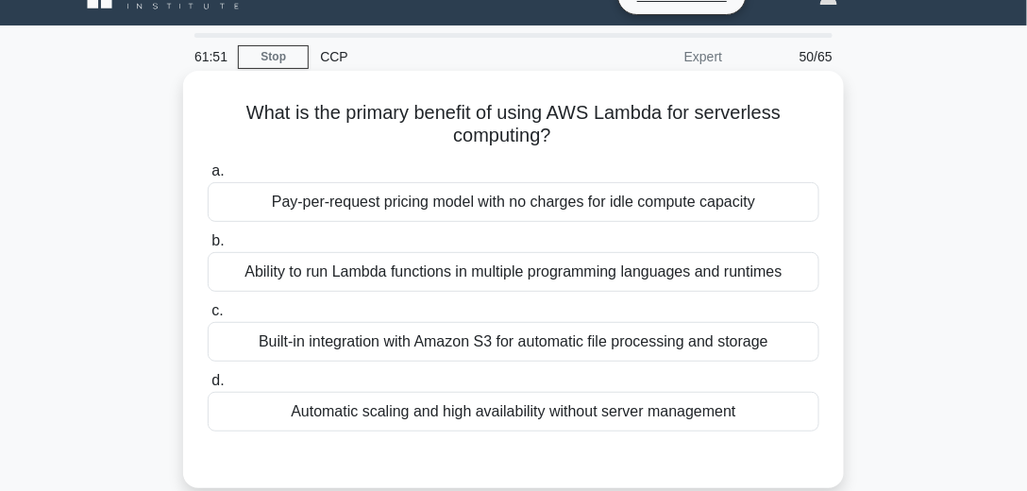
scroll to position [54, 0]
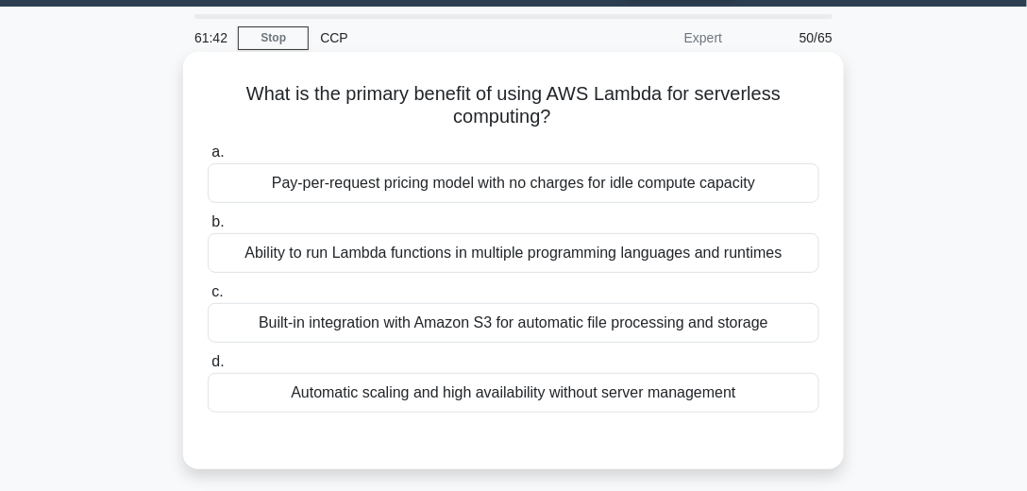
click at [443, 243] on div "Ability to run Lambda functions in multiple programming languages and runtimes" at bounding box center [513, 253] width 611 height 40
click at [208, 228] on input "b. Ability to run Lambda functions in multiple programming languages and runtim…" at bounding box center [208, 222] width 0 height 12
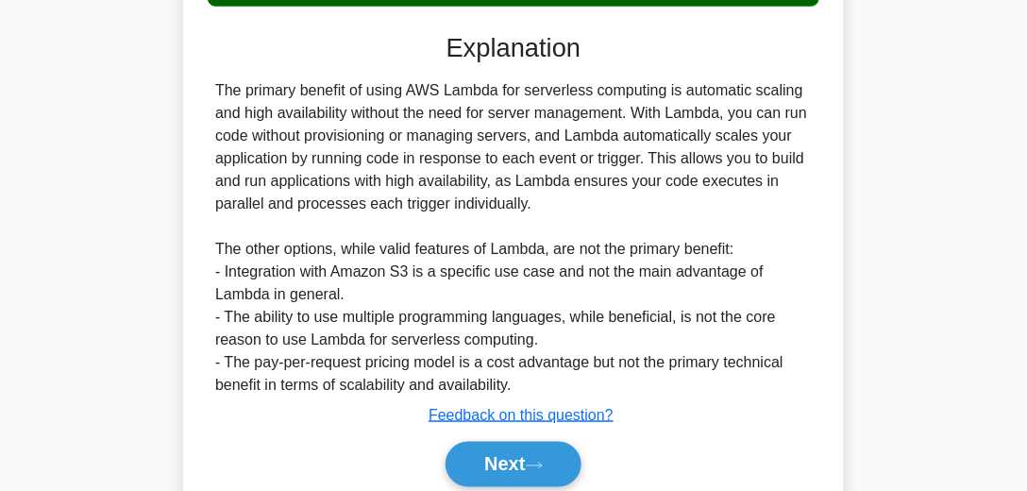
scroll to position [480, 0]
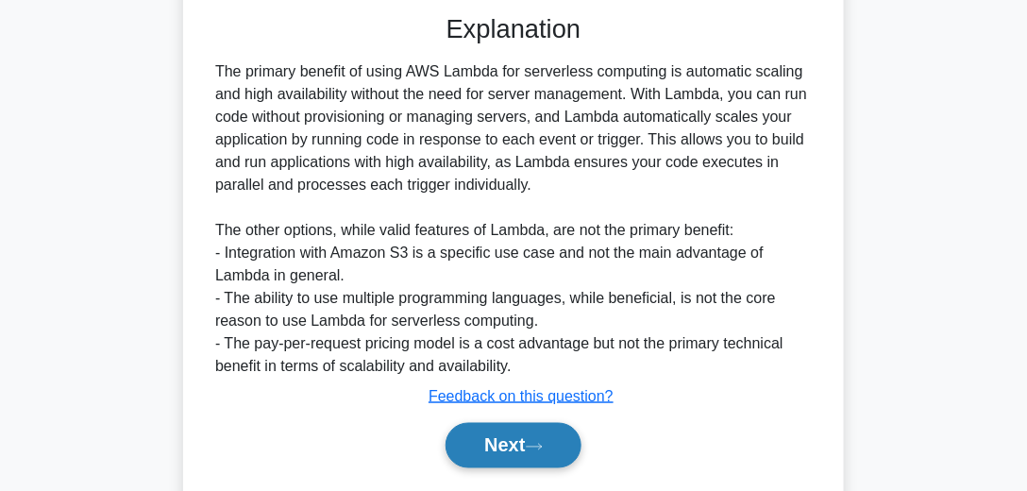
click at [513, 436] on button "Next" at bounding box center [512, 445] width 135 height 45
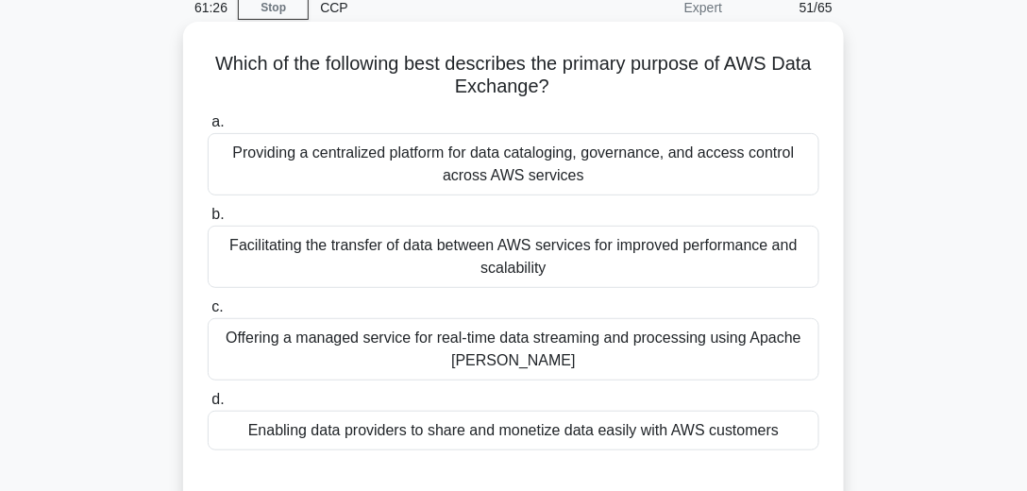
scroll to position [103, 0]
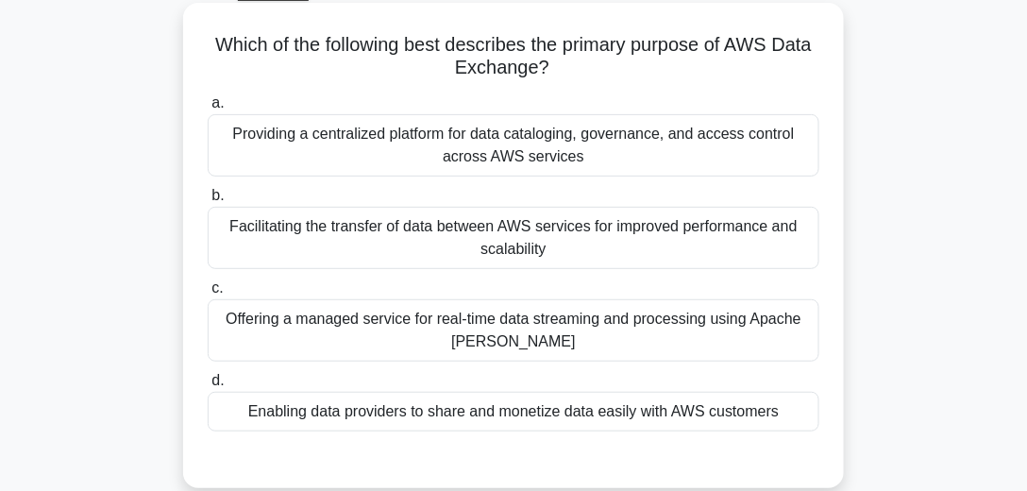
click at [625, 161] on div "Providing a centralized platform for data cataloging, governance, and access co…" at bounding box center [513, 145] width 611 height 62
click at [208, 109] on input "a. Providing a centralized platform for data cataloging, governance, and access…" at bounding box center [208, 103] width 0 height 12
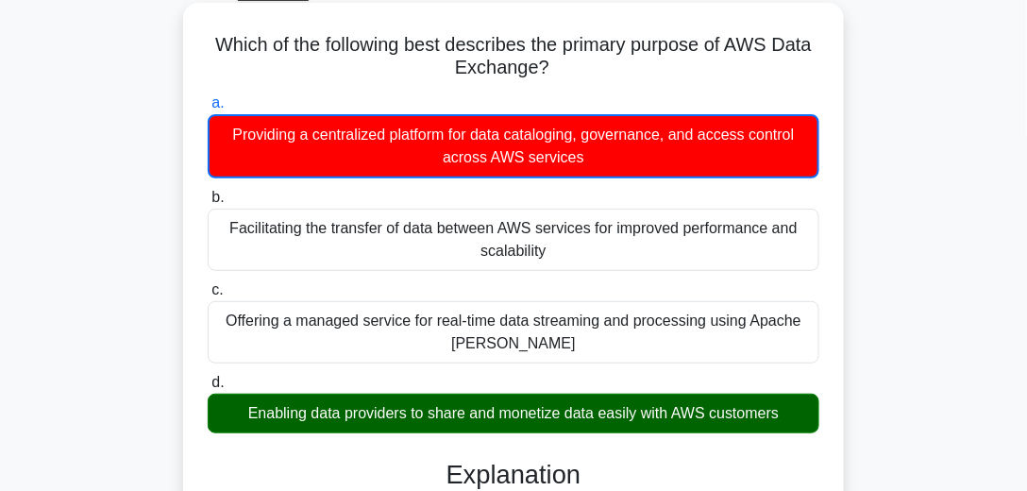
click at [540, 413] on div "Enabling data providers to share and monetize data easily with AWS customers" at bounding box center [513, 413] width 611 height 40
click at [208, 389] on input "d. Enabling data providers to share and monetize data easily with AWS customers" at bounding box center [208, 382] width 0 height 12
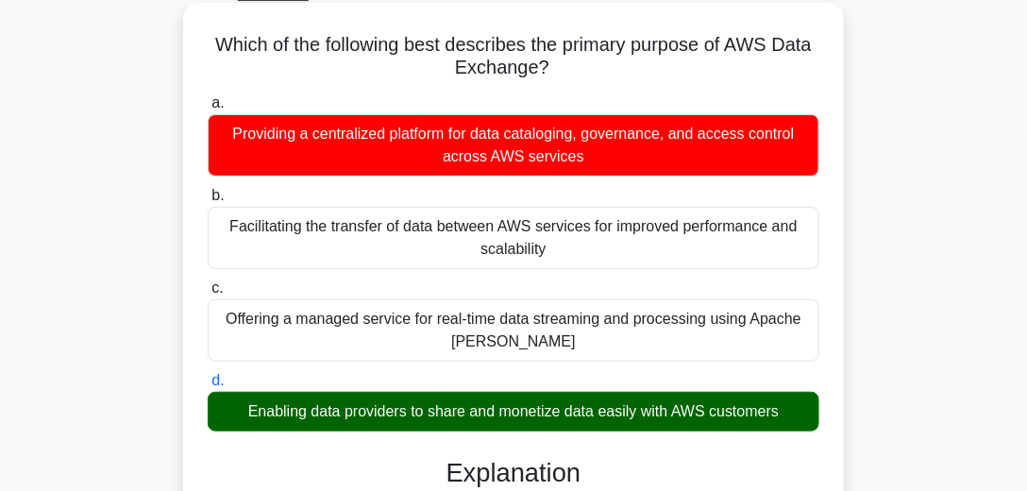
click at [540, 413] on div "Enabling data providers to share and monetize data easily with AWS customers" at bounding box center [513, 412] width 611 height 40
click at [208, 387] on input "d. Enabling data providers to share and monetize data easily with AWS customers" at bounding box center [208, 381] width 0 height 12
copy div "monetize"
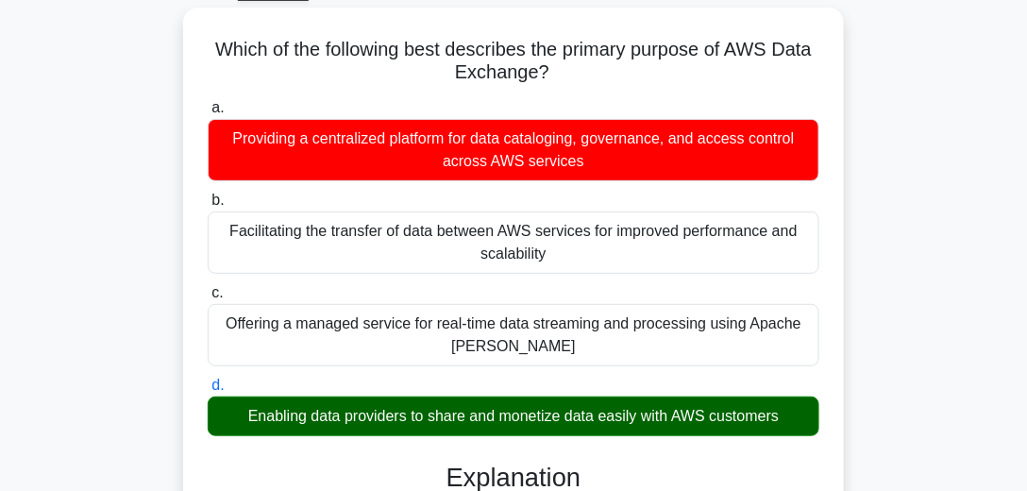
click at [875, 350] on div "Which of the following best describes the primary purpose of AWS Data Exchange?…" at bounding box center [513, 451] width 906 height 886
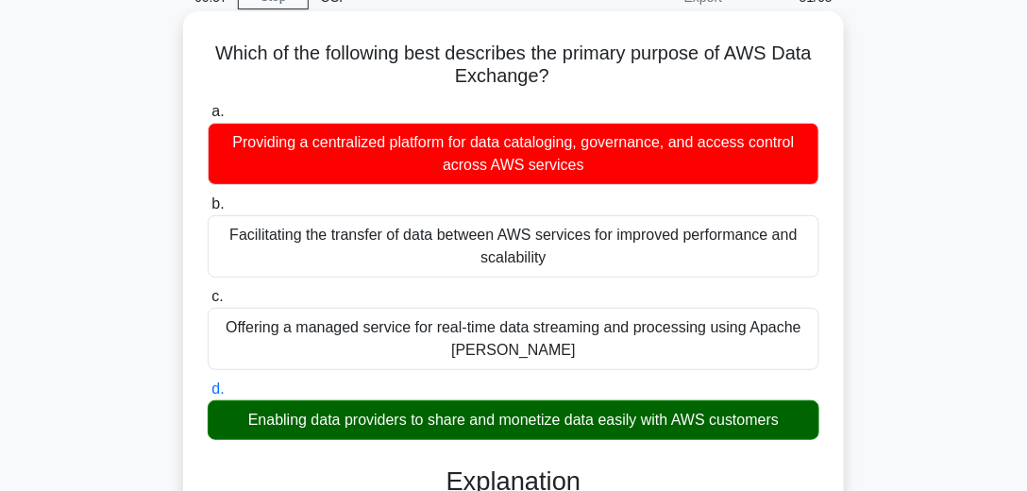
scroll to position [0, 0]
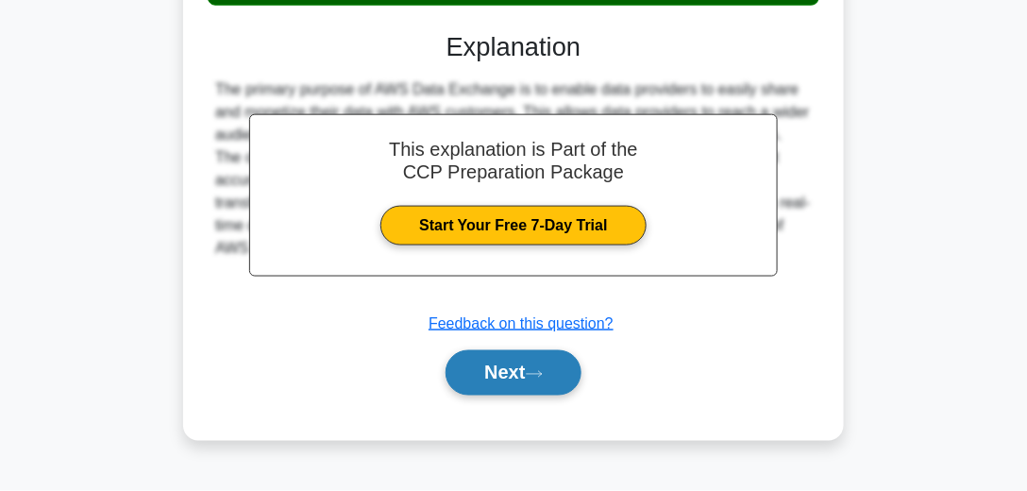
click at [498, 368] on button "Next" at bounding box center [512, 372] width 135 height 45
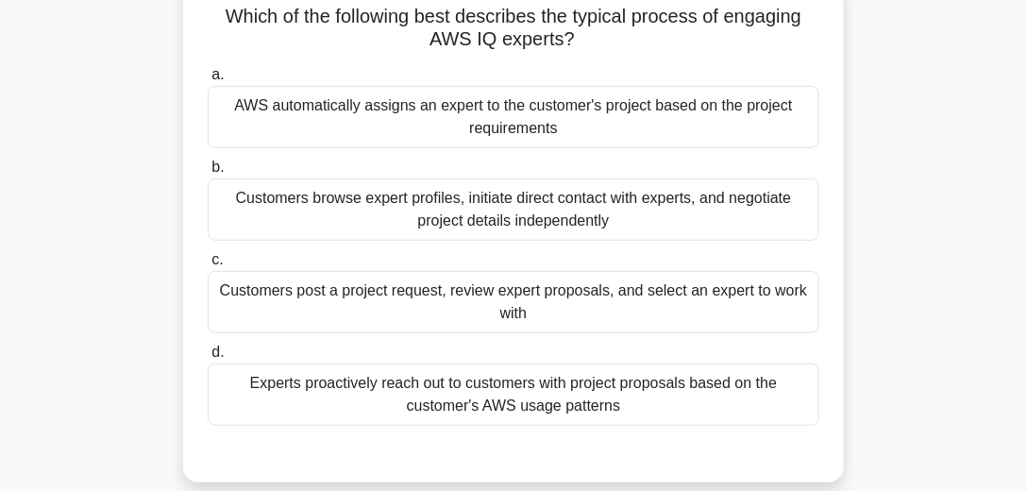
scroll to position [96, 0]
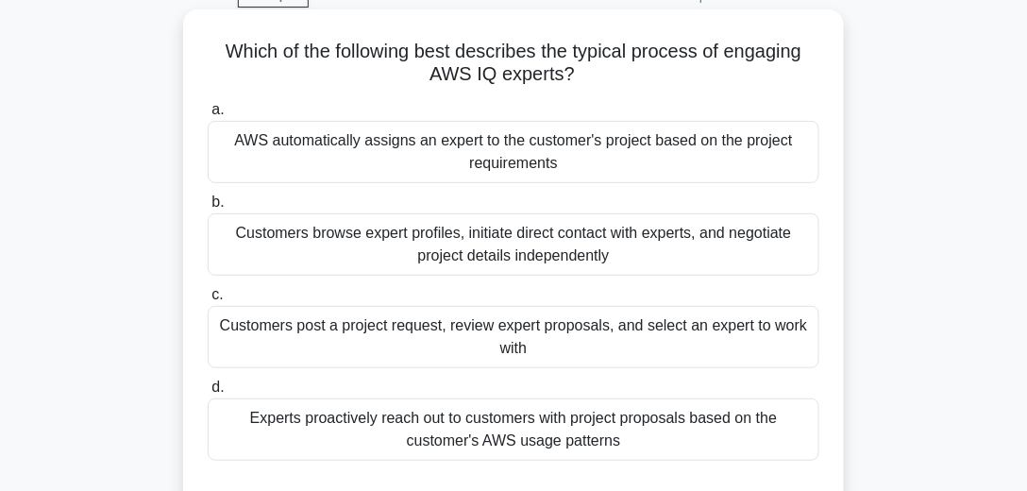
click at [457, 350] on div "Customers post a project request, review expert proposals, and select an expert…" at bounding box center [513, 337] width 611 height 62
click at [208, 301] on input "c. Customers post a project request, review expert proposals, and select an exp…" at bounding box center [208, 295] width 0 height 12
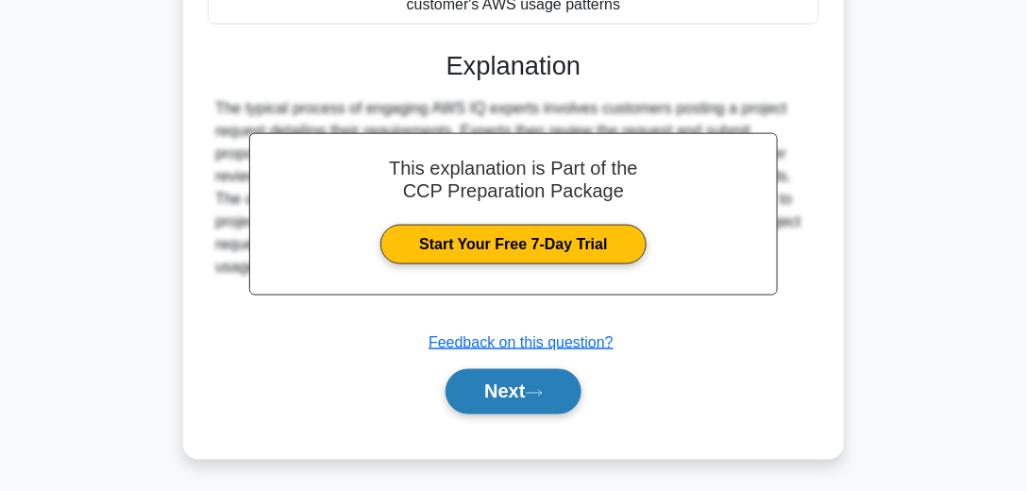
click at [514, 387] on button "Next" at bounding box center [512, 391] width 135 height 45
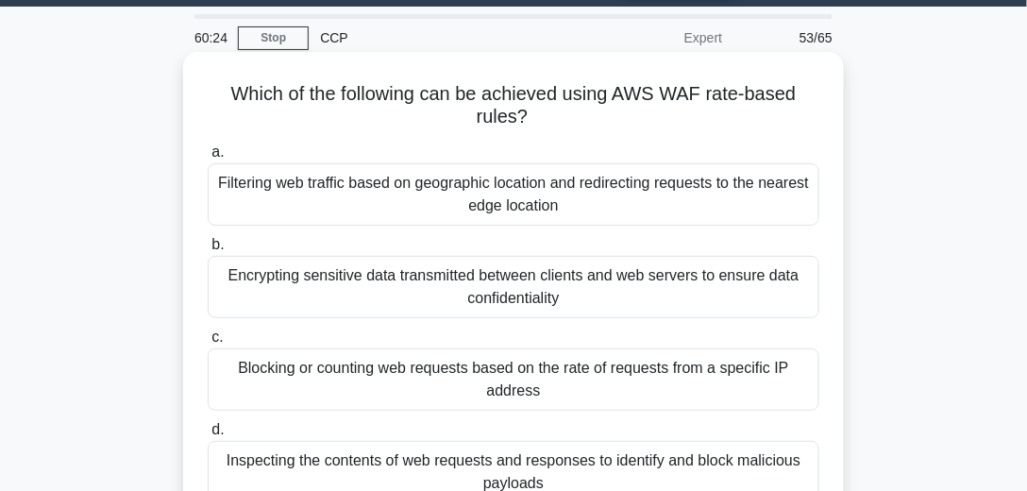
scroll to position [108, 0]
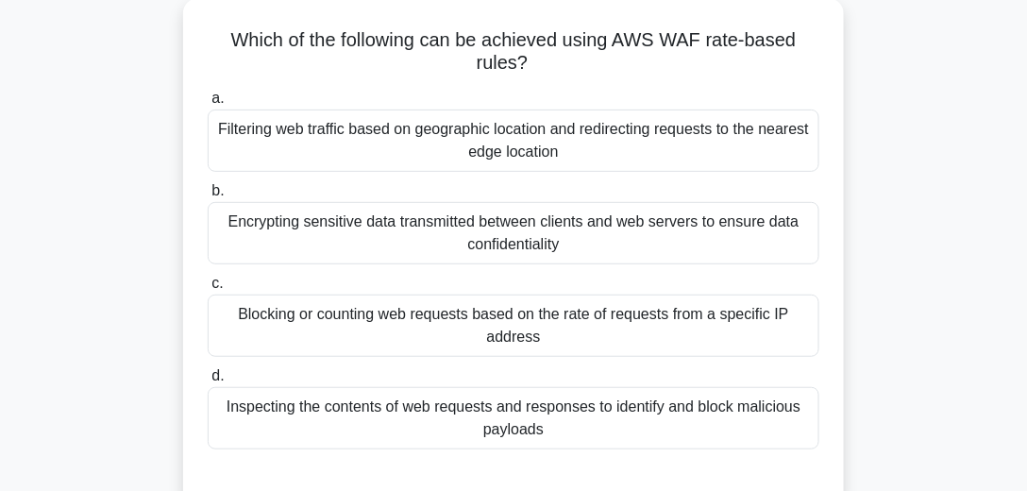
click at [557, 324] on div "Blocking or counting web requests based on the rate of requests from a specific…" at bounding box center [513, 325] width 611 height 62
click at [208, 290] on input "c. Blocking or counting web requests based on the rate of requests from a speci…" at bounding box center [208, 283] width 0 height 12
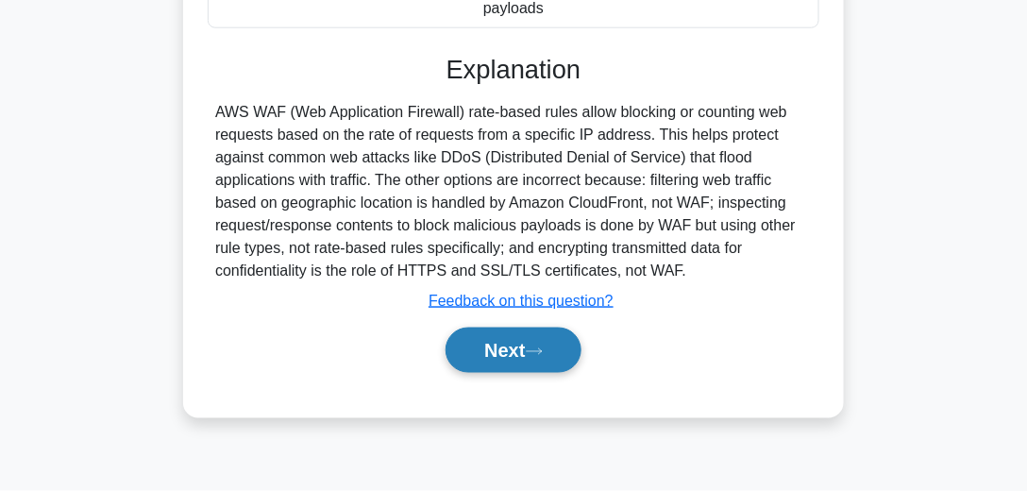
click at [551, 347] on button "Next" at bounding box center [512, 349] width 135 height 45
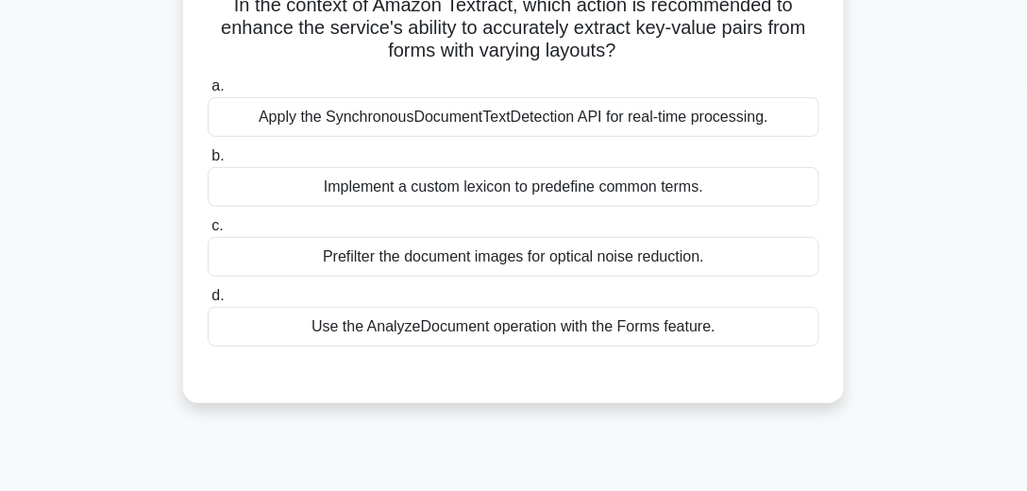
scroll to position [96, 0]
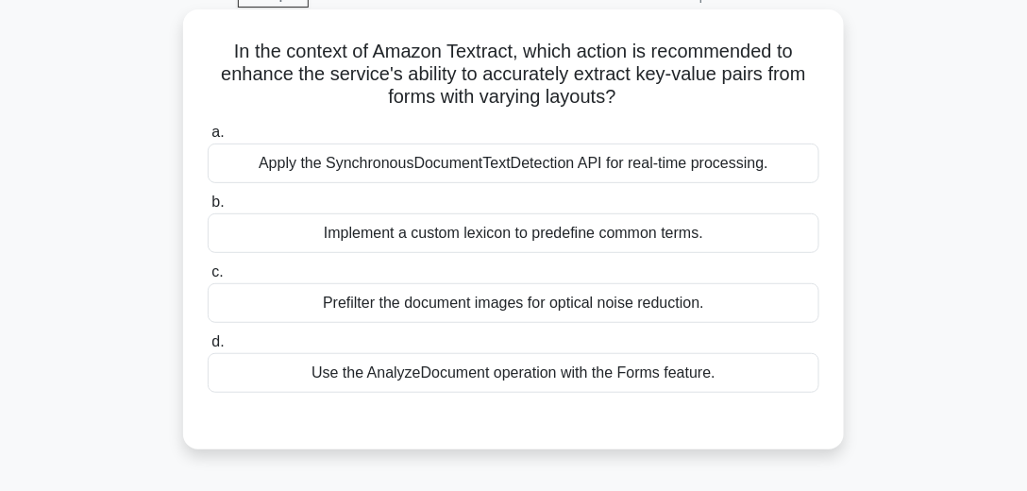
click at [443, 241] on div "Implement a custom lexicon to predefine common terms." at bounding box center [513, 233] width 611 height 40
click at [208, 209] on input "b. Implement a custom lexicon to predefine common terms." at bounding box center [208, 202] width 0 height 12
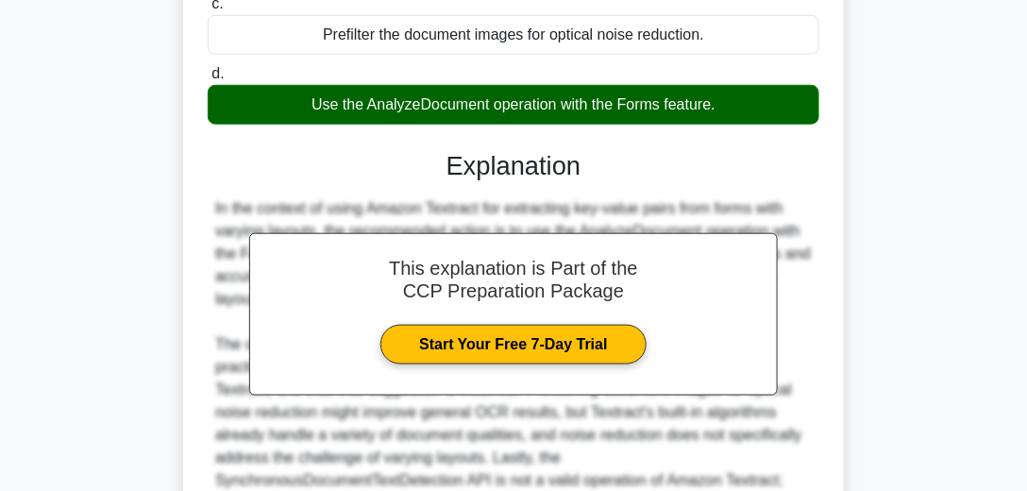
scroll to position [582, 0]
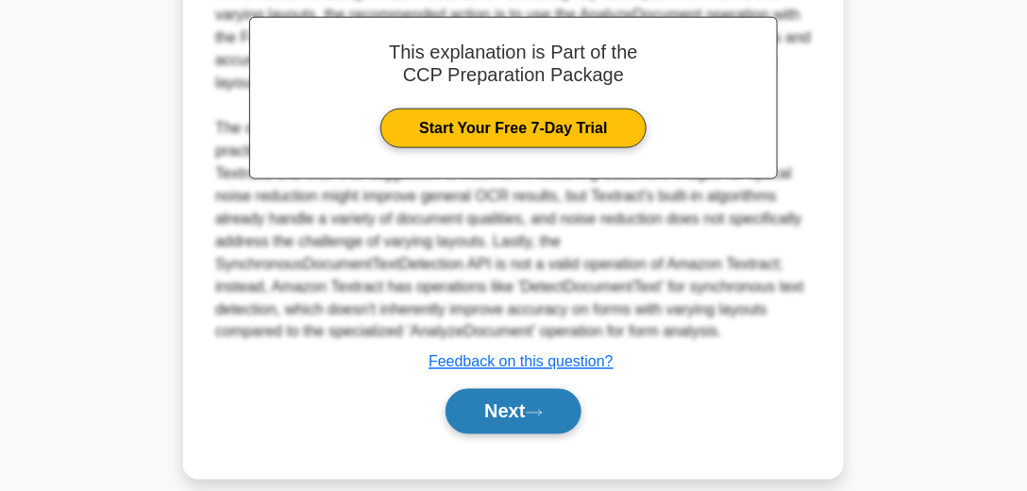
click at [529, 405] on button "Next" at bounding box center [512, 411] width 135 height 45
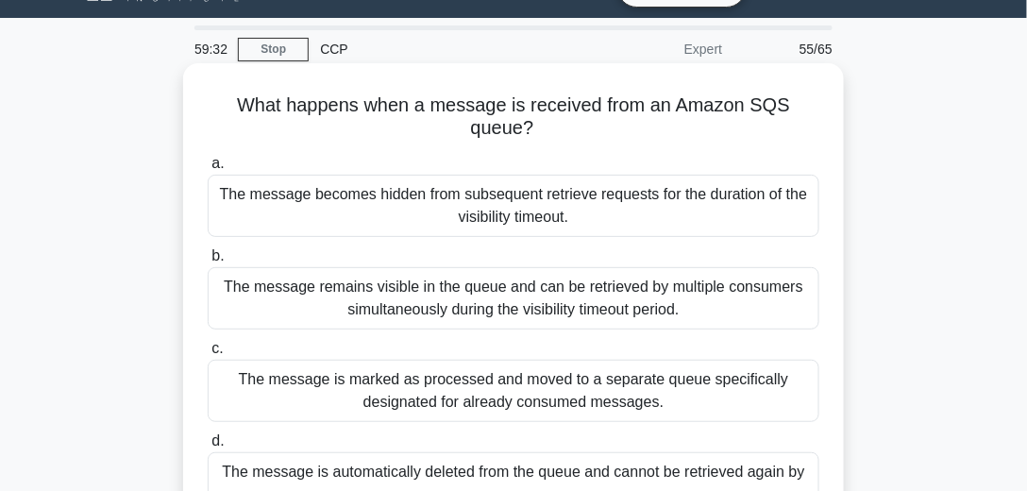
scroll to position [96, 0]
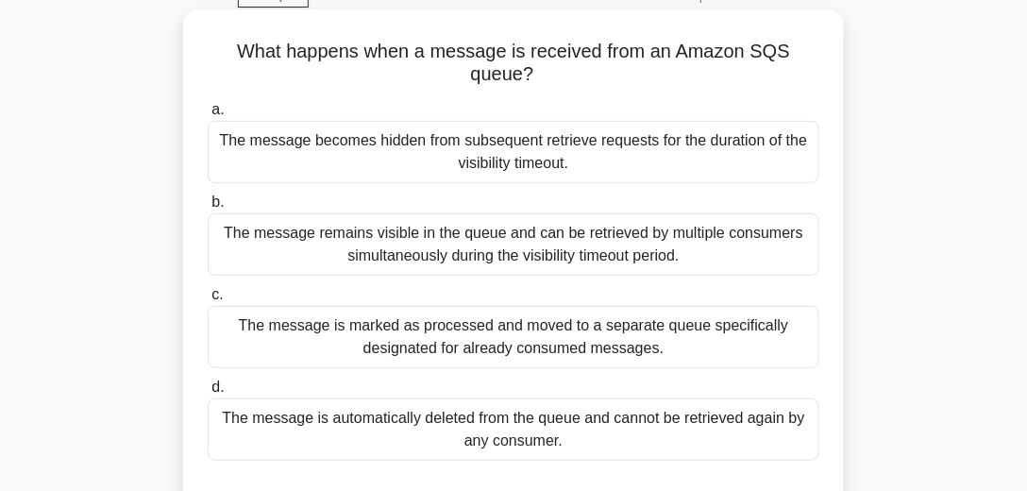
click at [566, 152] on div "The message becomes hidden from subsequent retrieve requests for the duration o…" at bounding box center [513, 152] width 611 height 62
click at [208, 116] on input "a. The message becomes hidden from subsequent retrieve requests for the duratio…" at bounding box center [208, 110] width 0 height 12
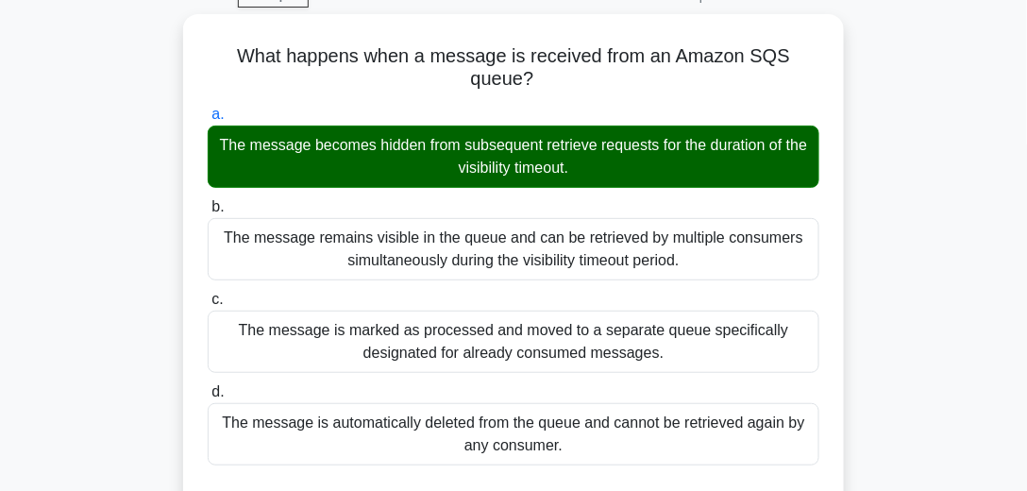
drag, startPoint x: 600, startPoint y: 164, endPoint x: 152, endPoint y: 135, distance: 449.2
click at [152, 135] on div "What happens when a message is received from an Amazon SQS queue? .spinner_0XTQ…" at bounding box center [513, 468] width 906 height 909
copy div "The message becomes hidden from subsequent retrieve requests for the duration o…"
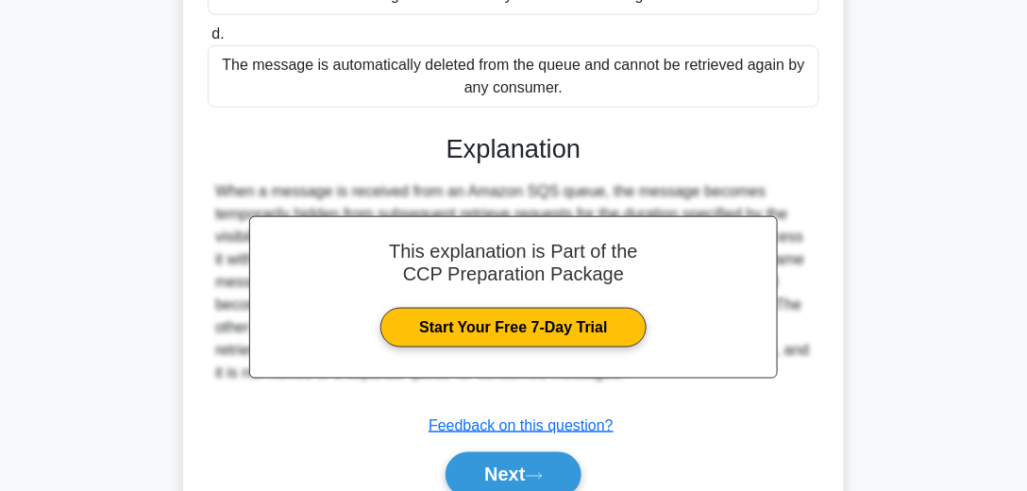
scroll to position [528, 0]
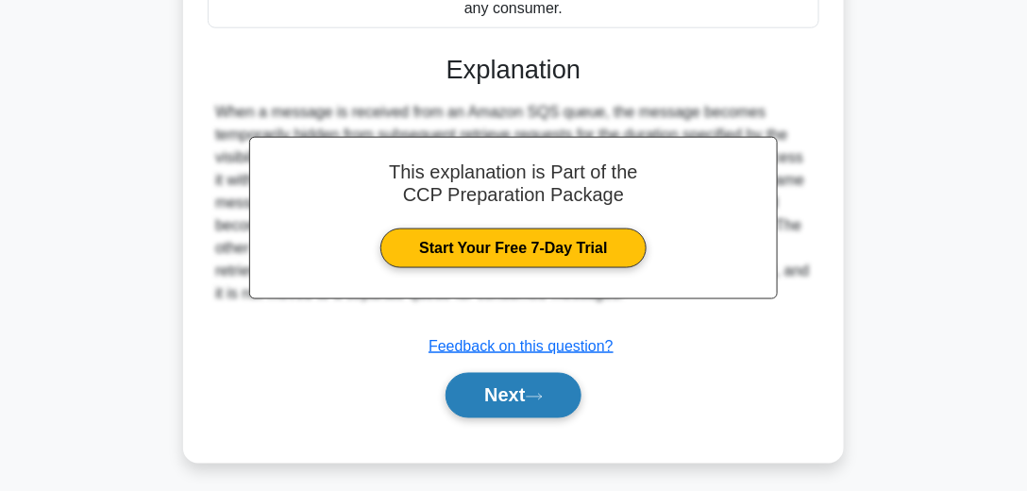
click at [520, 404] on button "Next" at bounding box center [512, 395] width 135 height 45
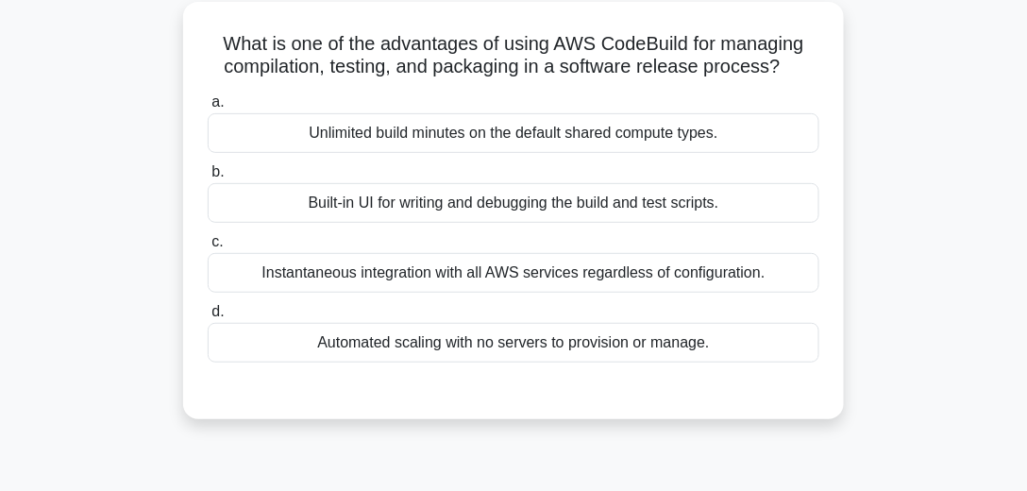
scroll to position [96, 0]
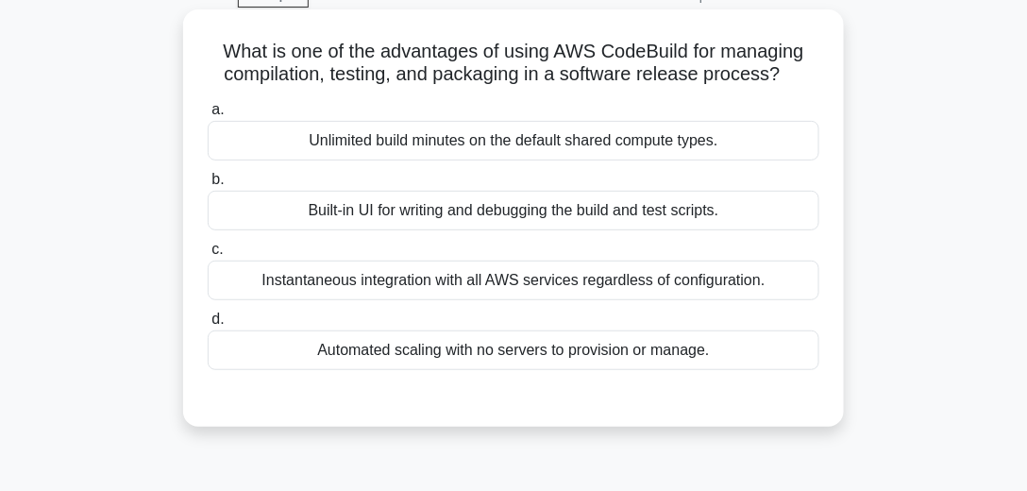
click at [502, 351] on div "Automated scaling with no servers to provision or manage." at bounding box center [513, 350] width 611 height 40
click at [208, 326] on input "d. Automated scaling with no servers to provision or manage." at bounding box center [208, 319] width 0 height 12
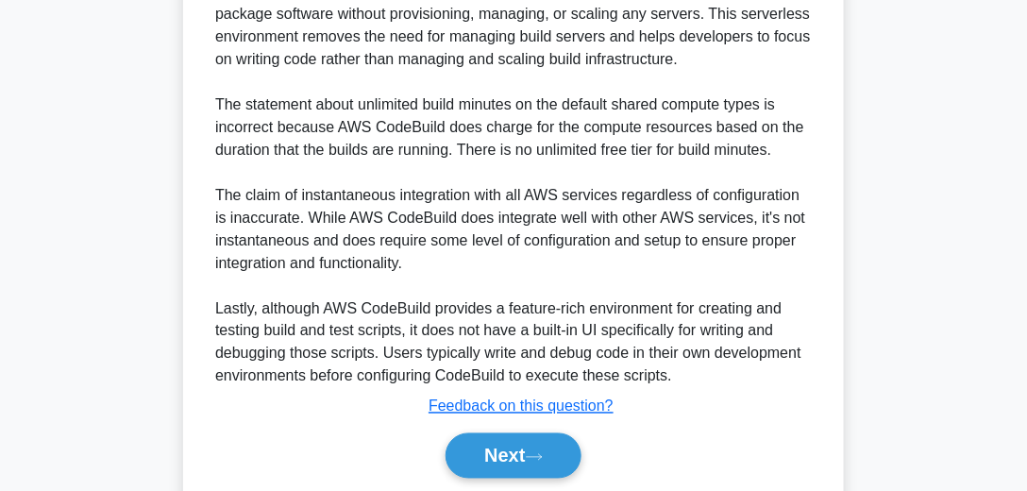
scroll to position [582, 0]
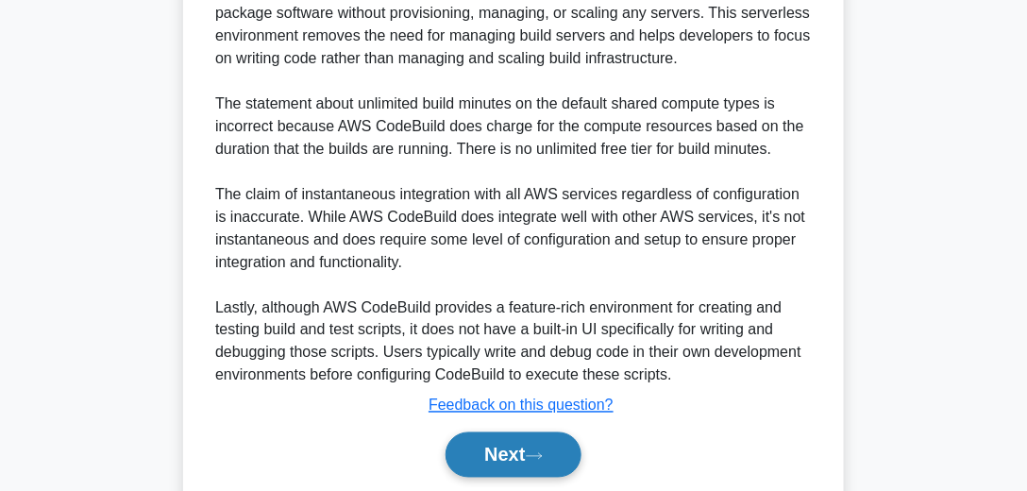
click at [506, 470] on button "Next" at bounding box center [512, 454] width 135 height 45
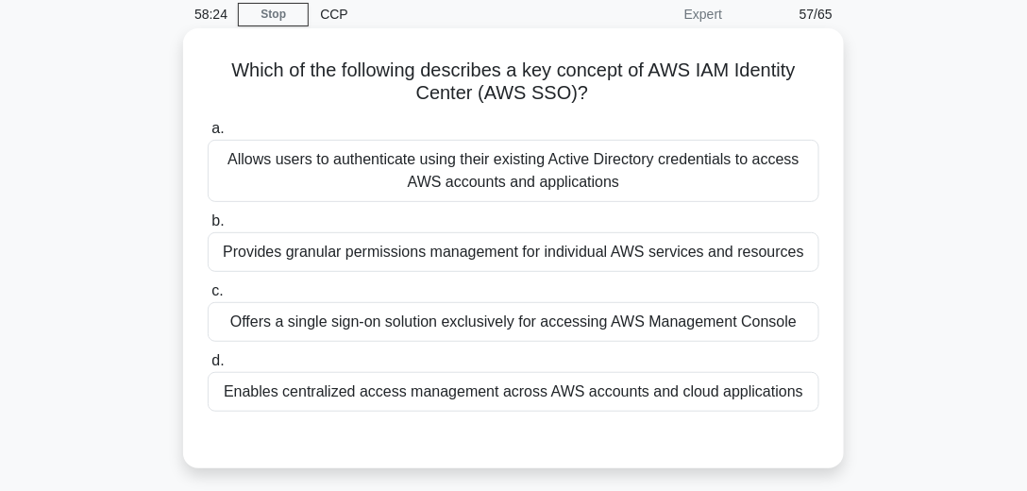
scroll to position [96, 0]
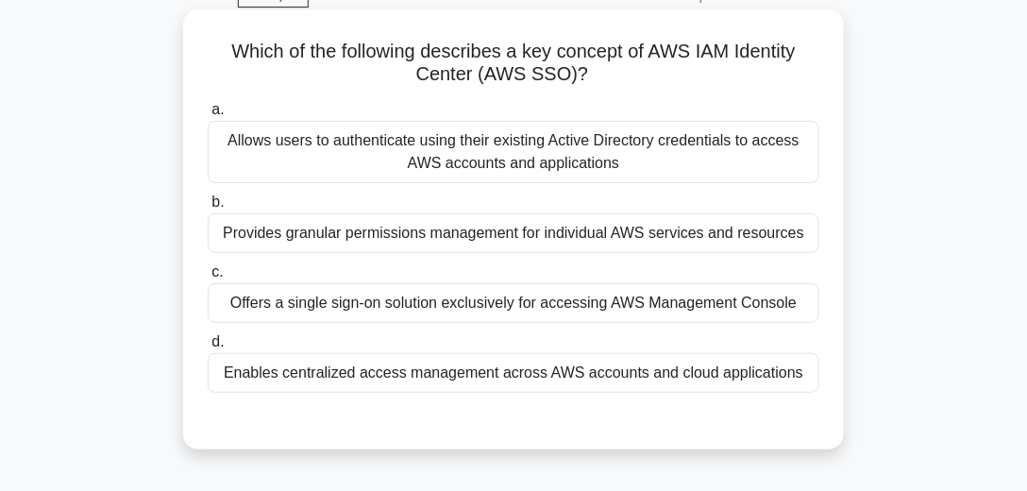
click at [454, 304] on div "Offers a single sign-on solution exclusively for accessing AWS Management Conso…" at bounding box center [513, 303] width 611 height 40
click at [208, 278] on input "c. Offers a single sign-on solution exclusively for accessing AWS Management Co…" at bounding box center [208, 272] width 0 height 12
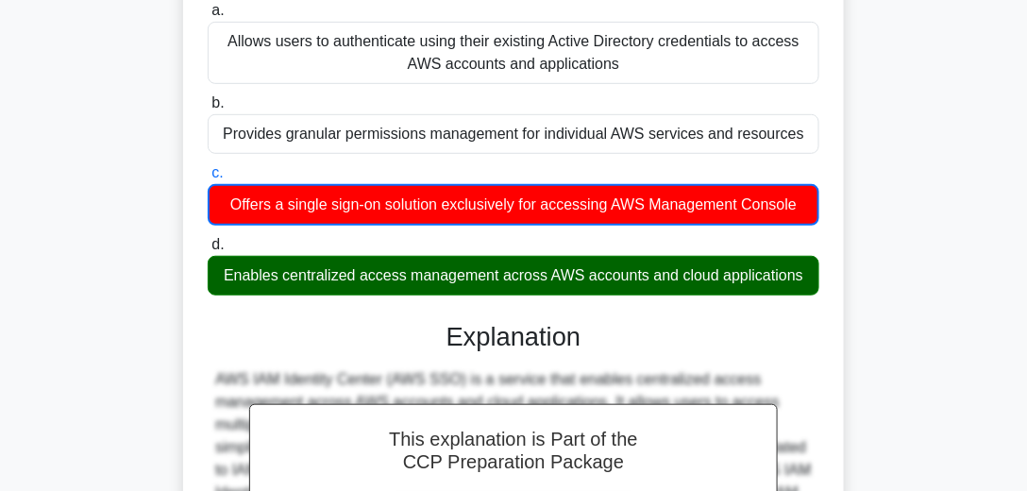
scroll to position [205, 0]
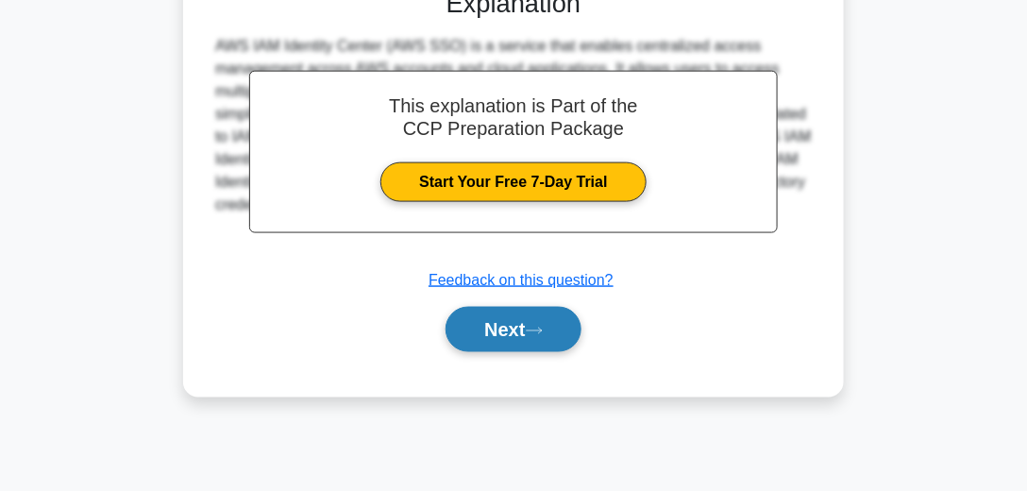
click at [503, 340] on button "Next" at bounding box center [512, 329] width 135 height 45
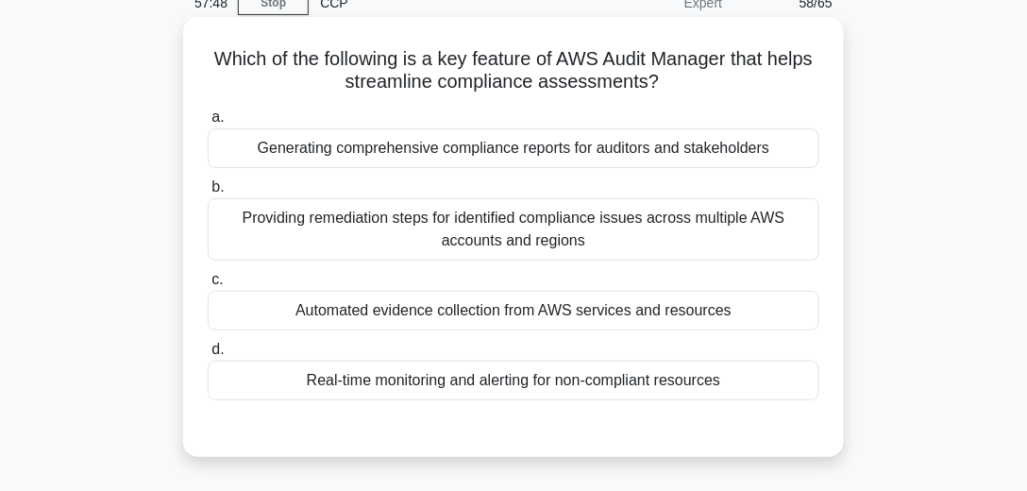
scroll to position [108, 0]
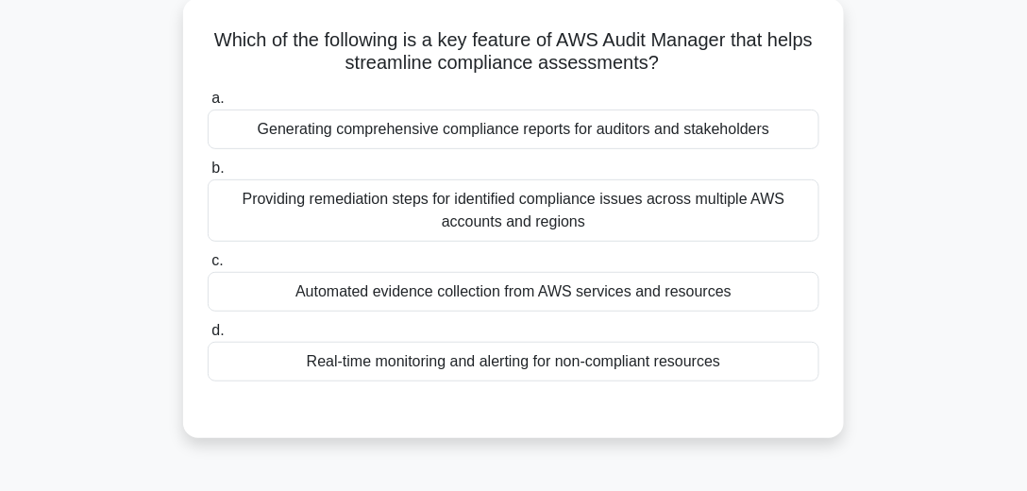
click at [527, 133] on div "Generating comprehensive compliance reports for auditors and stakeholders" at bounding box center [513, 129] width 611 height 40
click at [208, 105] on input "a. Generating comprehensive compliance reports for auditors and stakeholders" at bounding box center [208, 98] width 0 height 12
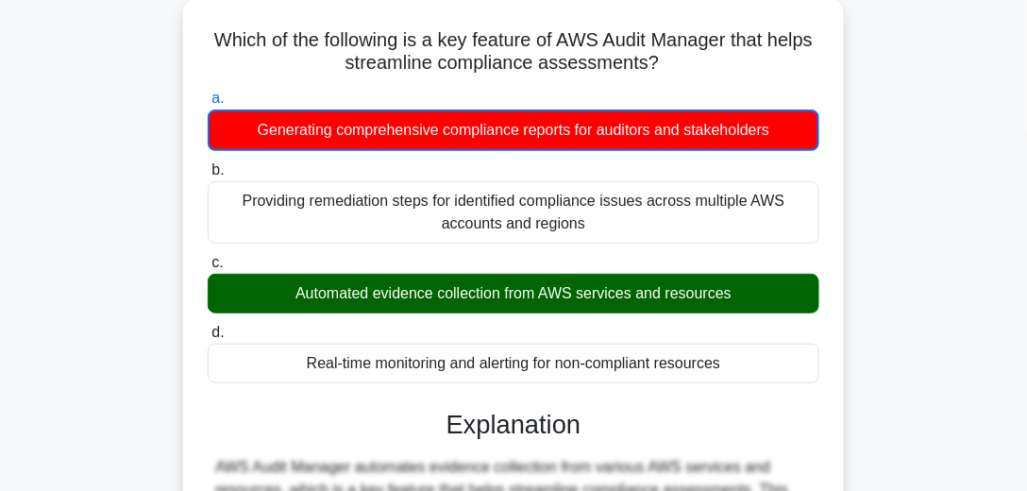
click at [510, 293] on div "Automated evidence collection from AWS services and resources" at bounding box center [513, 294] width 611 height 40
click at [208, 269] on input "c. Automated evidence collection from AWS services and resources" at bounding box center [208, 263] width 0 height 12
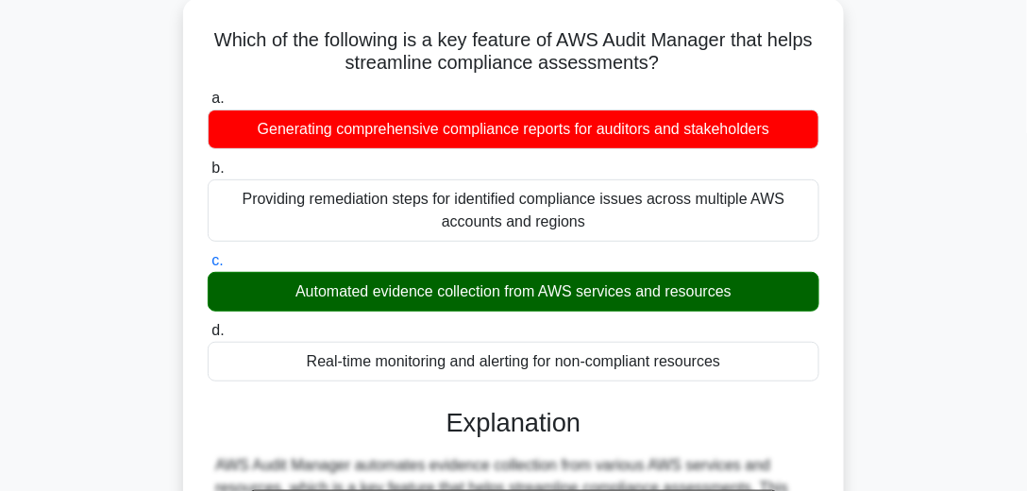
drag, startPoint x: 279, startPoint y: 288, endPoint x: 748, endPoint y: 291, distance: 469.0
click at [748, 291] on div "Automated evidence collection from AWS services and resources" at bounding box center [513, 292] width 611 height 40
drag, startPoint x: 696, startPoint y: 61, endPoint x: 204, endPoint y: 38, distance: 493.1
click at [204, 38] on div "Which of the following is a key feature of AWS Audit Manager that helps streaml…" at bounding box center [513, 407] width 645 height 803
click at [834, 241] on div "Which of the following is a key feature of AWS Audit Manager that helps streaml…" at bounding box center [513, 407] width 645 height 803
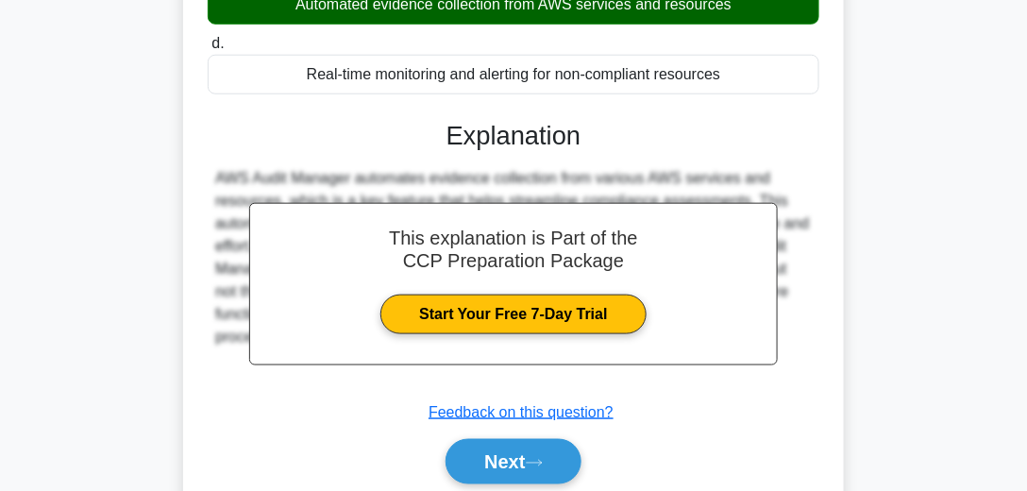
scroll to position [528, 0]
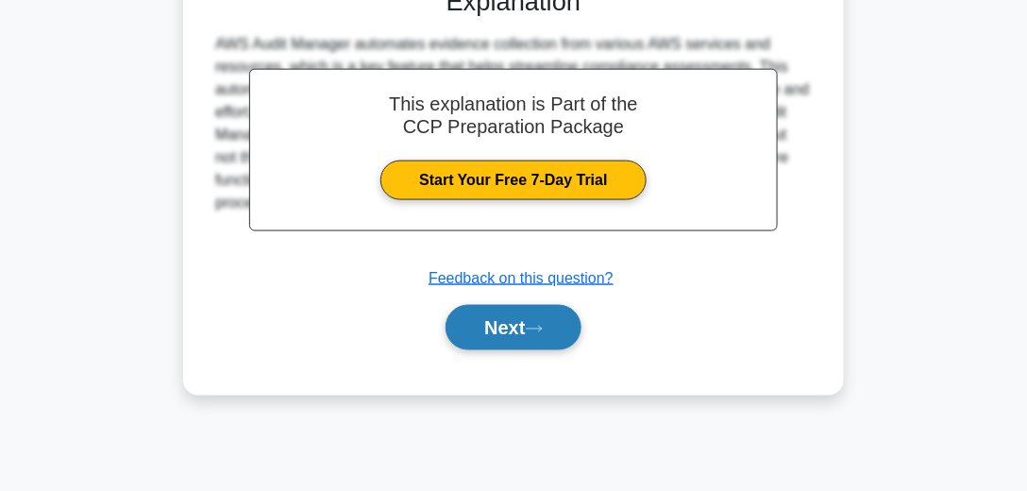
click at [537, 318] on button "Next" at bounding box center [512, 327] width 135 height 45
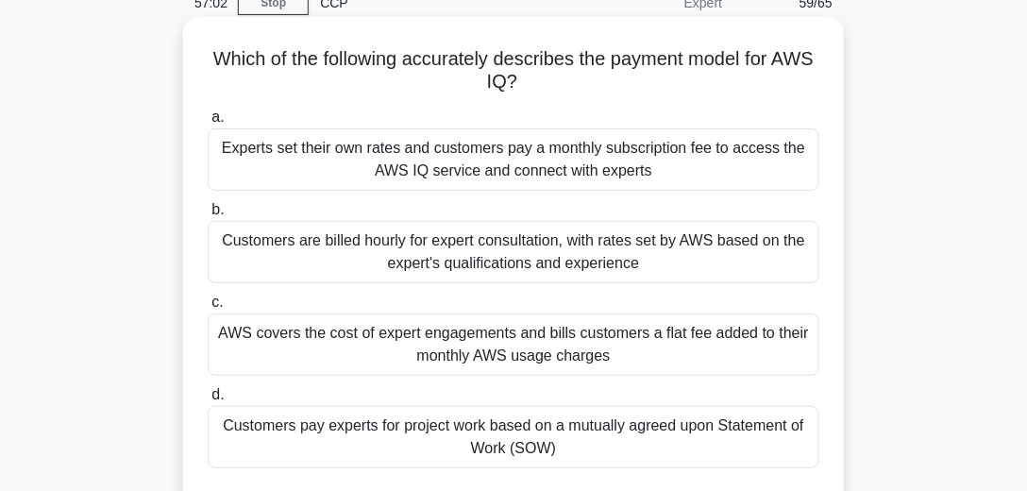
scroll to position [108, 0]
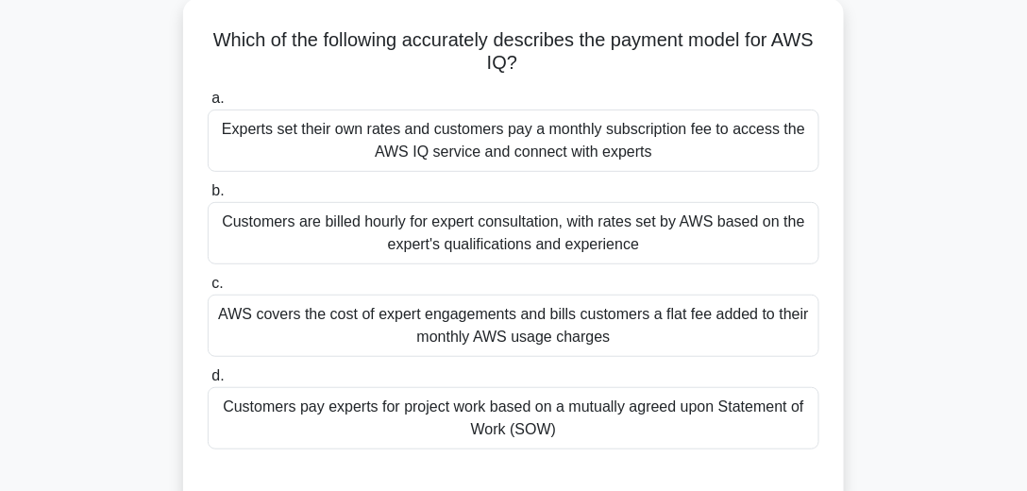
click at [525, 316] on div "AWS covers the cost of expert engagements and bills customers a flat fee added …" at bounding box center [513, 325] width 611 height 62
click at [208, 290] on input "c. AWS covers the cost of expert engagements and bills customers a flat fee add…" at bounding box center [208, 283] width 0 height 12
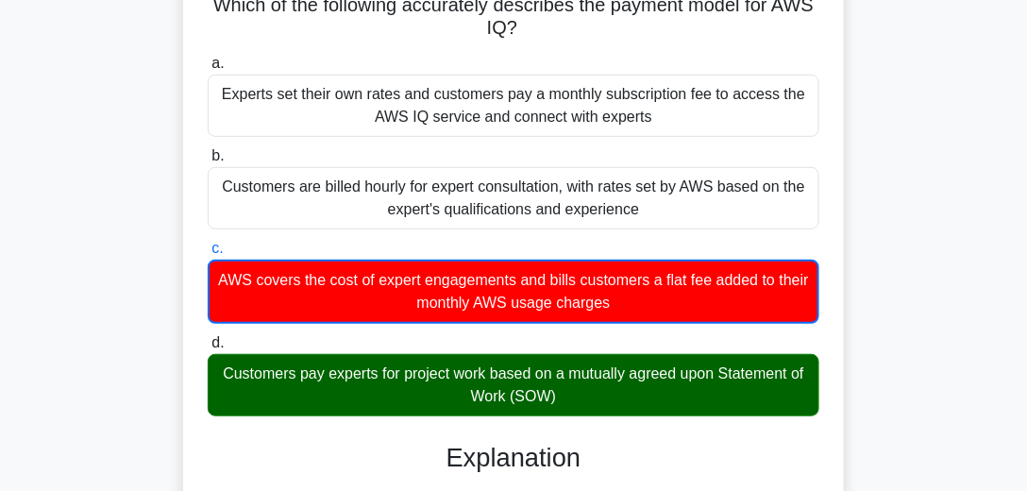
scroll to position [161, 0]
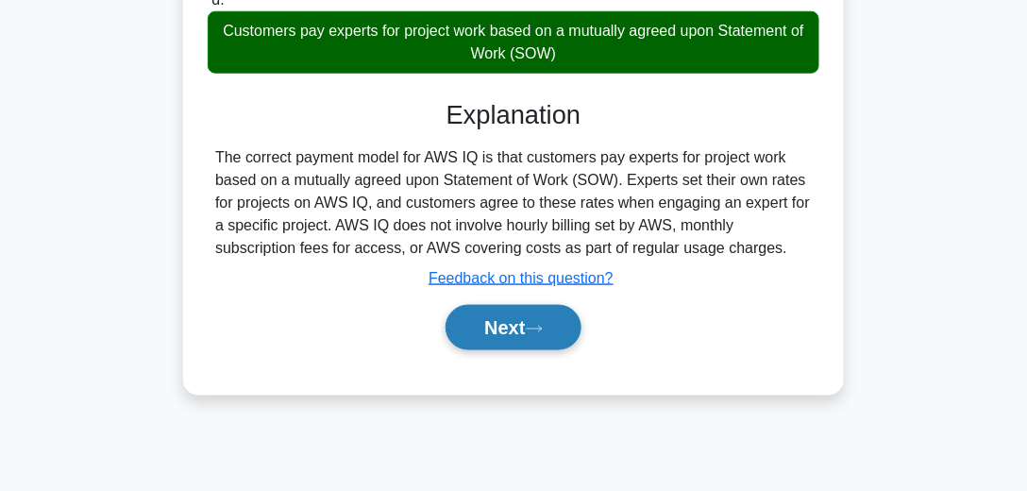
click at [529, 333] on button "Next" at bounding box center [512, 327] width 135 height 45
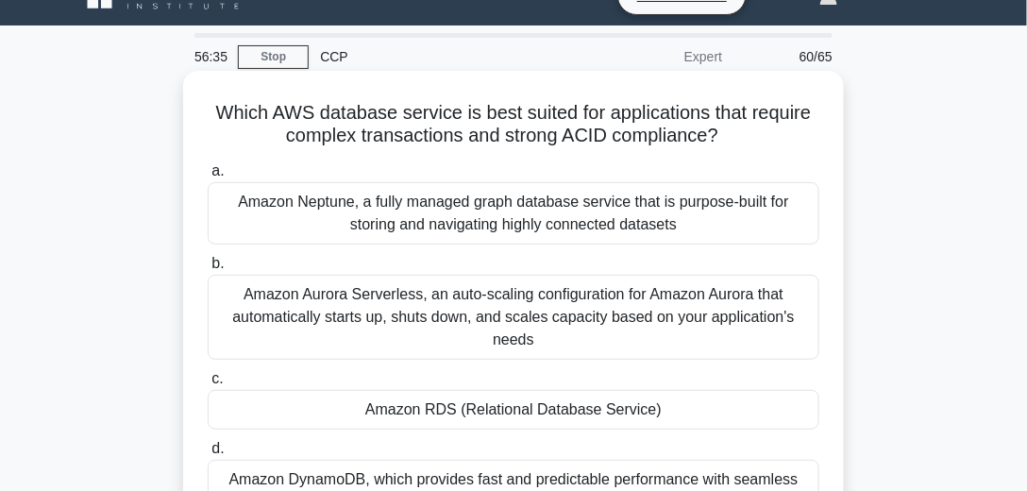
scroll to position [54, 0]
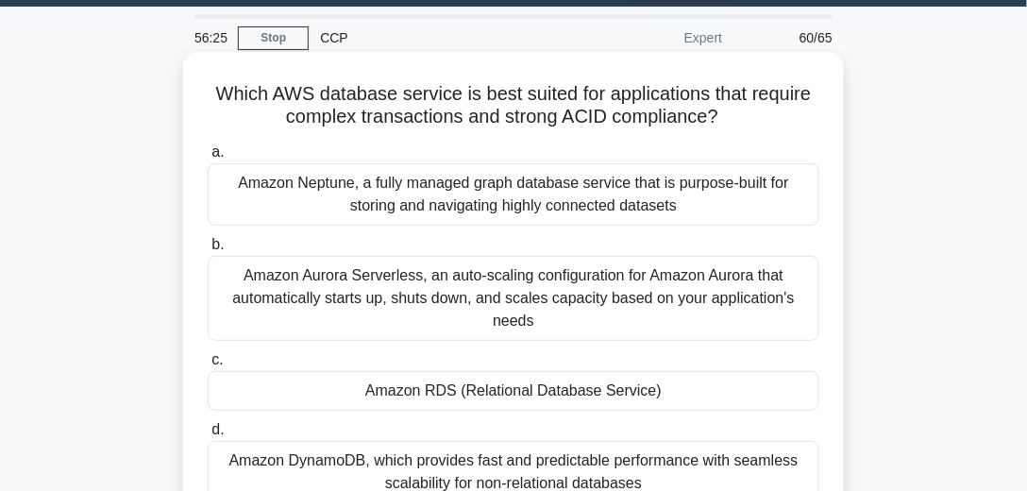
click at [528, 393] on div "Amazon RDS (Relational Database Service)" at bounding box center [513, 391] width 611 height 40
click at [208, 366] on input "c. Amazon RDS (Relational Database Service)" at bounding box center [208, 360] width 0 height 12
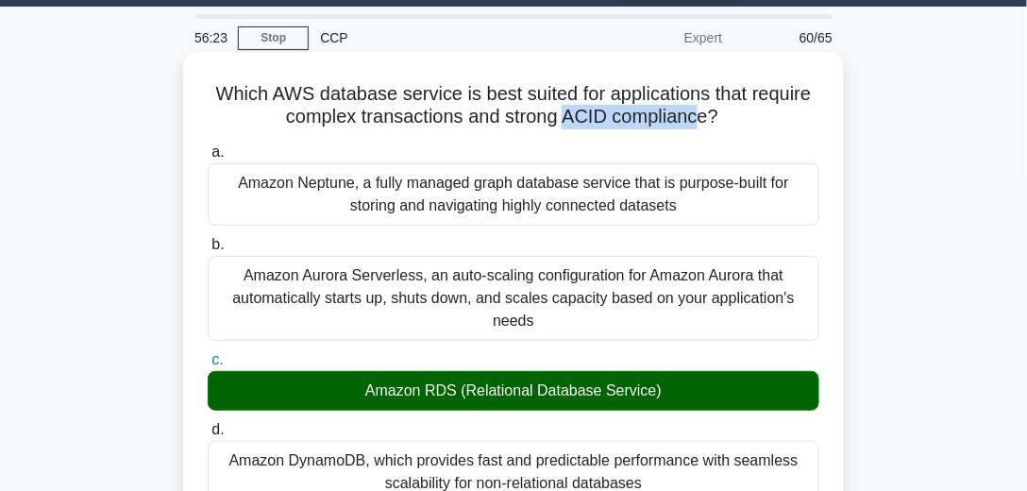
drag, startPoint x: 563, startPoint y: 123, endPoint x: 580, endPoint y: 141, distance: 24.7
click at [702, 123] on h5 "Which AWS database service is best suited for applications that require complex…" at bounding box center [513, 105] width 615 height 47
click at [553, 151] on label "a. Amazon Neptune, a fully managed graph database service that is purpose-built…" at bounding box center [513, 183] width 611 height 85
click at [208, 151] on input "a. Amazon Neptune, a fully managed graph database service that is purpose-built…" at bounding box center [208, 152] width 0 height 12
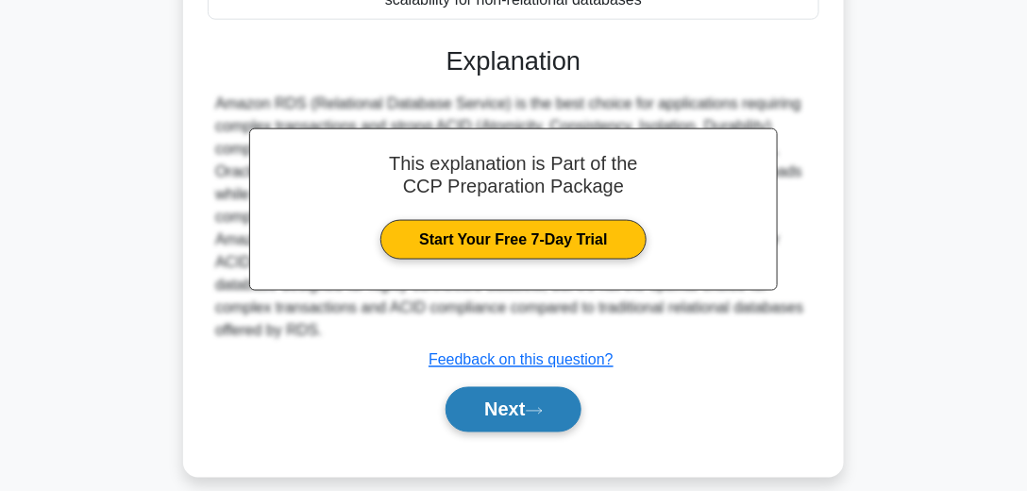
click at [486, 400] on button "Next" at bounding box center [512, 409] width 135 height 45
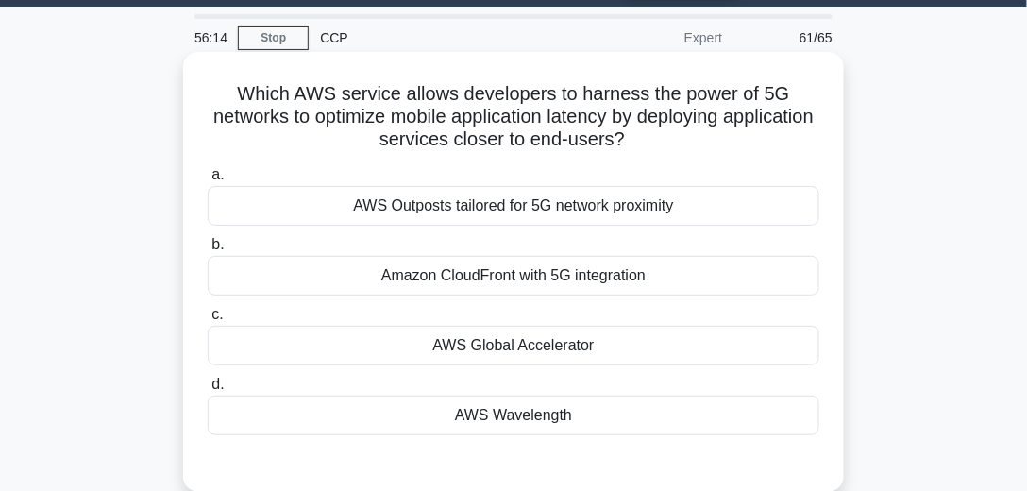
click at [538, 427] on div "AWS Wavelength" at bounding box center [513, 415] width 611 height 40
click at [208, 391] on input "d. AWS Wavelength" at bounding box center [208, 384] width 0 height 12
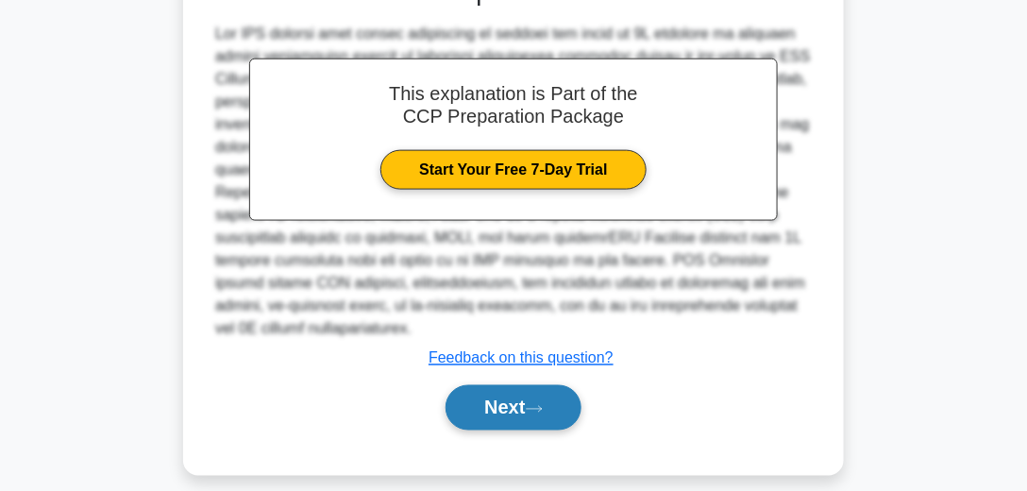
click at [537, 413] on button "Next" at bounding box center [512, 407] width 135 height 45
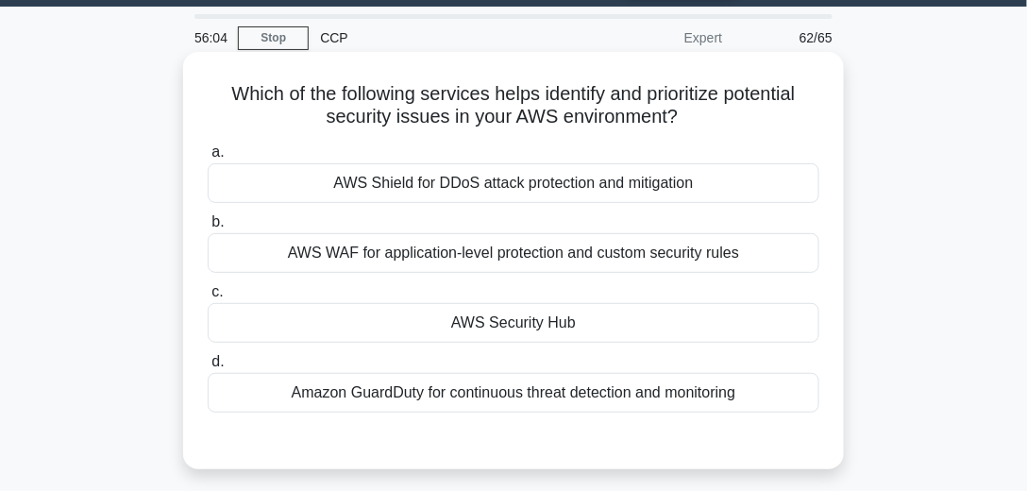
click at [574, 323] on div "AWS Security Hub" at bounding box center [513, 323] width 611 height 40
click at [208, 298] on input "c. AWS Security Hub" at bounding box center [208, 292] width 0 height 12
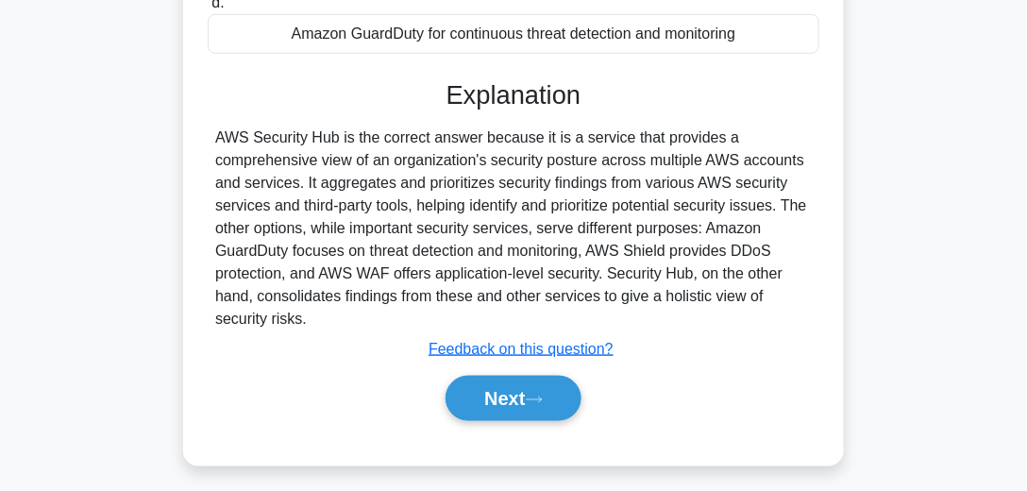
scroll to position [431, 0]
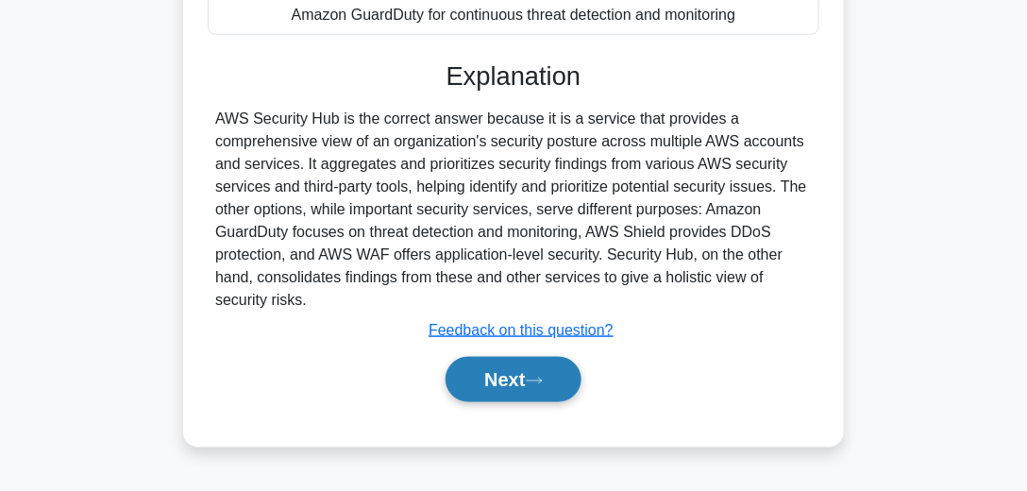
click at [522, 393] on button "Next" at bounding box center [512, 379] width 135 height 45
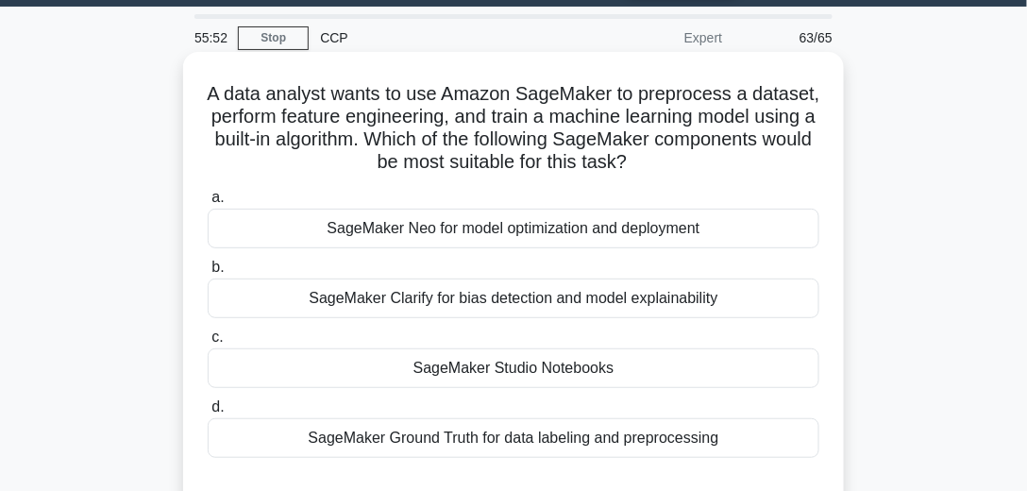
scroll to position [108, 0]
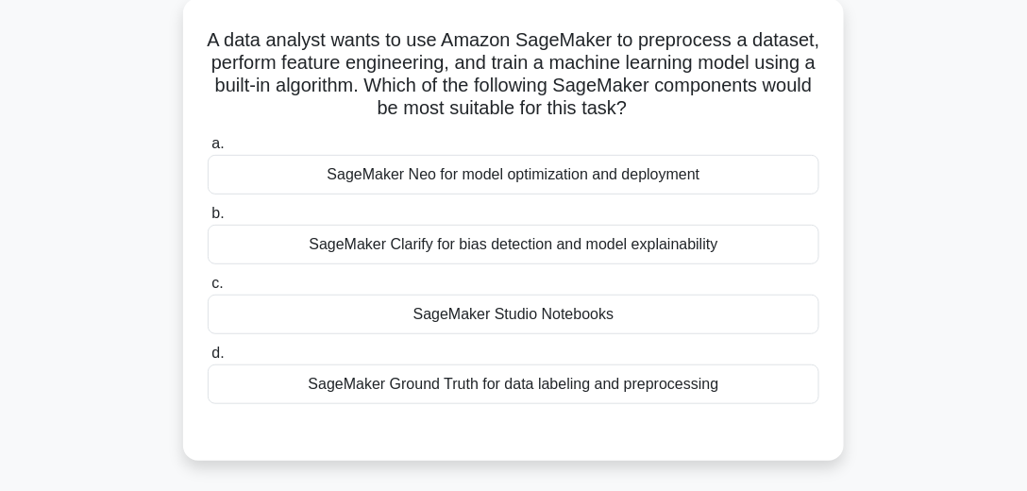
click at [482, 306] on div "SageMaker Studio Notebooks" at bounding box center [513, 314] width 611 height 40
click at [208, 290] on input "c. SageMaker Studio Notebooks" at bounding box center [208, 283] width 0 height 12
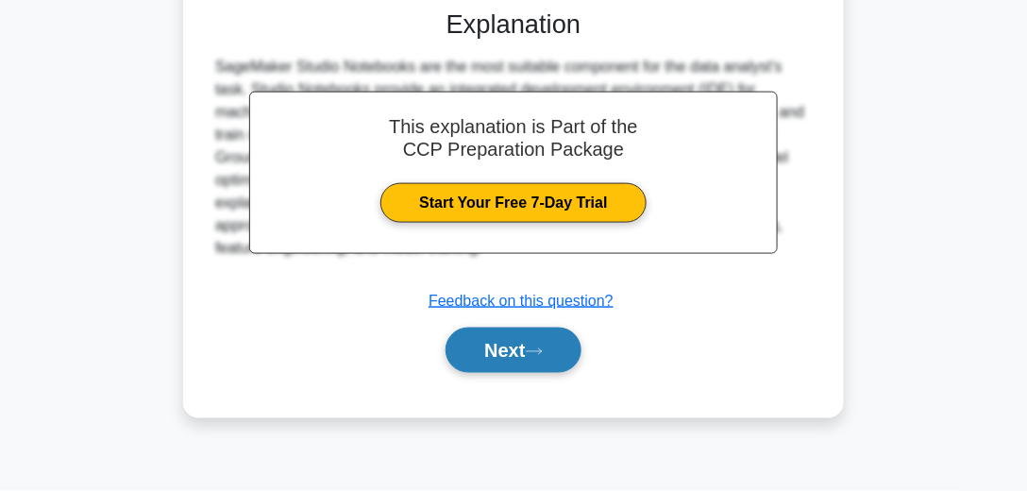
click at [485, 345] on button "Next" at bounding box center [512, 349] width 135 height 45
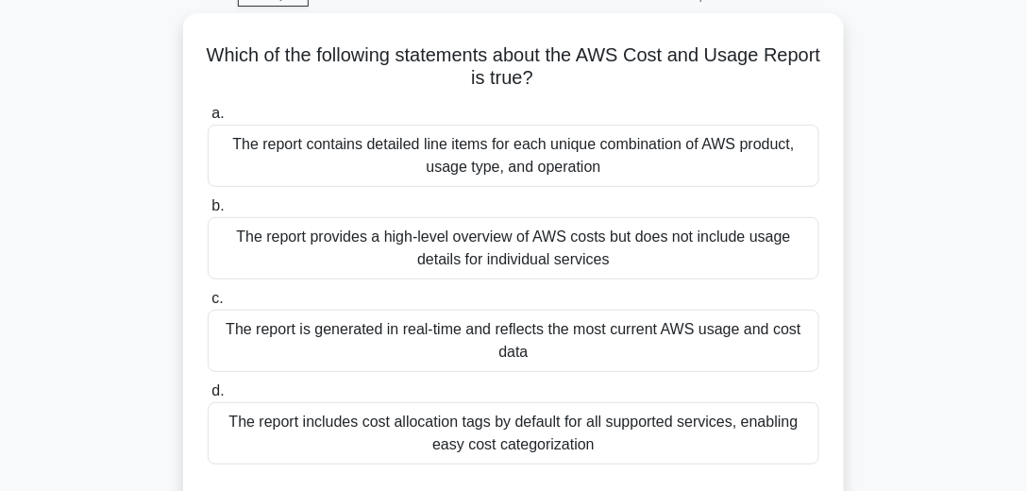
scroll to position [96, 0]
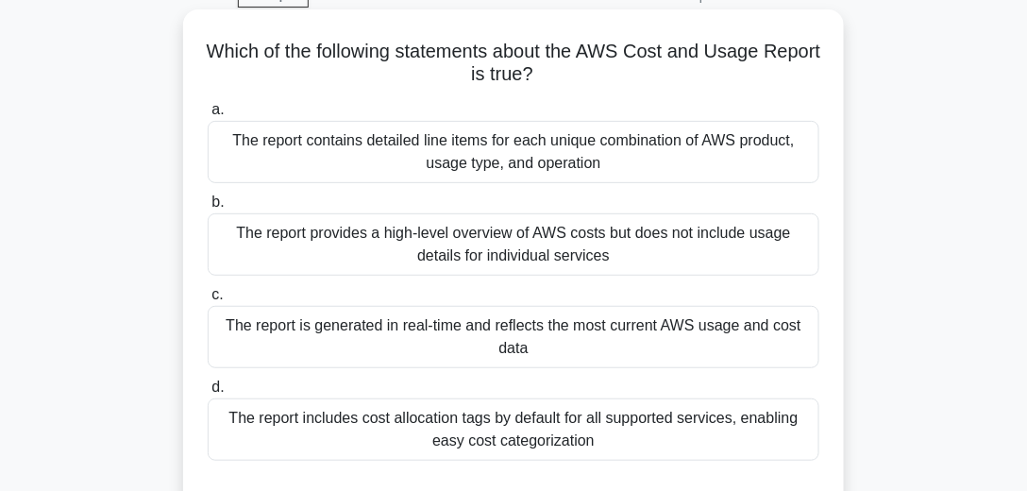
click at [511, 433] on div "The report includes cost allocation tags by default for all supported services,…" at bounding box center [513, 429] width 611 height 62
click at [208, 393] on input "d. The report includes cost allocation tags by default for all supported servic…" at bounding box center [208, 387] width 0 height 12
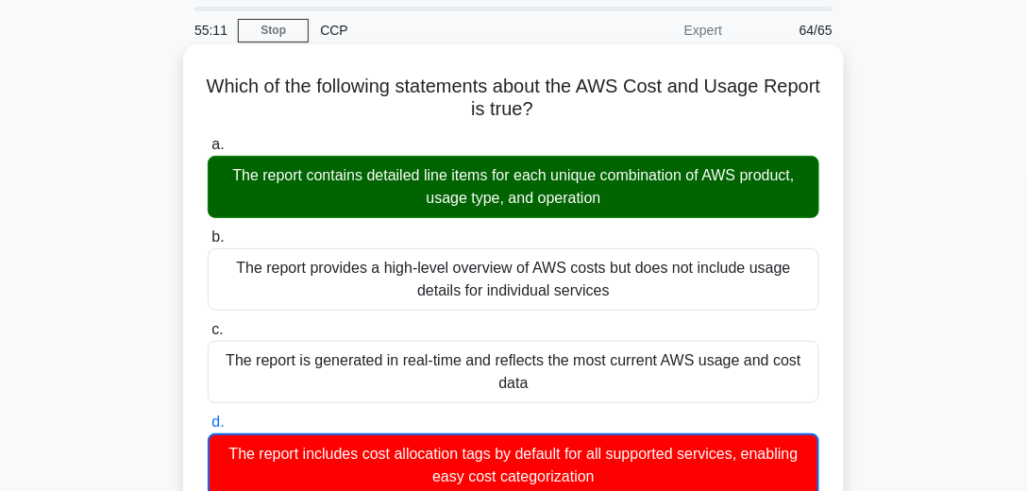
scroll to position [42, 0]
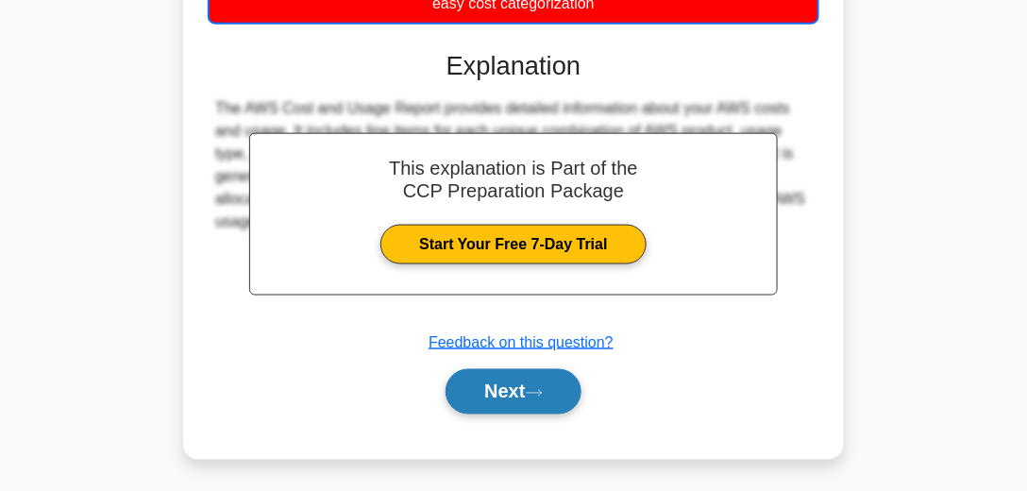
click at [508, 396] on button "Next" at bounding box center [512, 391] width 135 height 45
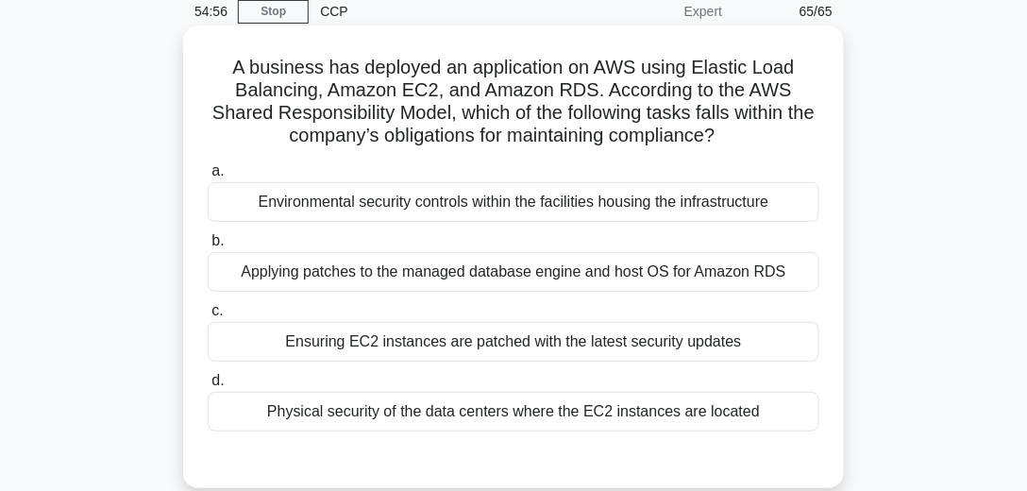
scroll to position [99, 0]
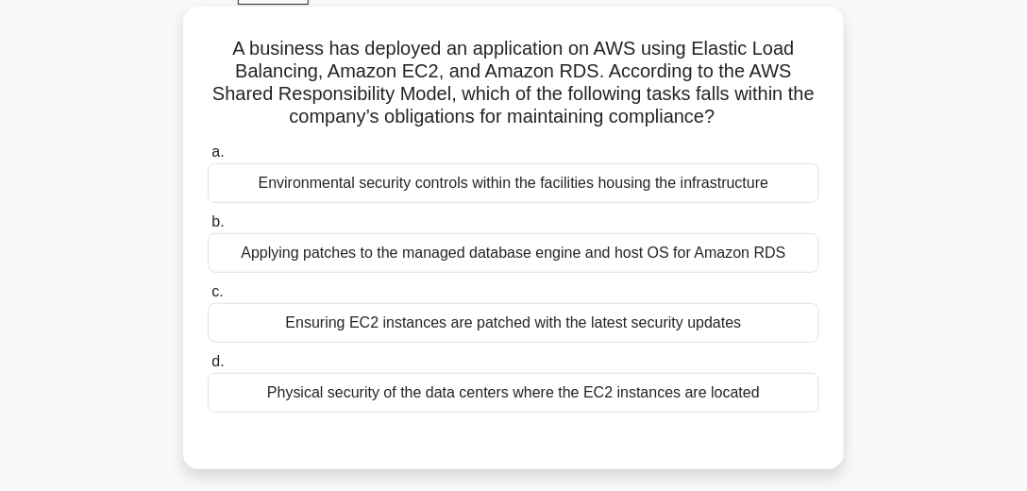
click at [476, 402] on div "Physical security of the data centers where the EC2 instances are located" at bounding box center [513, 393] width 611 height 40
click at [208, 368] on input "d. Physical security of the data centers where the EC2 instances are located" at bounding box center [208, 362] width 0 height 12
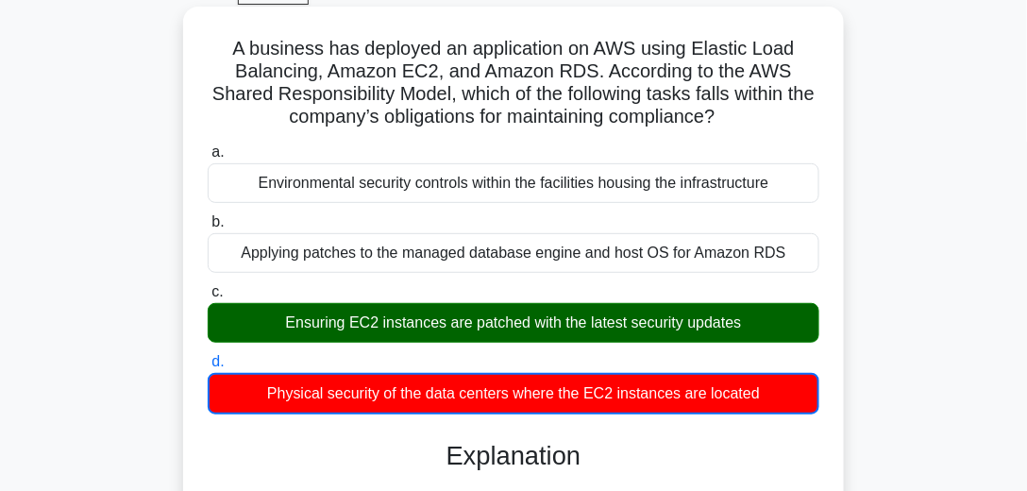
click at [498, 322] on div "Ensuring EC2 instances are patched with the latest security updates" at bounding box center [513, 323] width 611 height 40
click at [208, 298] on input "c. Ensuring EC2 instances are patched with the latest security updates" at bounding box center [208, 292] width 0 height 12
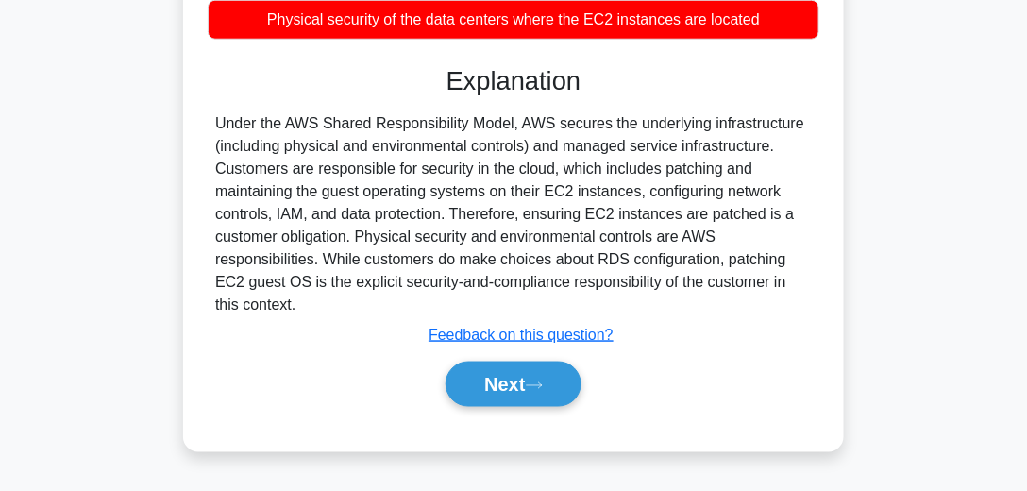
scroll to position [477, 0]
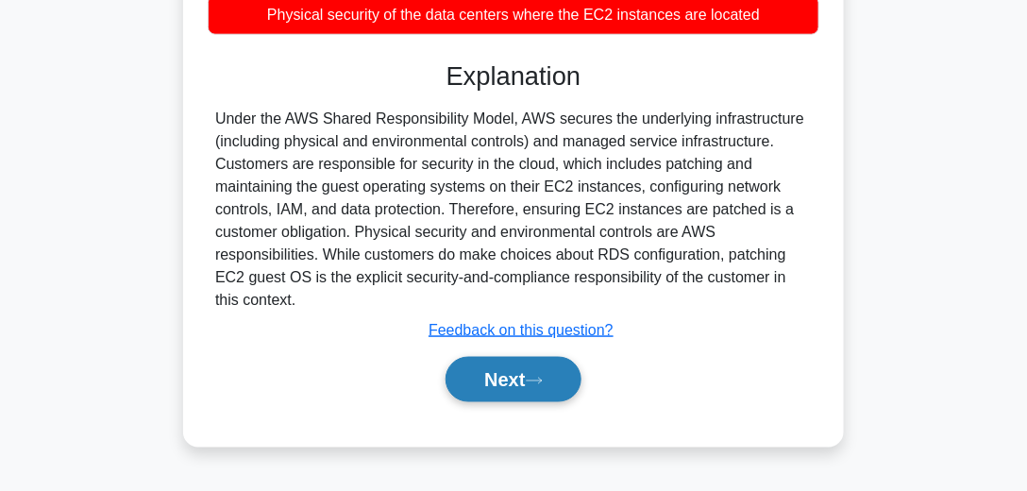
click at [538, 366] on button "Next" at bounding box center [512, 379] width 135 height 45
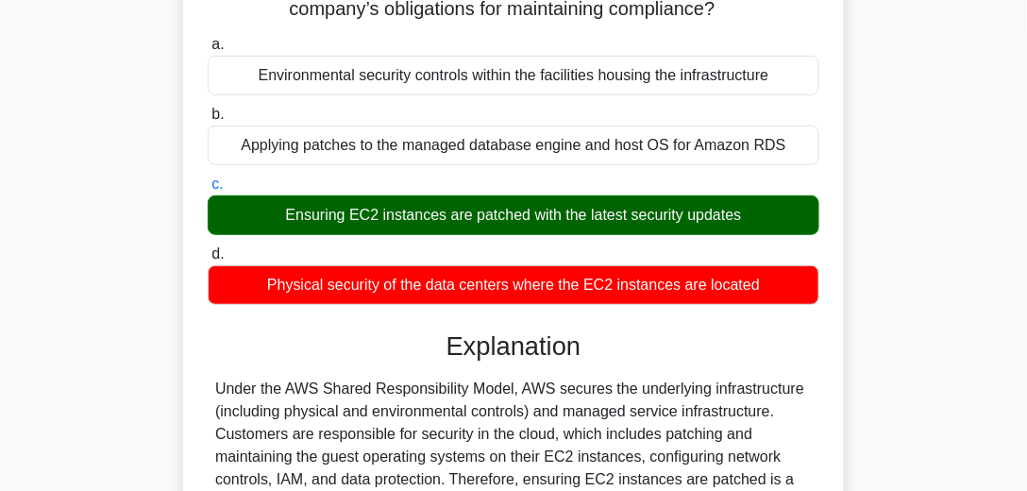
scroll to position [45, 0]
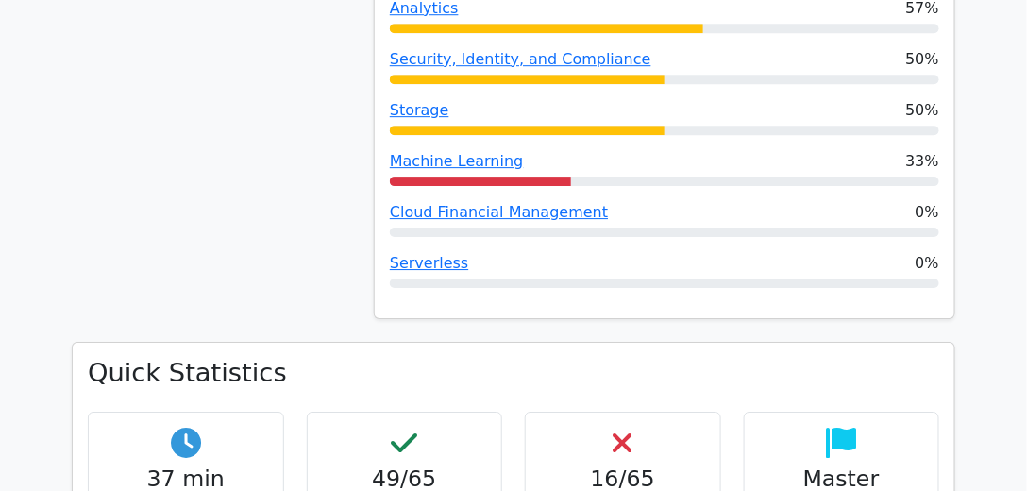
scroll to position [1510, 0]
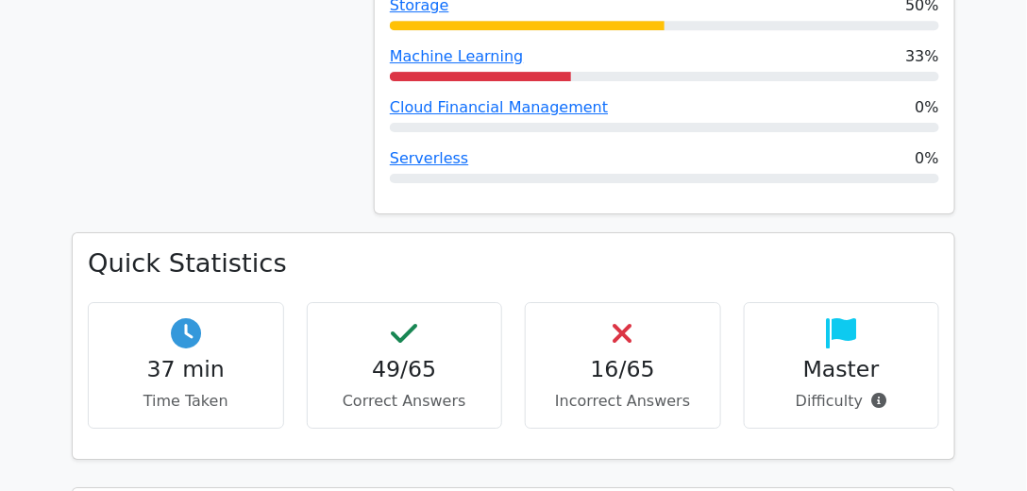
click at [683, 233] on div "Quick Statistics 37 min Time Taken 49/65 Correct Answers 16/65 Incorrect Answer…" at bounding box center [513, 346] width 881 height 226
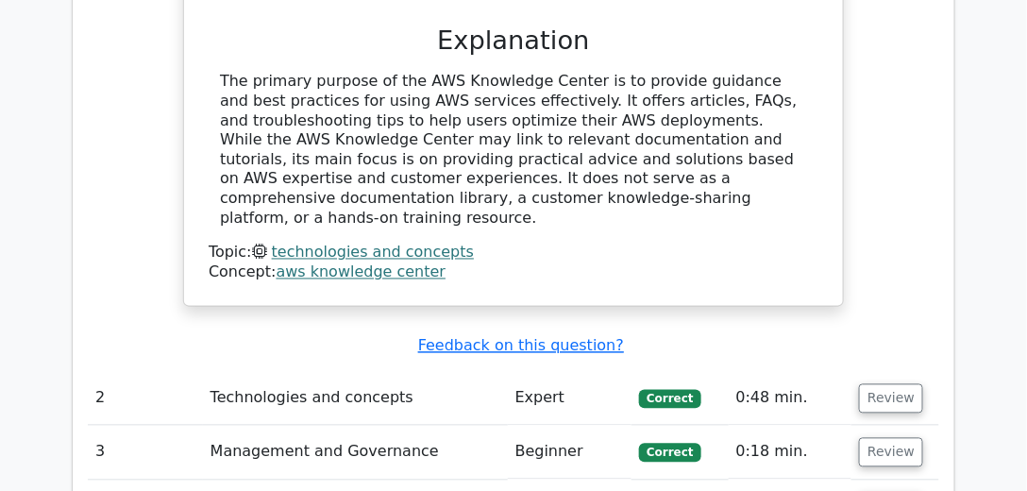
scroll to position [2587, 0]
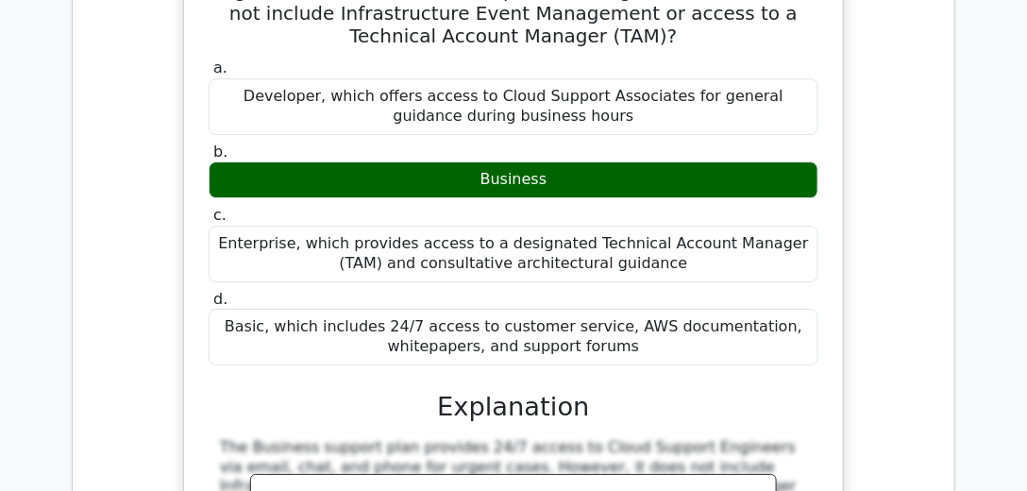
scroll to position [3505, 0]
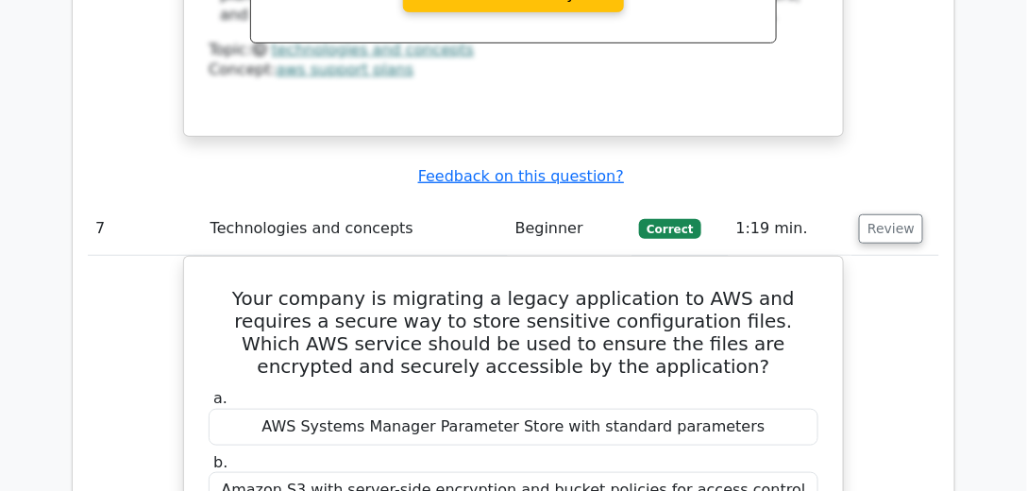
scroll to position [3882, 0]
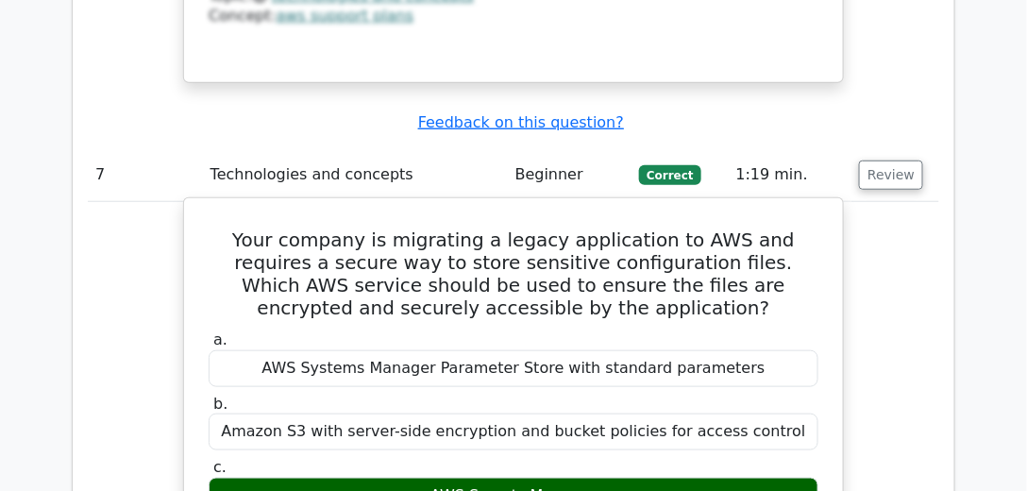
click at [624, 413] on div "Amazon S3 with server-side encryption and bucket policies for access control" at bounding box center [514, 431] width 610 height 37
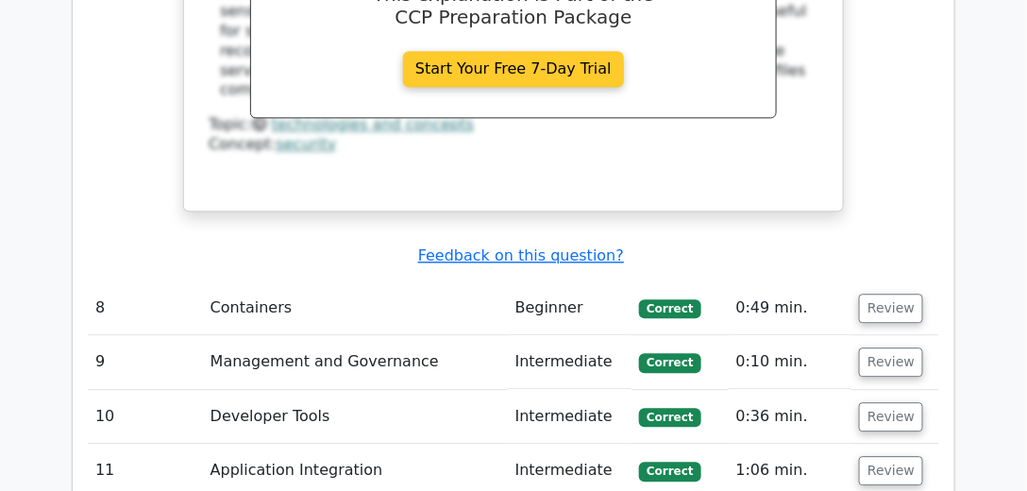
scroll to position [4637, 0]
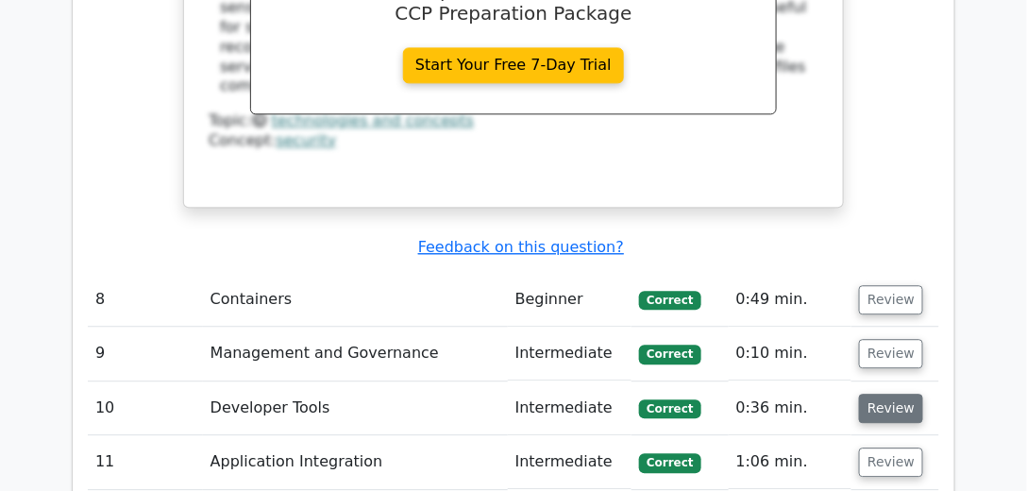
click at [884, 393] on button "Review" at bounding box center [891, 407] width 64 height 29
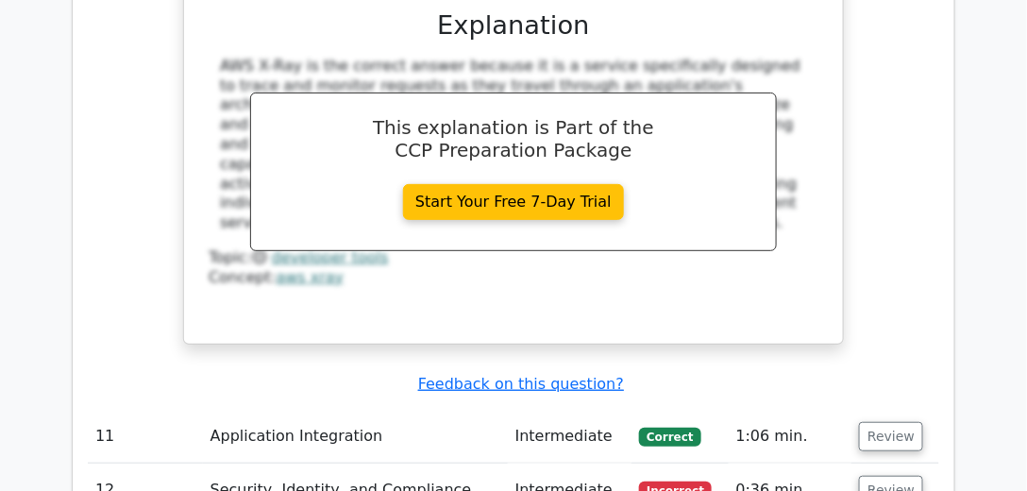
scroll to position [5499, 0]
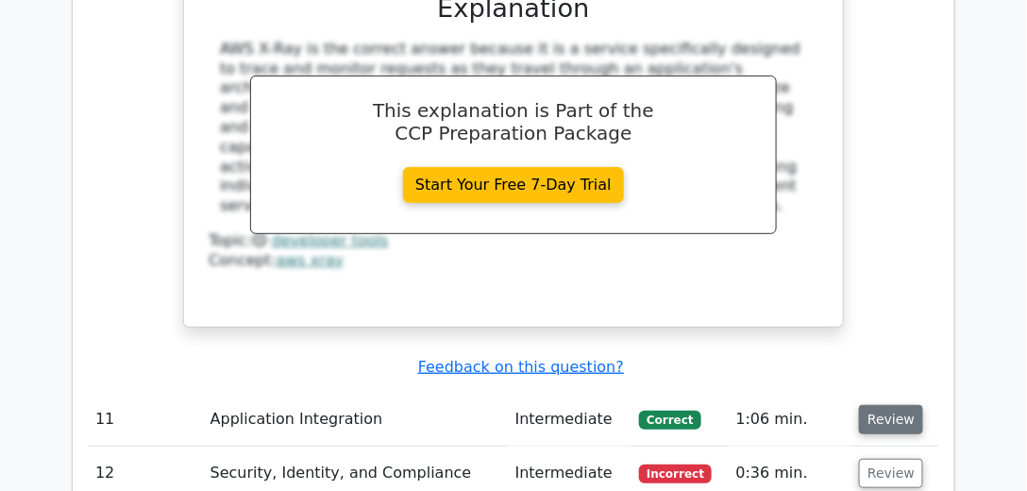
click at [876, 405] on button "Review" at bounding box center [891, 419] width 64 height 29
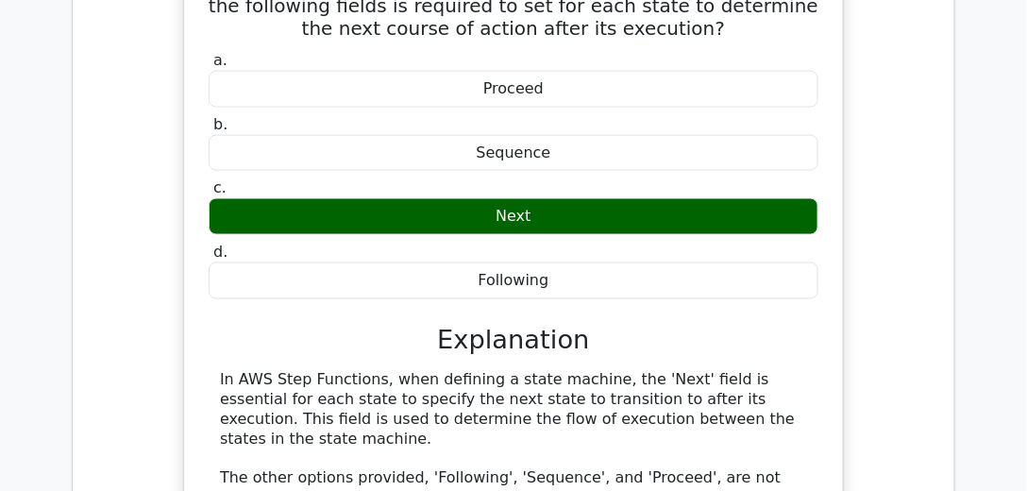
scroll to position [6093, 0]
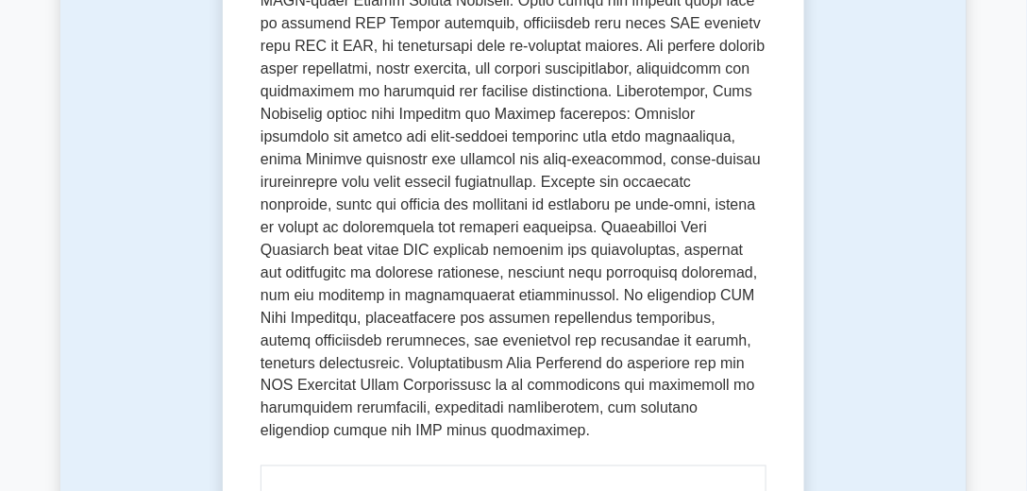
scroll to position [431, 0]
